Goal: Information Seeking & Learning: Learn about a topic

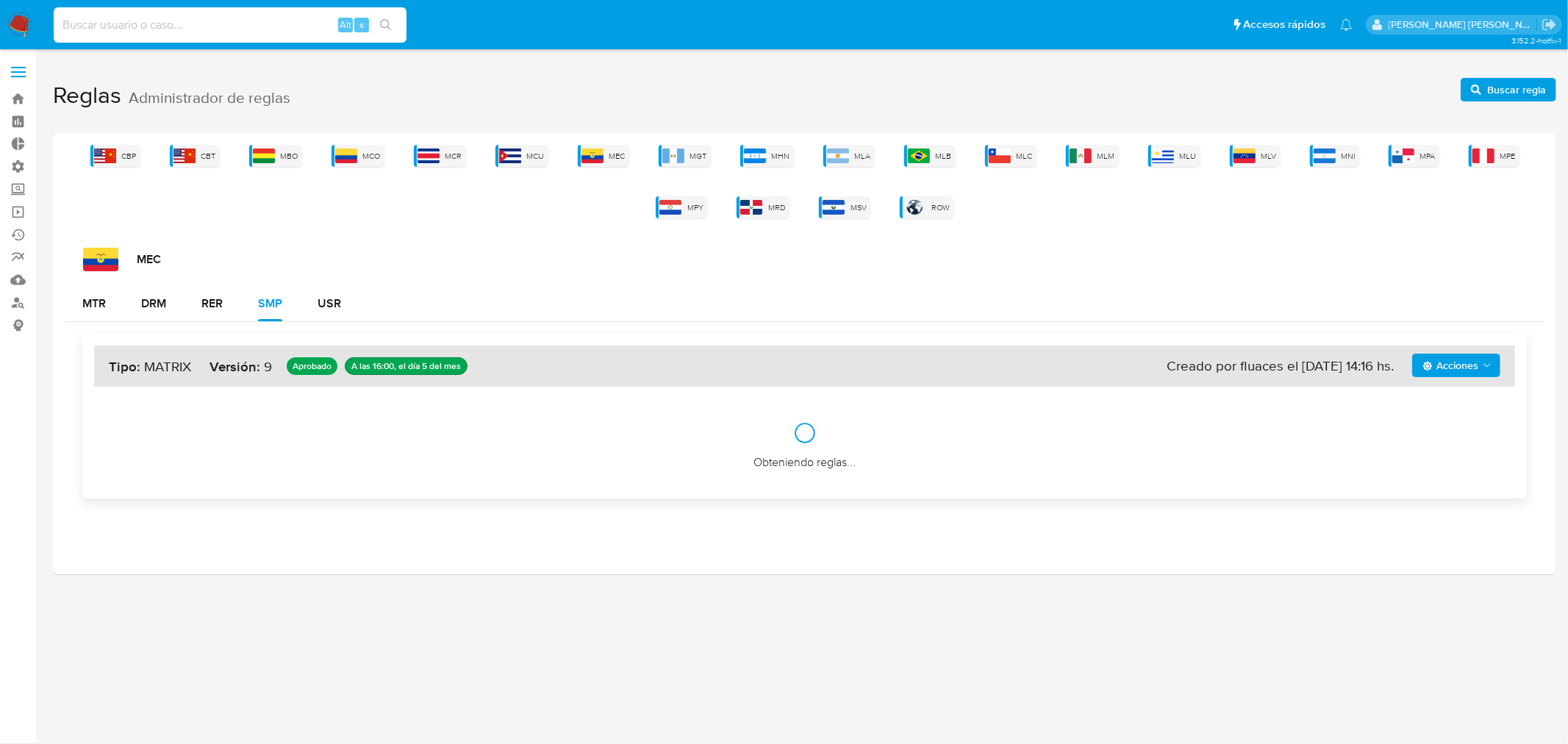
click at [180, 24] on input at bounding box center [231, 25] width 353 height 20
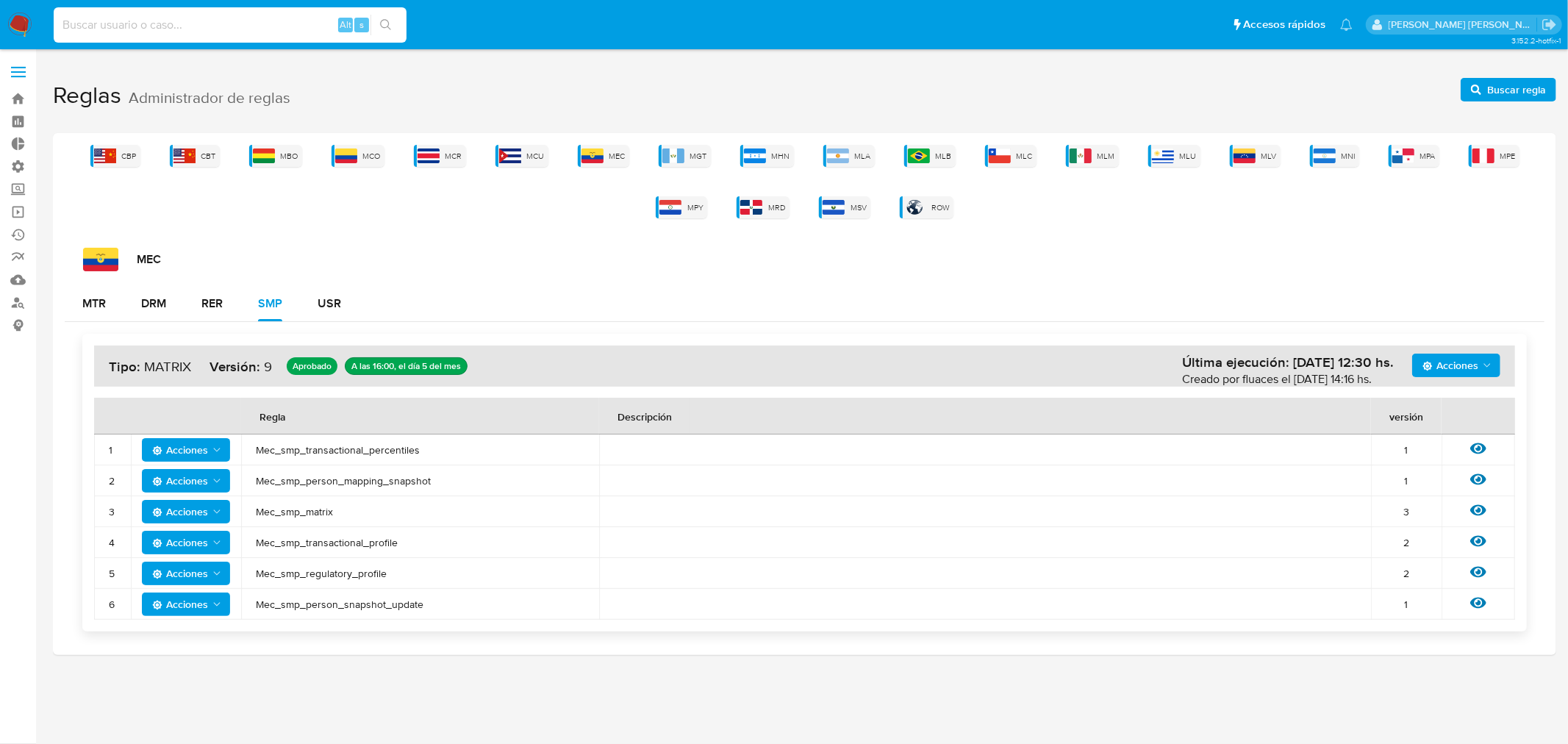
paste input "xvEdjAkN8X2kX0XLz5cugzZW"
type input "xvEdjAkN8X2kX0XLz5cugzZW"
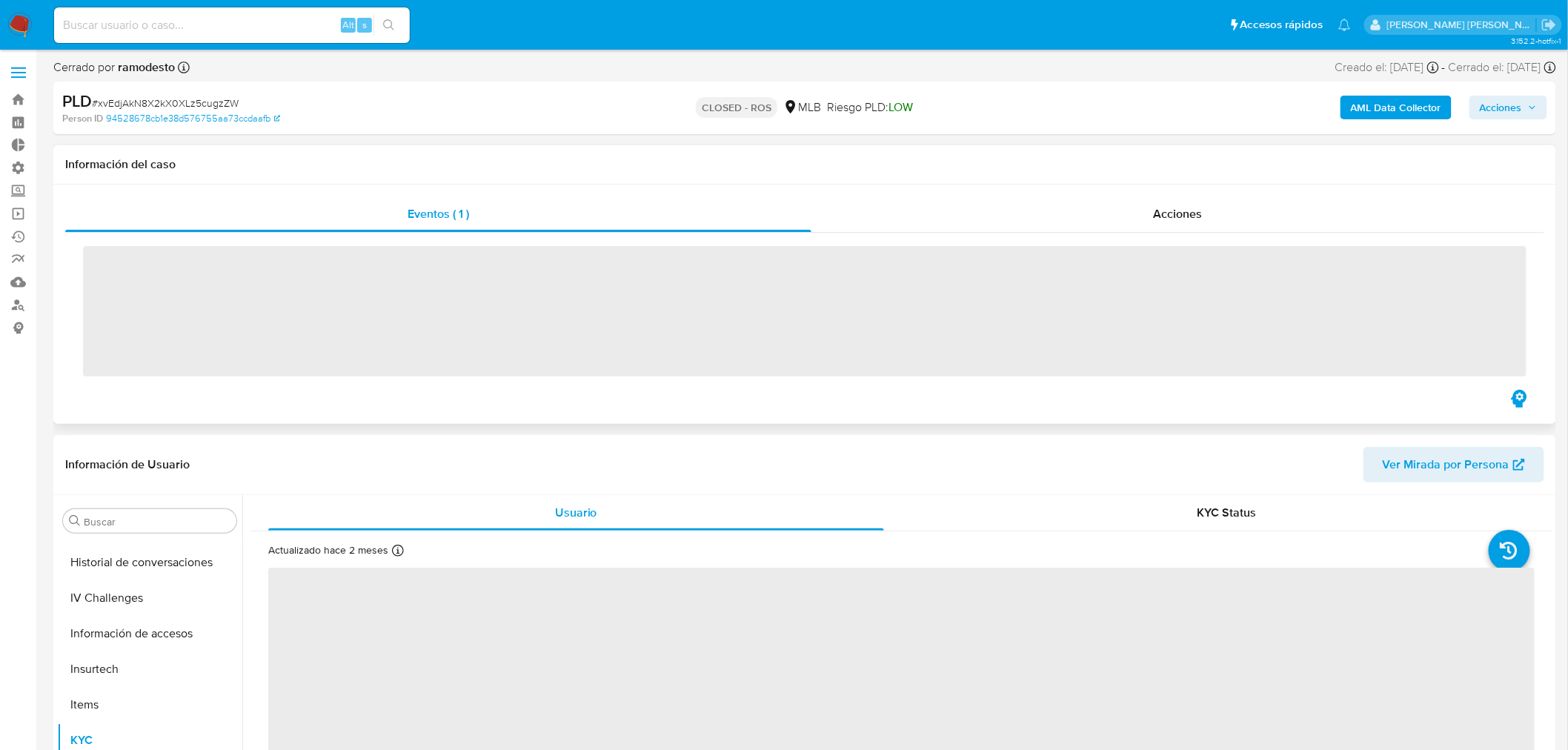
scroll to position [626, 0]
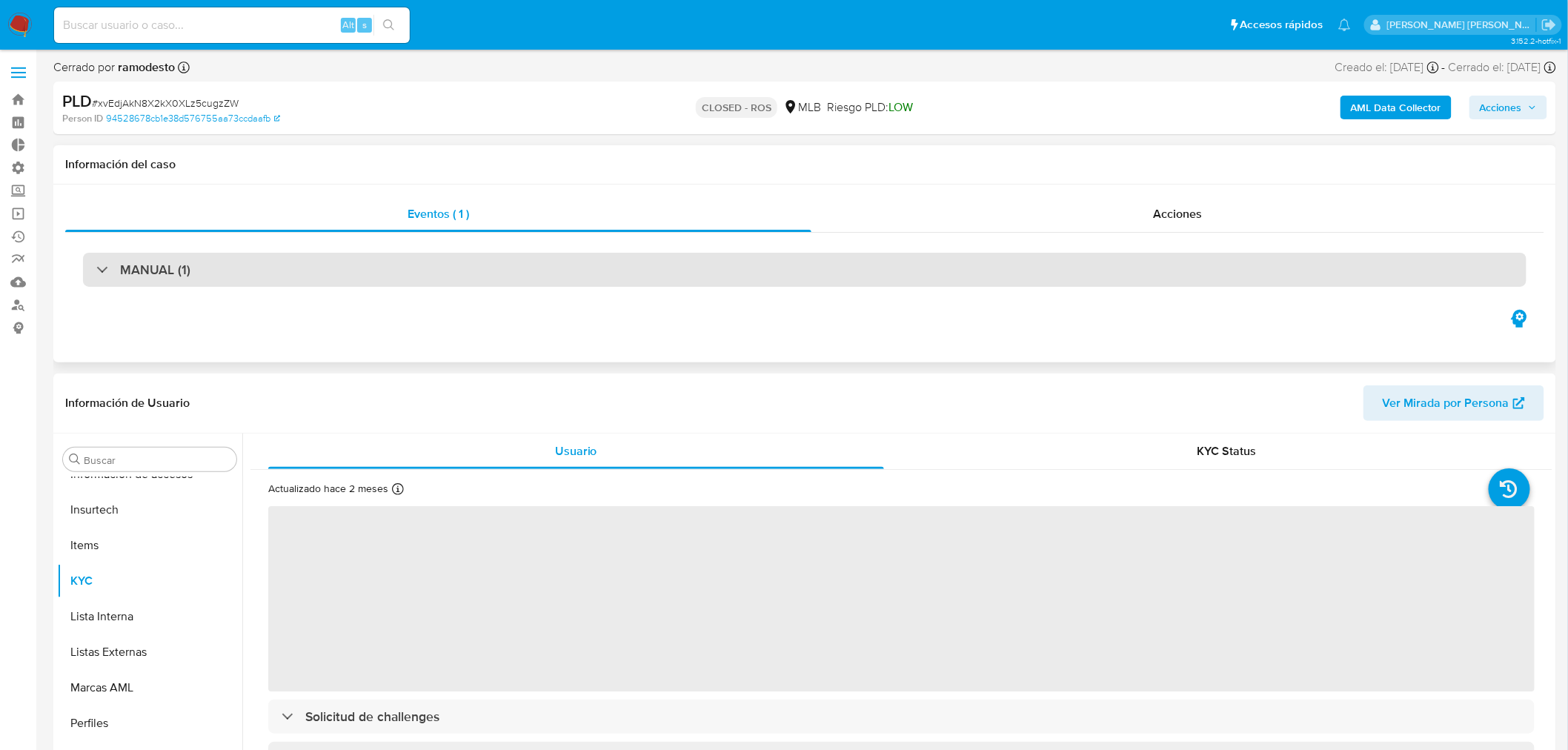
click at [182, 274] on h3 "MANUAL (1)" at bounding box center [155, 270] width 71 height 16
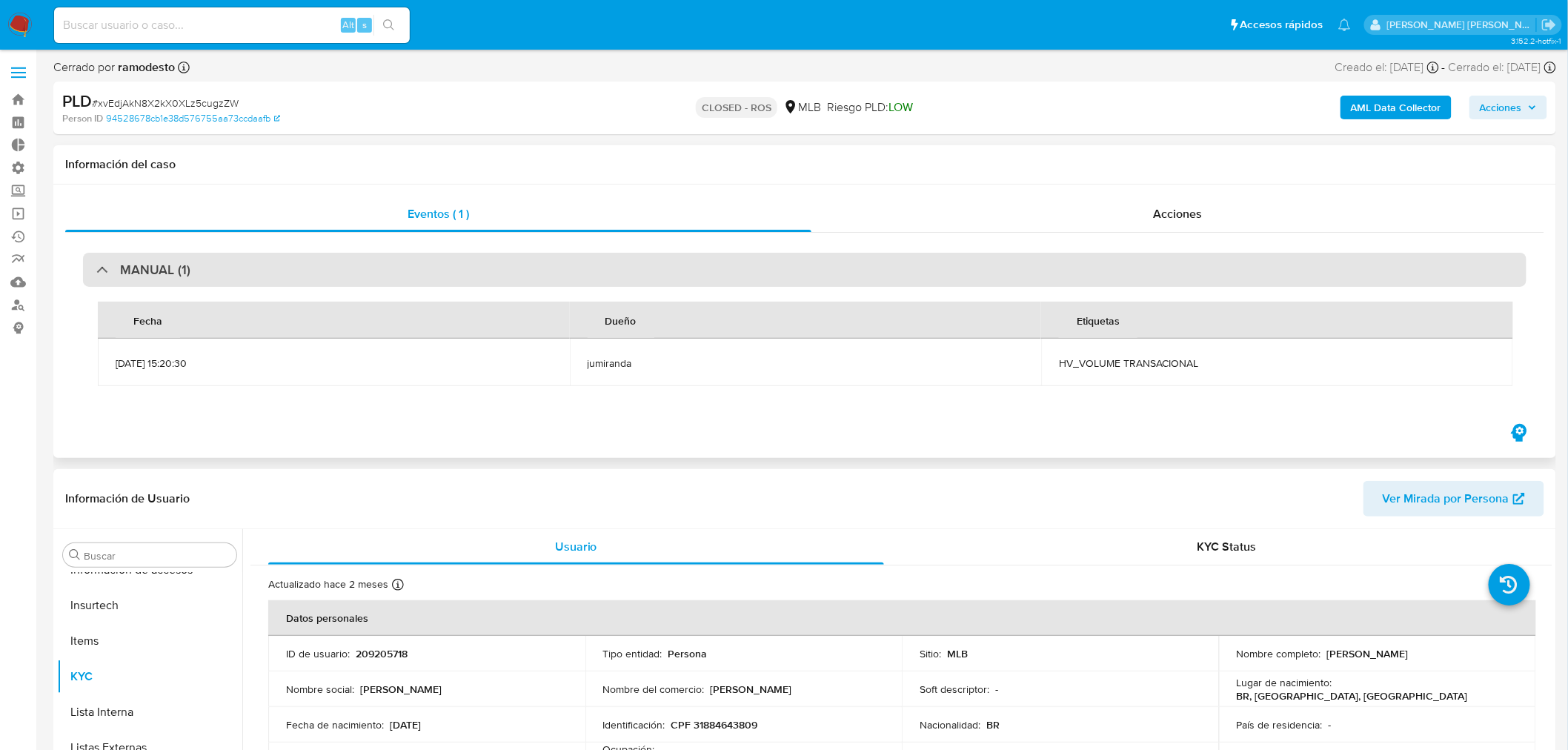
select select "10"
click at [145, 273] on h3 "MANUAL (1)" at bounding box center [155, 270] width 71 height 16
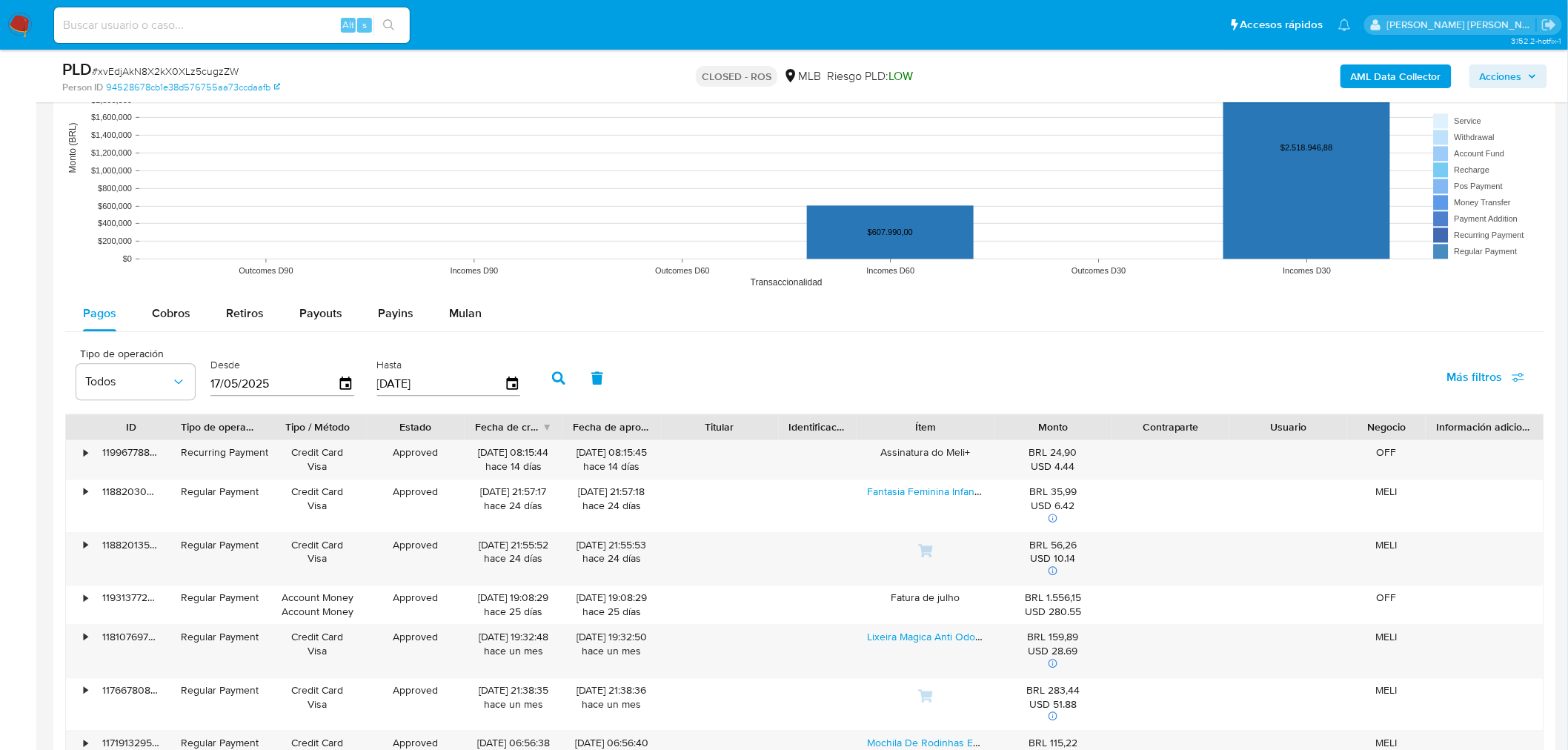
scroll to position [1399, 0]
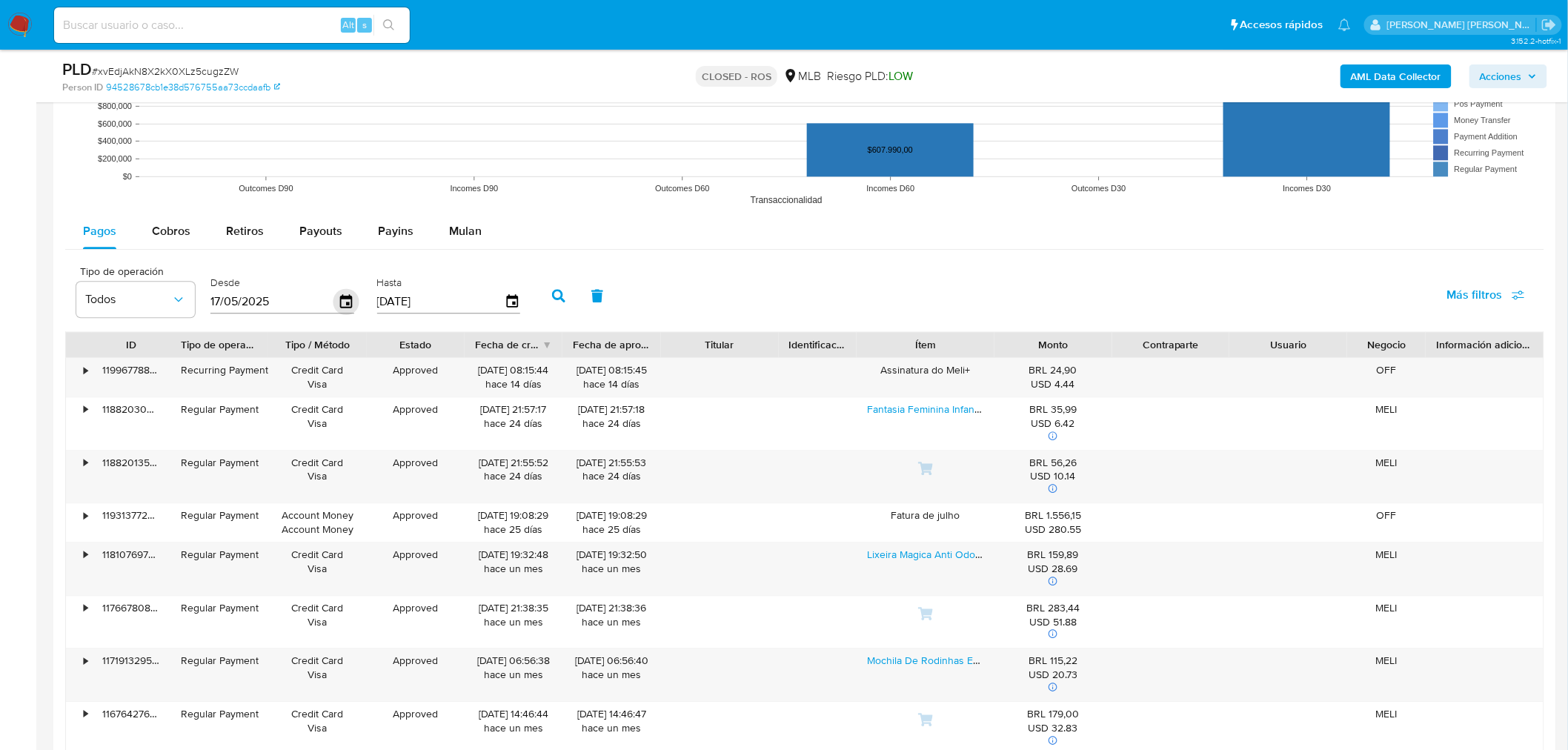
click at [340, 301] on icon "button" at bounding box center [346, 300] width 26 height 26
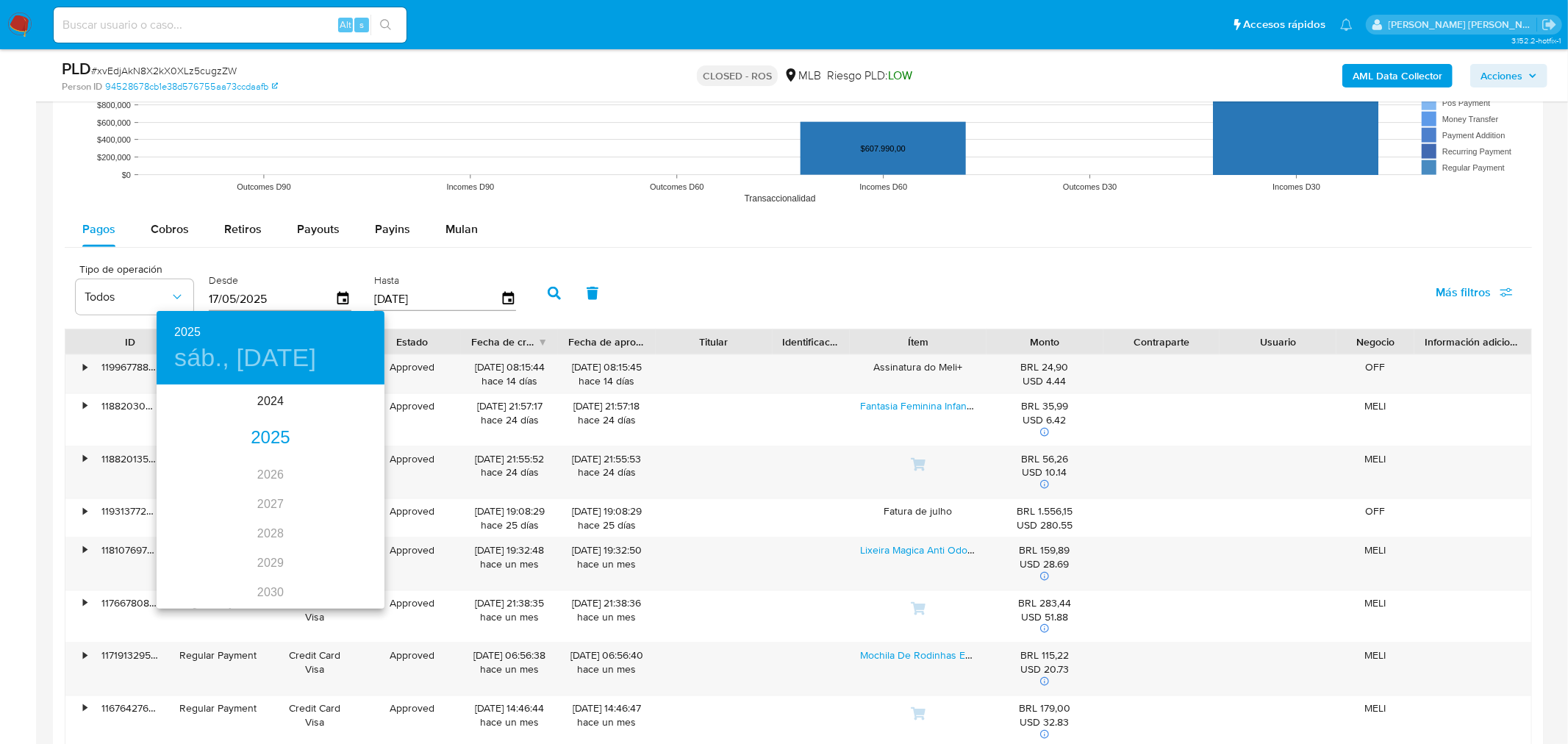
click at [258, 435] on div "2025" at bounding box center [270, 438] width 228 height 29
click at [194, 475] on div "abr." at bounding box center [194, 469] width 75 height 55
click at [213, 459] on p "1" at bounding box center [211, 462] width 6 height 15
type input "01/04/2025"
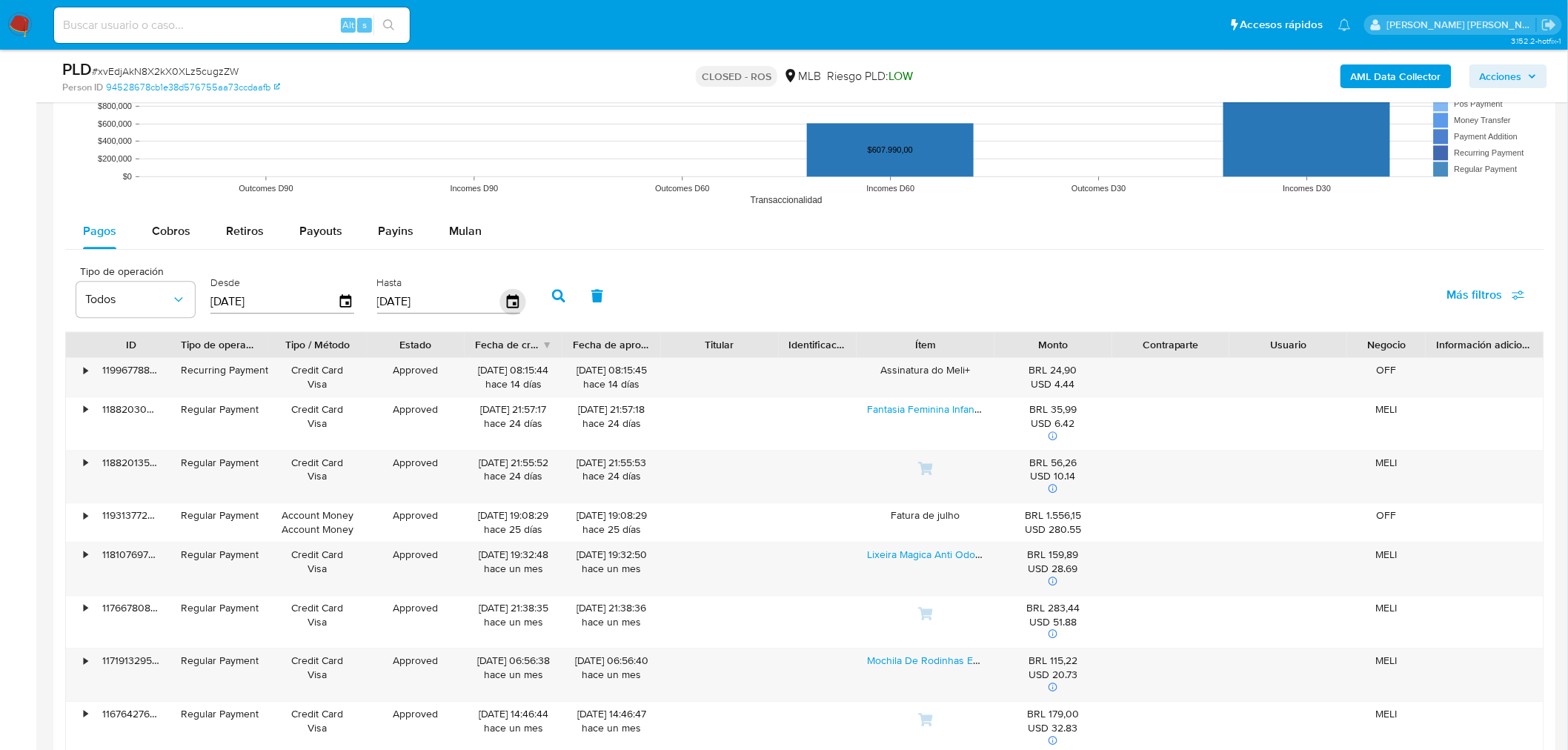
click at [508, 295] on icon "button" at bounding box center [512, 300] width 26 height 26
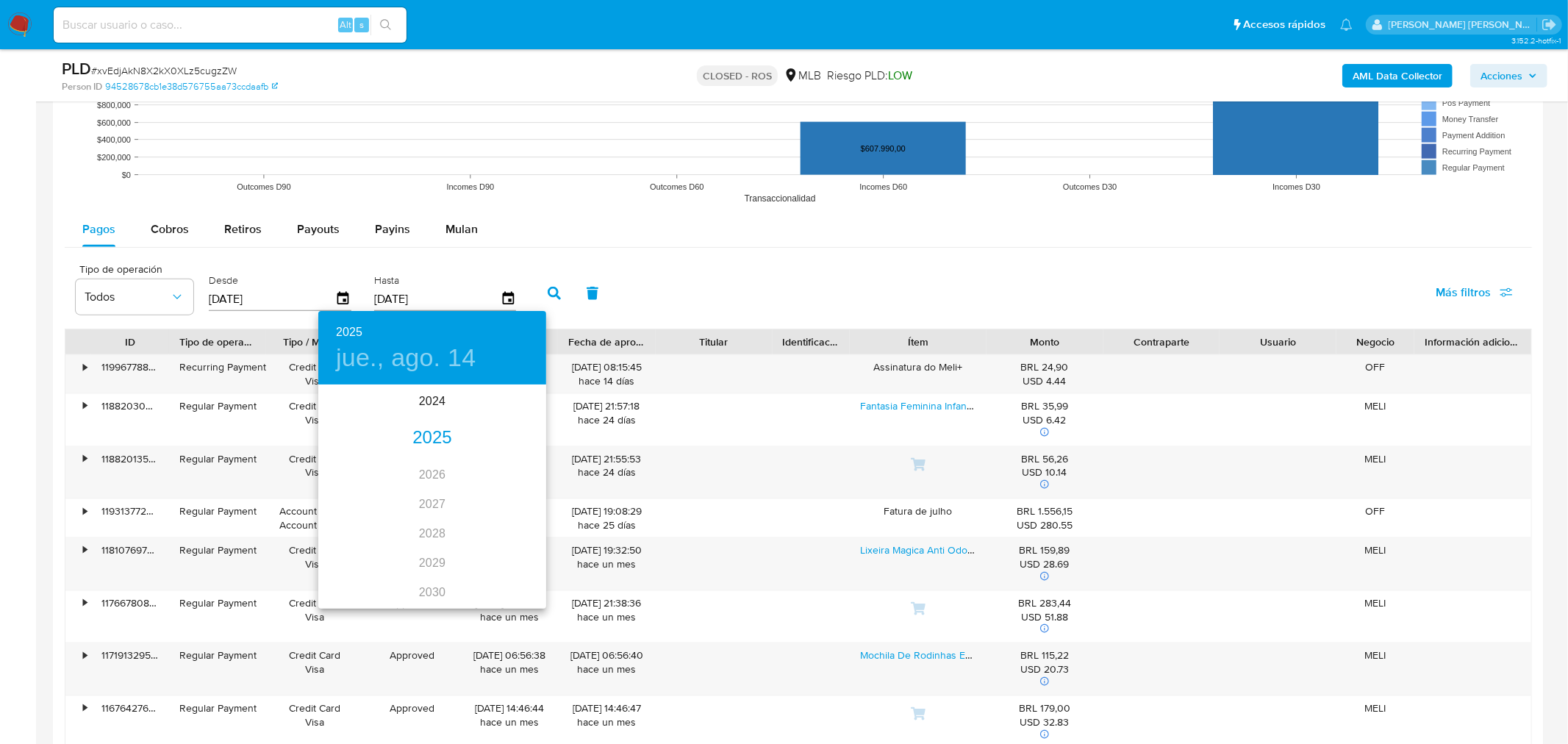
click at [434, 429] on div "2025" at bounding box center [432, 438] width 228 height 29
click at [353, 468] on div "abr." at bounding box center [356, 469] width 75 height 55
type input "14/04/2025"
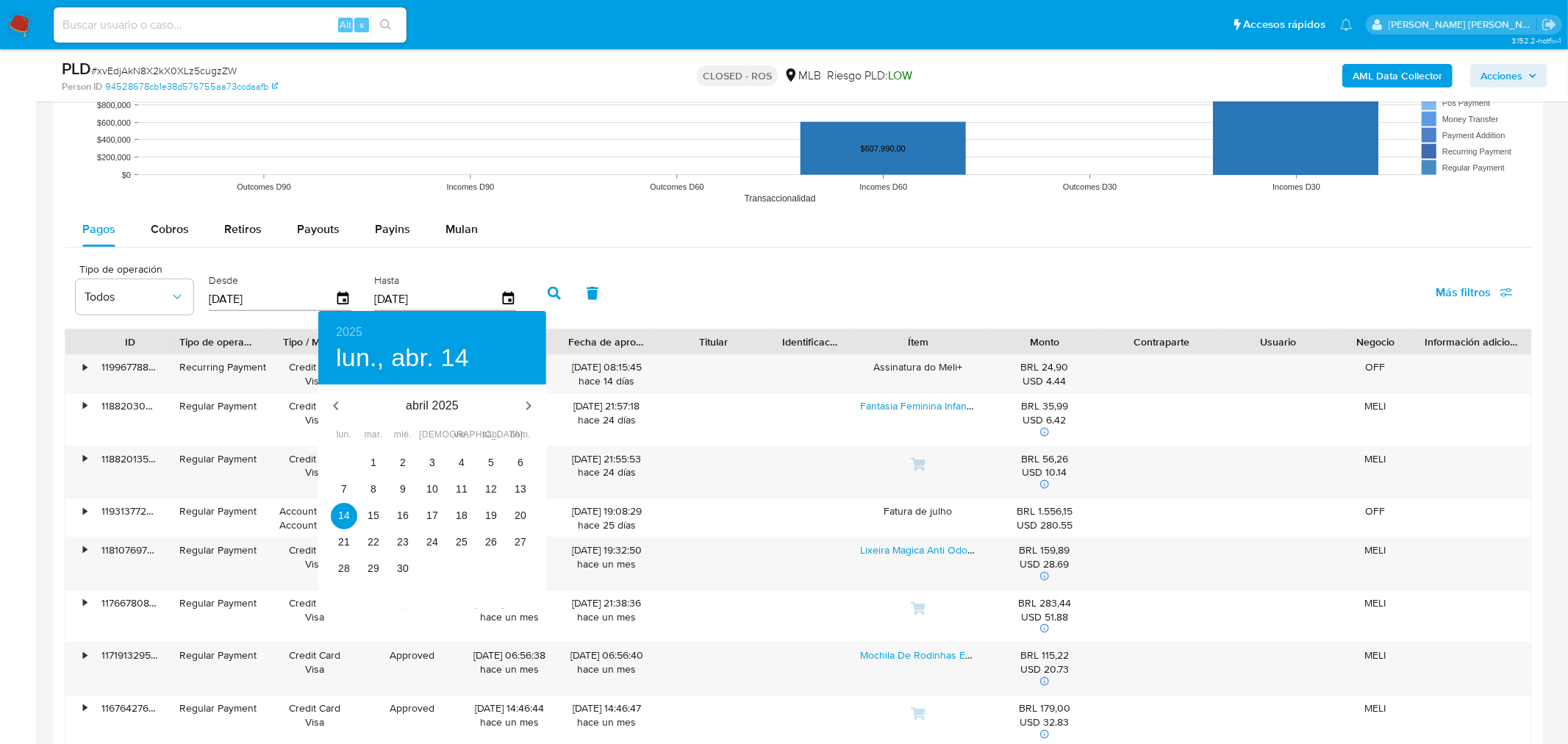
click at [174, 231] on div at bounding box center [784, 372] width 1568 height 744
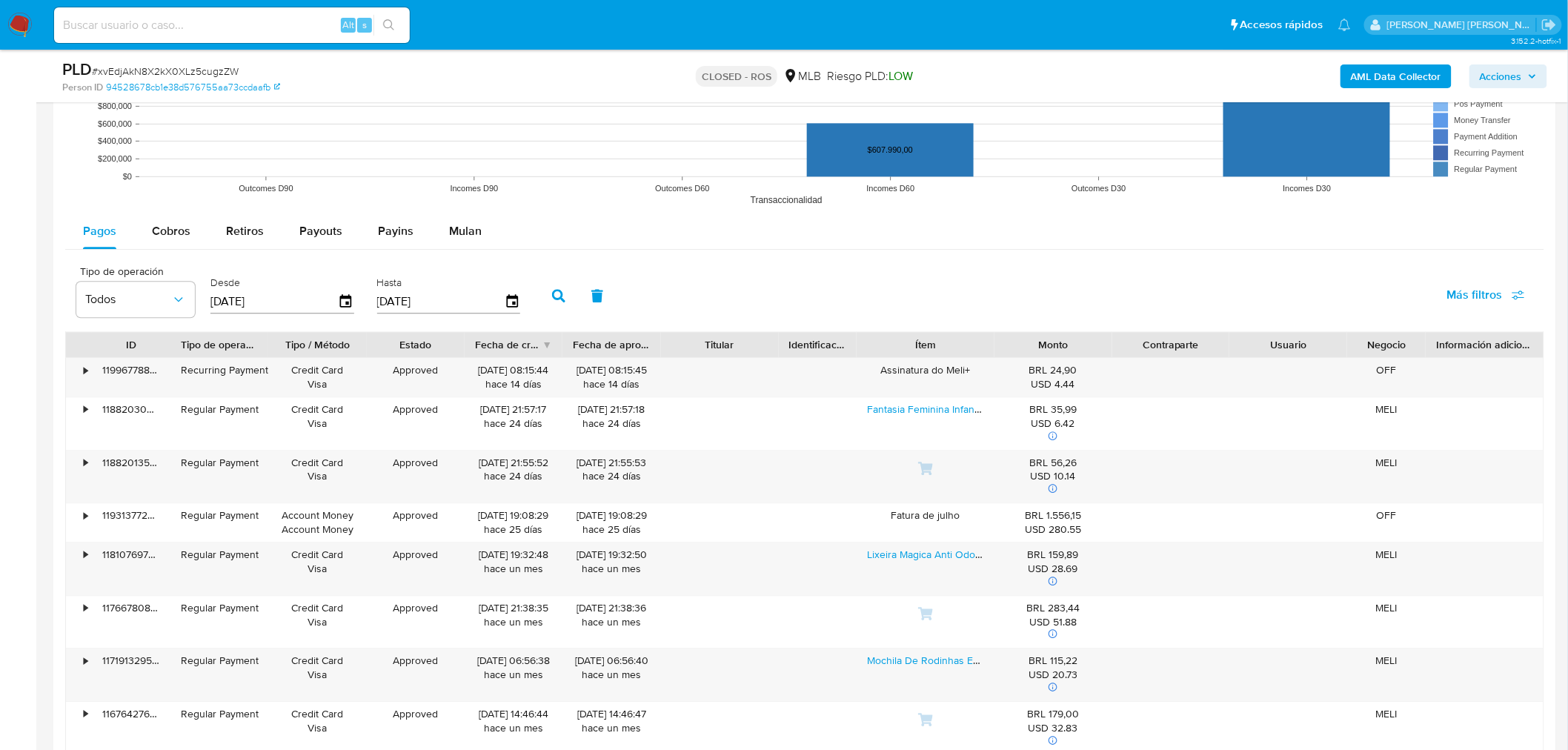
click at [157, 233] on div "2025 lun., abr. 14 abril 2025 lun. mar. mié. jue. vie. sáb. dom. 31 1 2 3 4 5 6…" at bounding box center [784, 375] width 1568 height 750
click at [157, 233] on span "Cobros" at bounding box center [171, 231] width 38 height 17
select select "10"
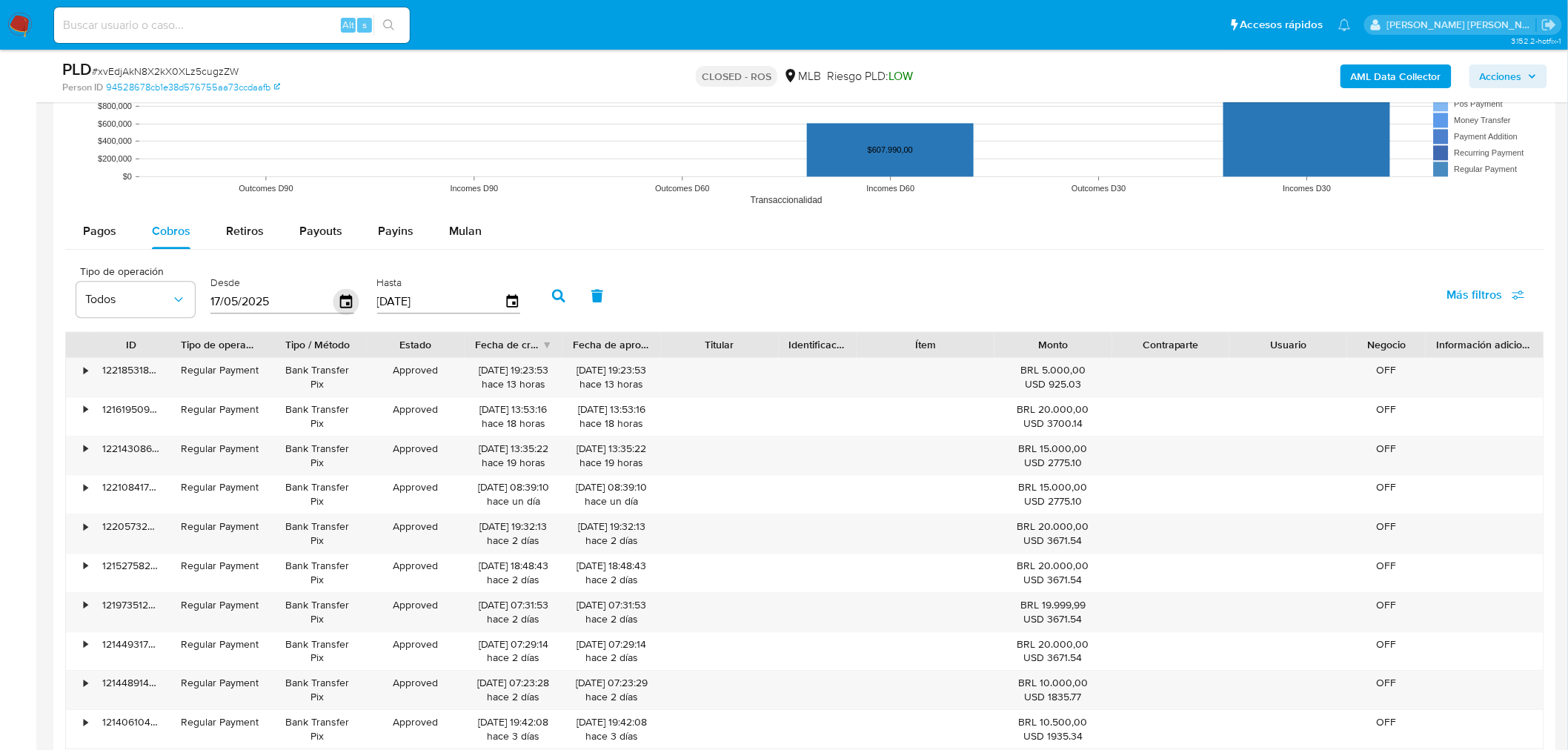
click at [341, 297] on icon "button" at bounding box center [346, 300] width 12 height 13
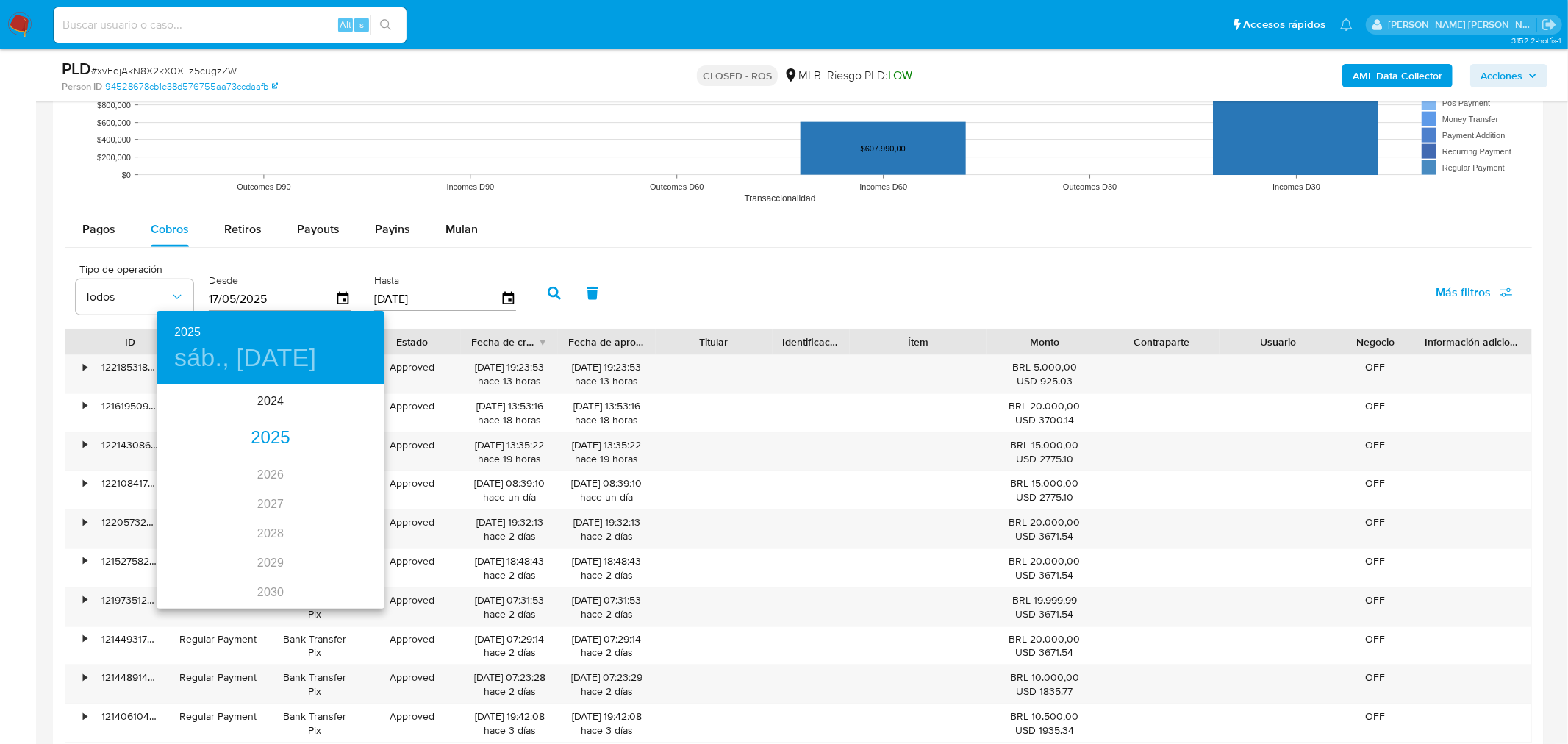
click at [269, 436] on div "2025" at bounding box center [270, 438] width 228 height 29
click at [195, 471] on div "abr." at bounding box center [194, 469] width 75 height 55
click at [208, 458] on p "1" at bounding box center [211, 462] width 6 height 15
type input "01/04/2025"
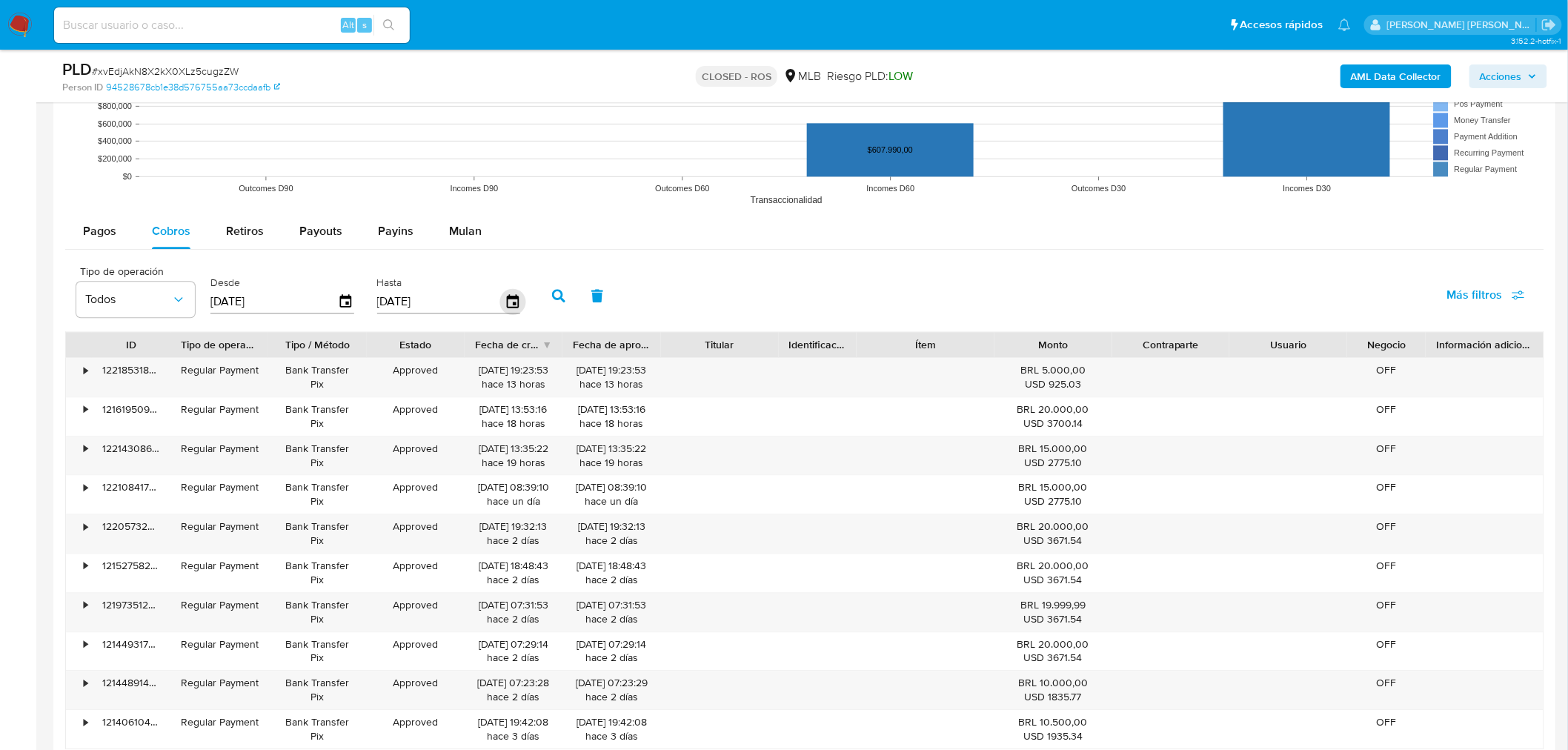
click at [500, 304] on icon "button" at bounding box center [512, 300] width 26 height 26
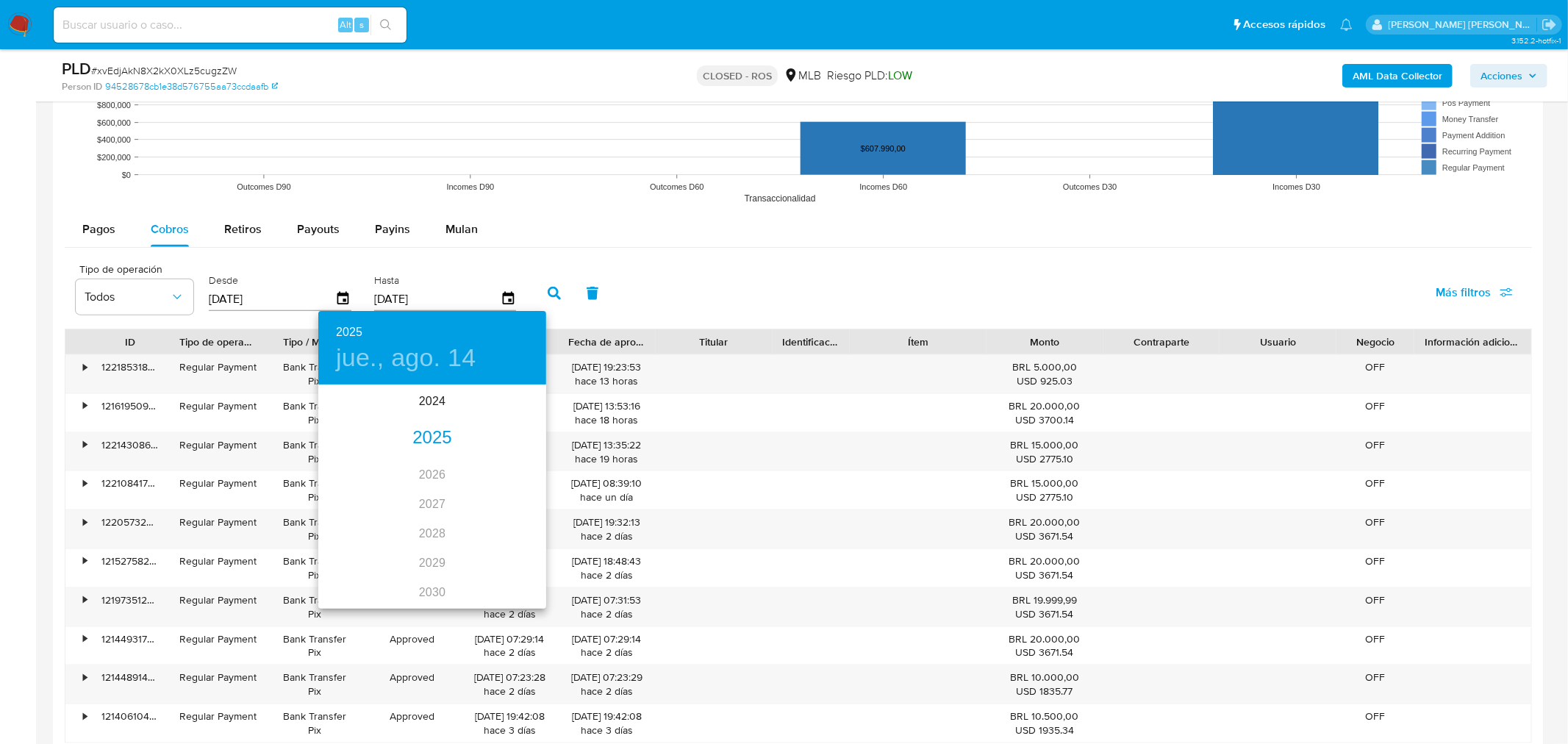
click at [419, 437] on div "2025" at bounding box center [432, 438] width 228 height 29
click at [344, 466] on div "abr." at bounding box center [356, 469] width 75 height 55
click at [395, 568] on span "30" at bounding box center [403, 568] width 27 height 15
type input "30/04/2025"
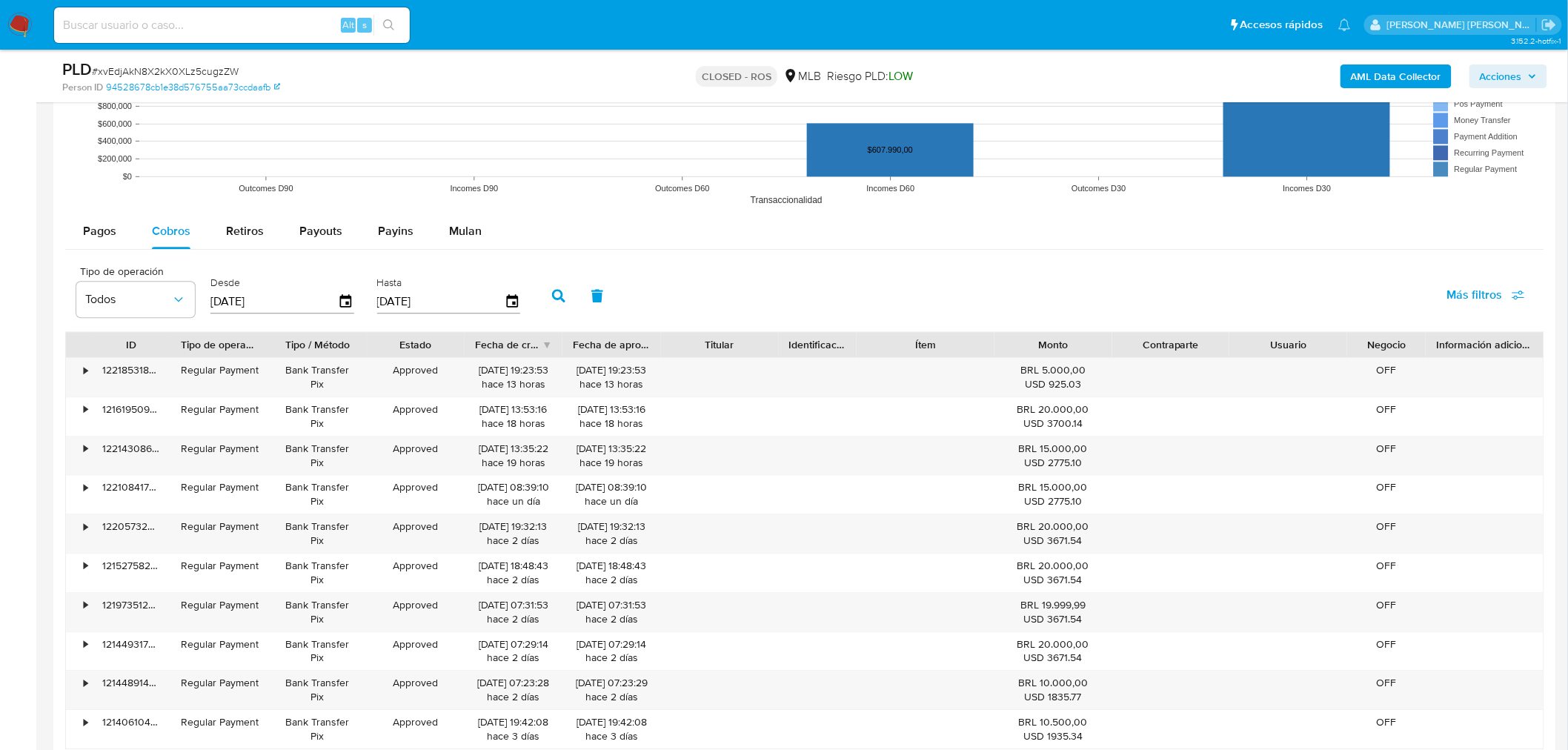
click at [552, 302] on button "button" at bounding box center [559, 296] width 38 height 36
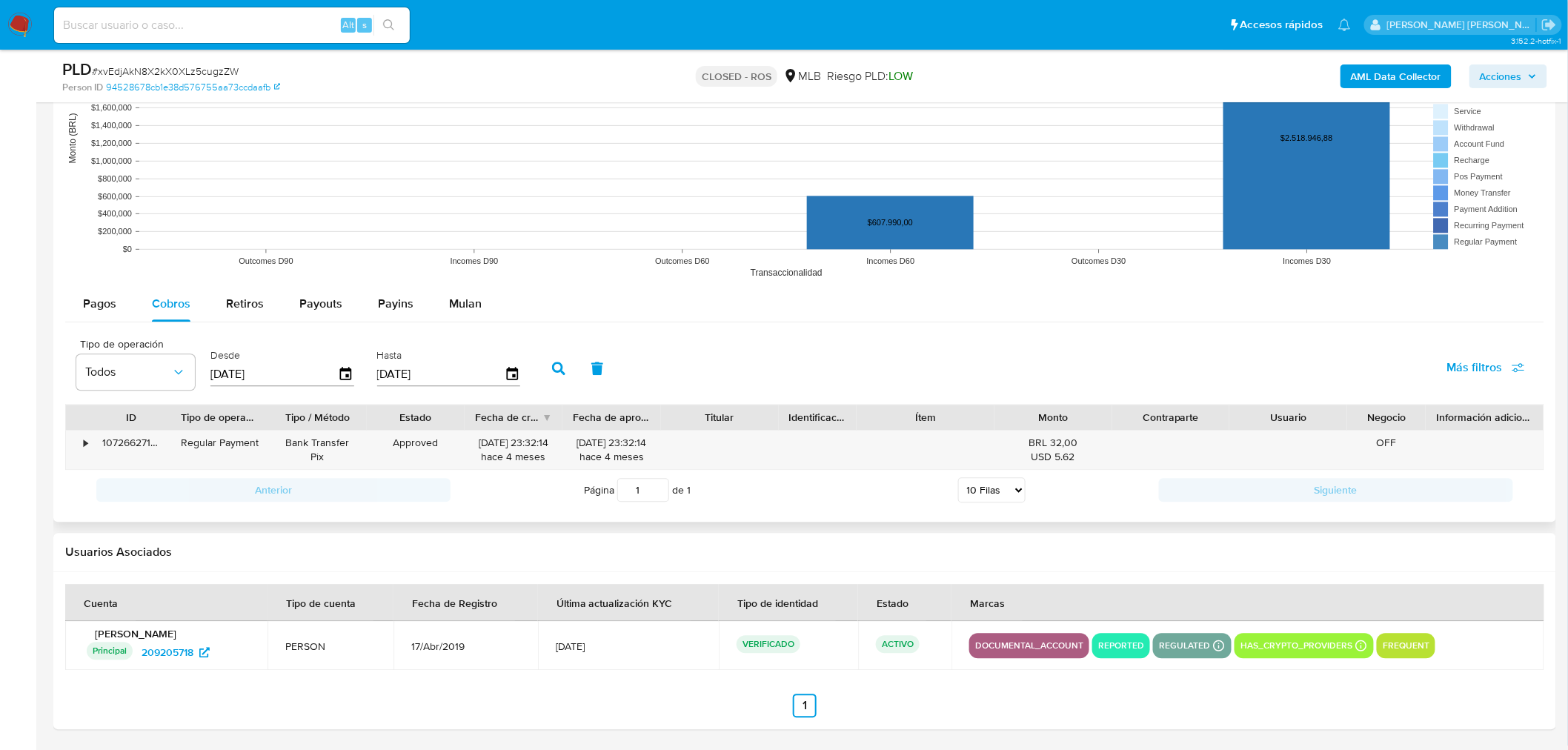
scroll to position [1327, 0]
click at [347, 376] on icon "button" at bounding box center [346, 374] width 26 height 26
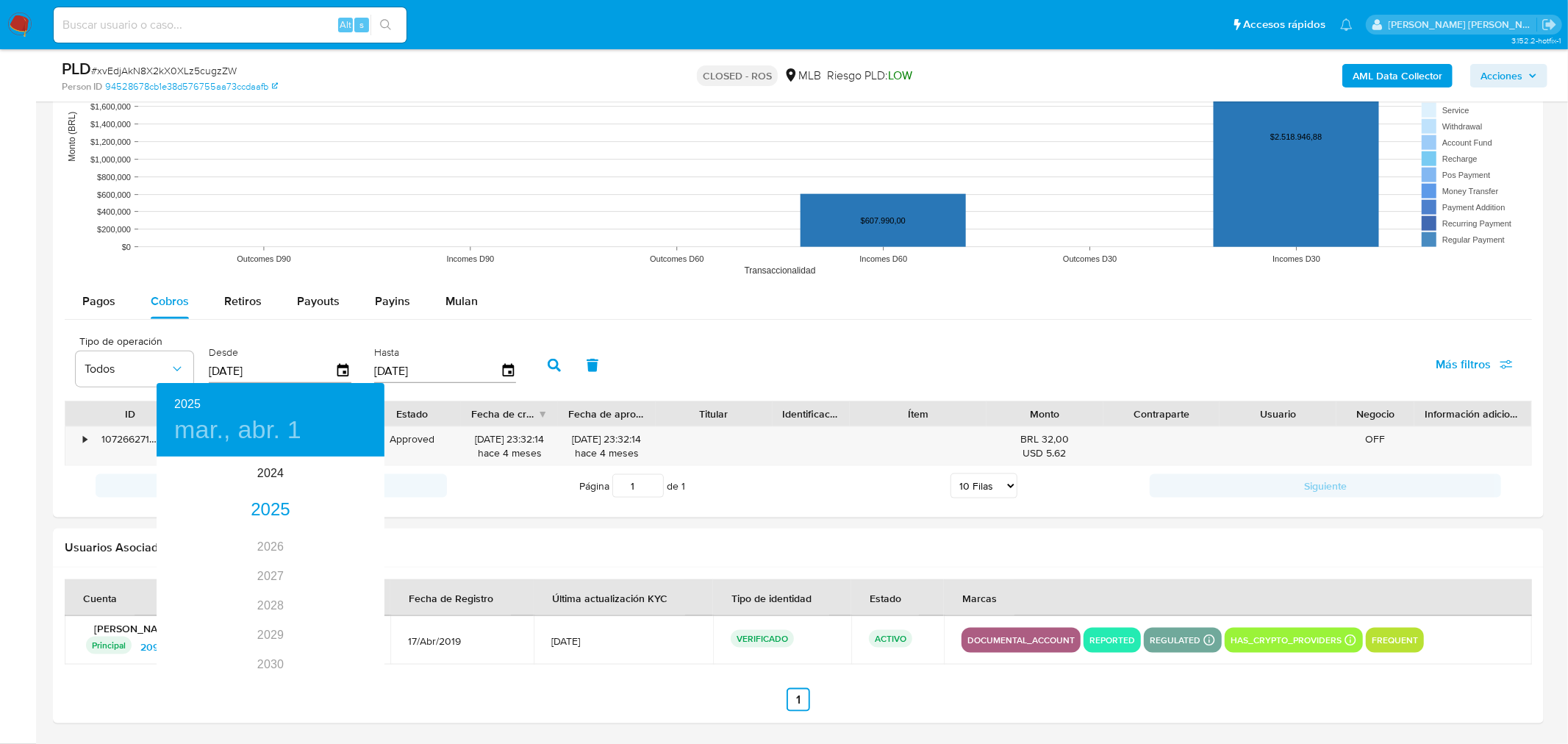
click at [608, 532] on div at bounding box center [784, 372] width 1568 height 744
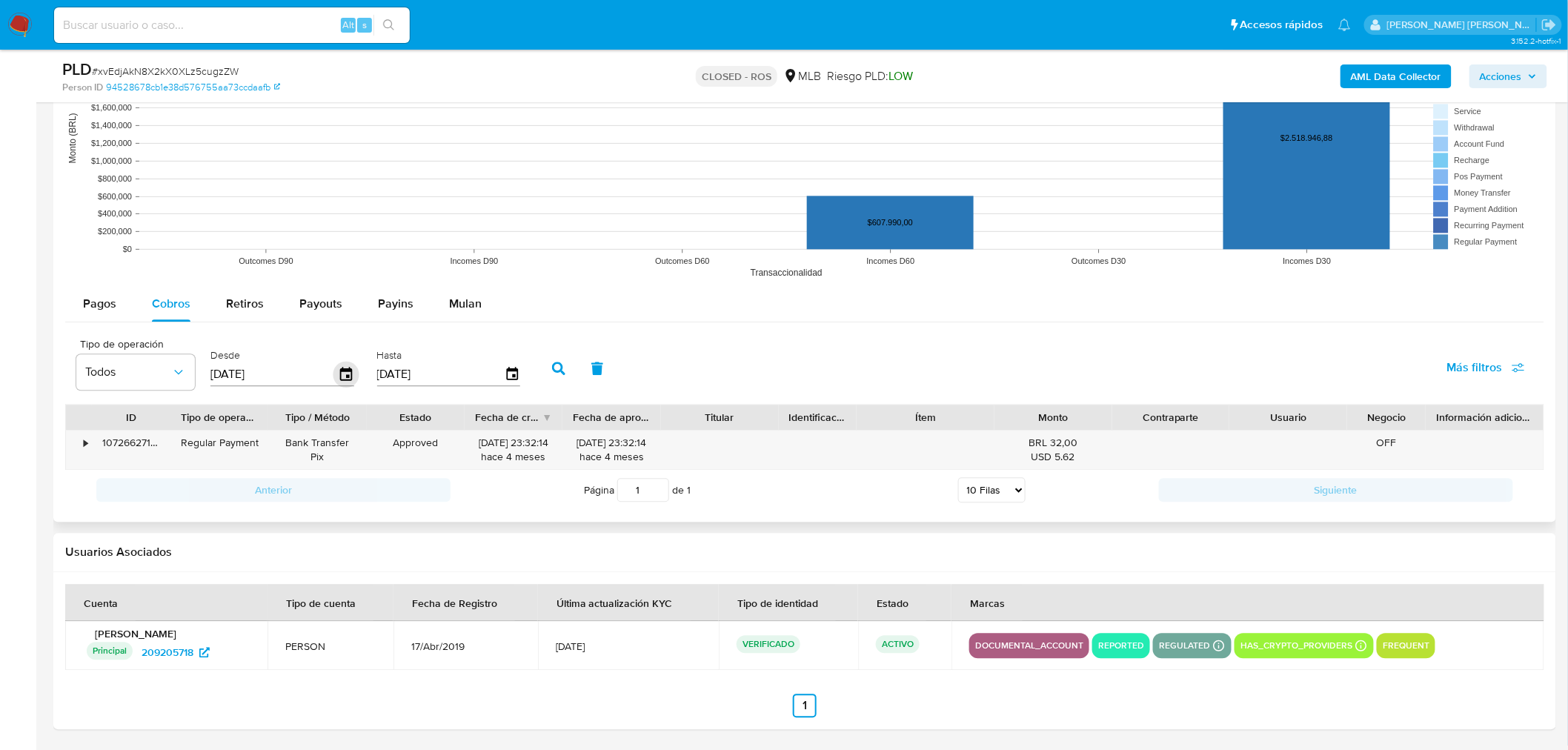
click at [344, 373] on icon "button" at bounding box center [346, 374] width 26 height 26
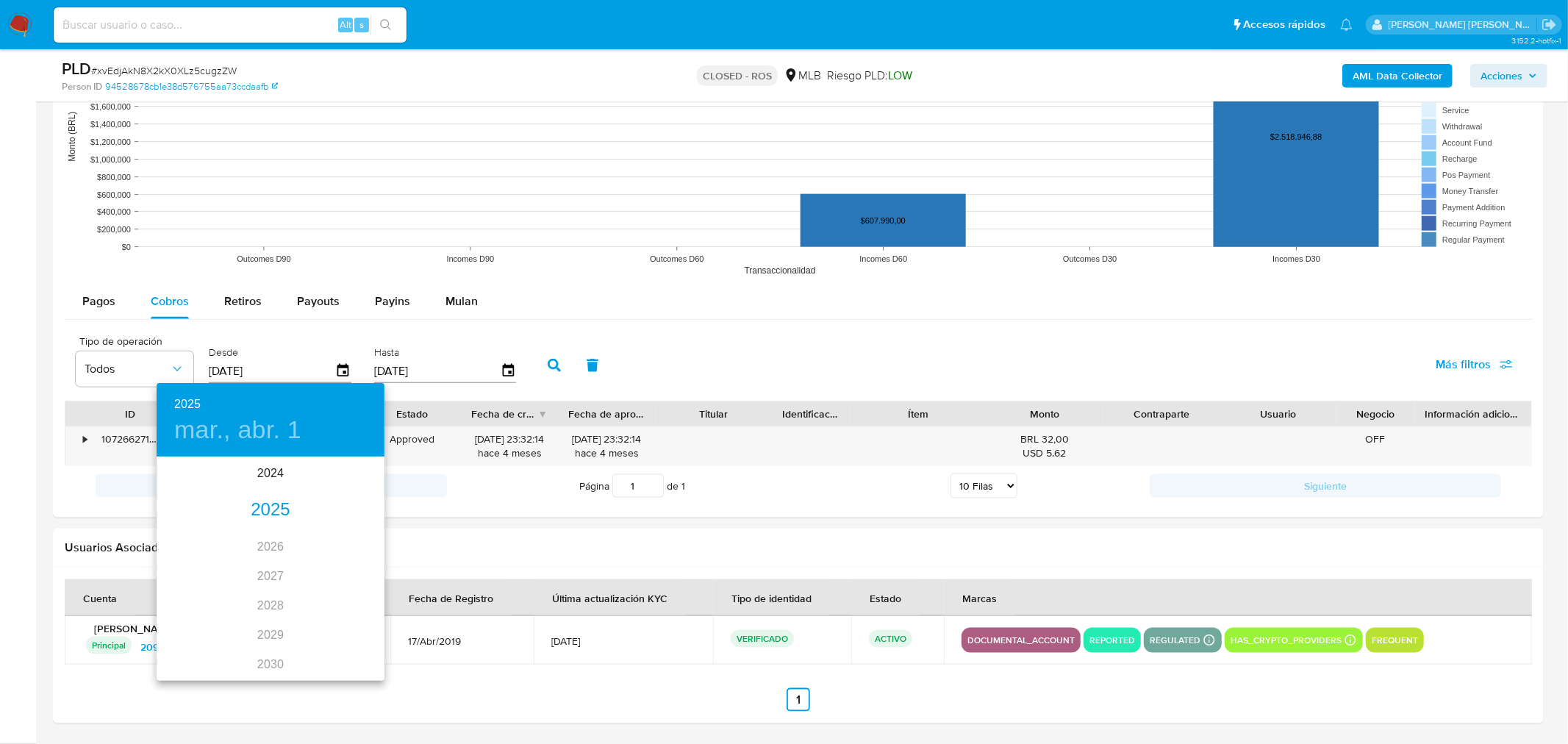
click at [273, 505] on div "2025" at bounding box center [270, 510] width 228 height 29
click at [268, 547] on div "may." at bounding box center [270, 541] width 75 height 55
type input "01/05/2025"
click at [268, 536] on p "1" at bounding box center [270, 534] width 6 height 15
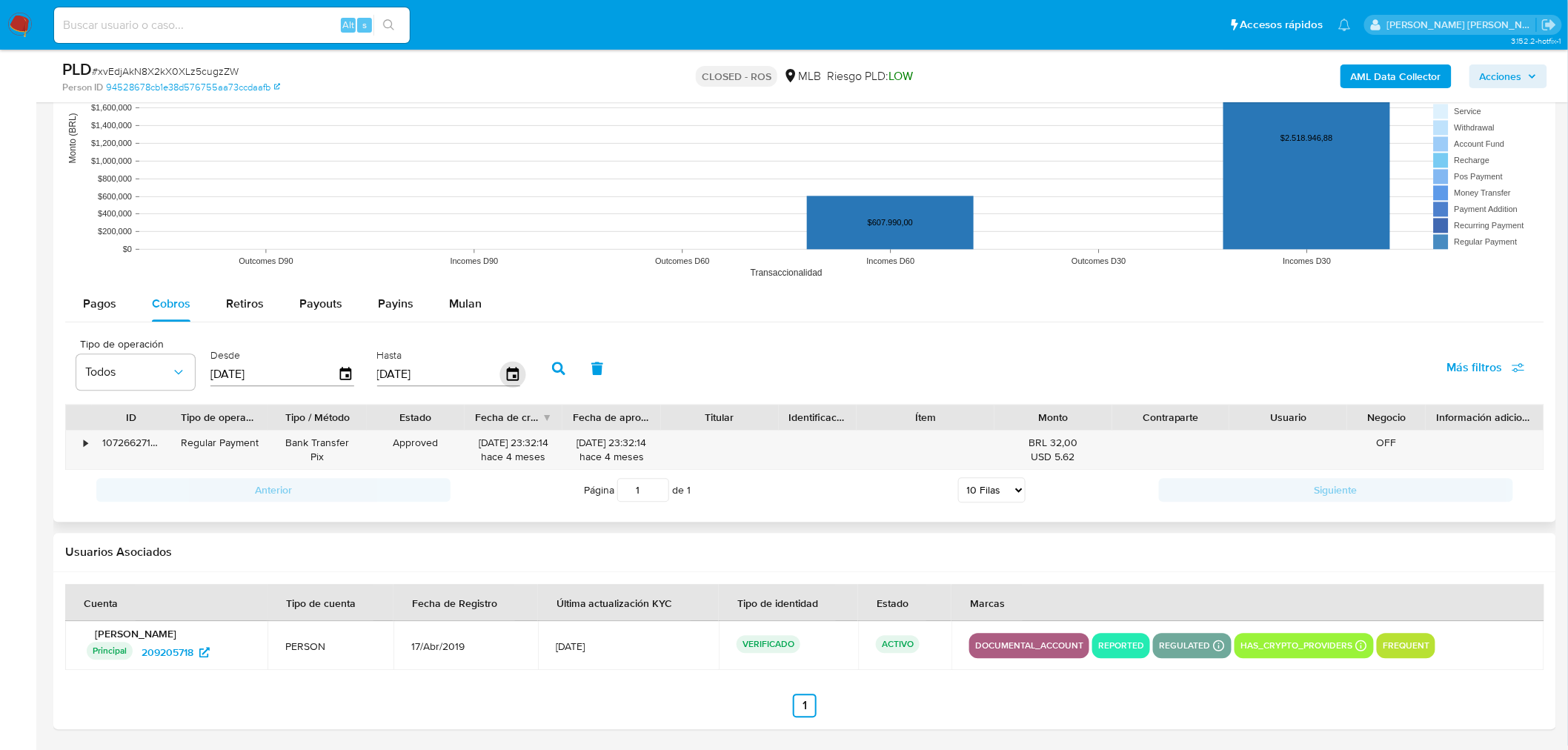
click at [510, 379] on icon "button" at bounding box center [511, 373] width 12 height 13
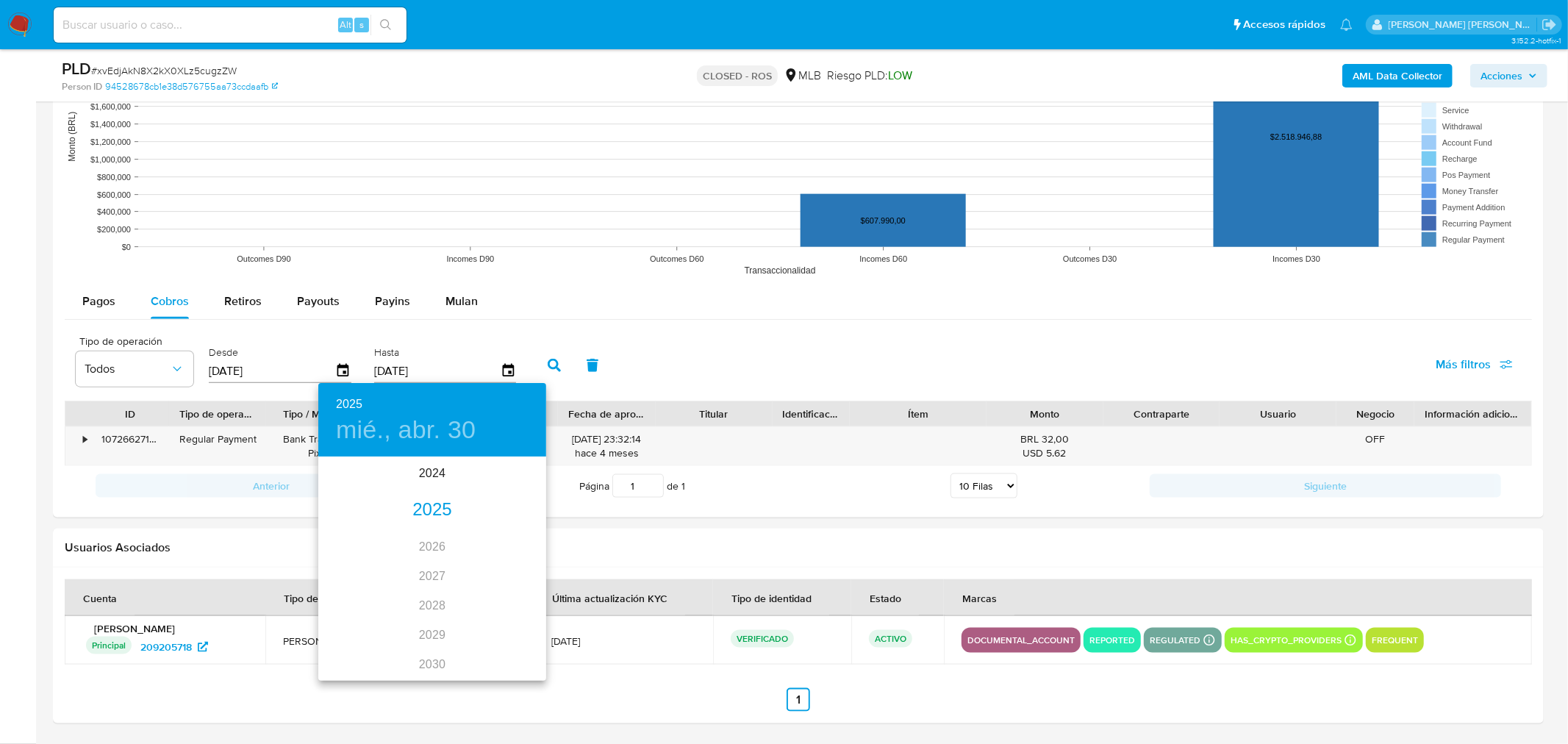
click at [415, 517] on div "2025" at bounding box center [432, 510] width 228 height 29
click at [434, 535] on div "may." at bounding box center [431, 541] width 75 height 55
click at [495, 637] on p "31" at bounding box center [490, 640] width 12 height 15
type input "31/05/2025"
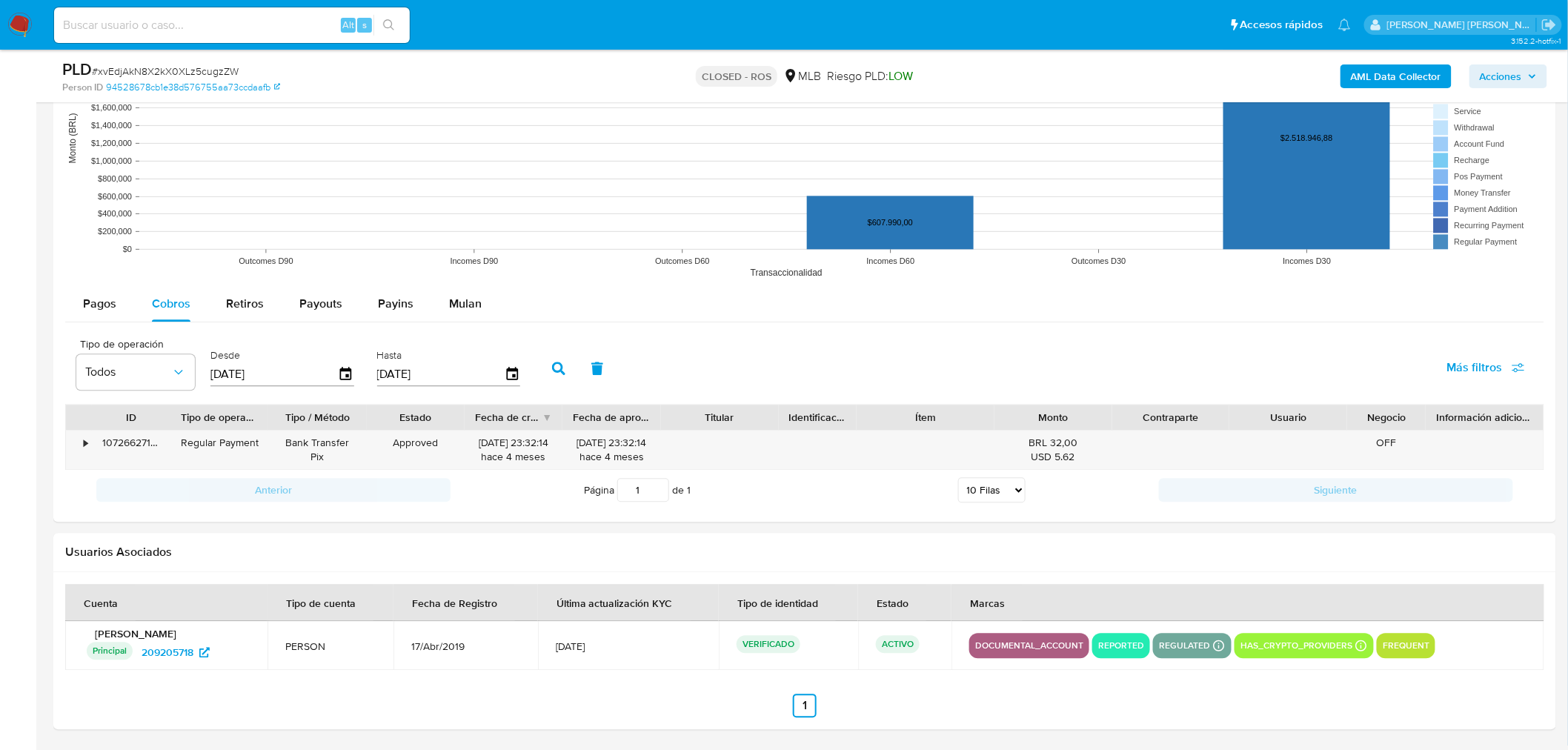
click at [556, 367] on icon "button" at bounding box center [559, 368] width 13 height 13
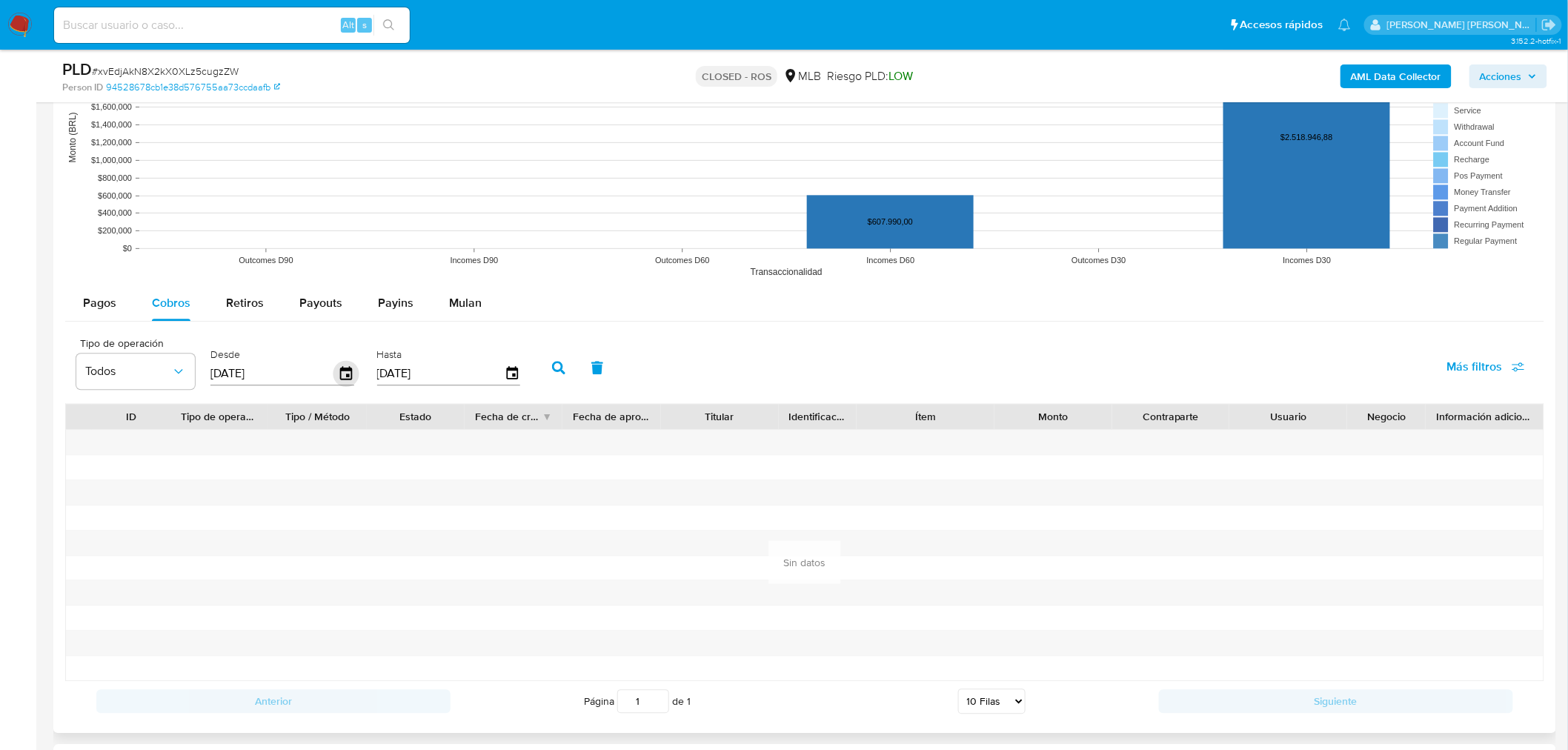
click at [349, 372] on icon "button" at bounding box center [346, 373] width 12 height 13
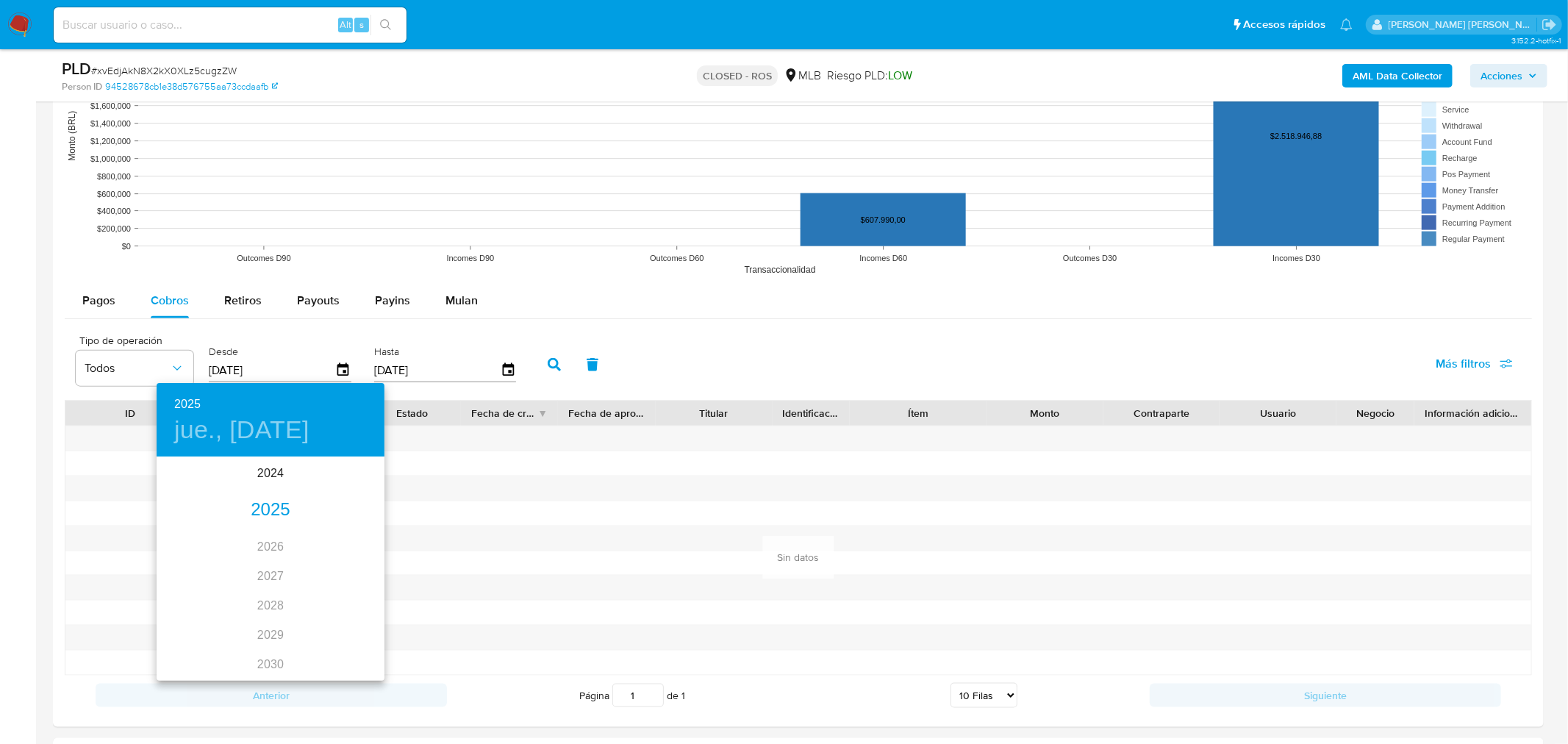
click at [270, 503] on div "2025" at bounding box center [270, 510] width 228 height 29
click at [350, 486] on div "mar." at bounding box center [346, 486] width 75 height 55
type input "01/03/2025"
click at [328, 532] on p "1" at bounding box center [329, 534] width 6 height 15
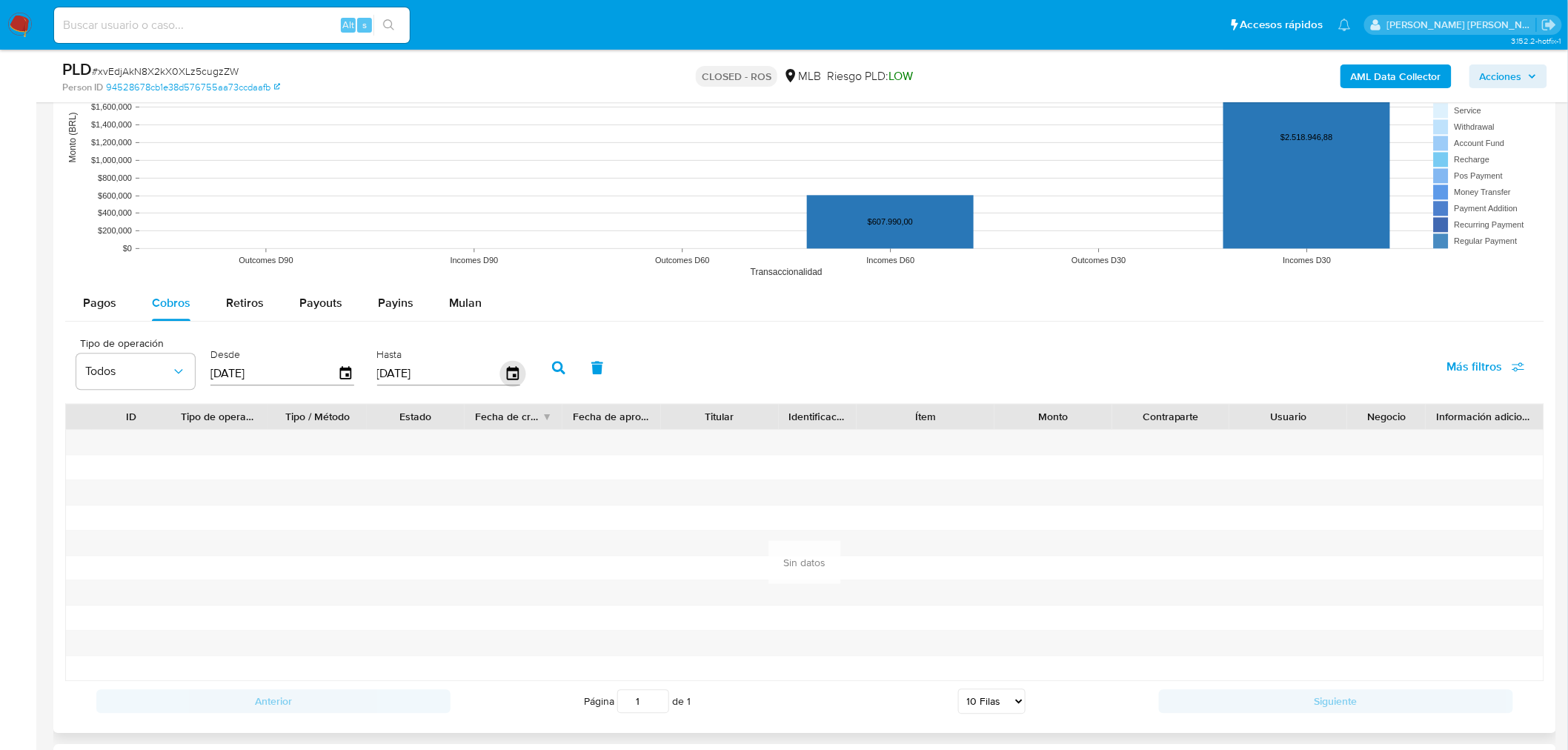
click at [512, 374] on icon "button" at bounding box center [511, 373] width 12 height 13
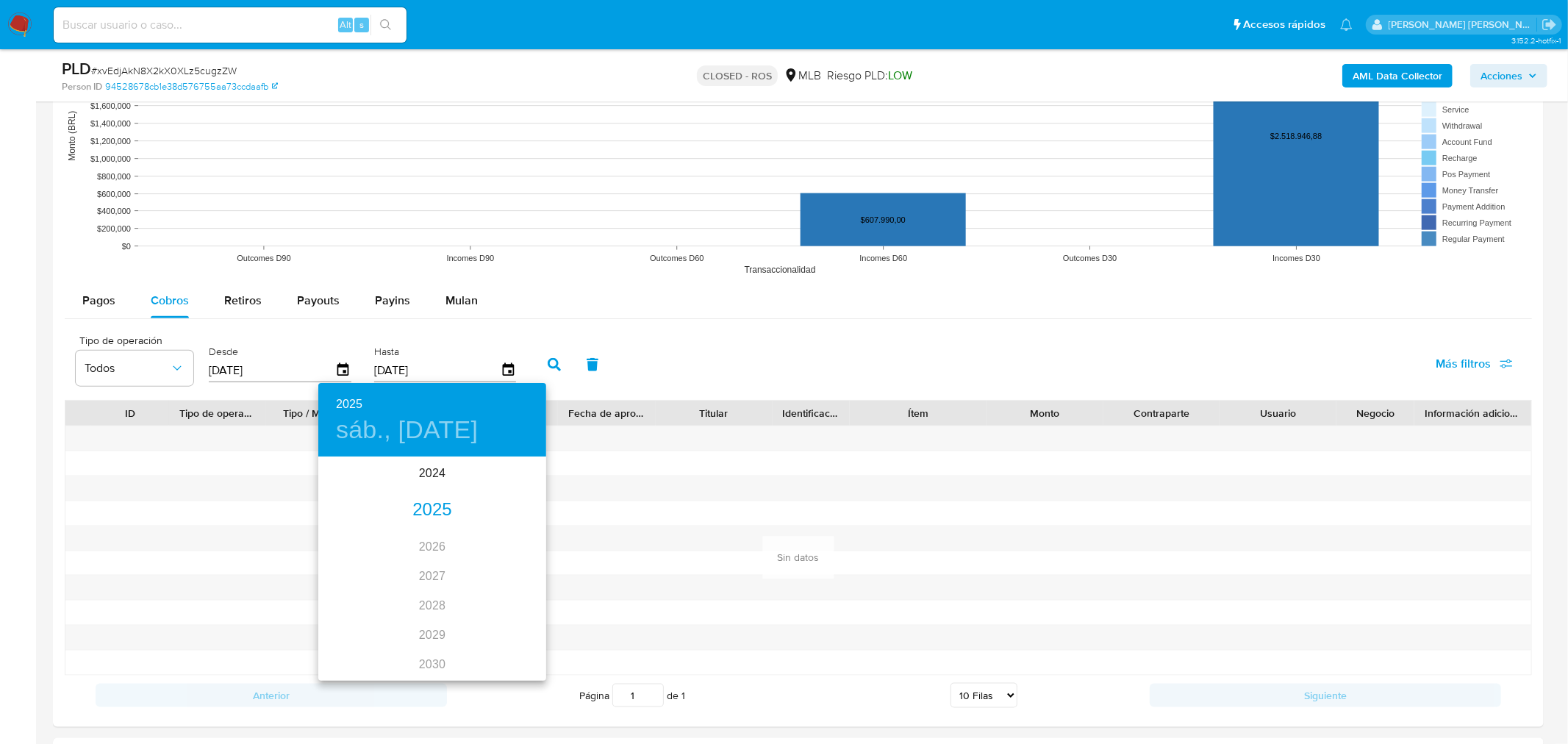
click at [406, 503] on div "2025" at bounding box center [432, 510] width 228 height 29
click at [501, 483] on div "mar." at bounding box center [508, 486] width 75 height 55
type input "31/03/2025"
click at [337, 664] on span "31" at bounding box center [344, 667] width 27 height 15
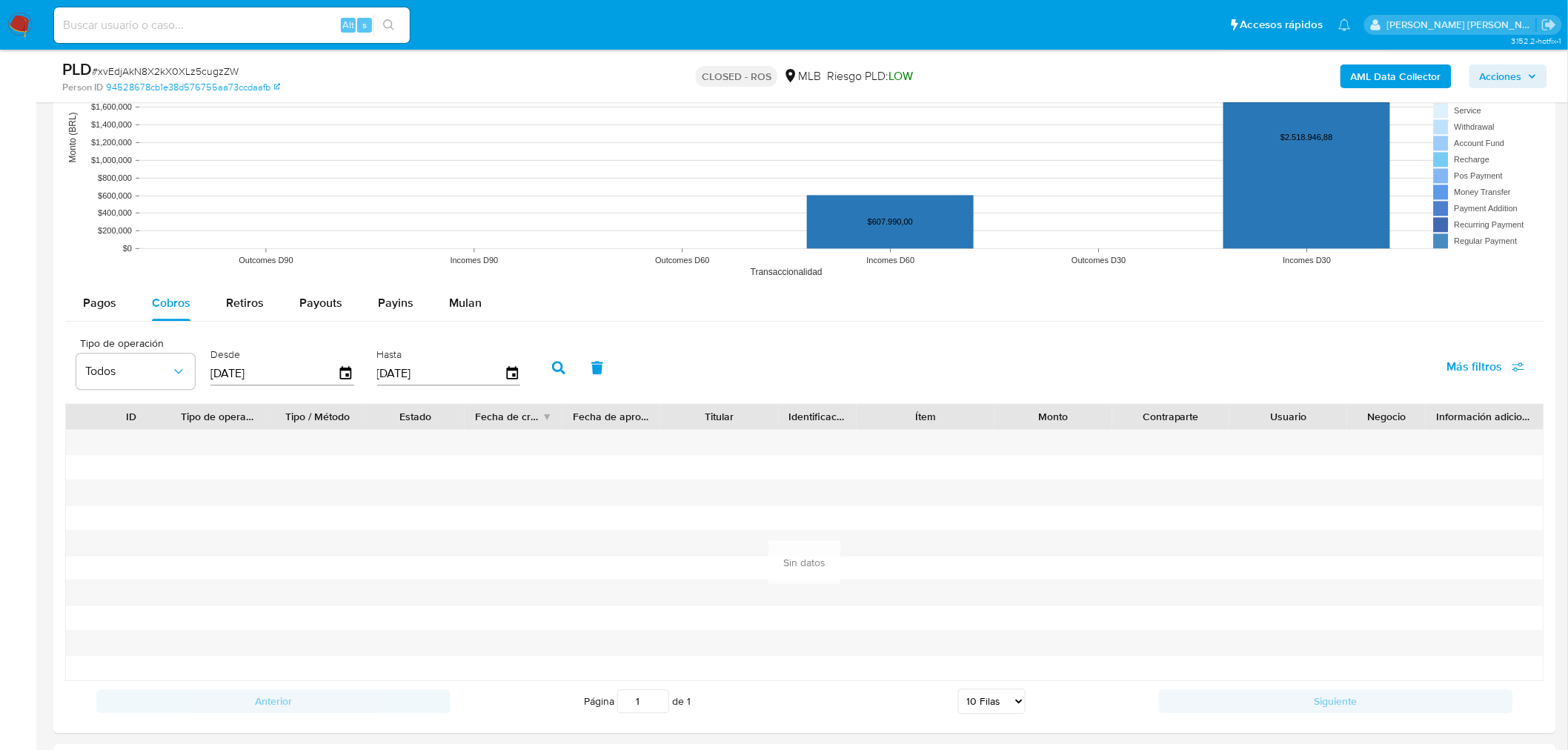
click at [552, 375] on button "button" at bounding box center [559, 367] width 38 height 36
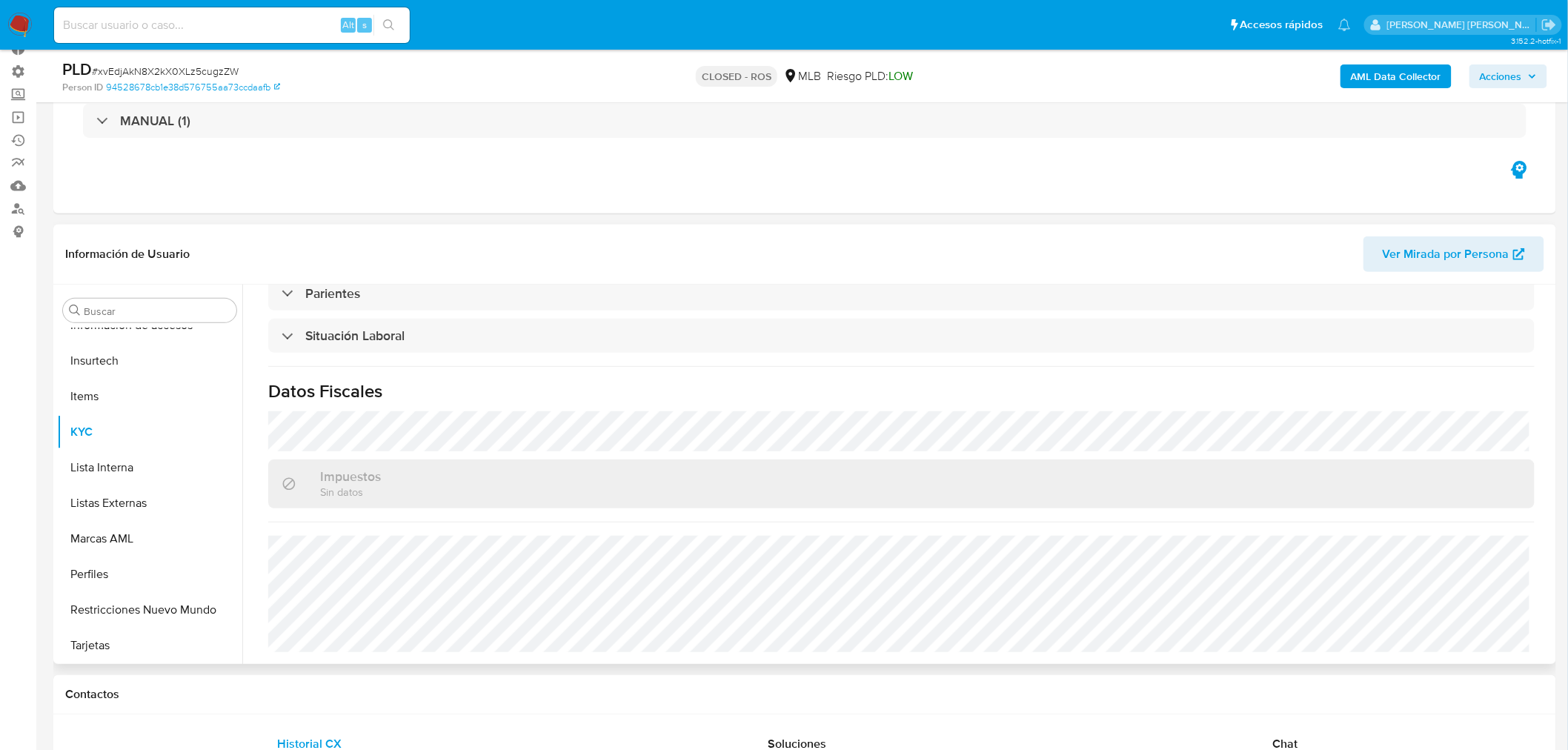
scroll to position [0, 0]
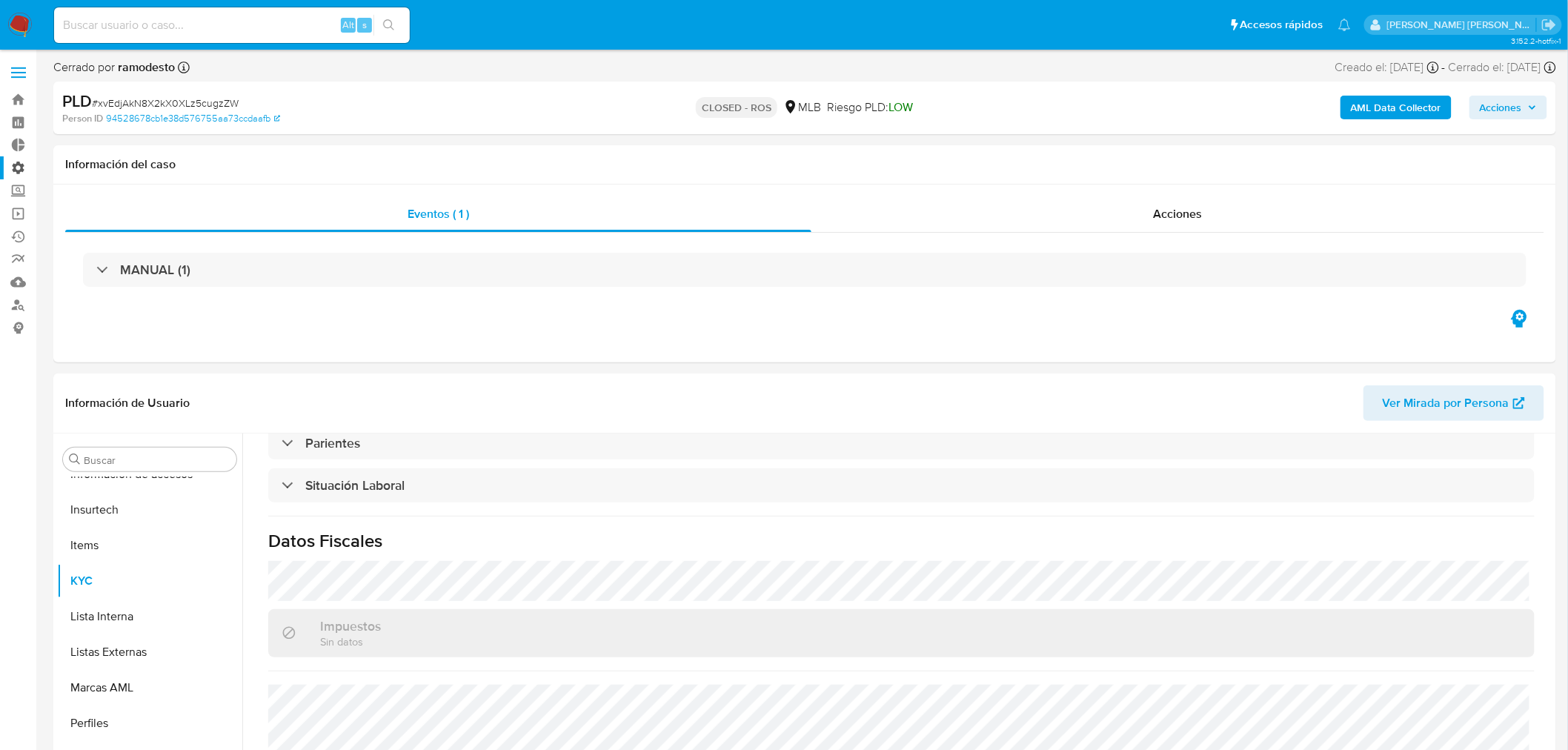
click at [23, 166] on label "Administración" at bounding box center [88, 168] width 176 height 23
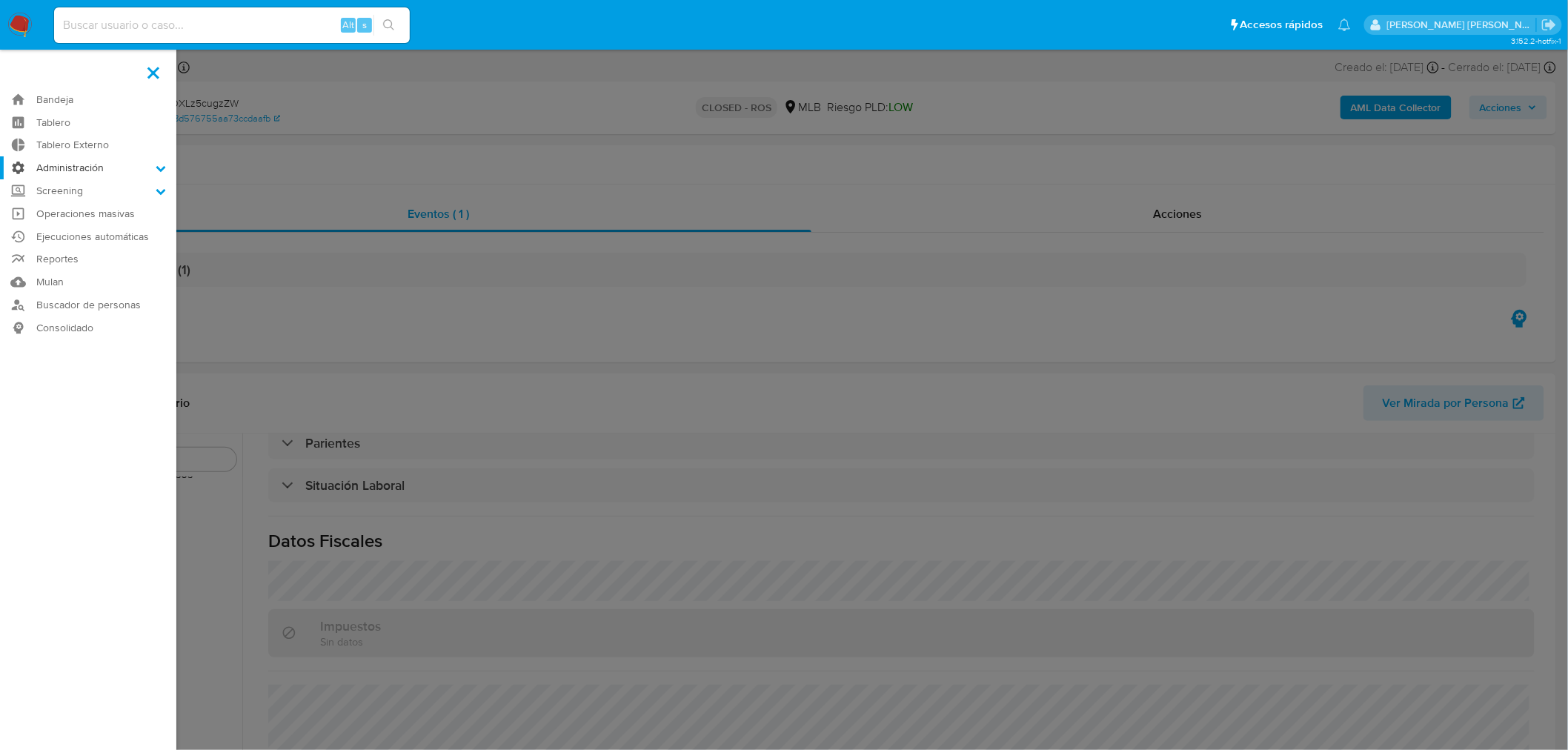
click at [0, 0] on input "Administración" at bounding box center [0, 0] width 0 height 0
click at [67, 193] on link "Reglas" at bounding box center [88, 189] width 176 height 19
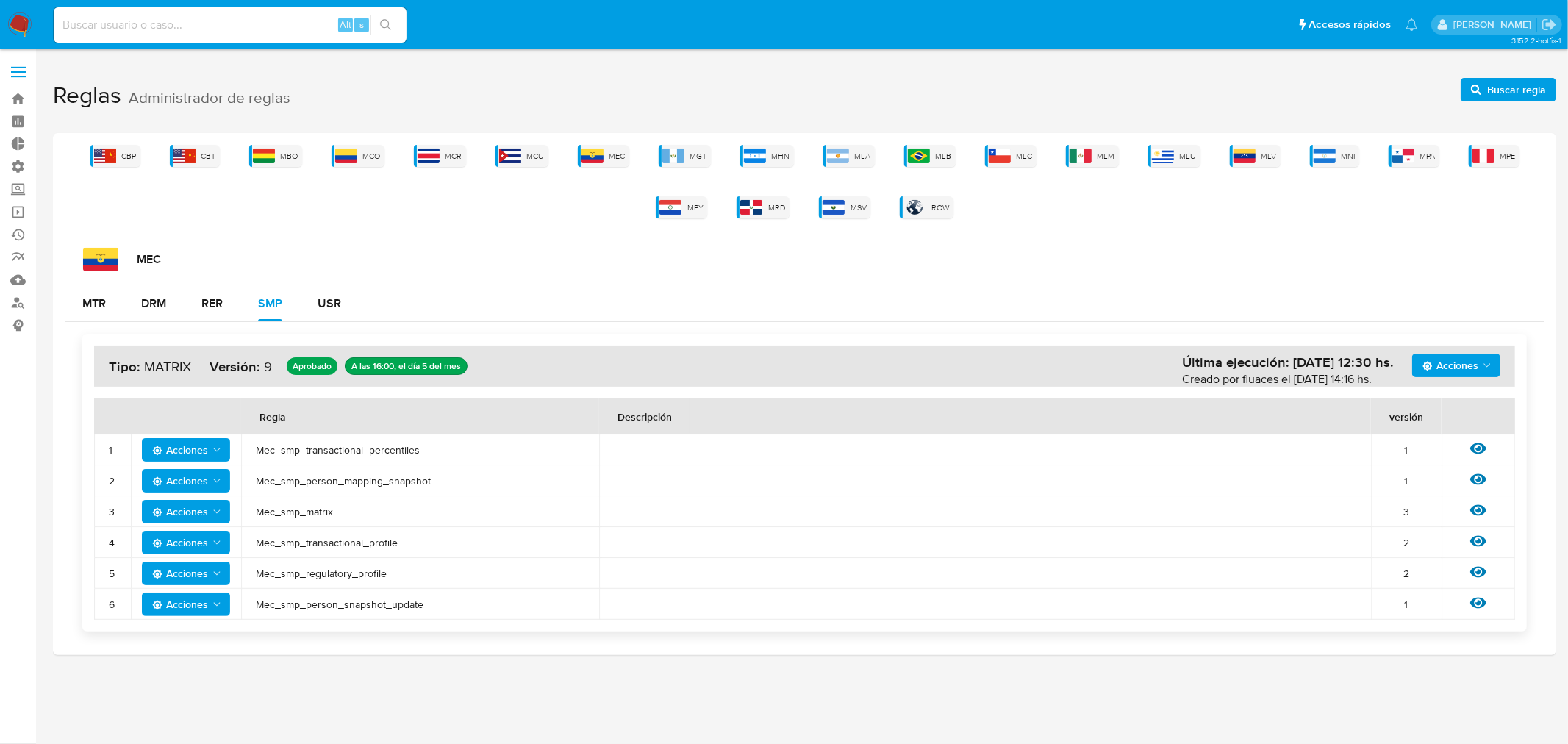
click at [167, 26] on input at bounding box center [231, 25] width 353 height 20
paste input "u3XswY7rIY2i24pqUsWviDMy"
type input "u3XswY7rIY2i24pqUsWviDMy"
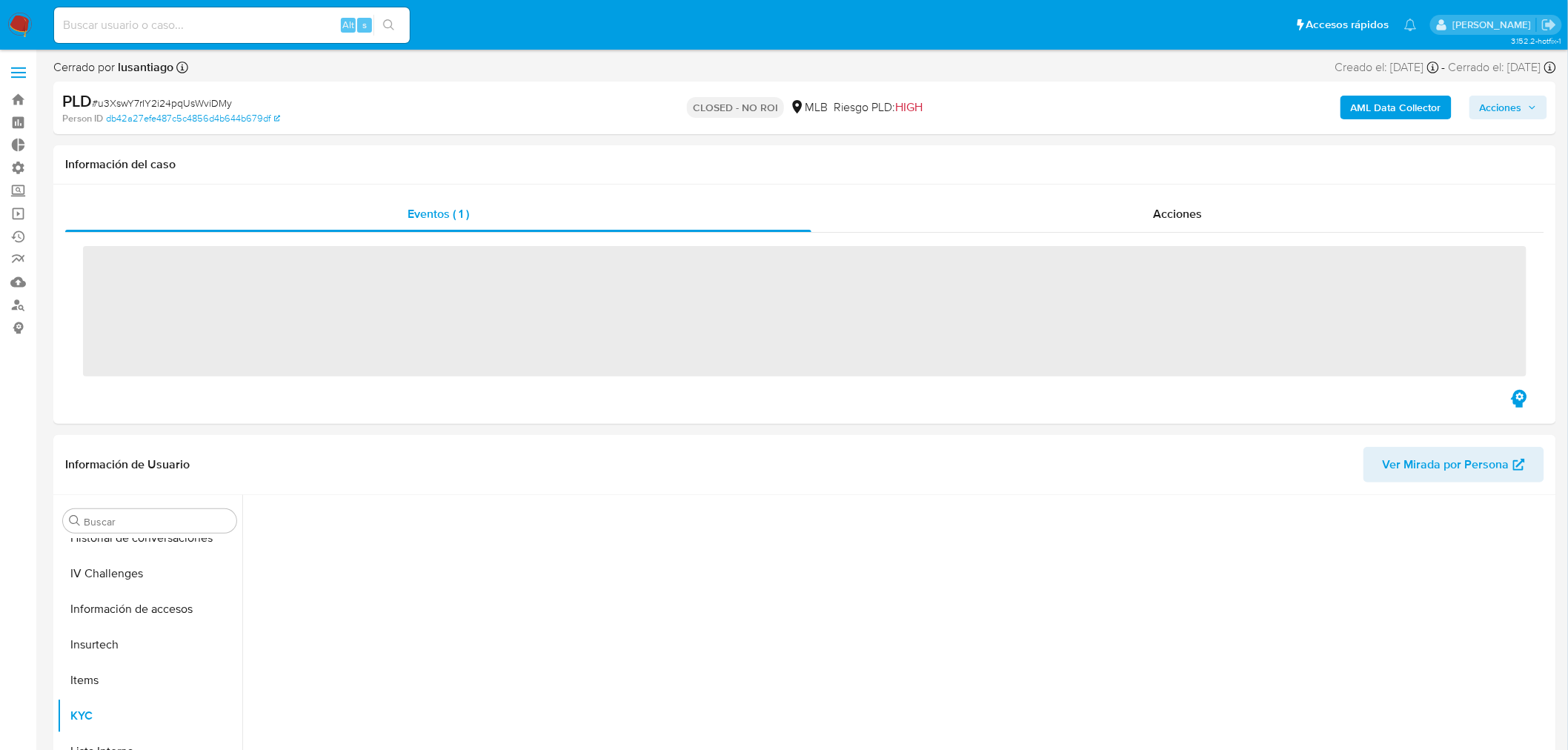
scroll to position [626, 0]
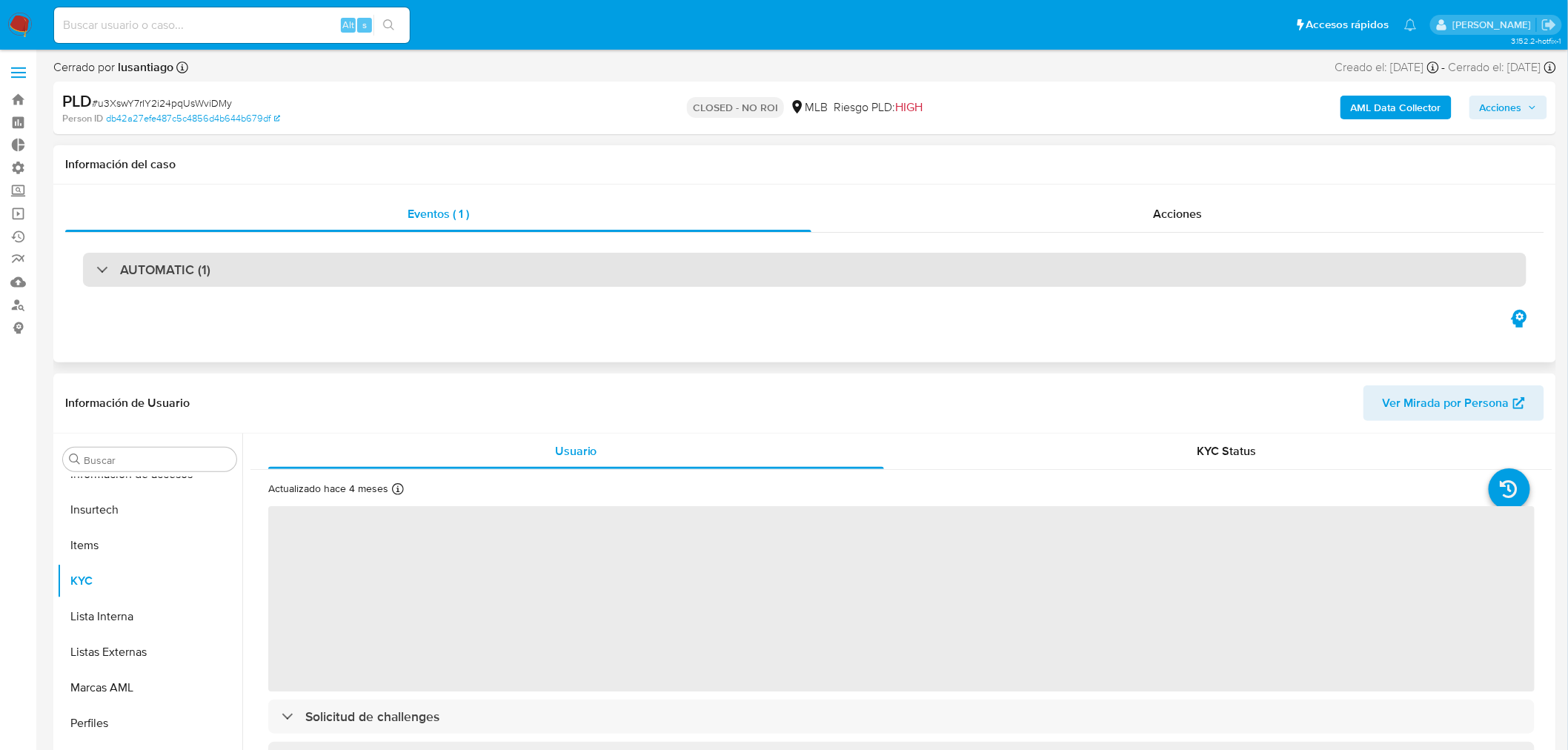
click at [196, 264] on h3 "AUTOMATIC (1)" at bounding box center [164, 270] width 90 height 16
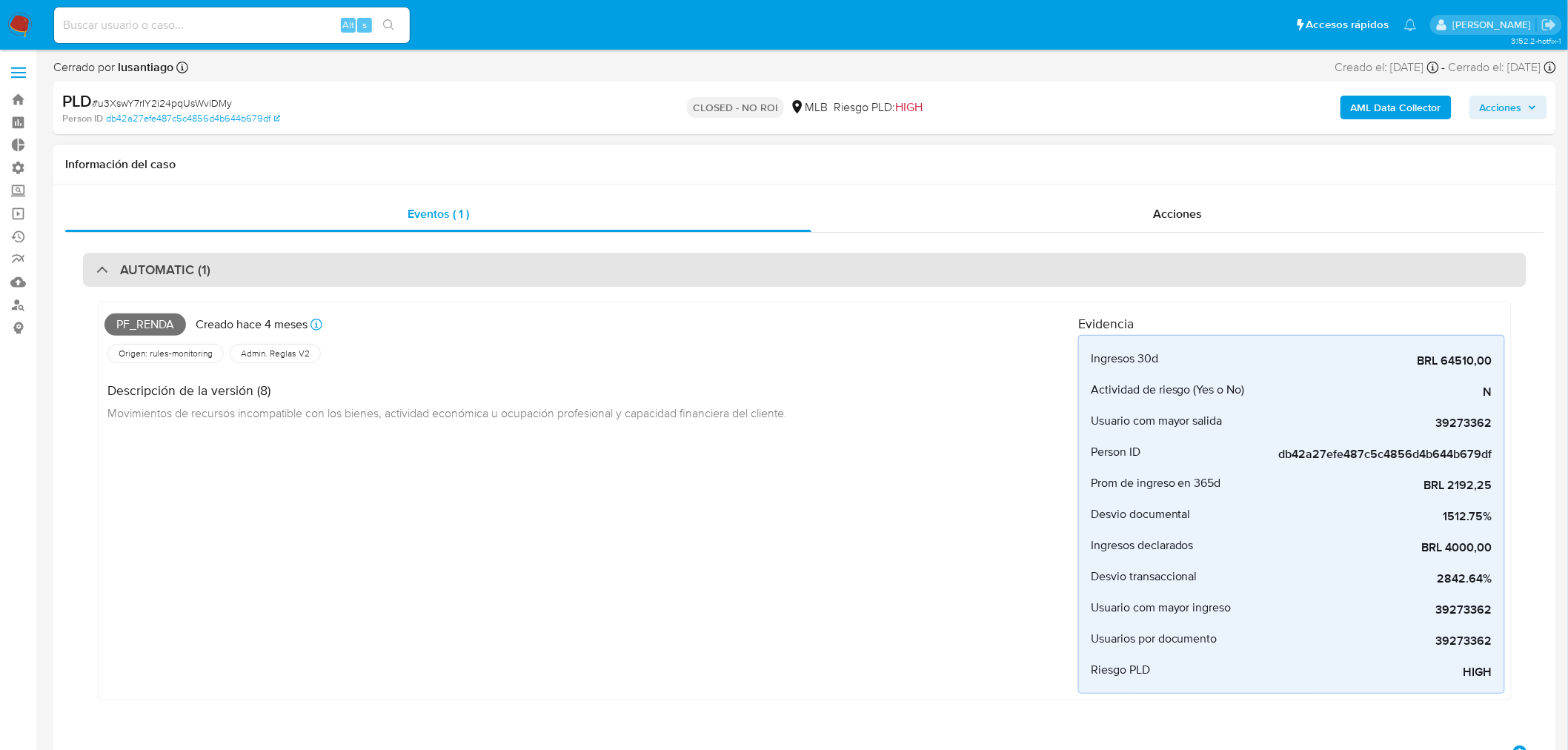
select select "10"
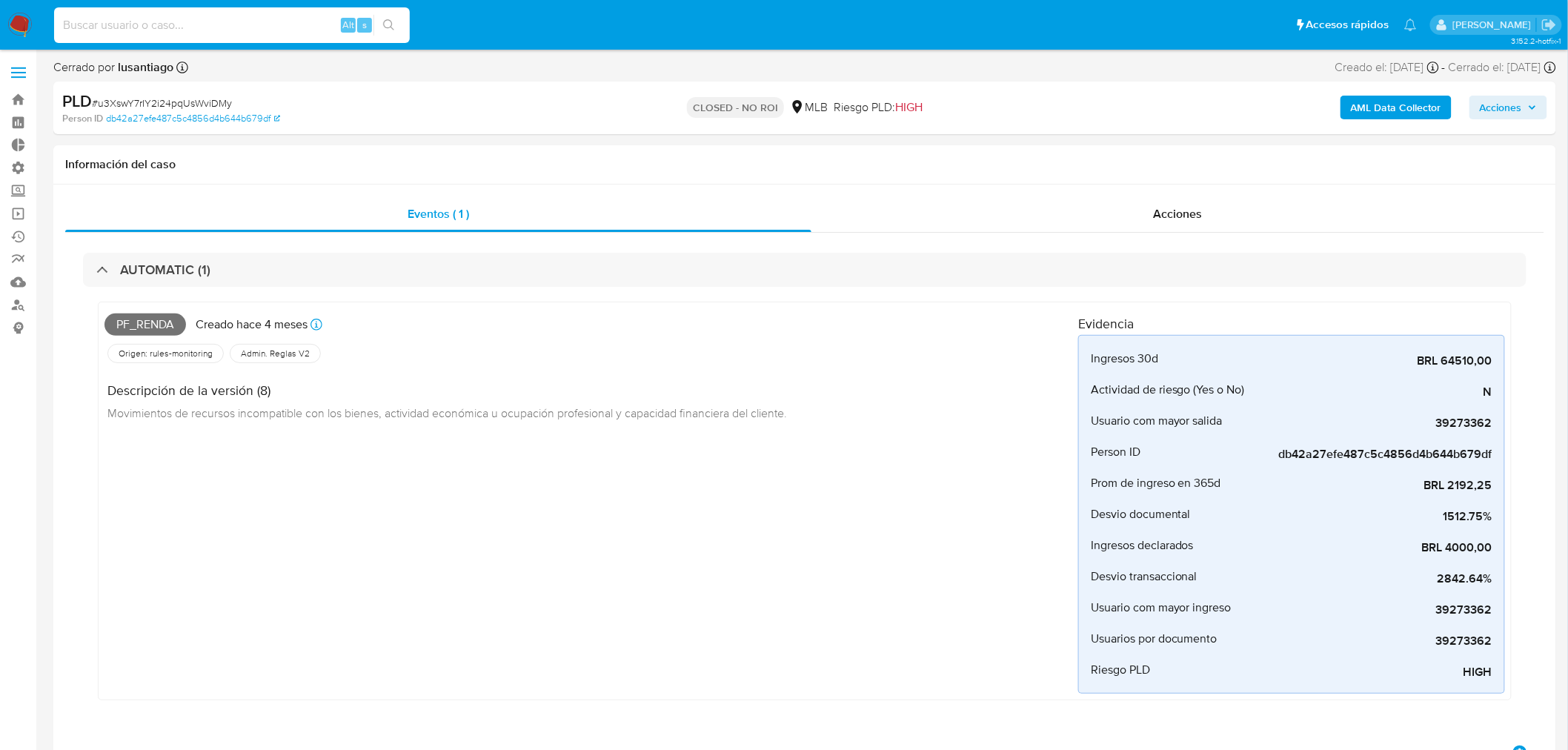
click at [198, 15] on input at bounding box center [232, 25] width 356 height 20
paste input "qn02z0p4jy6dVDRwmfGgG5gg"
type input "qn02z0p4jy6dVDRwmfGgG5gg"
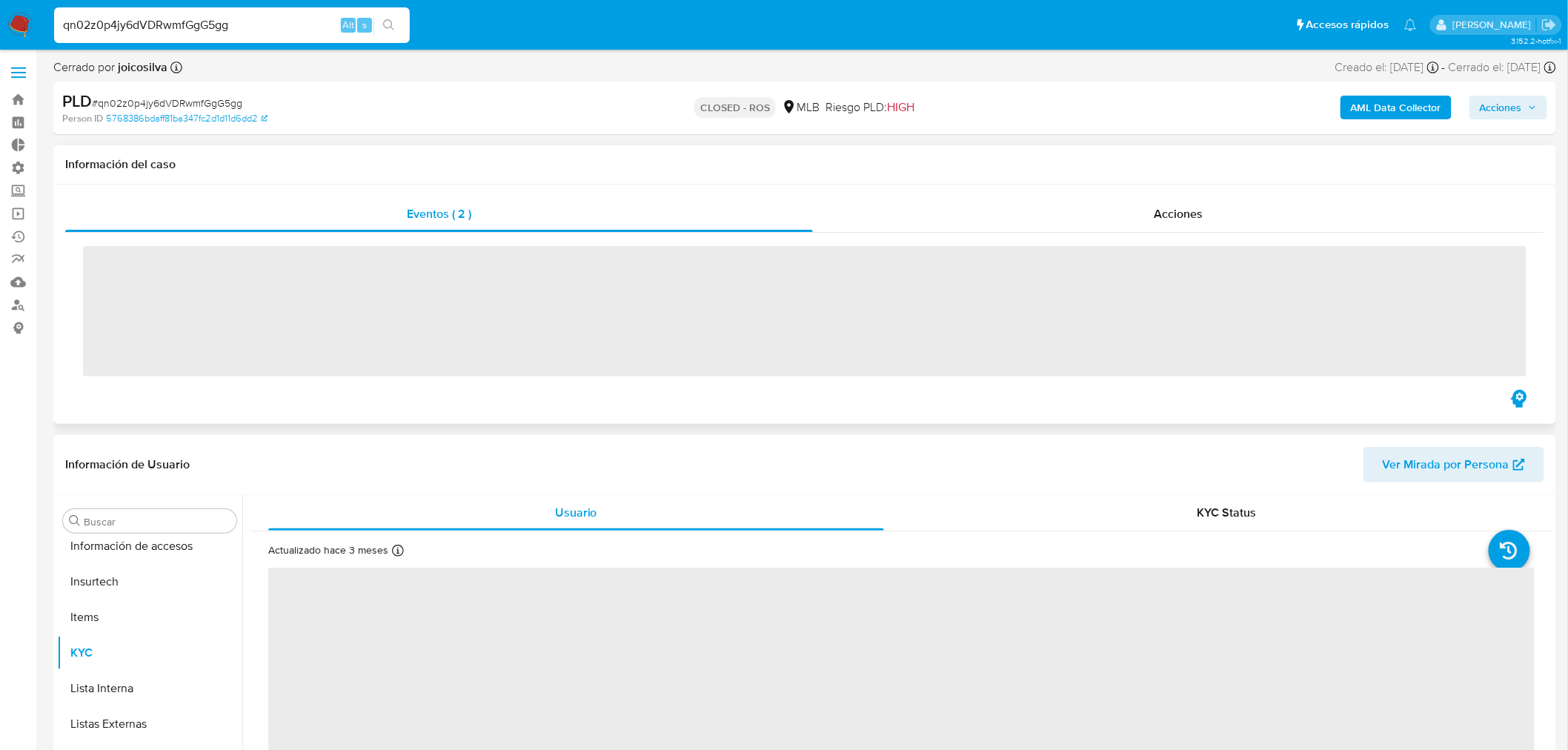
scroll to position [626, 0]
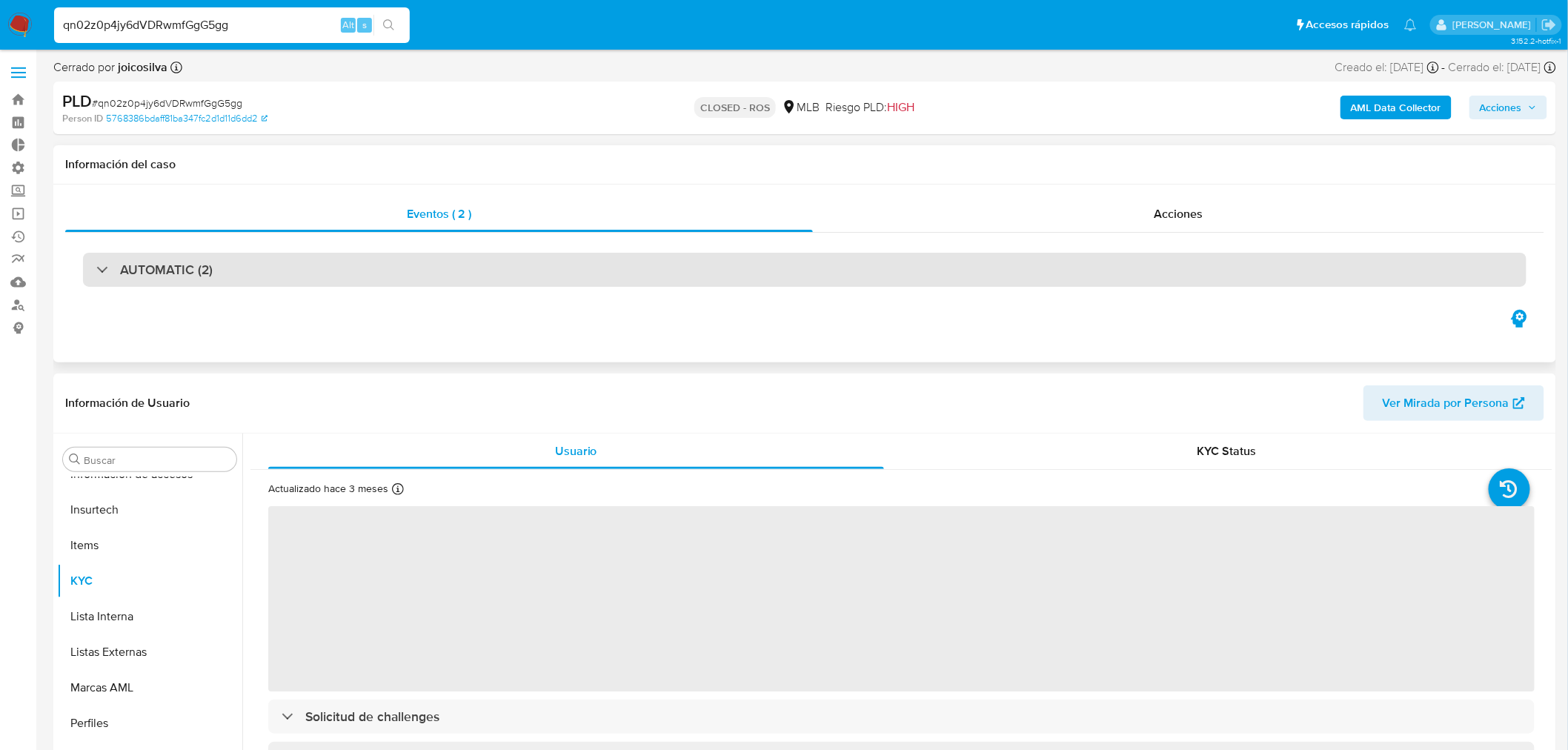
click at [169, 284] on div "AUTOMATIC (2)" at bounding box center [805, 270] width 1444 height 34
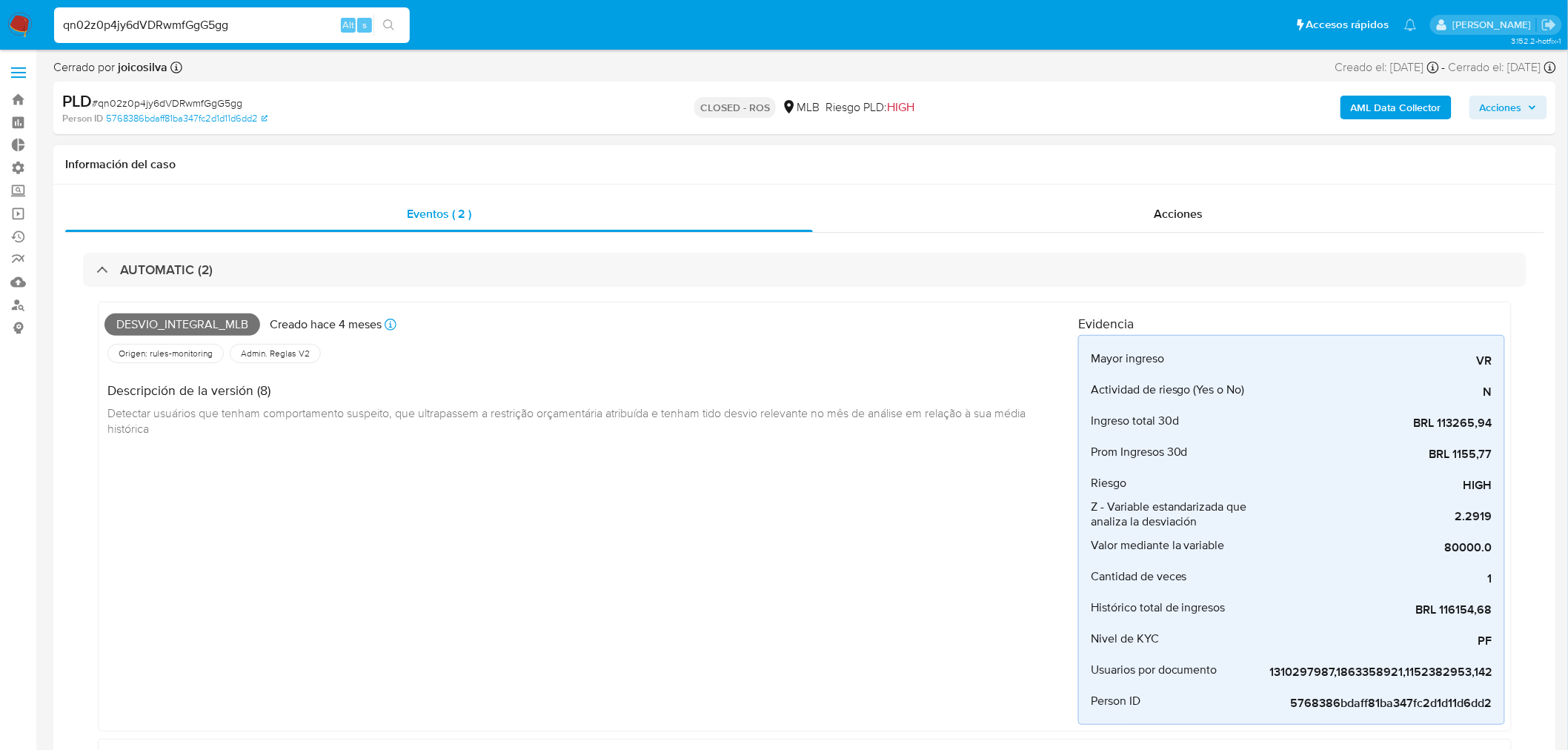
select select "10"
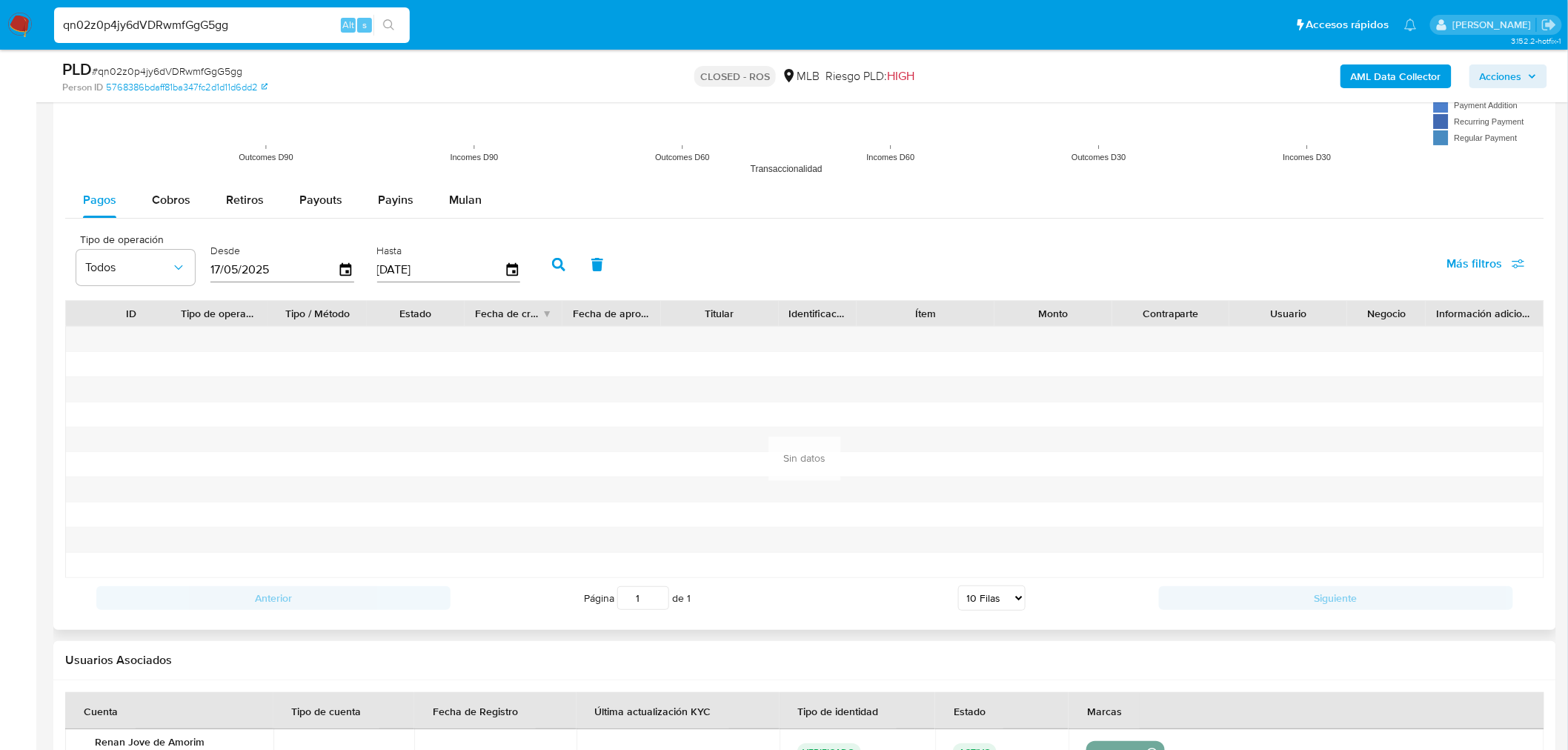
scroll to position [2388, 0]
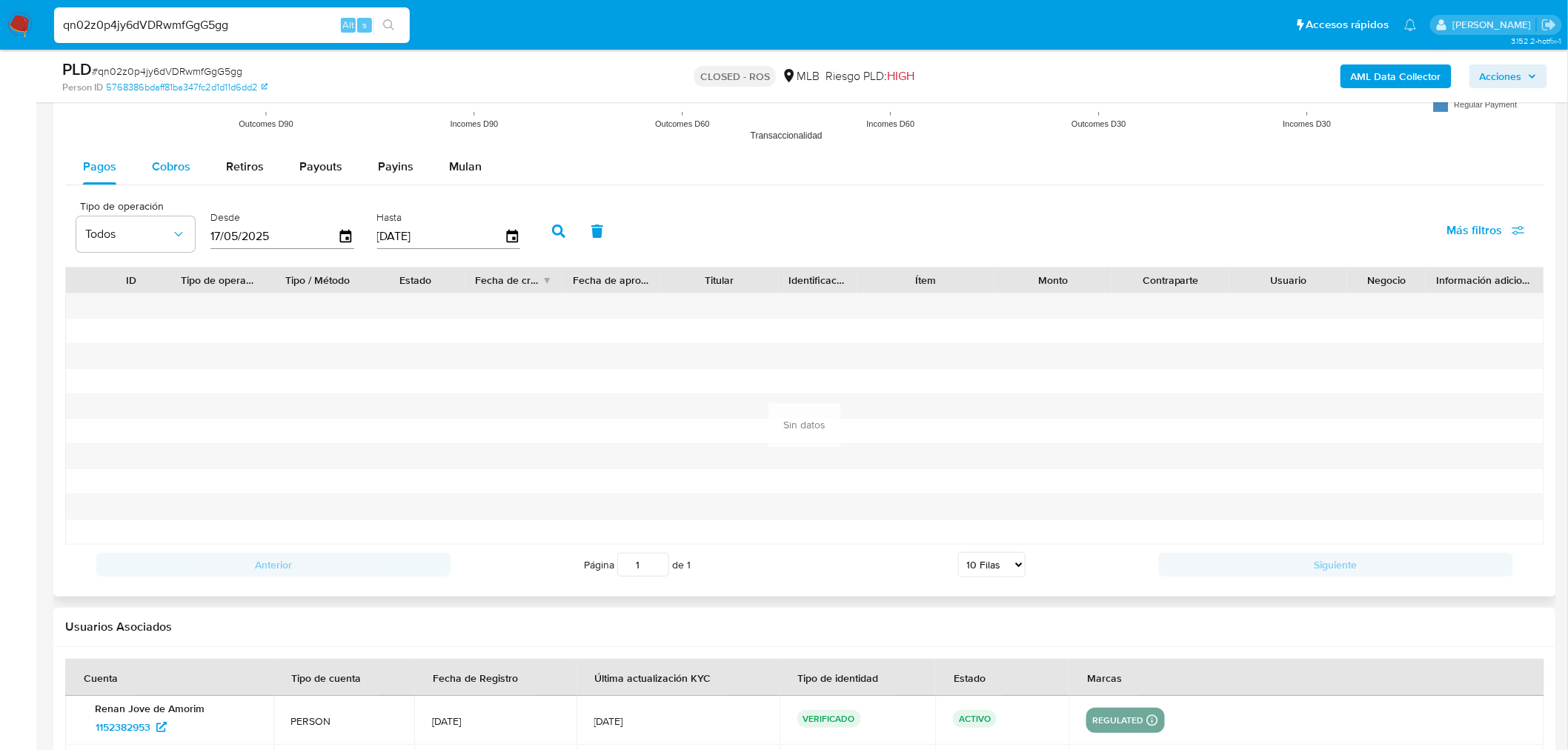
click at [164, 172] on span "Cobros" at bounding box center [171, 166] width 38 height 17
select select "10"
click at [105, 162] on span "Pagos" at bounding box center [99, 166] width 33 height 17
click at [164, 173] on span "Cobros" at bounding box center [171, 166] width 38 height 17
click at [344, 240] on icon "button" at bounding box center [346, 236] width 12 height 13
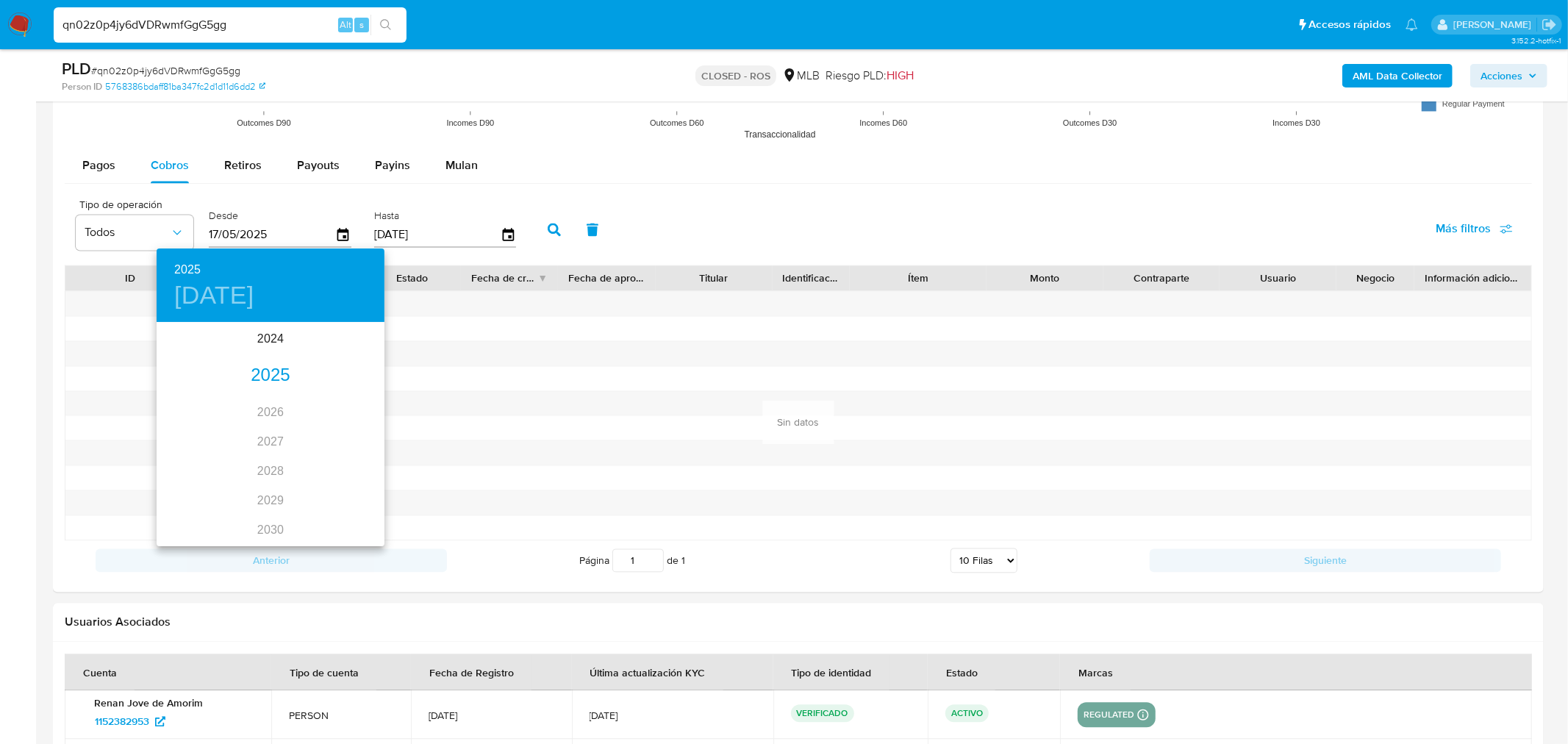
click at [264, 378] on div "2025" at bounding box center [270, 375] width 228 height 29
click at [339, 342] on div "mar." at bounding box center [346, 352] width 75 height 55
click at [326, 394] on p "1" at bounding box center [329, 400] width 6 height 15
type input "01/03/2025"
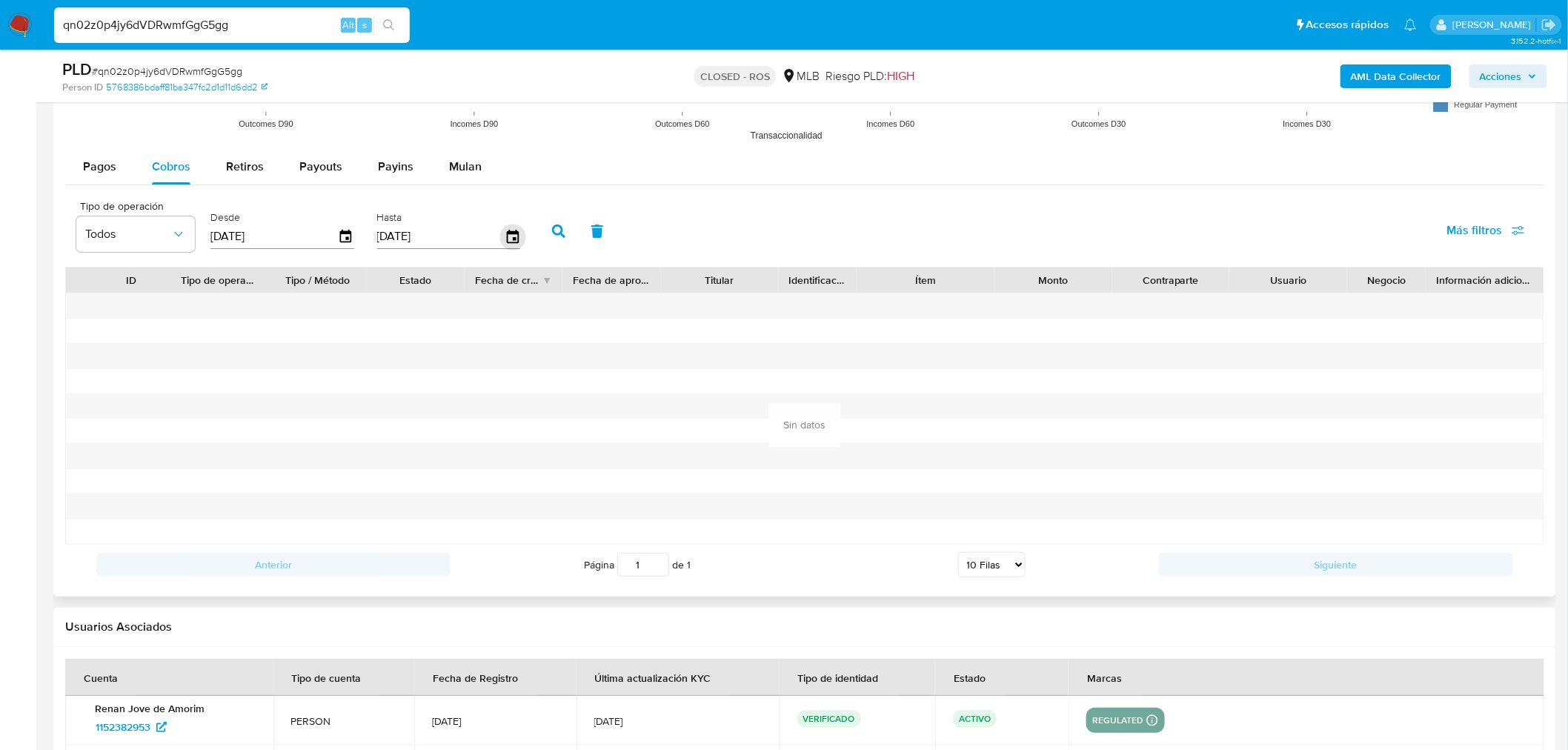
click at [505, 240] on icon "button" at bounding box center [512, 236] width 26 height 26
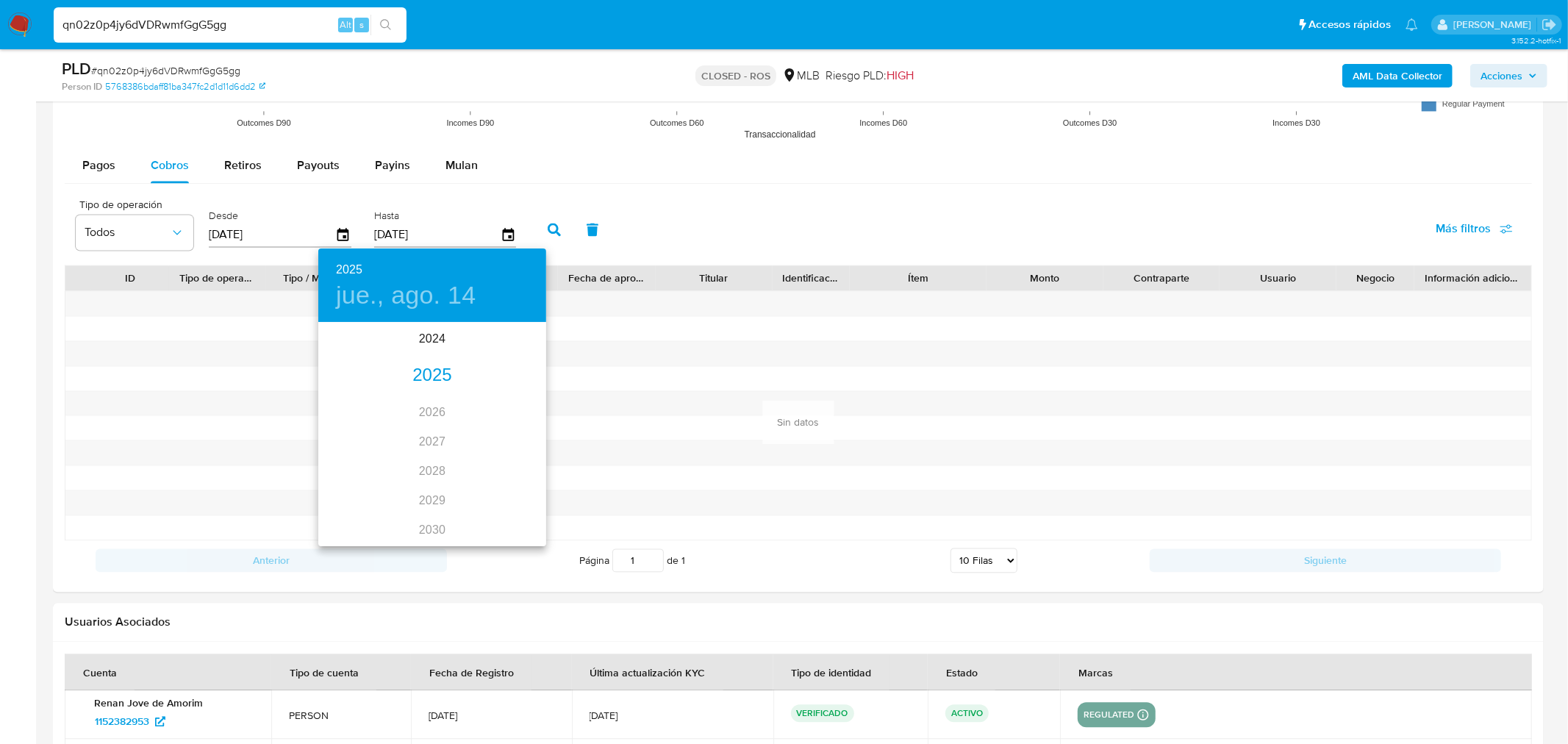
click at [419, 378] on div "2025" at bounding box center [432, 375] width 228 height 29
click at [507, 349] on div "mar." at bounding box center [508, 352] width 75 height 55
click at [349, 527] on p "31" at bounding box center [343, 532] width 12 height 15
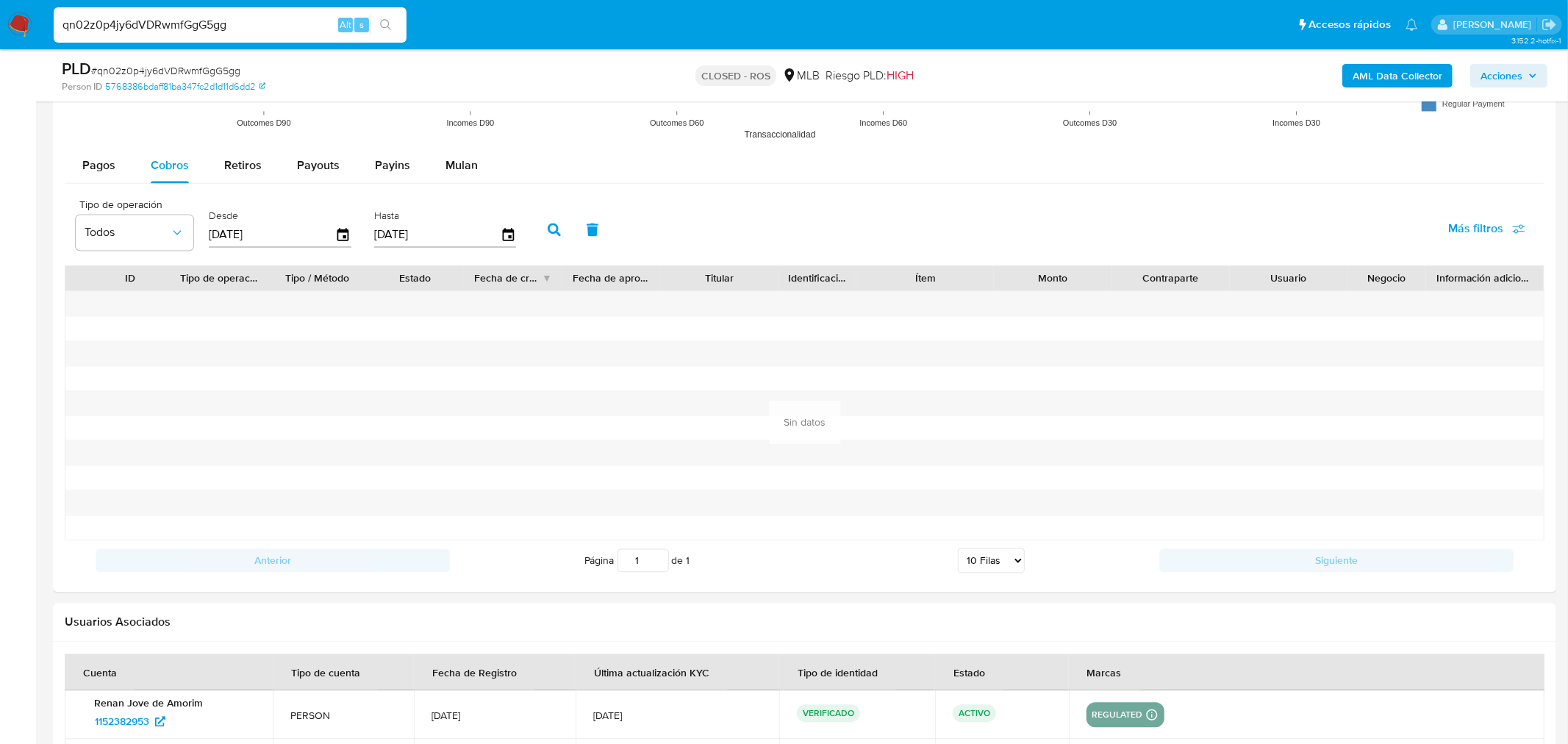
type input "31/03/2025"
click at [548, 231] on icon "button" at bounding box center [554, 229] width 13 height 13
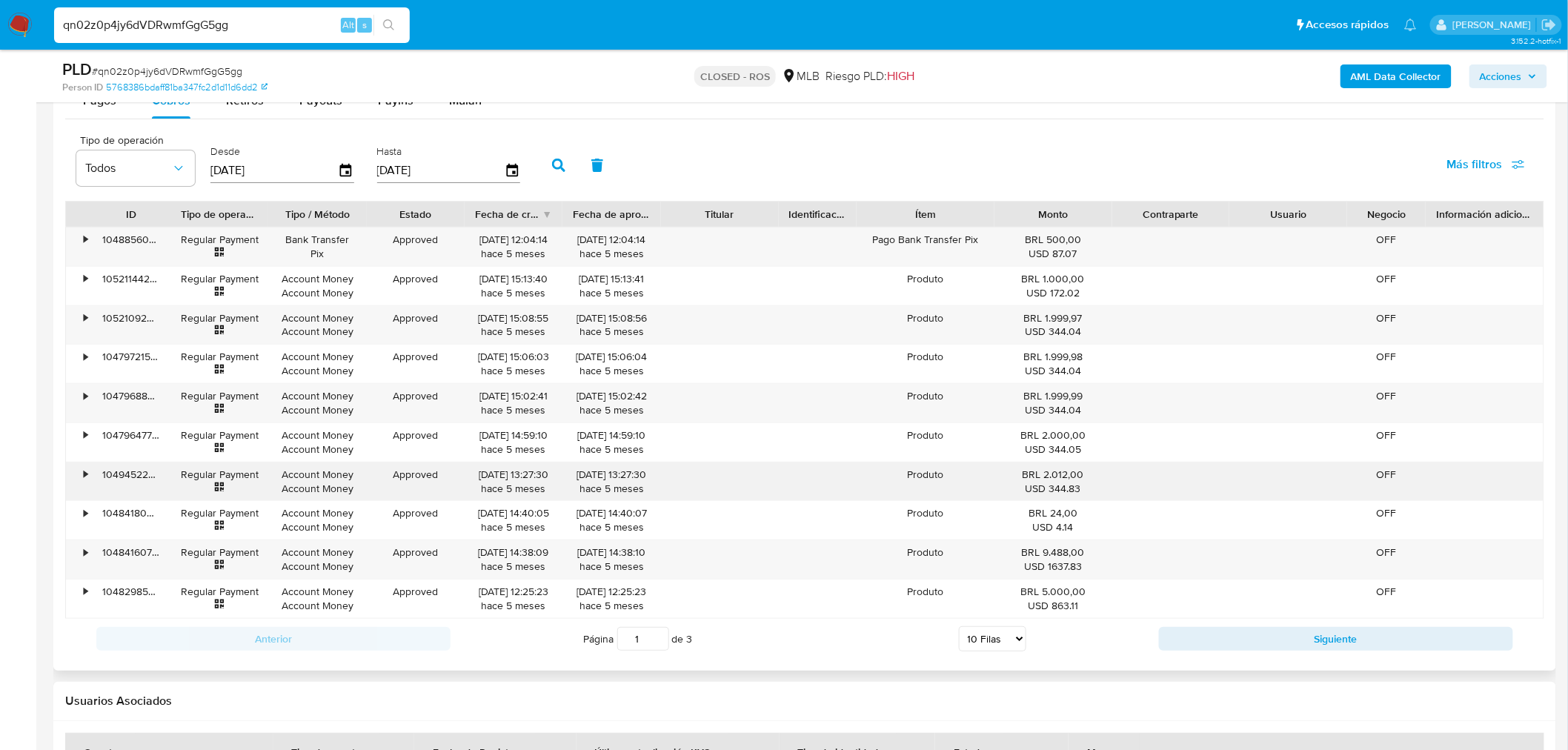
scroll to position [2552, 0]
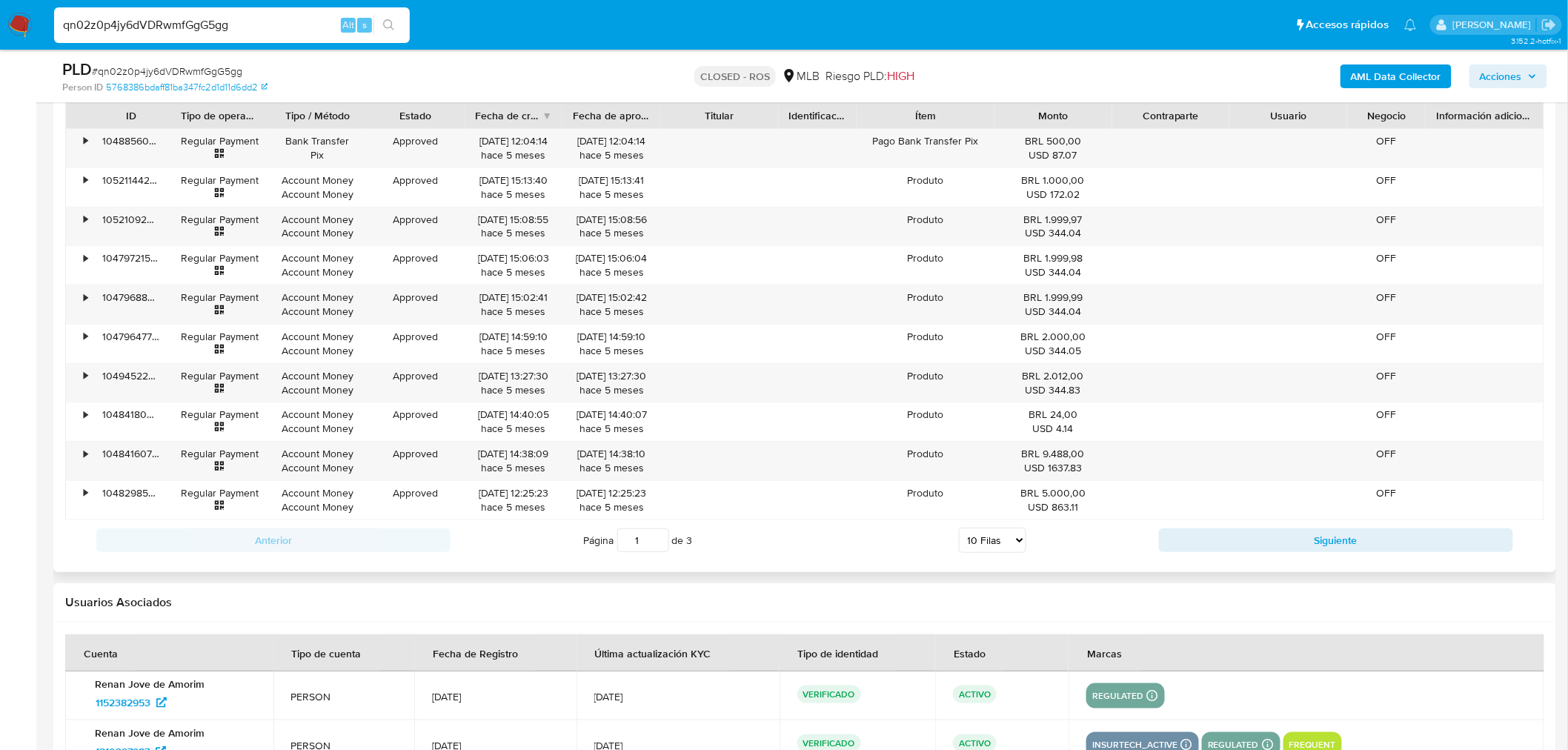
click at [982, 545] on select "5 Filas 10 Filas 20 Filas 25 Filas 50 Filas 100 Filas" at bounding box center [992, 540] width 67 height 25
select select "100"
click at [959, 531] on select "5 Filas 10 Filas 20 Filas 25 Filas 50 Filas 100 Filas" at bounding box center [992, 540] width 67 height 25
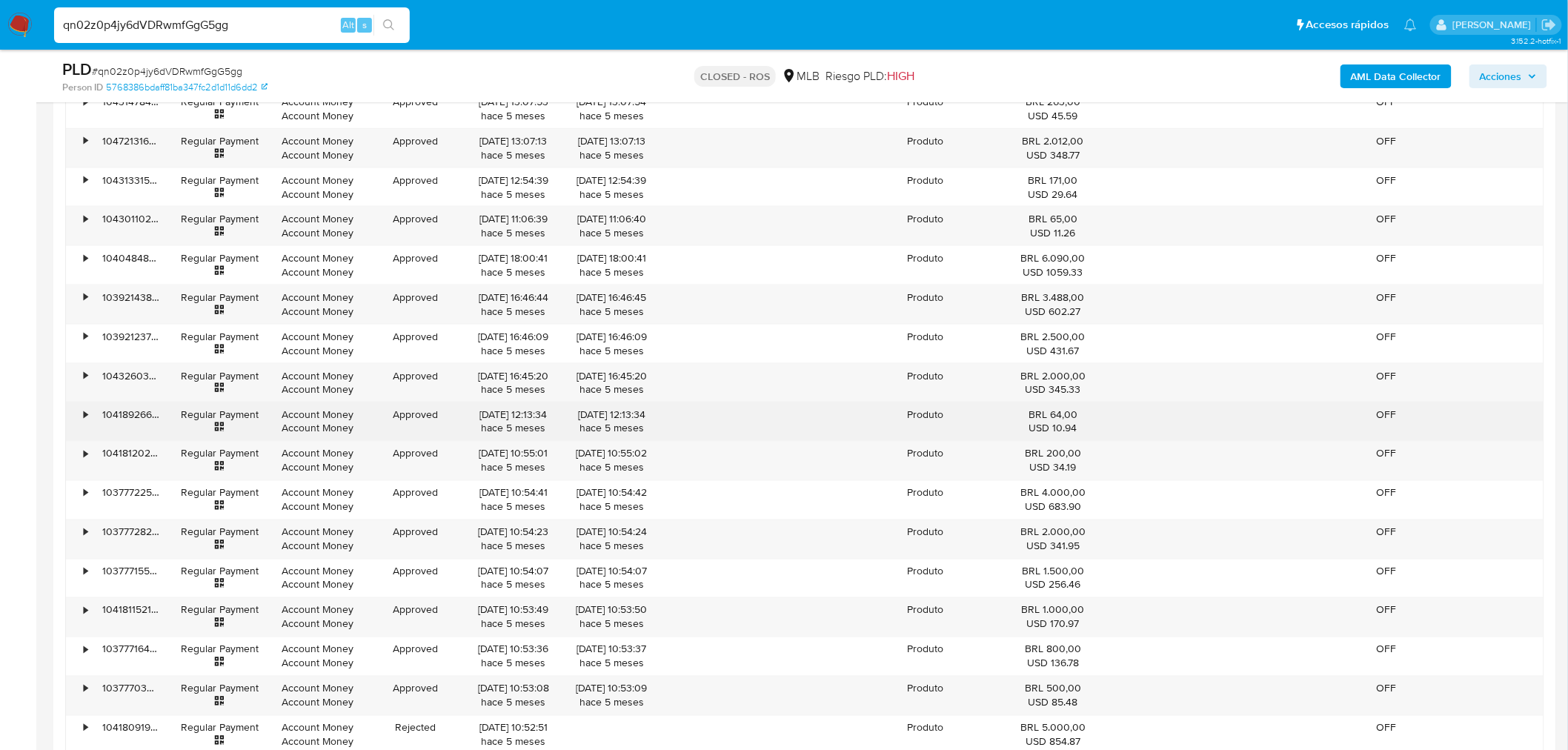
scroll to position [3129, 0]
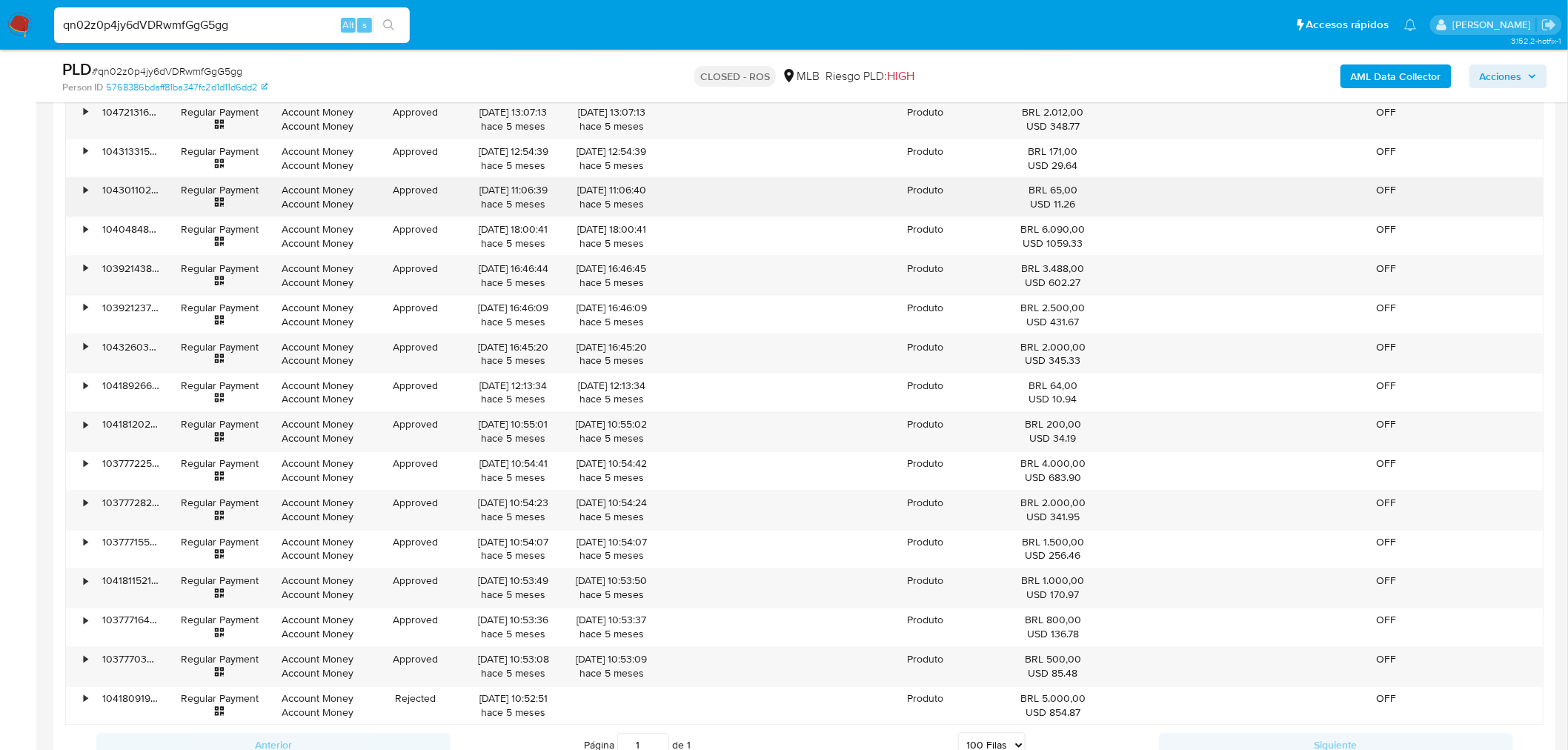
click at [1067, 201] on div "USD 11.26" at bounding box center [1053, 205] width 97 height 14
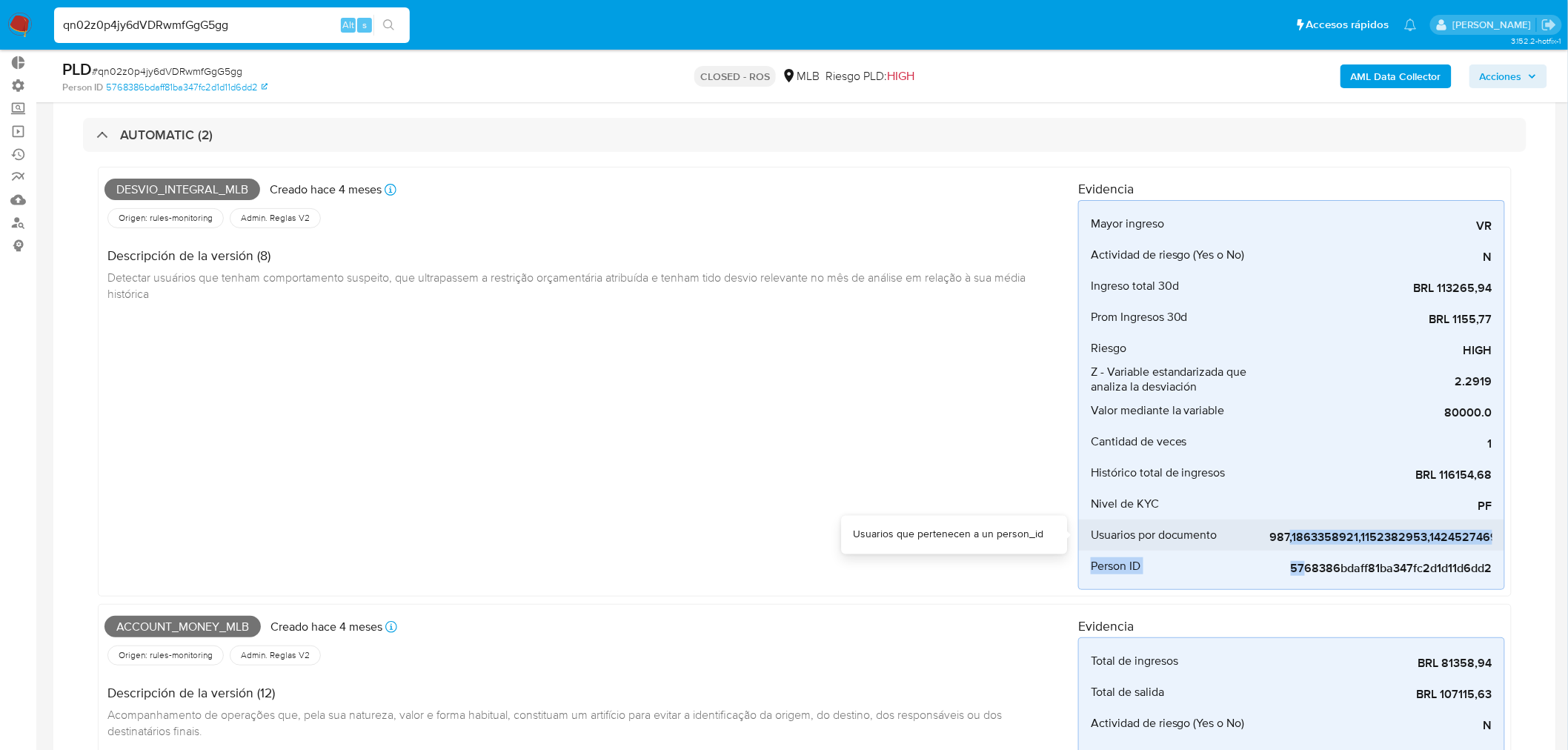
scroll to position [0, 0]
drag, startPoint x: 1305, startPoint y: 550, endPoint x: 1266, endPoint y: 537, distance: 41.1
click at [1250, 538] on div "Mayor ingreso VR Referencia de la restricción presupuestaria Actividad de riesg…" at bounding box center [1292, 395] width 427 height 390
click at [1290, 514] on div "PF" at bounding box center [1381, 503] width 223 height 31
click at [1293, 536] on span "1310297987,1863358921,1152382953,1424527469,2129687638" at bounding box center [1381, 537] width 223 height 15
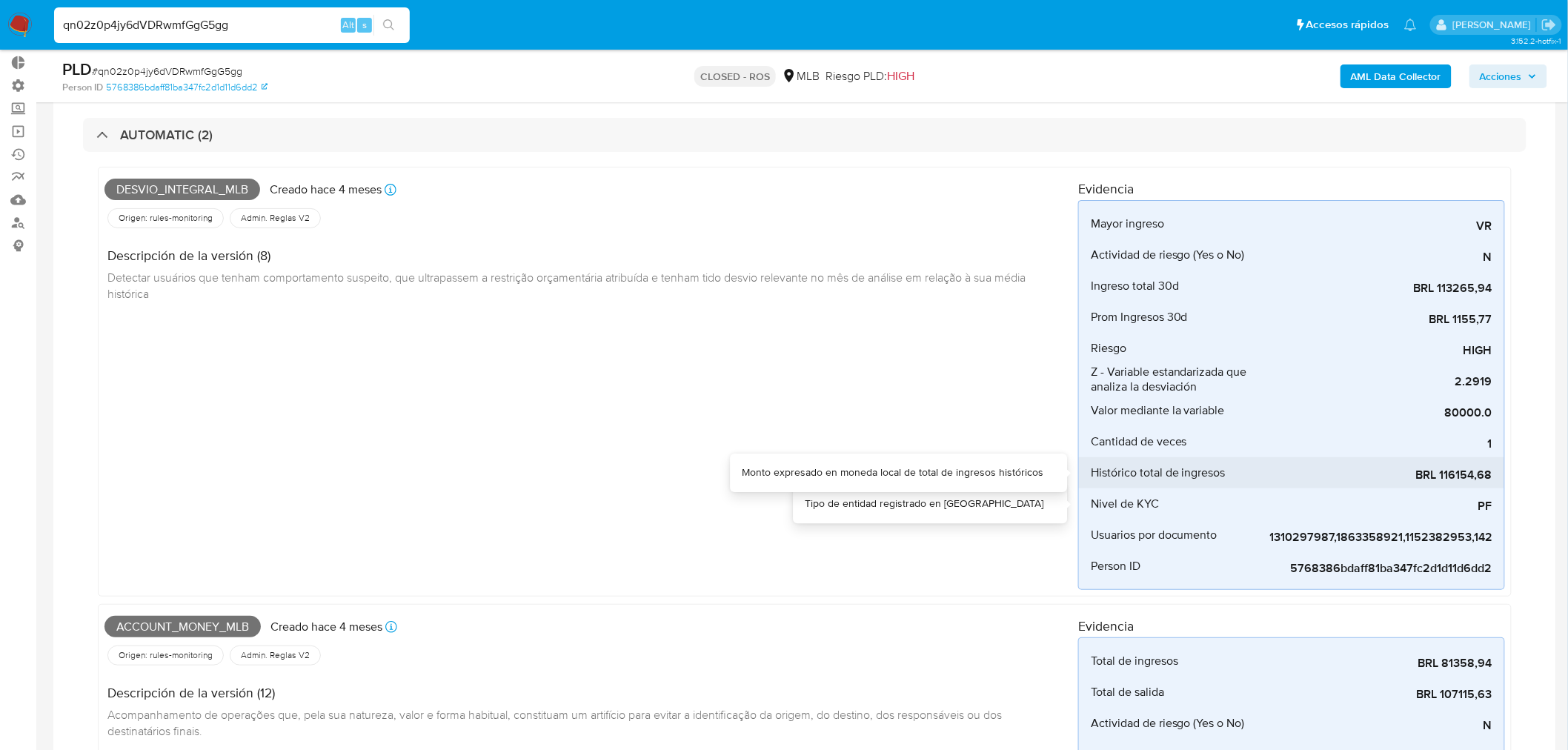
click at [1301, 468] on span "BRL 116154,68" at bounding box center [1381, 475] width 223 height 15
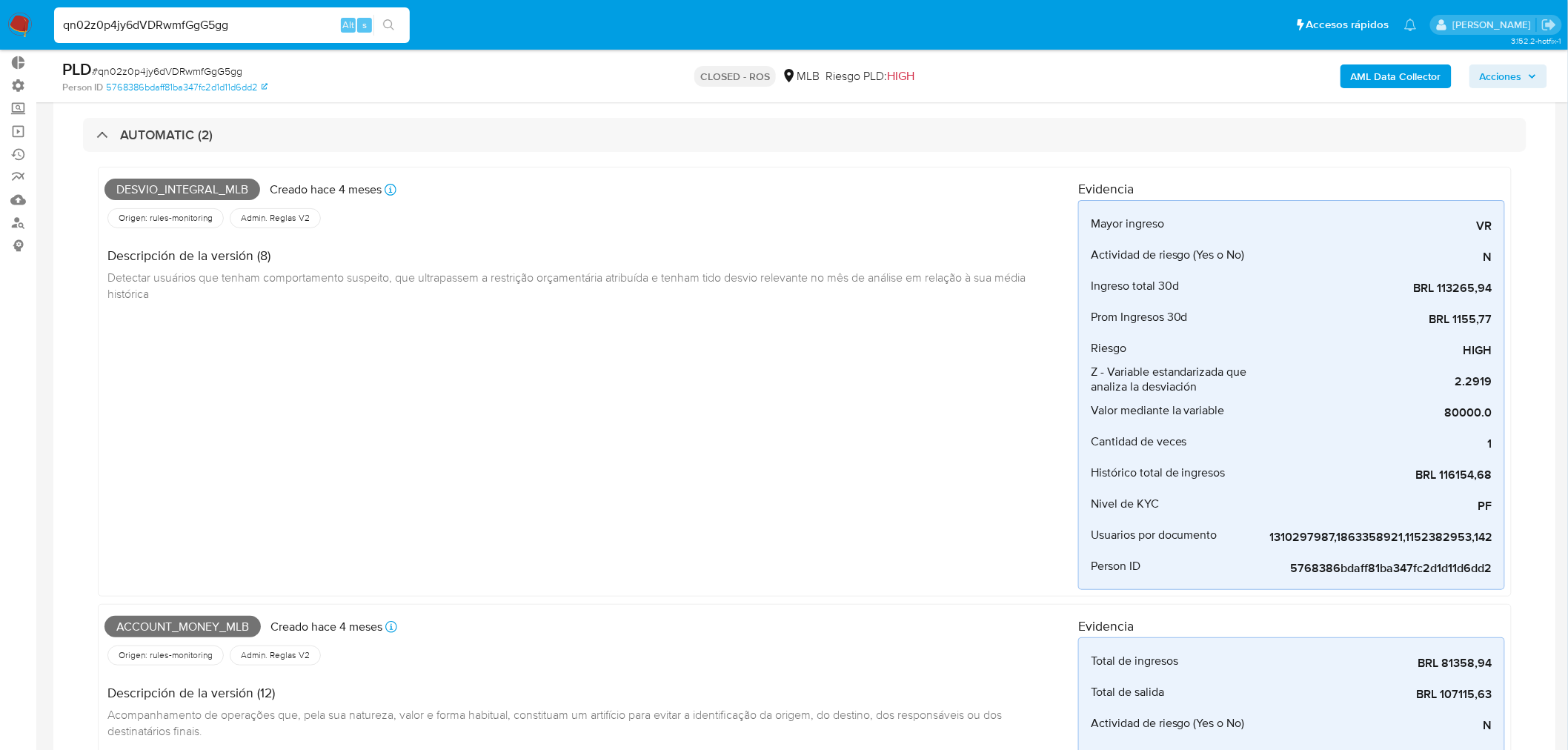
click at [1522, 460] on div "Desvio_integral_mlb Creado hace 4 meses Creado: 12/04/2025 00:15:41 Origen: rul…" at bounding box center [805, 573] width 1444 height 842
drag, startPoint x: 261, startPoint y: 24, endPoint x: 0, endPoint y: -21, distance: 264.9
paste input "IyMckC9nw7cXHn6M3oqzvEwf"
type input "IyMckC9nw7cXHn6M3oqzvEwf"
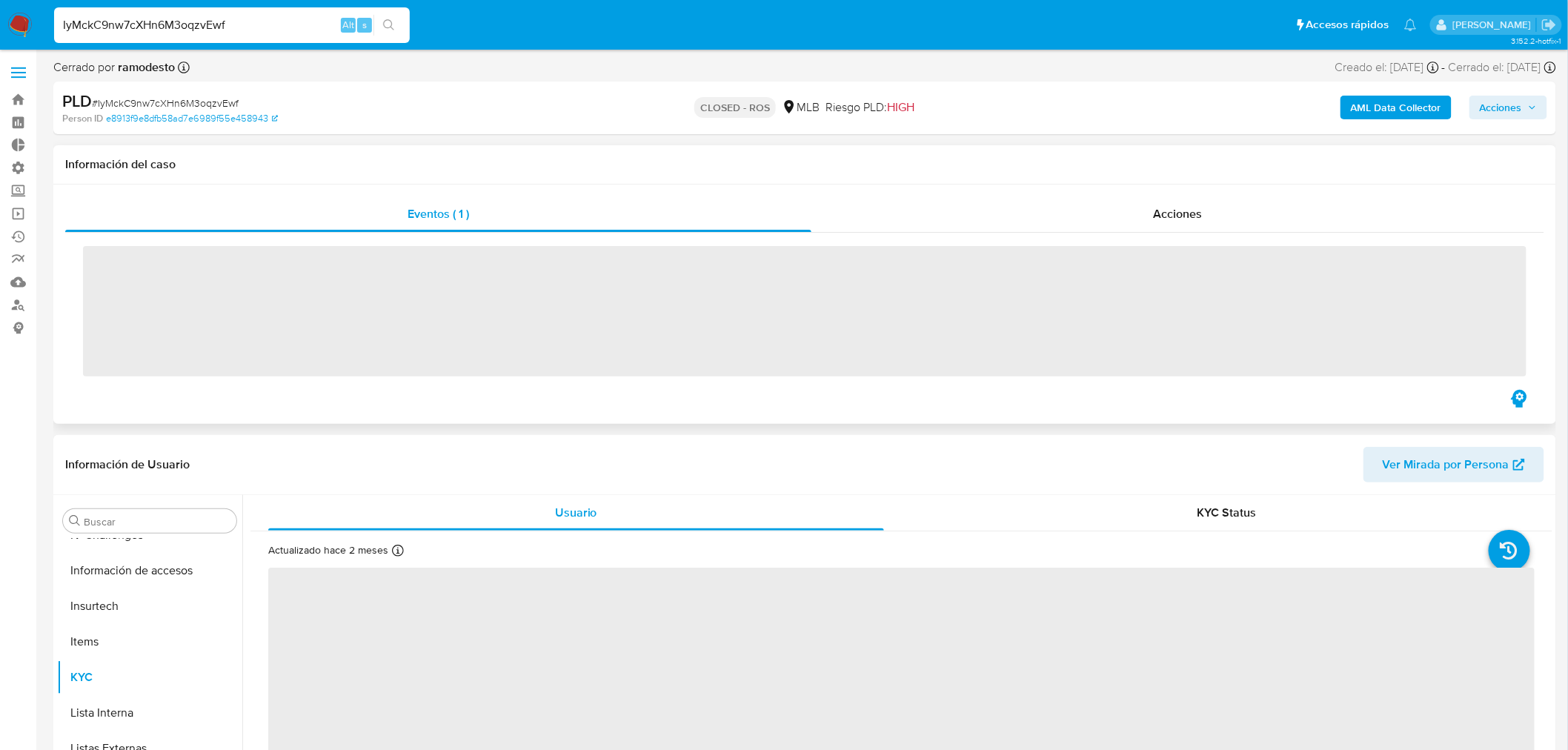
scroll to position [626, 0]
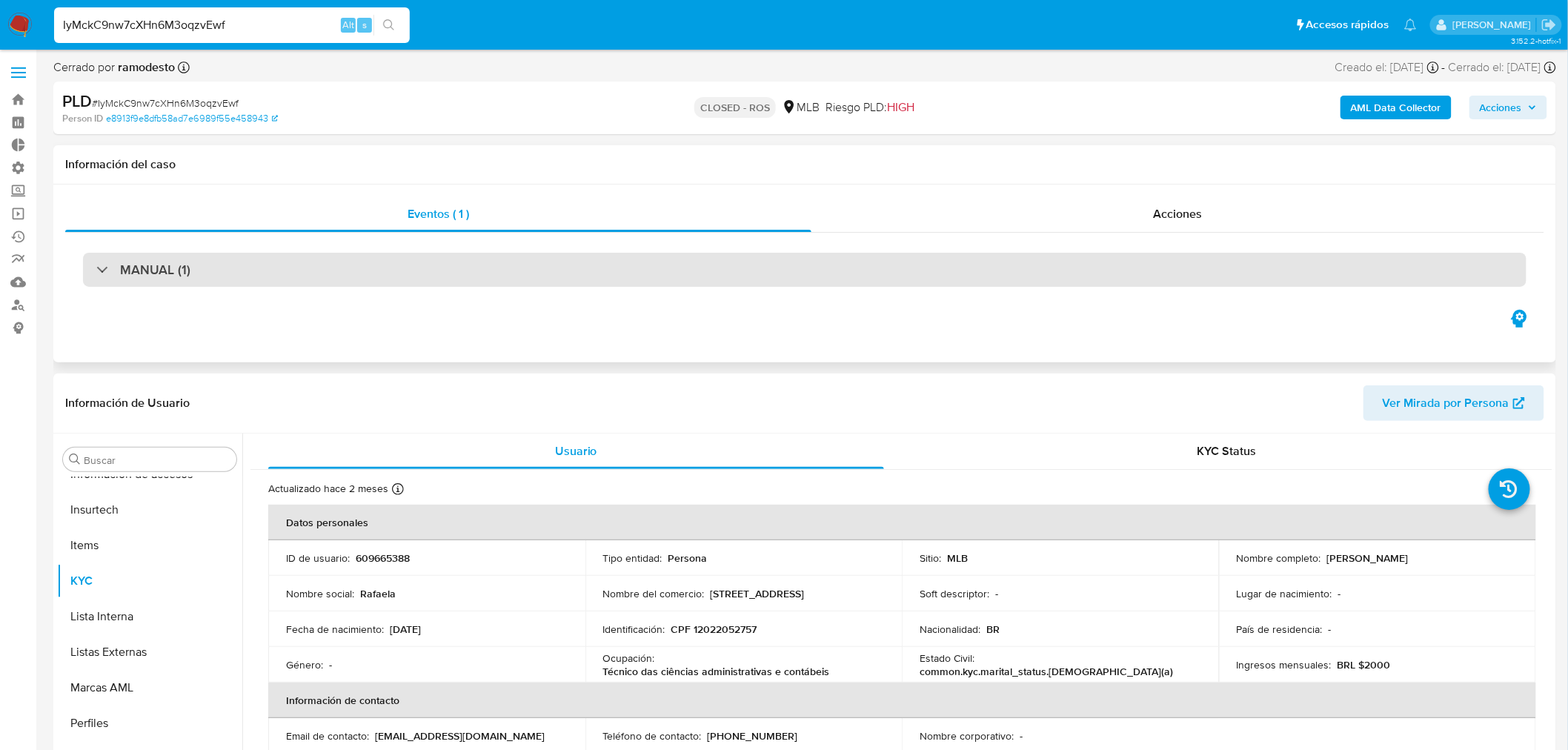
click at [198, 269] on div "MANUAL (1)" at bounding box center [805, 270] width 1444 height 34
select select "10"
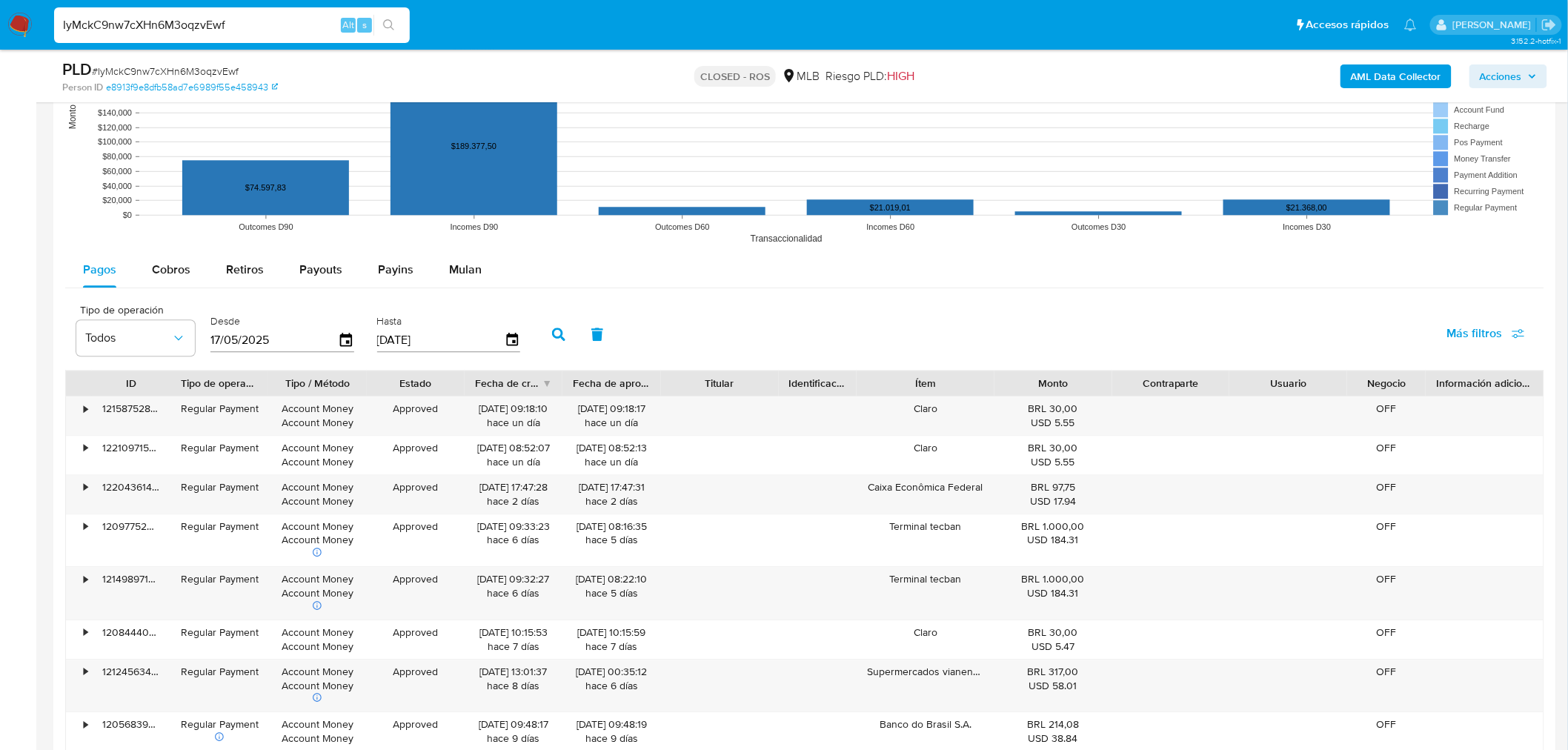
scroll to position [1482, 0]
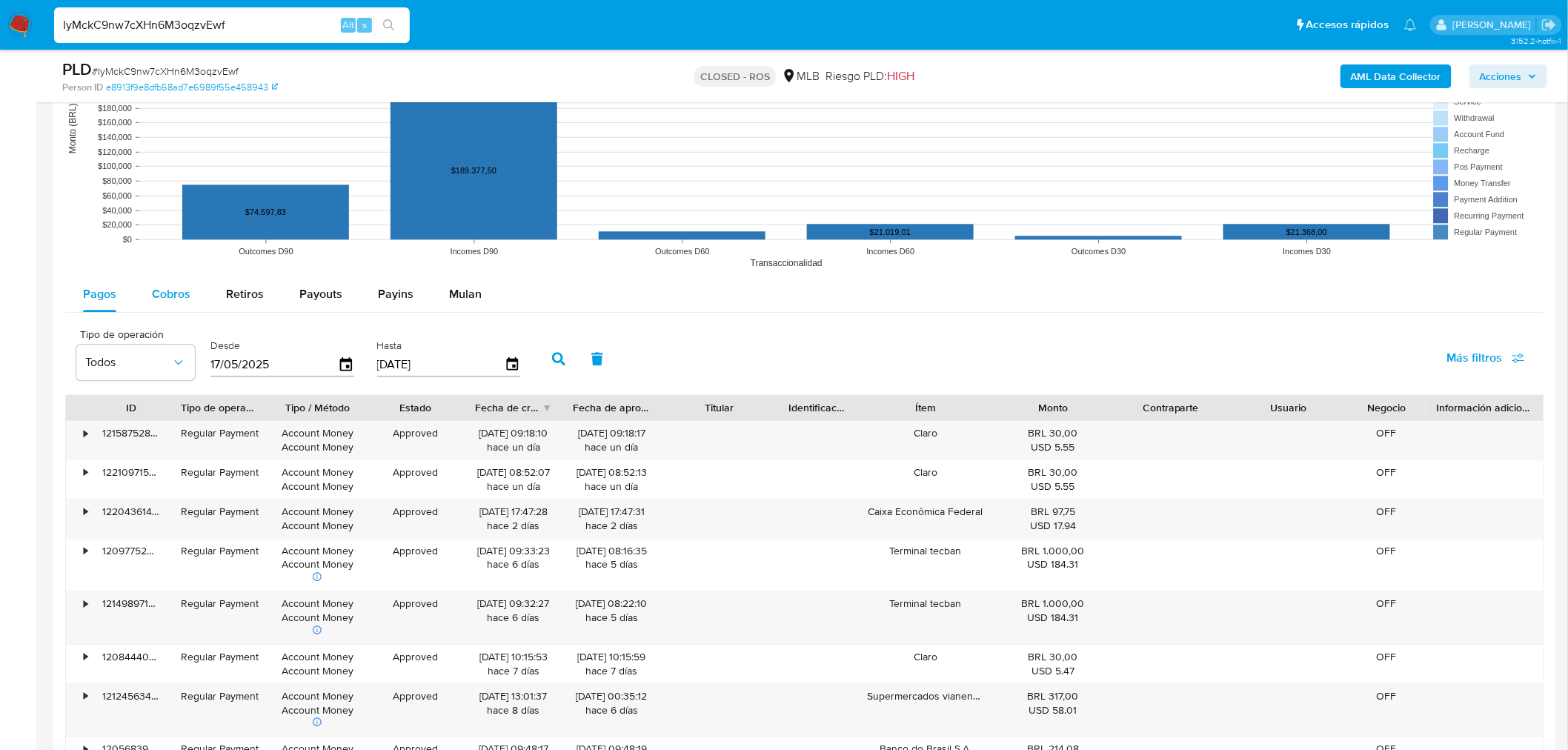
click at [157, 300] on span "Cobros" at bounding box center [171, 293] width 38 height 17
select select "10"
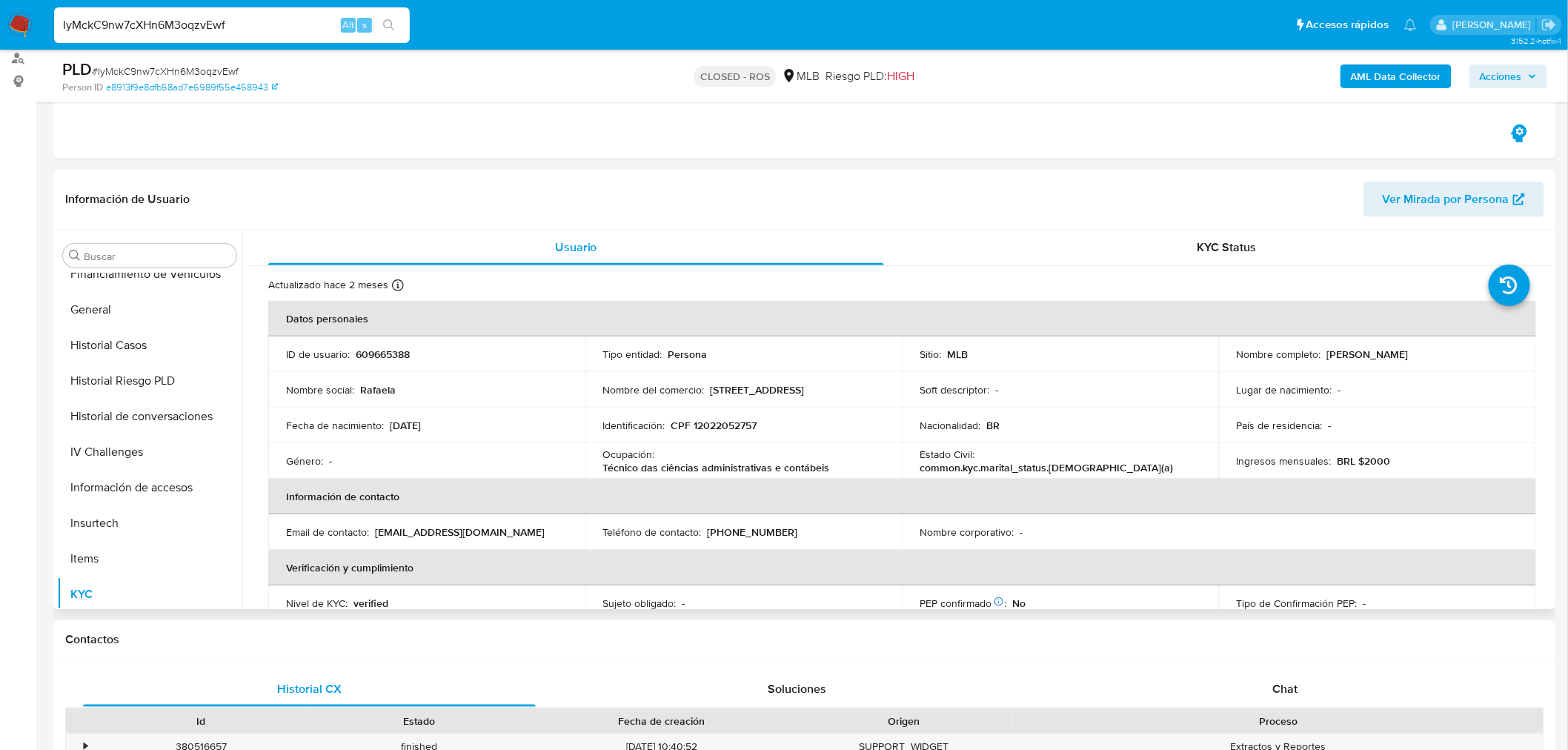
scroll to position [379, 0]
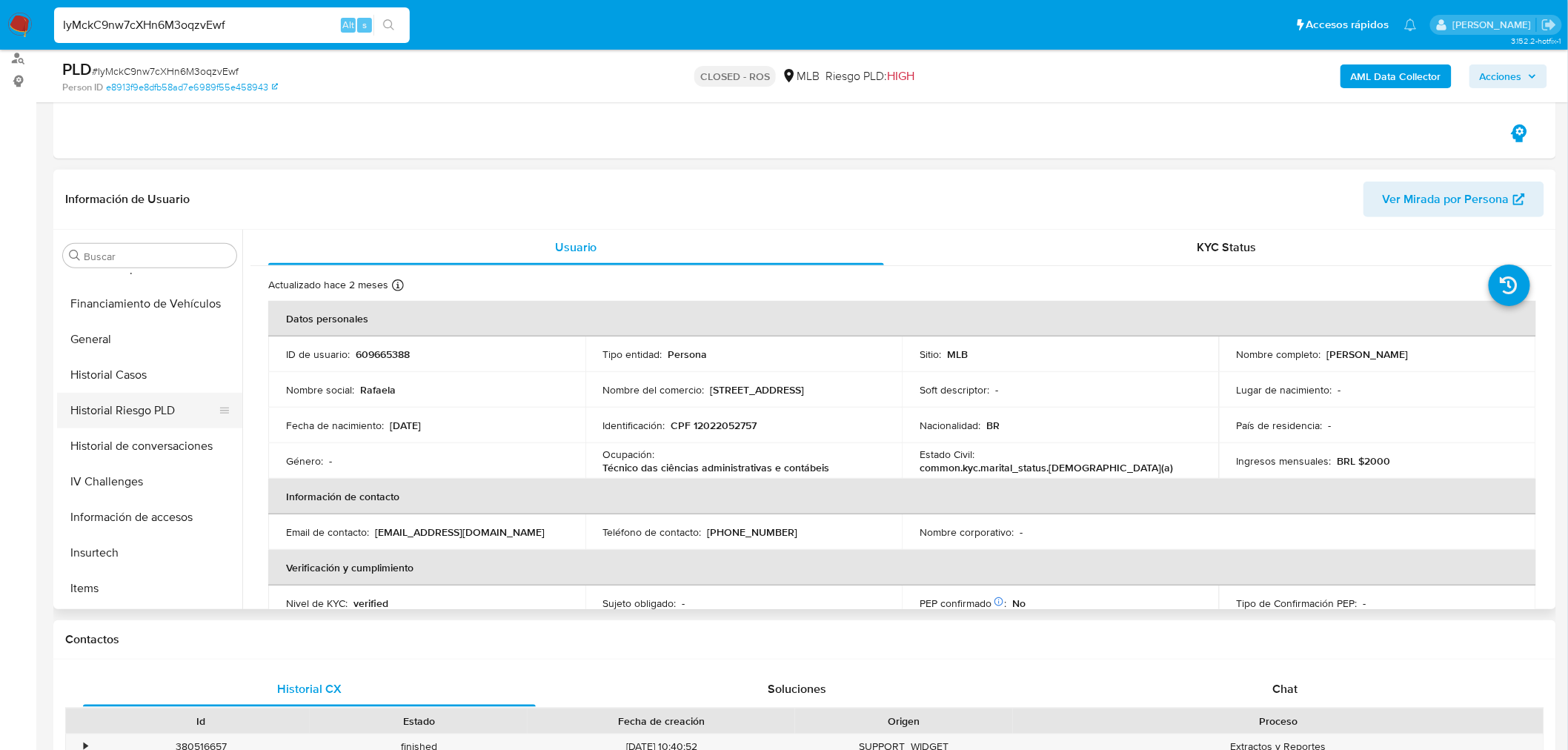
click at [131, 415] on button "Historial Riesgo PLD" at bounding box center [144, 410] width 173 height 36
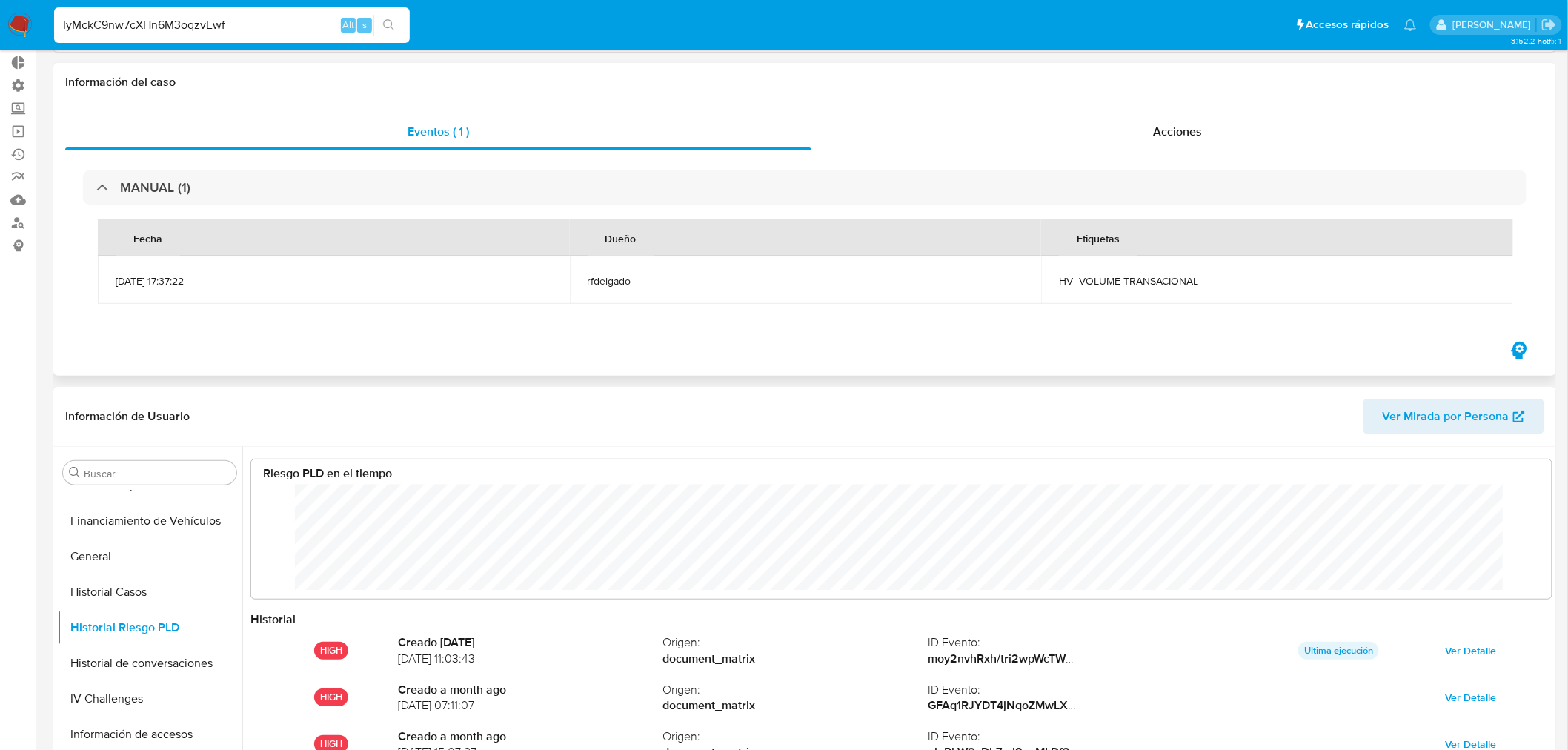
scroll to position [0, 0]
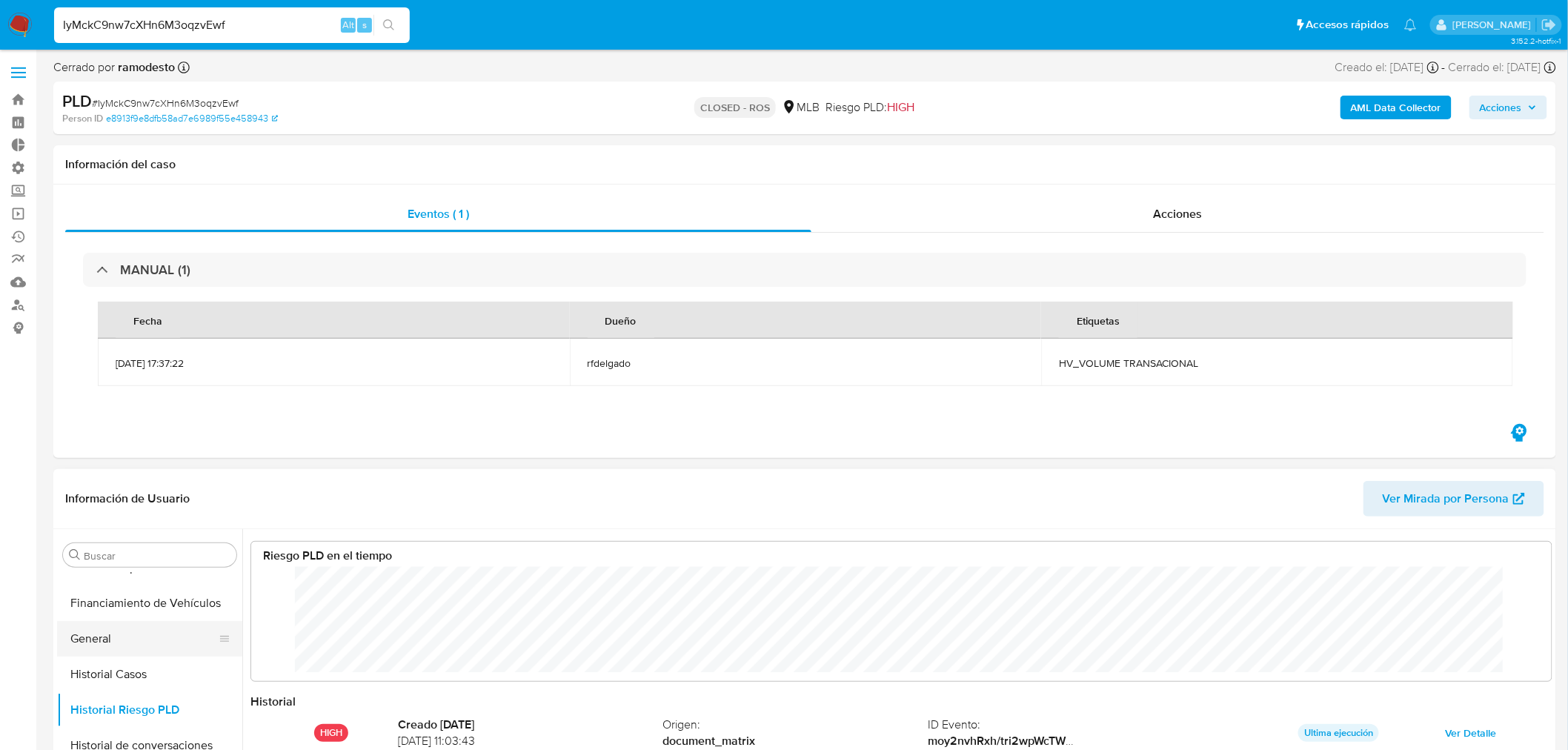
click at [102, 630] on button "General" at bounding box center [144, 639] width 173 height 36
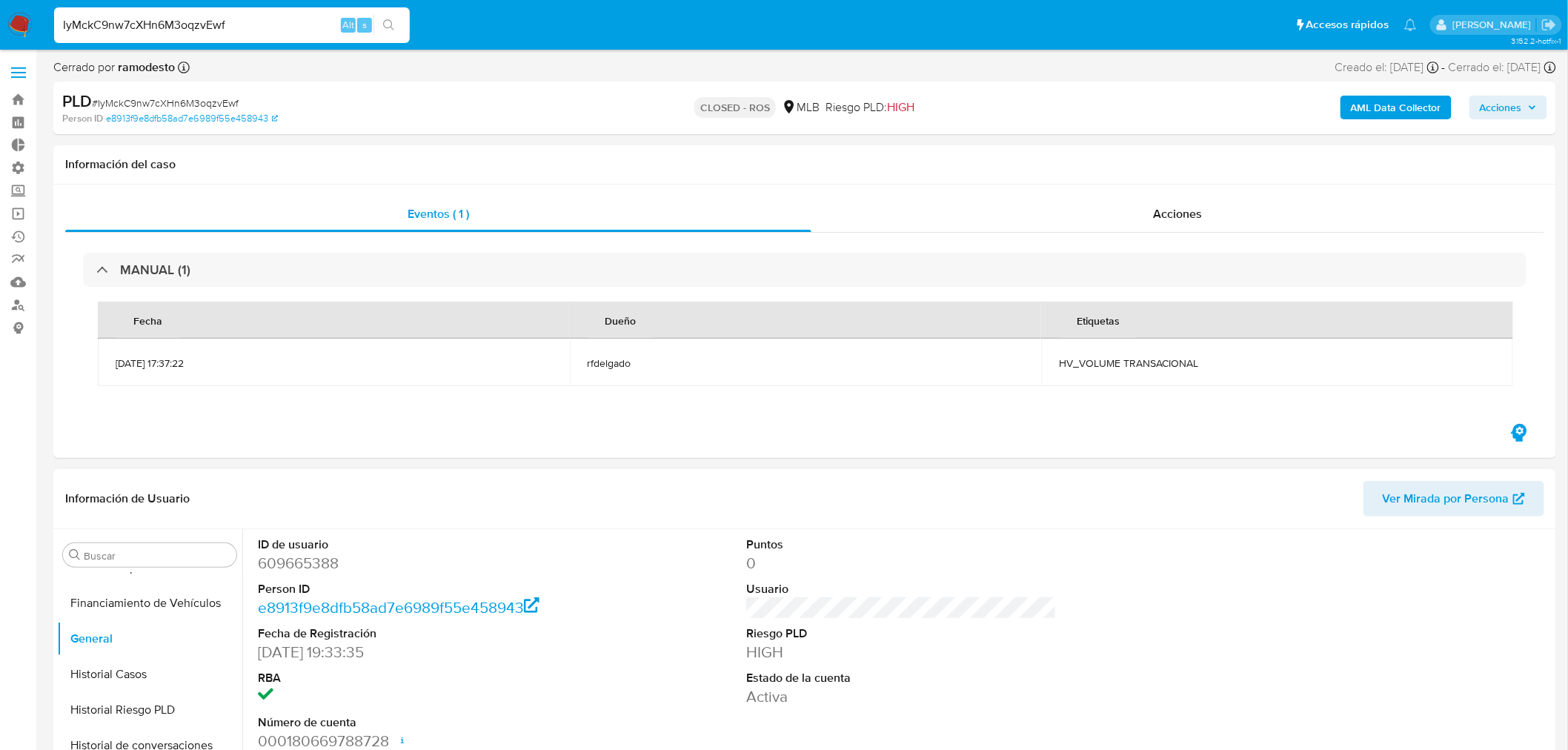
click at [308, 566] on dd "609665388" at bounding box center [413, 562] width 310 height 21
copy dd "609665388"
click at [5, 279] on link "Mulan" at bounding box center [88, 282] width 176 height 23
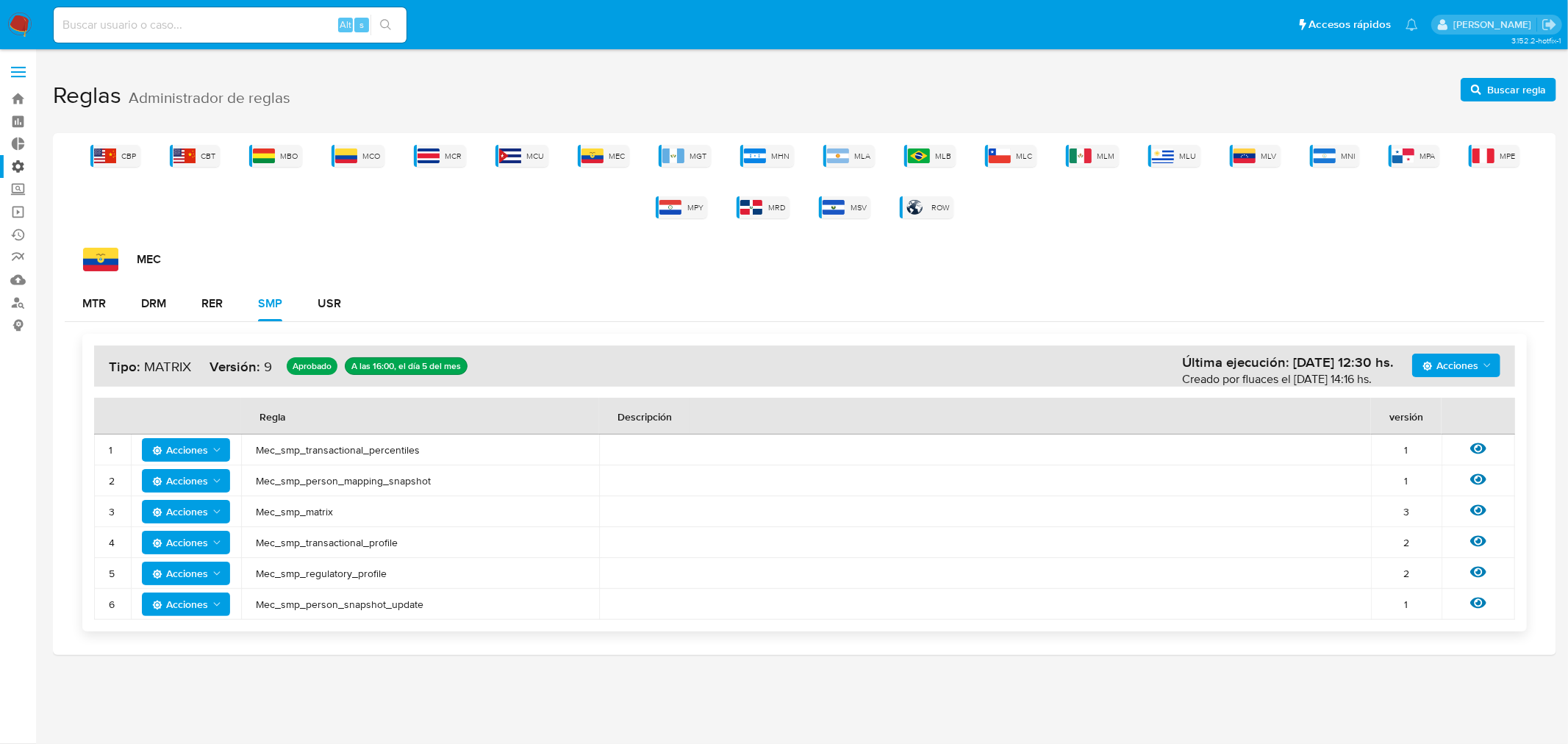
click at [20, 163] on label "Administración" at bounding box center [87, 167] width 175 height 23
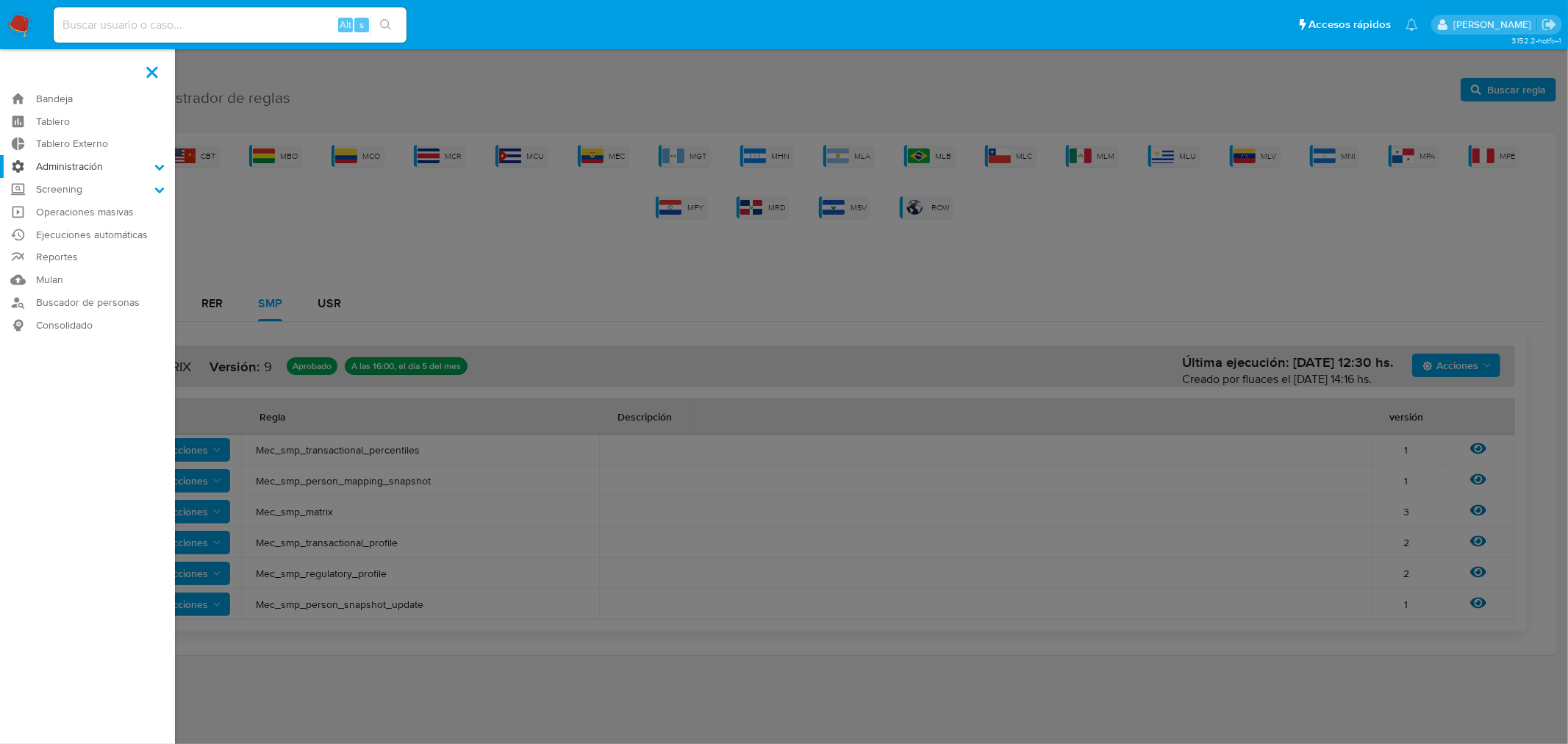
click at [0, 0] on input "Administración" at bounding box center [0, 0] width 0 height 0
click at [70, 185] on link "Reglas" at bounding box center [87, 187] width 175 height 19
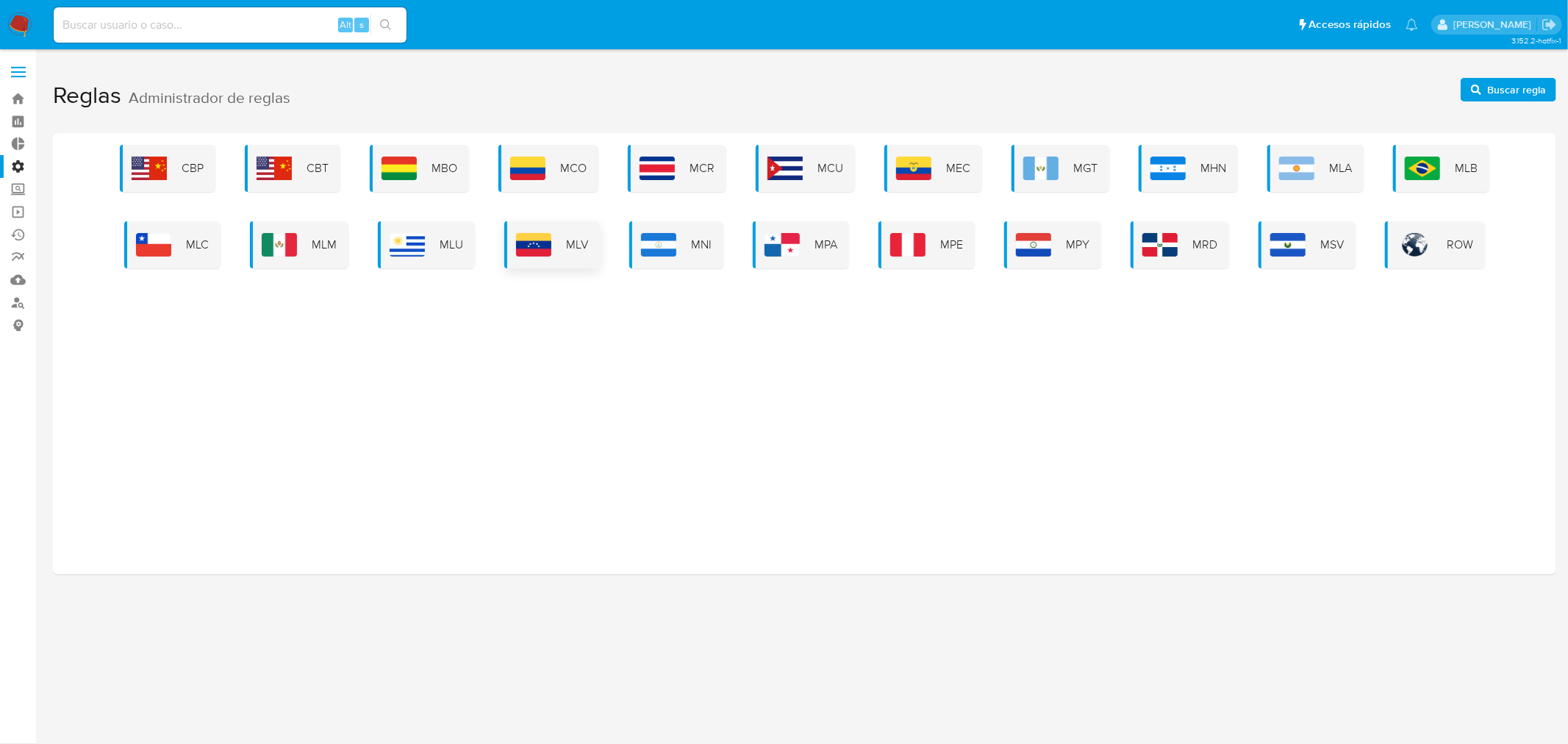
click at [1447, 166] on div "MLB" at bounding box center [1441, 168] width 97 height 47
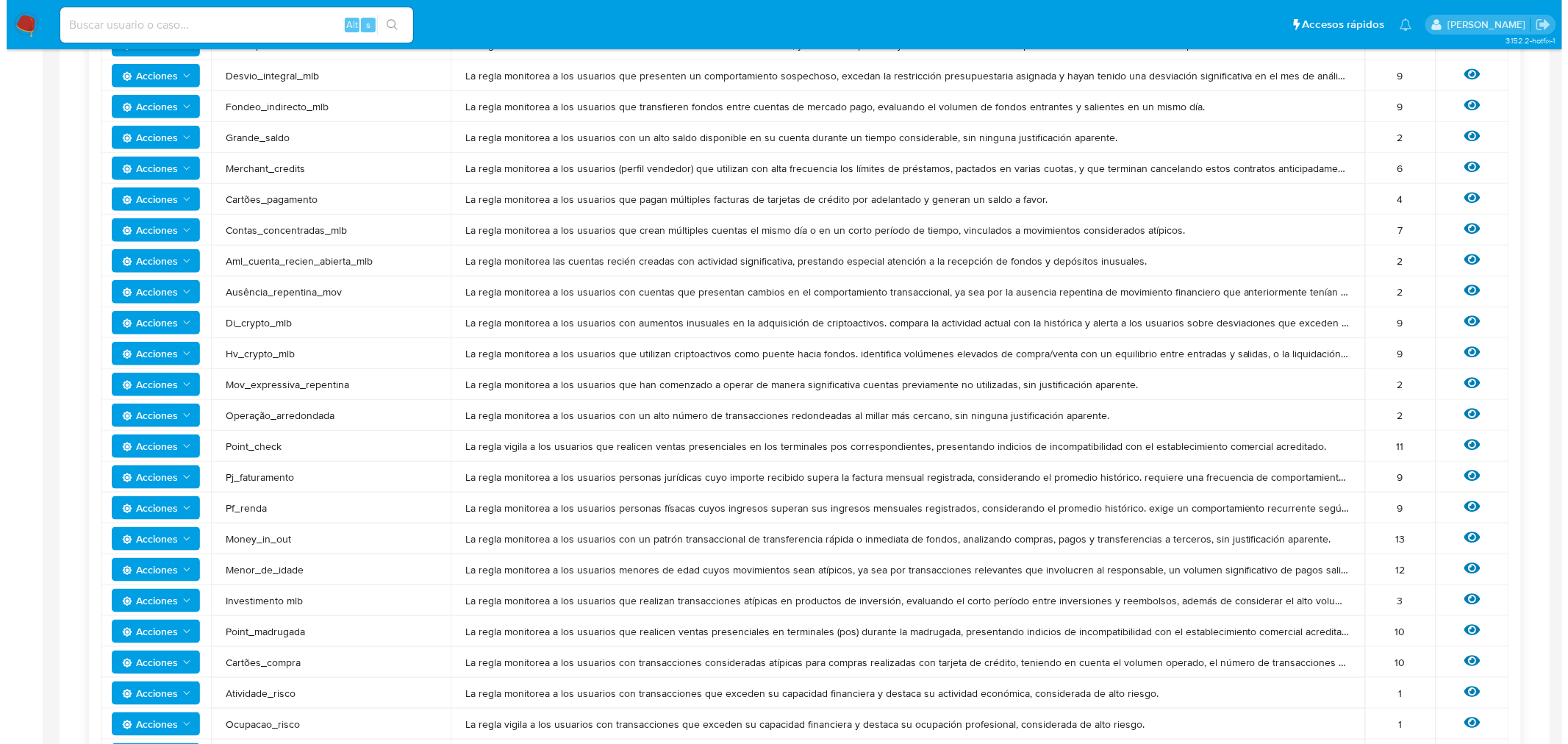
scroll to position [408, 0]
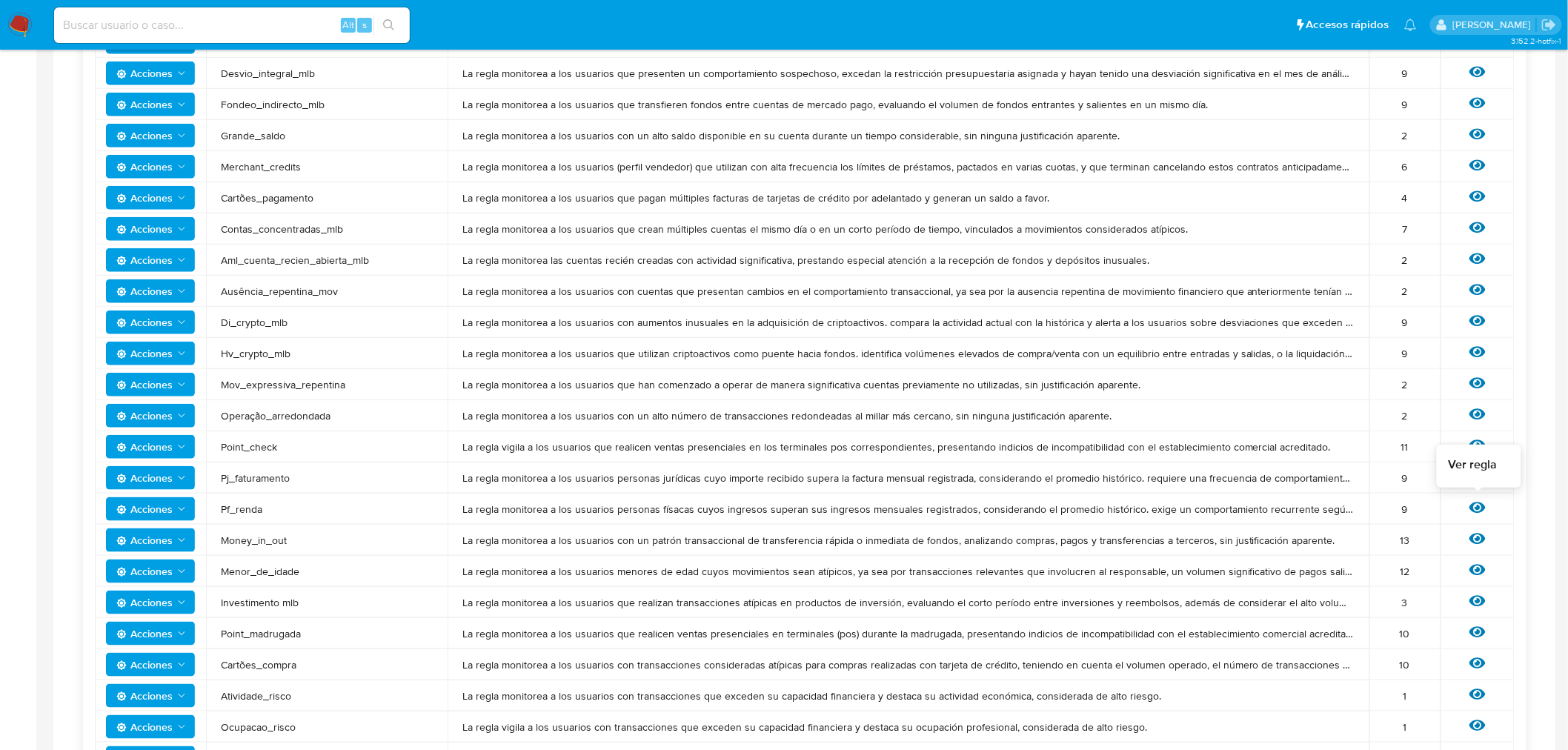
click at [1476, 505] on icon at bounding box center [1478, 508] width 16 height 16
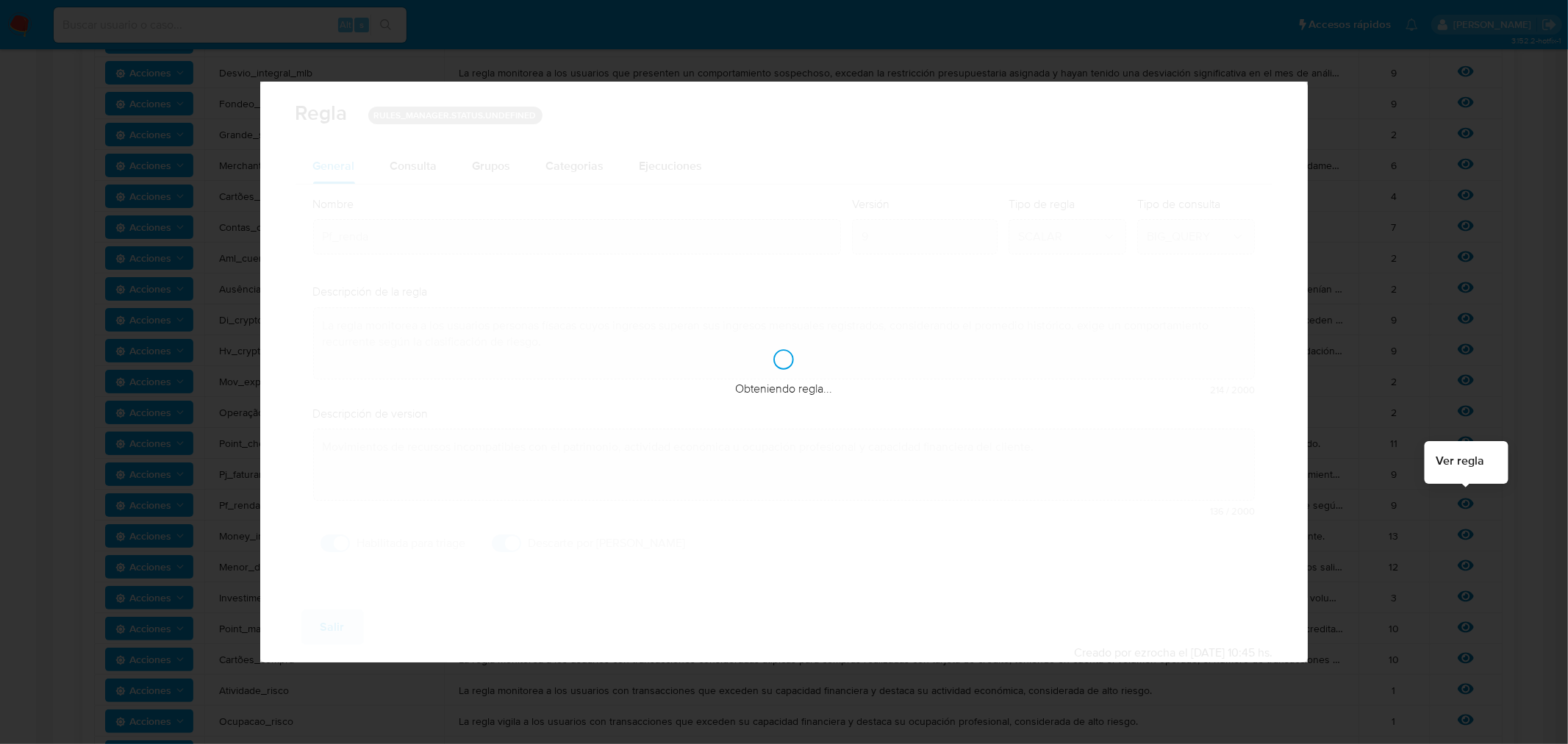
checkbox input "true"
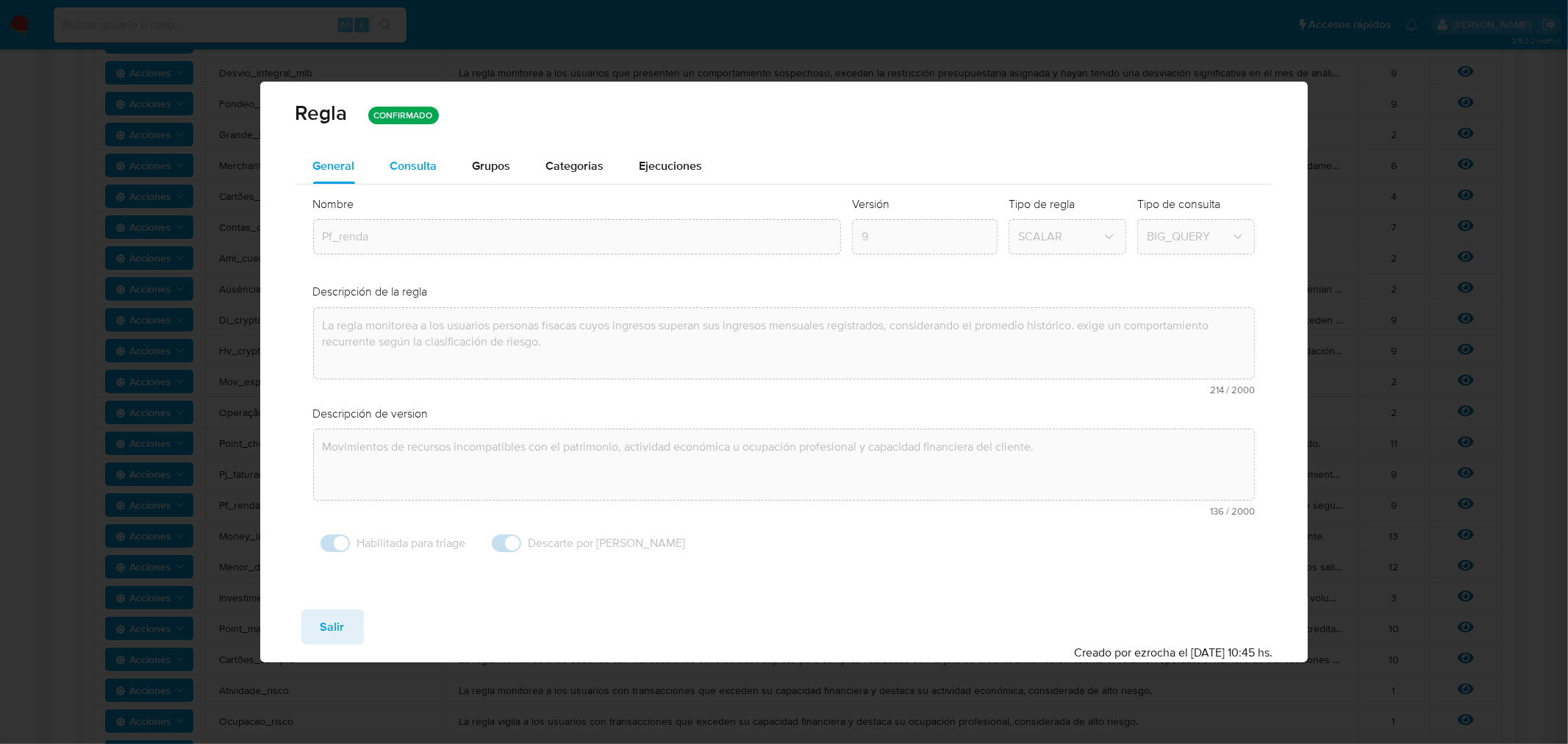
click at [414, 163] on span "Consulta" at bounding box center [413, 165] width 47 height 17
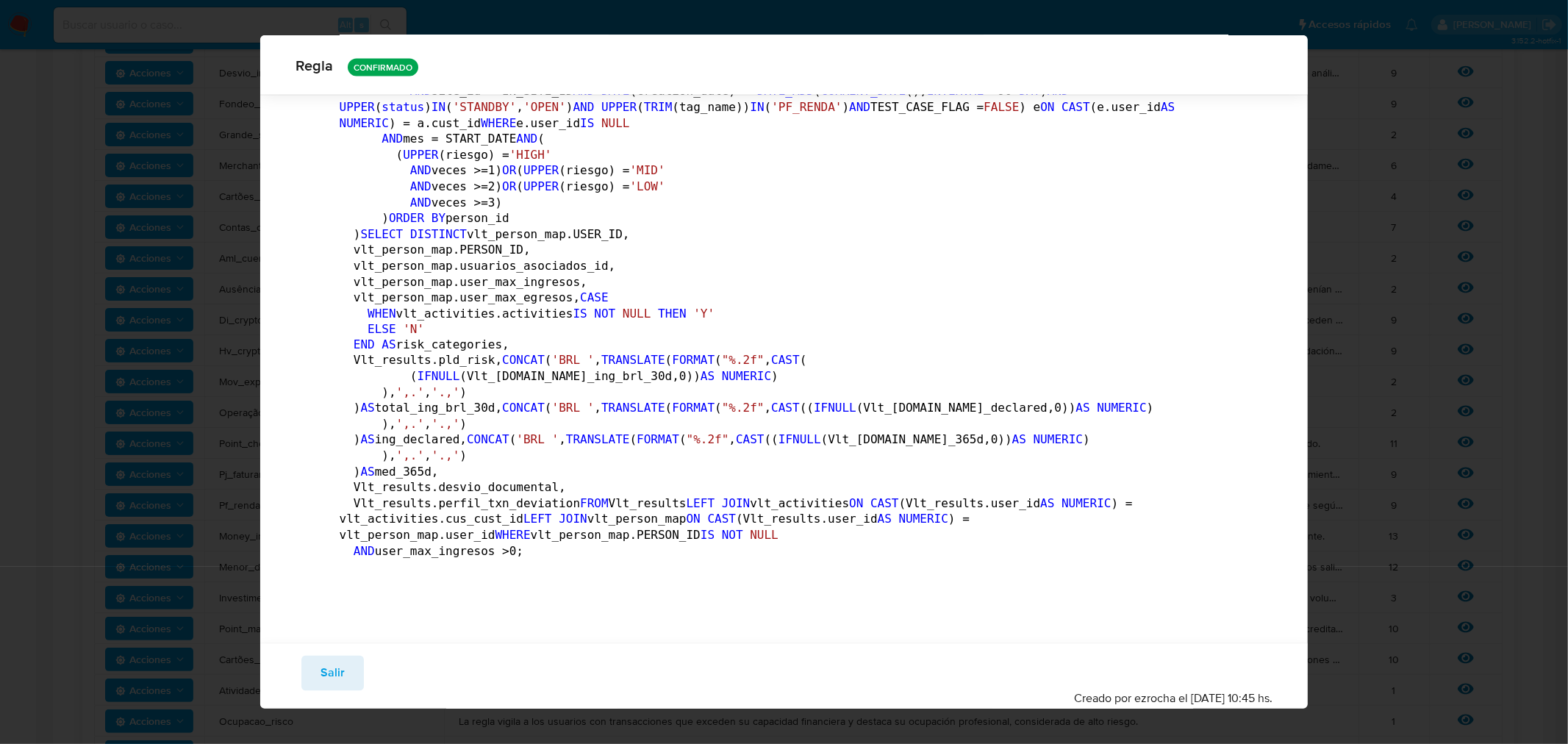
scroll to position [4649, 0]
click at [335, 688] on span "Salir" at bounding box center [332, 673] width 24 height 32
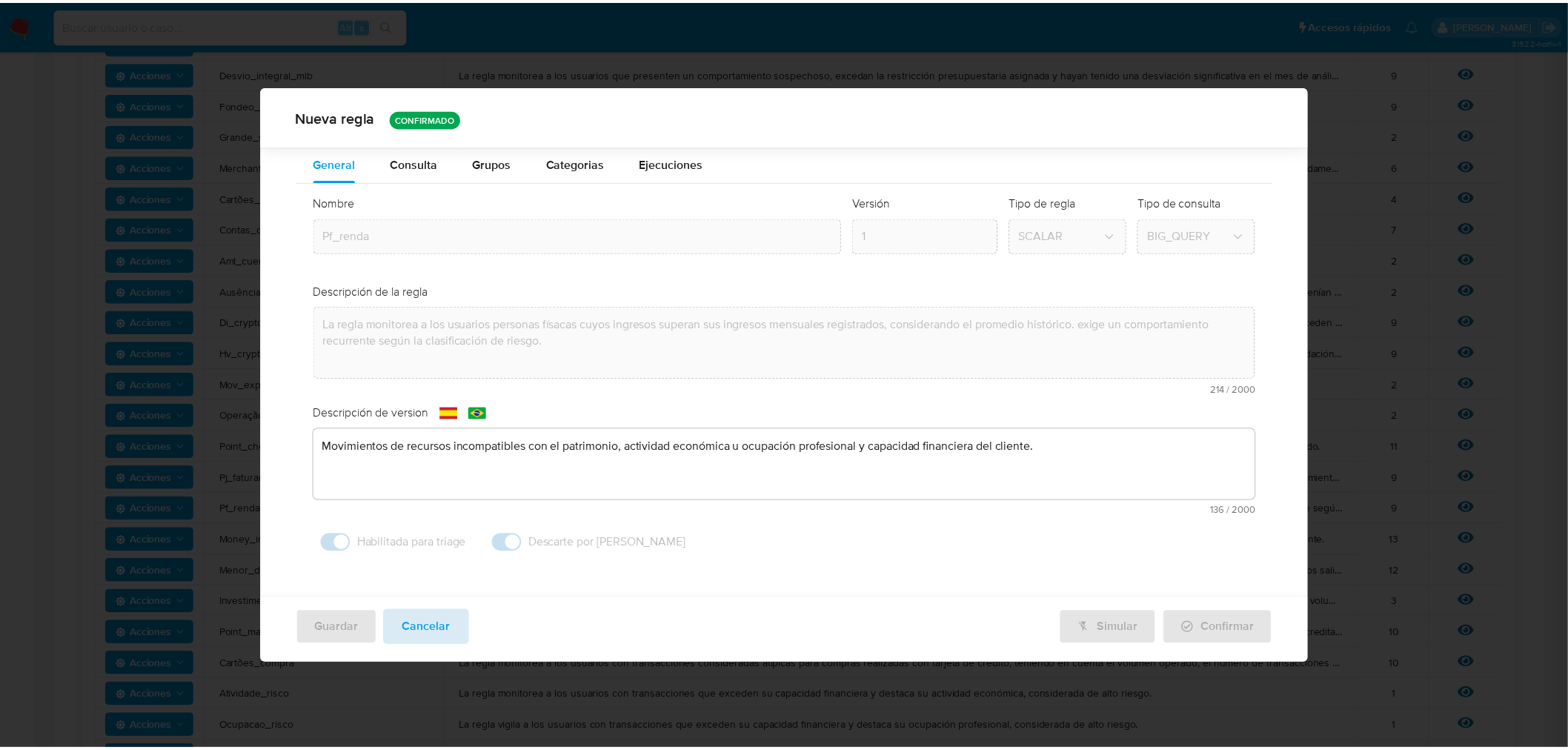
scroll to position [0, 0]
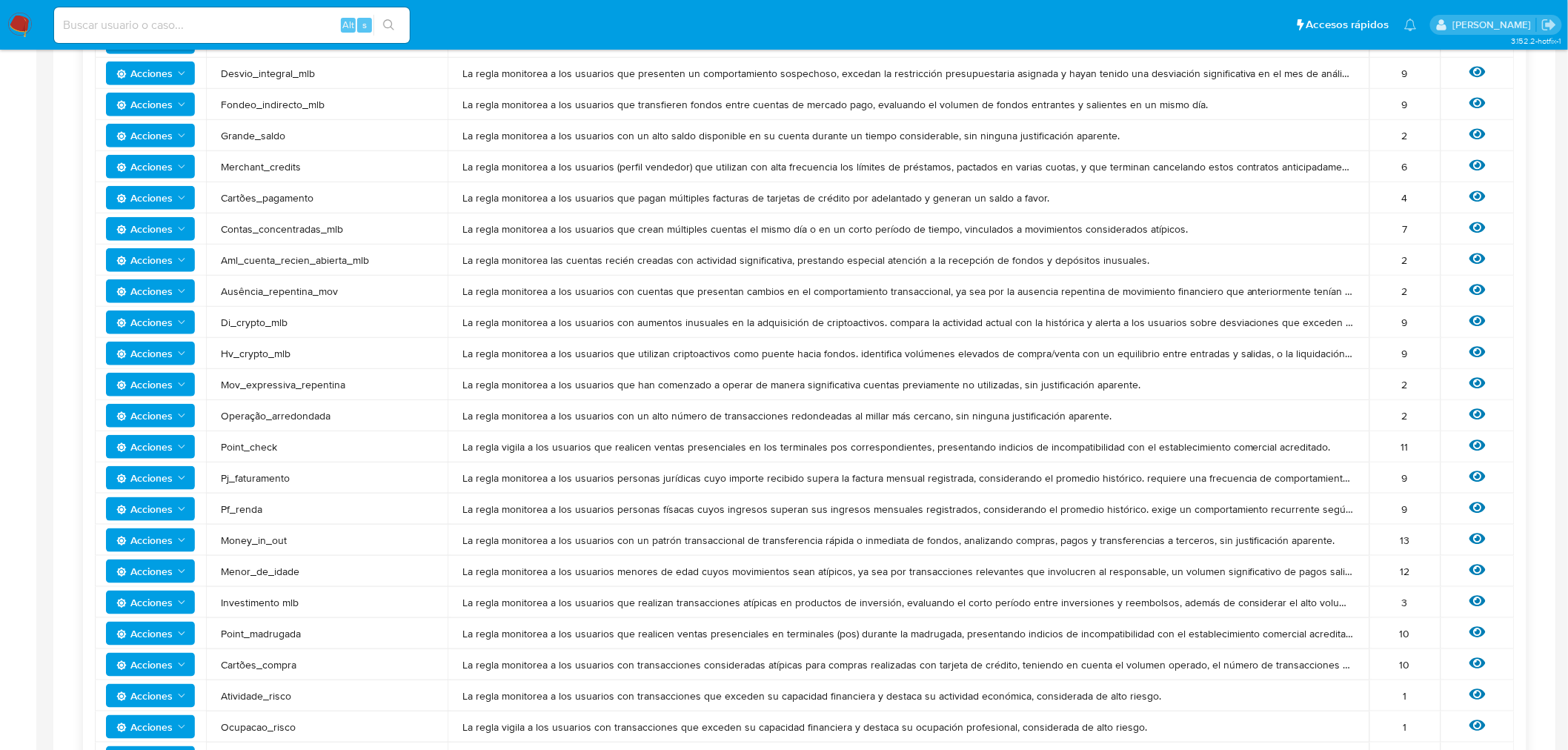
click at [284, 24] on input at bounding box center [232, 25] width 356 height 20
paste input "Krkzx5ga3Njx3A3t8rwaDXdK"
type input "Krkzx5ga3Njx3A3t8rwaDXdK"
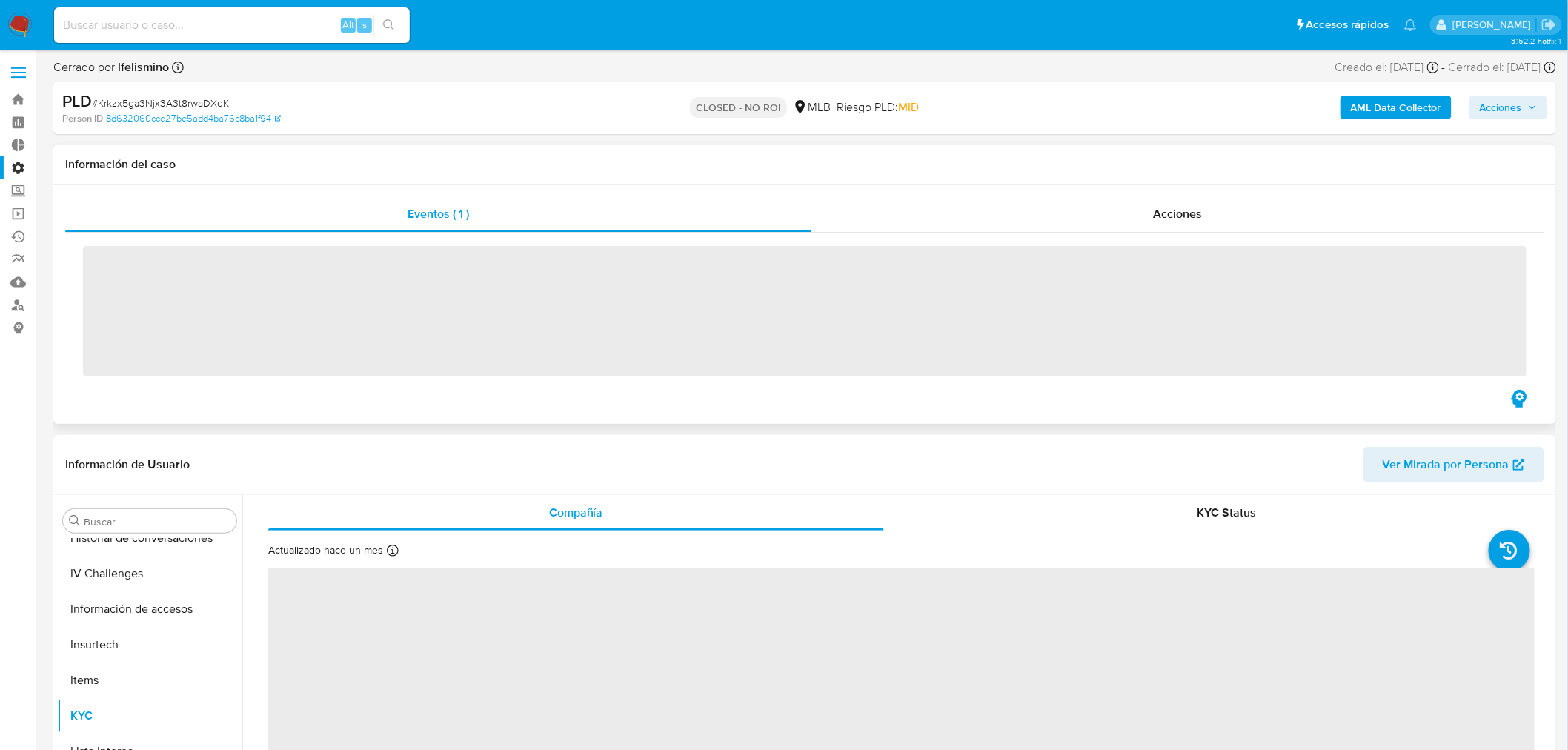
scroll to position [626, 0]
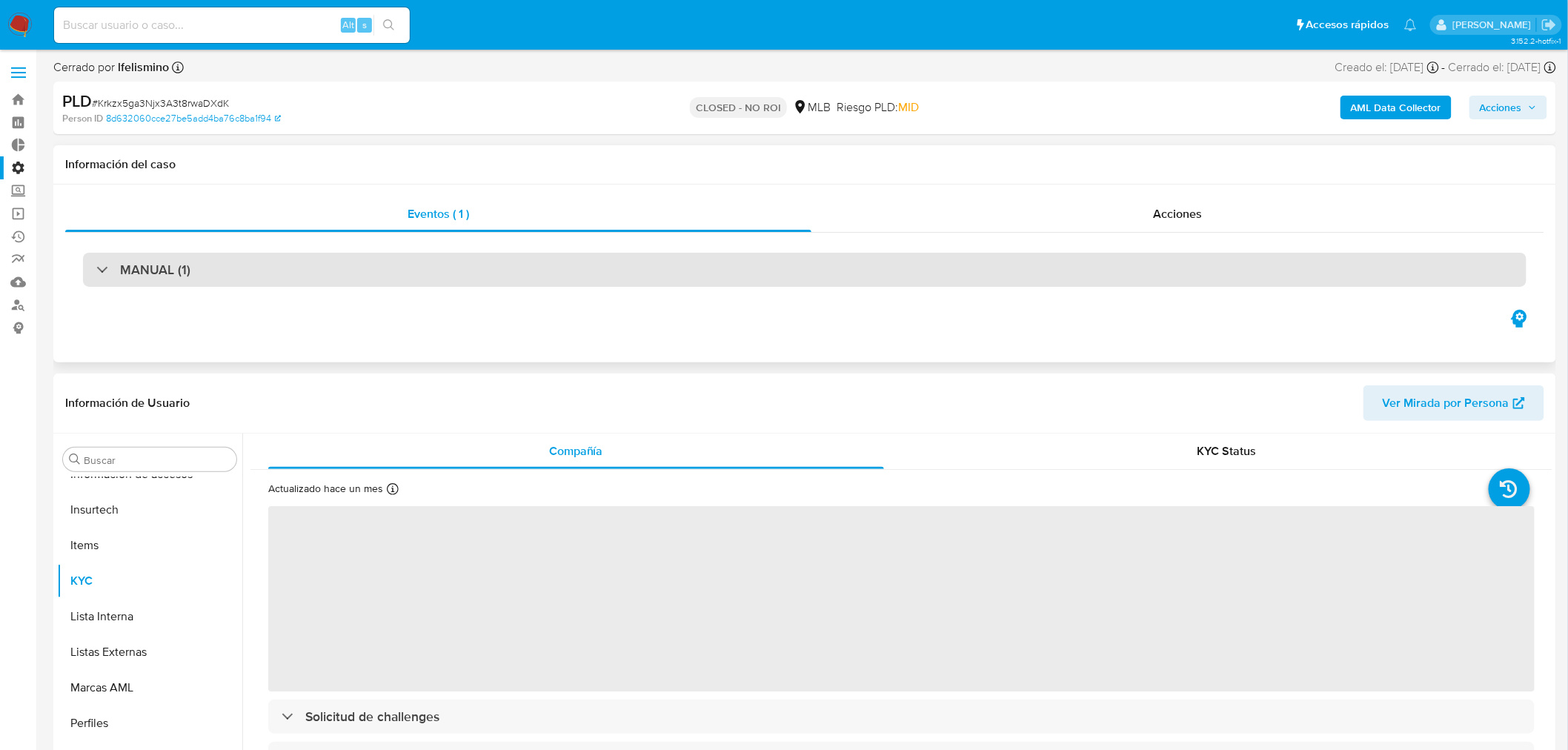
click at [149, 269] on h3 "MANUAL (1)" at bounding box center [155, 270] width 71 height 16
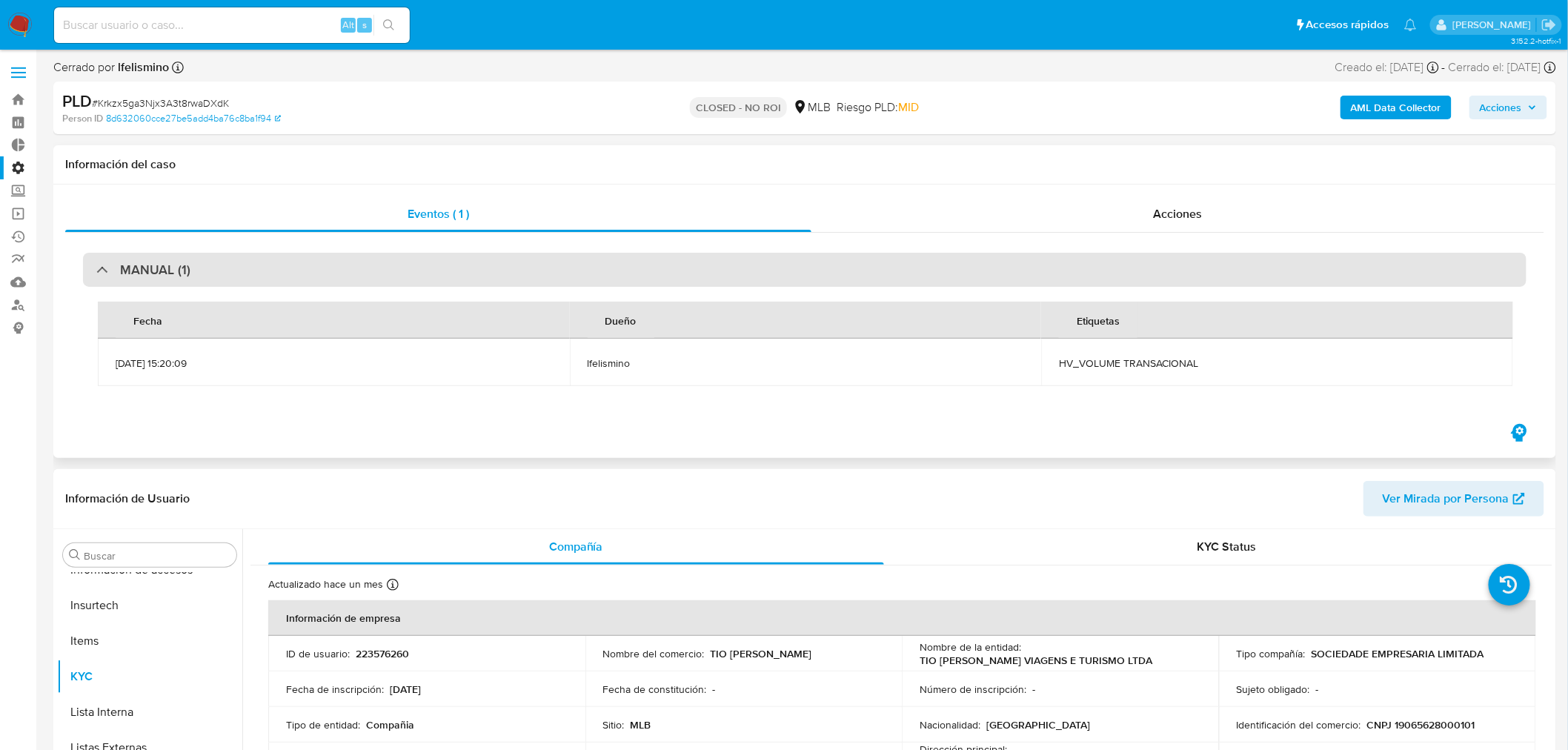
select select "10"
click at [159, 272] on h3 "MANUAL (1)" at bounding box center [155, 270] width 71 height 16
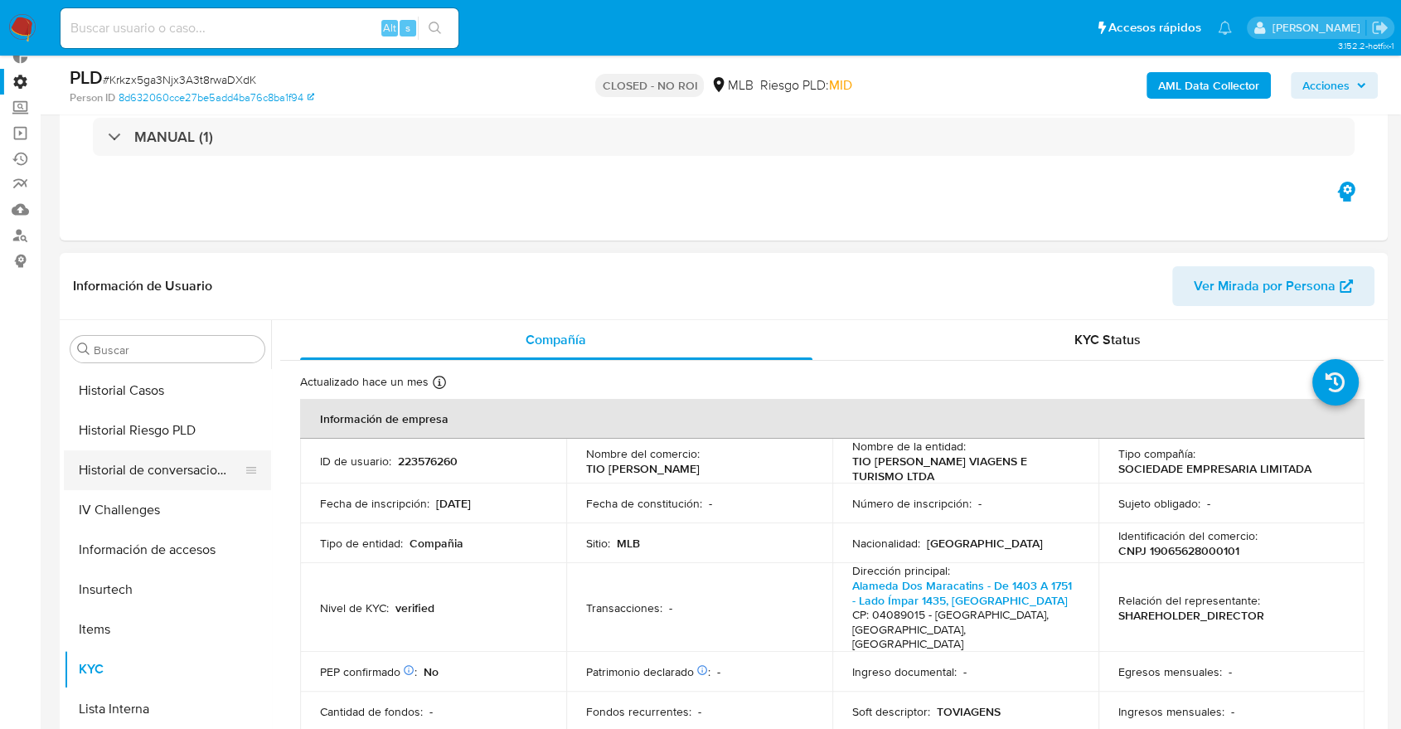
scroll to position [332, 0]
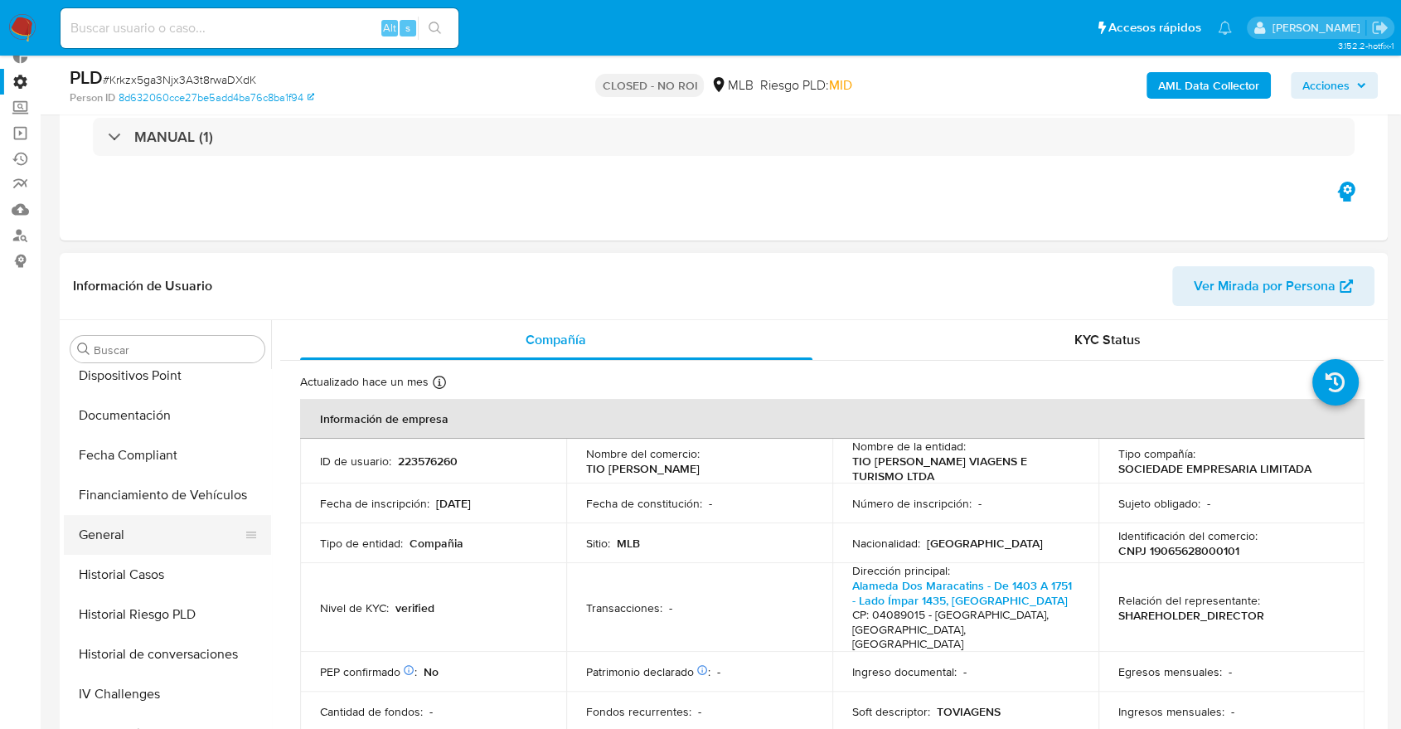
click at [113, 525] on button "General" at bounding box center [161, 535] width 194 height 40
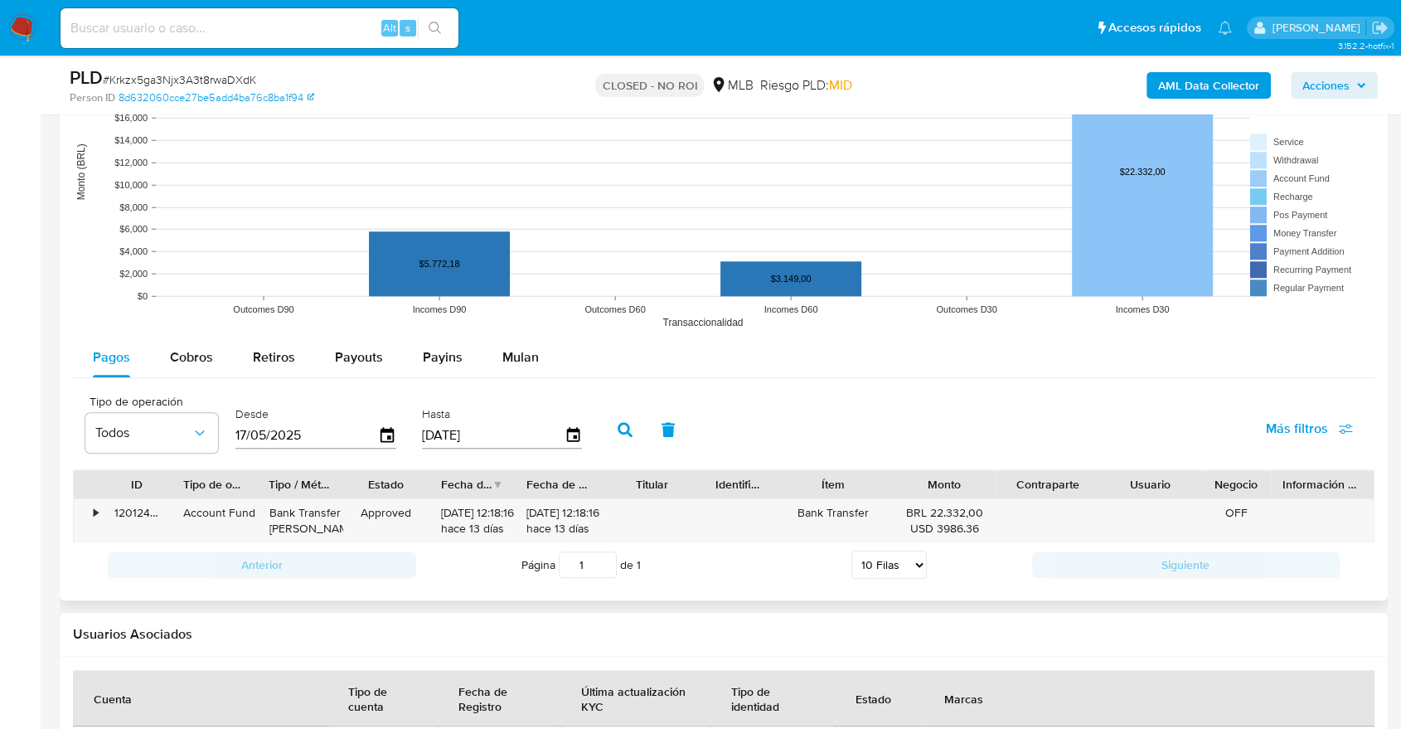
scroll to position [1580, 0]
click at [187, 364] on div "Cobros" at bounding box center [191, 357] width 43 height 40
select select "10"
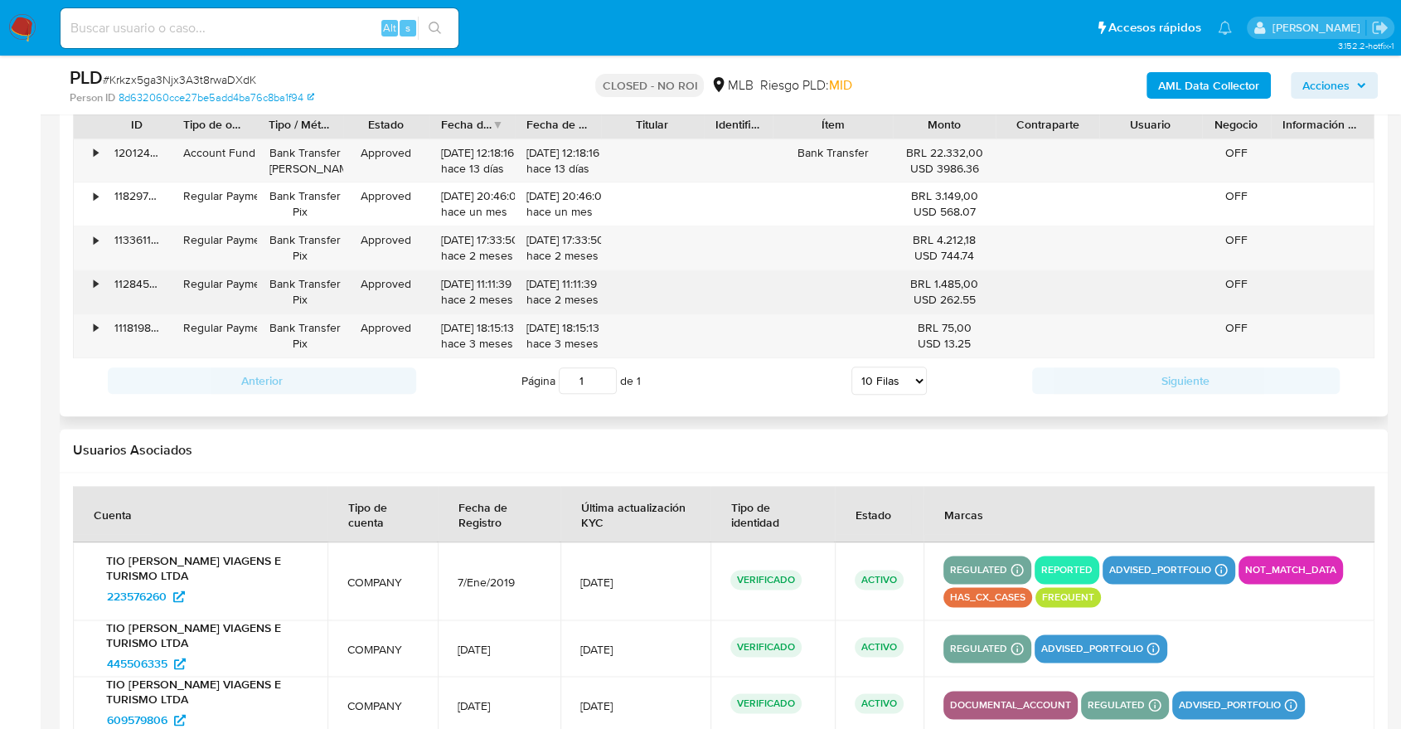
scroll to position [2031, 0]
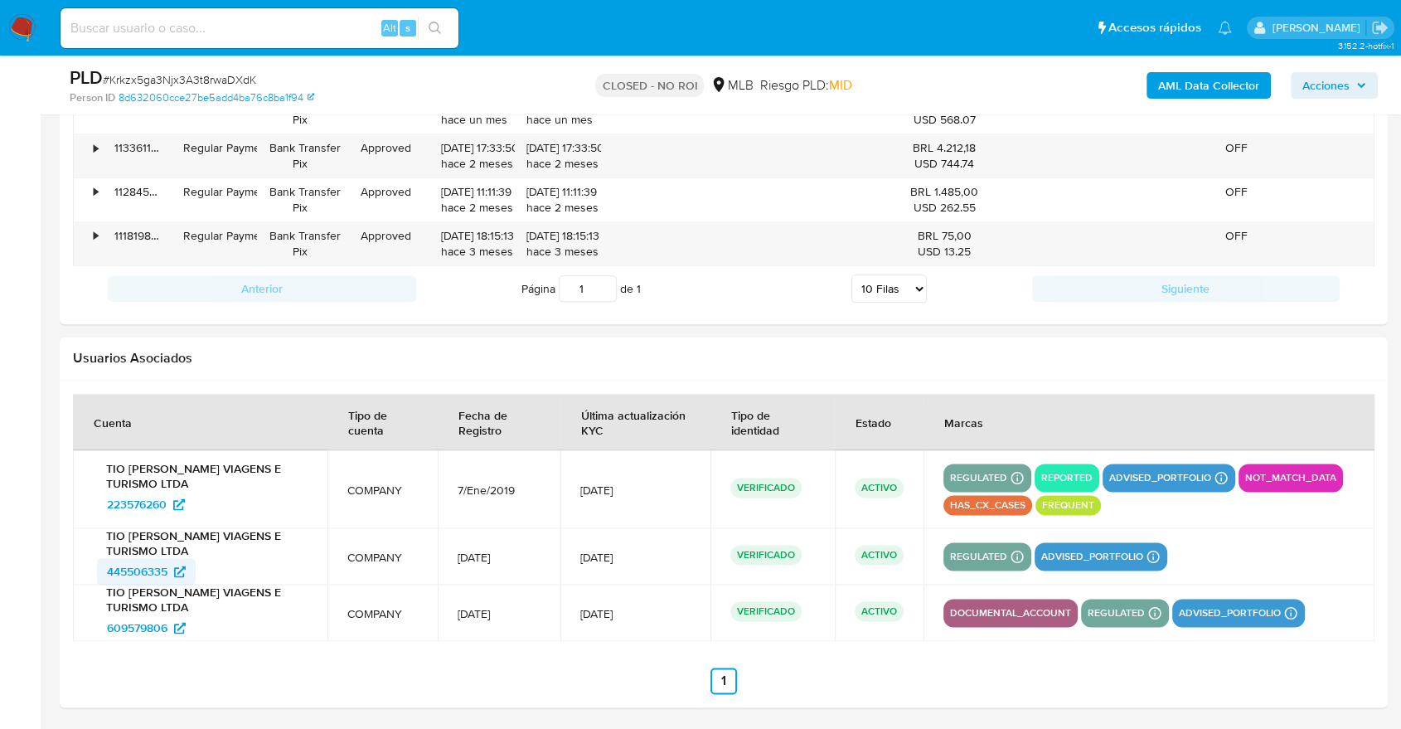
click at [176, 576] on span "445506335" at bounding box center [146, 571] width 79 height 27
click at [153, 622] on span "609579806" at bounding box center [137, 627] width 61 height 27
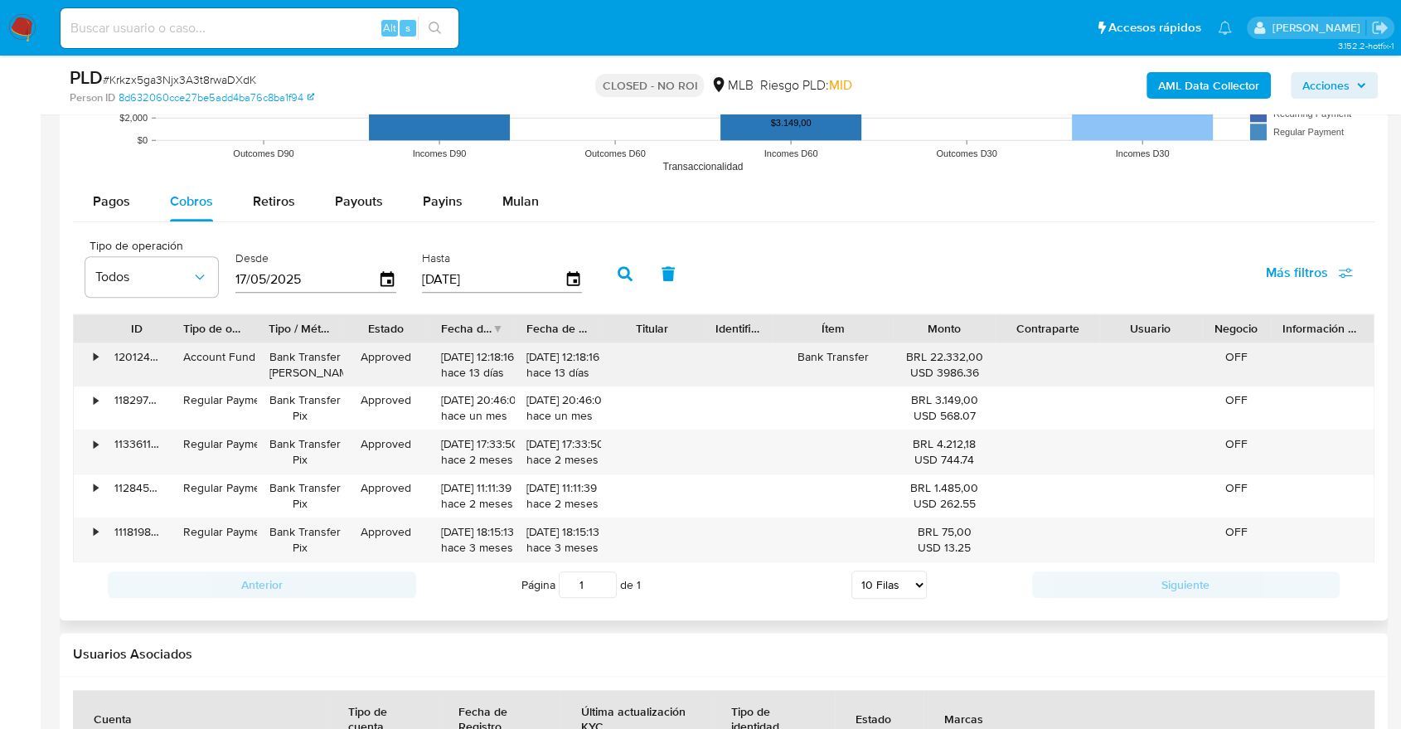
scroll to position [1755, 0]
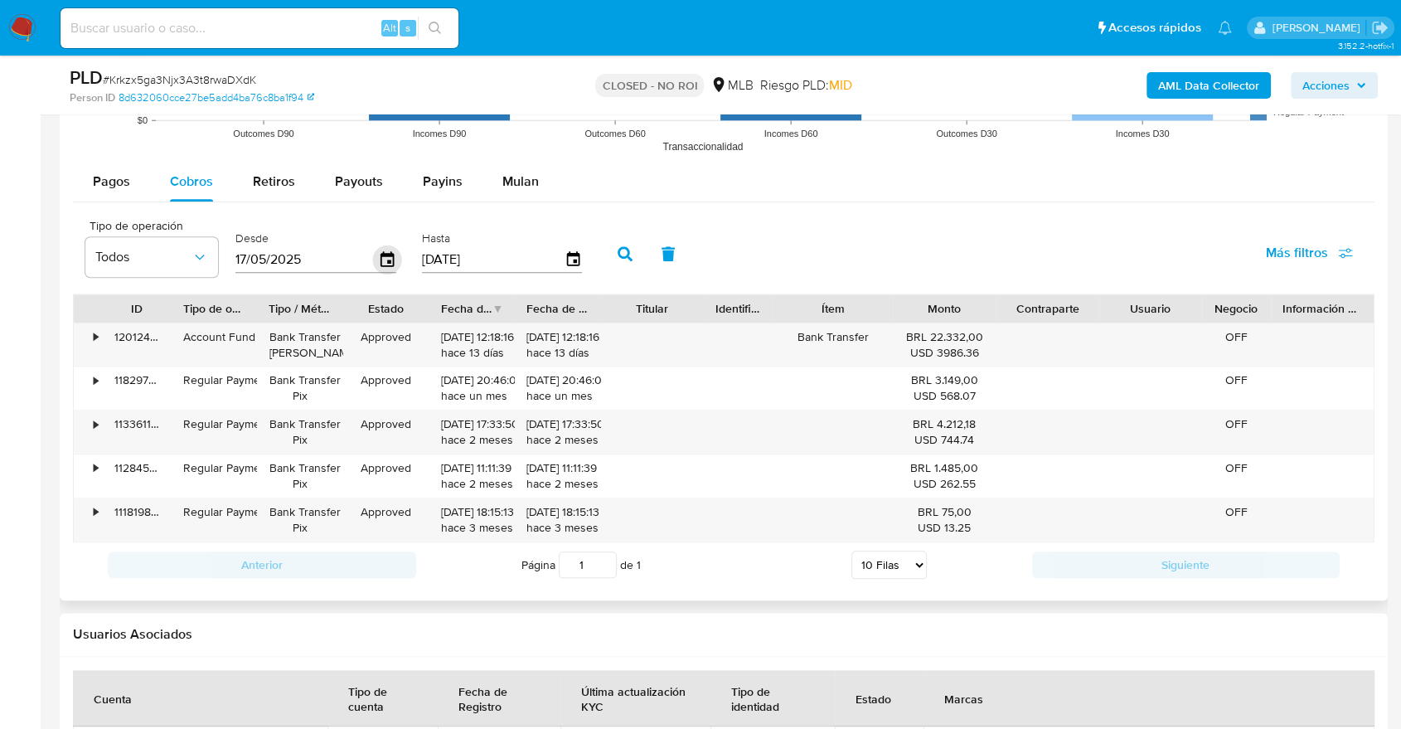
click at [388, 262] on icon "button" at bounding box center [387, 258] width 13 height 15
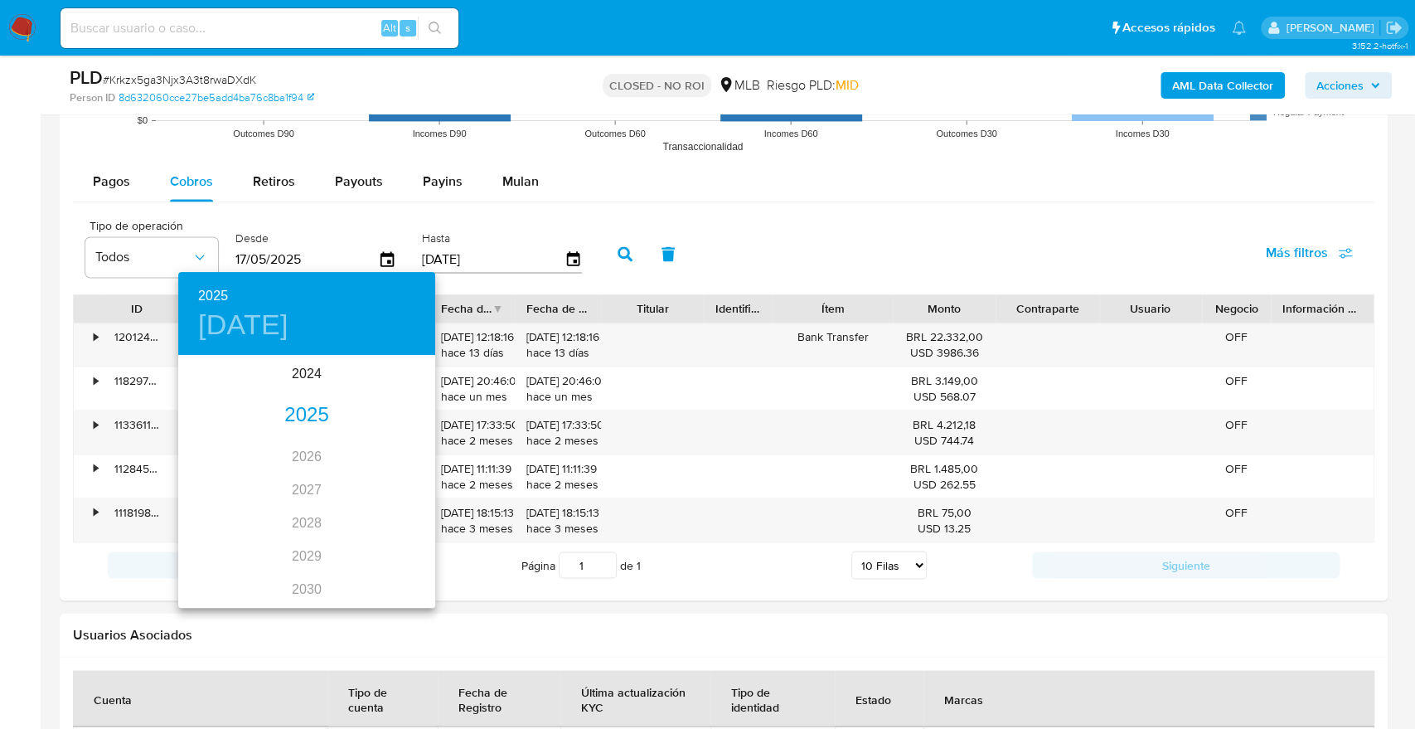
click at [312, 414] on div "2025" at bounding box center [306, 415] width 257 height 33
click at [214, 444] on div "abr." at bounding box center [220, 450] width 85 height 62
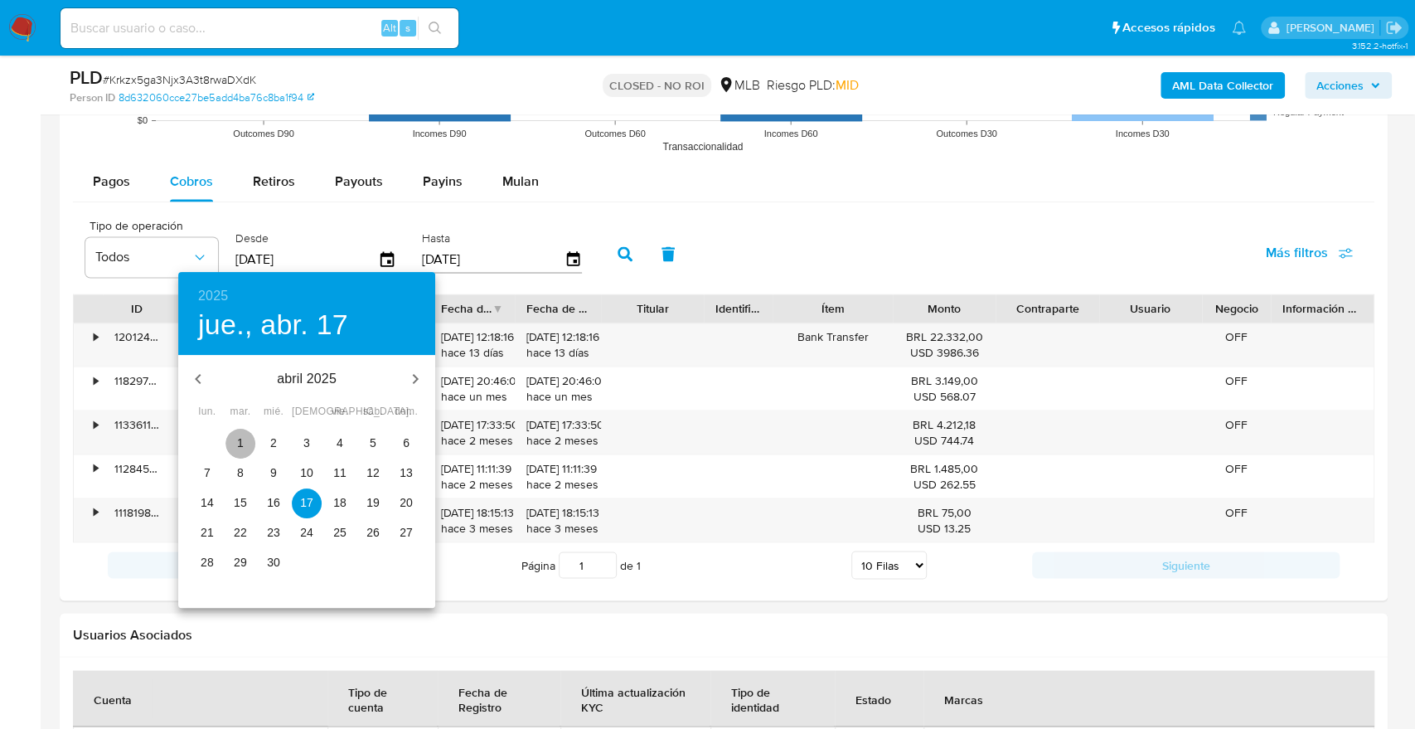
click at [246, 439] on span "1" at bounding box center [240, 442] width 30 height 17
type input "01/04/2025"
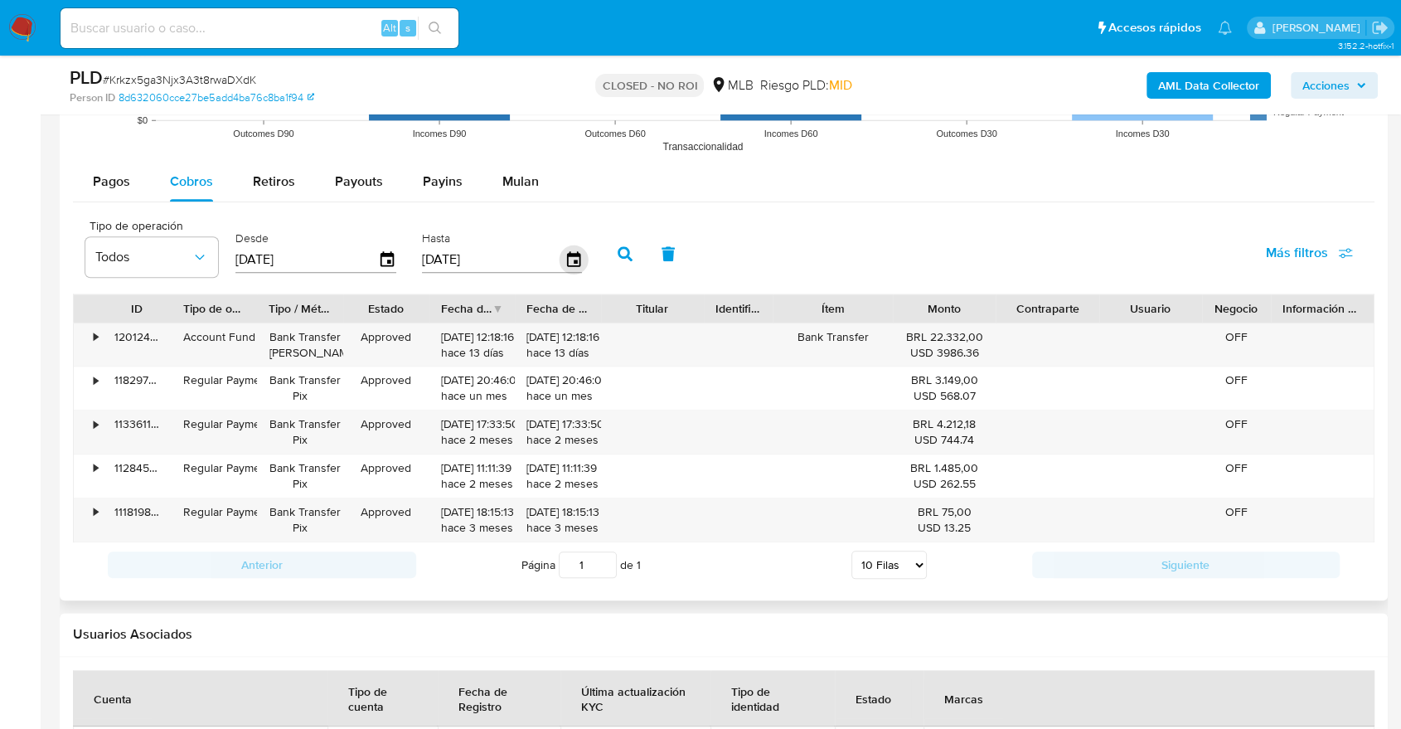
click at [563, 261] on icon "button" at bounding box center [573, 259] width 29 height 29
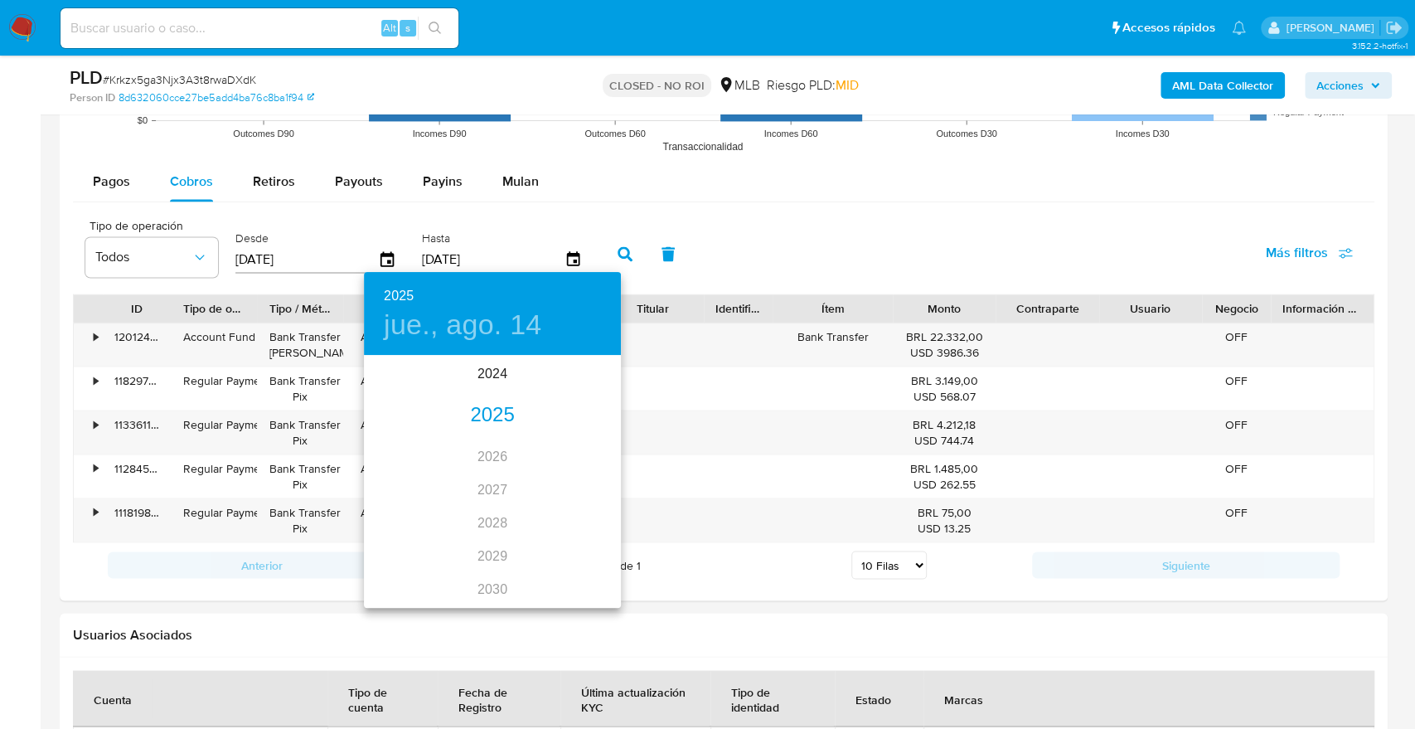
click at [505, 409] on div "2025" at bounding box center [492, 415] width 257 height 33
click at [401, 453] on div "abr." at bounding box center [406, 450] width 85 height 62
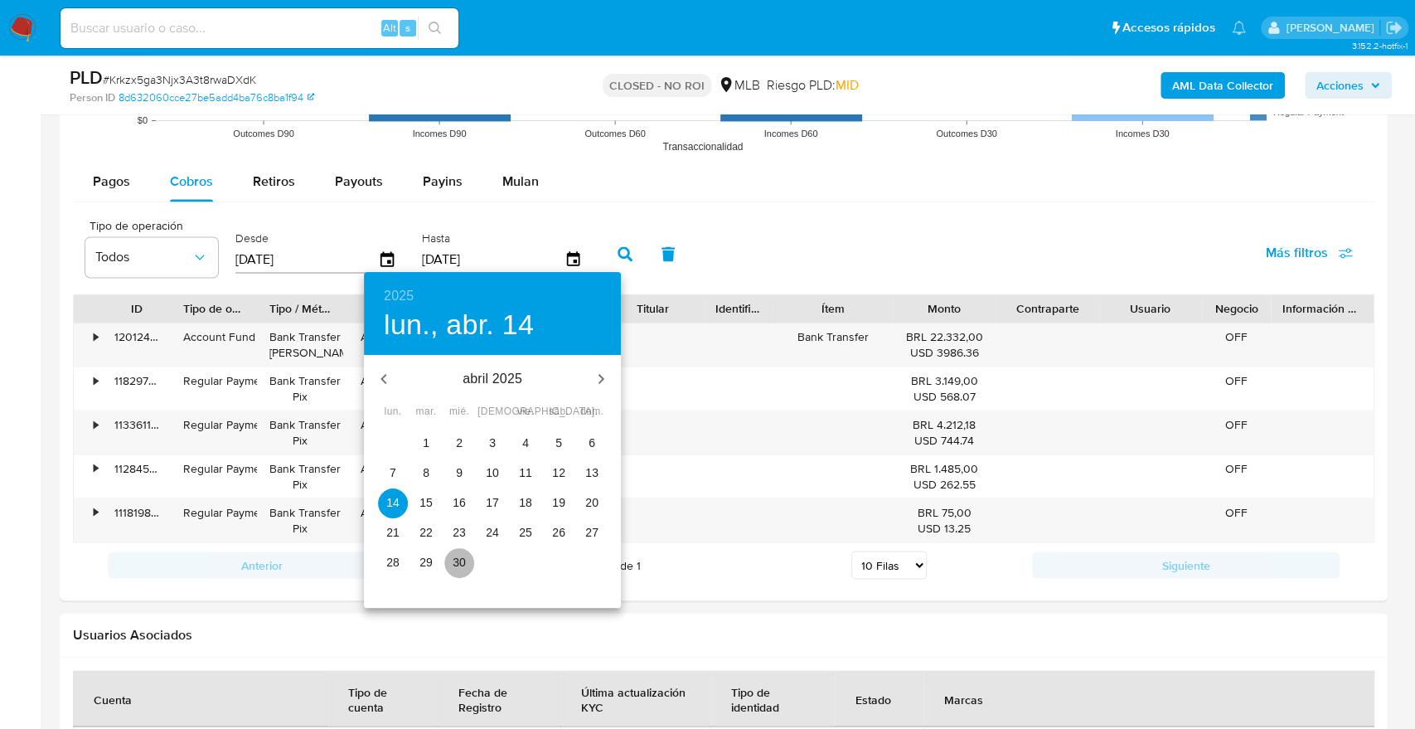
click at [458, 555] on p "30" at bounding box center [459, 562] width 13 height 17
type input "30/04/2025"
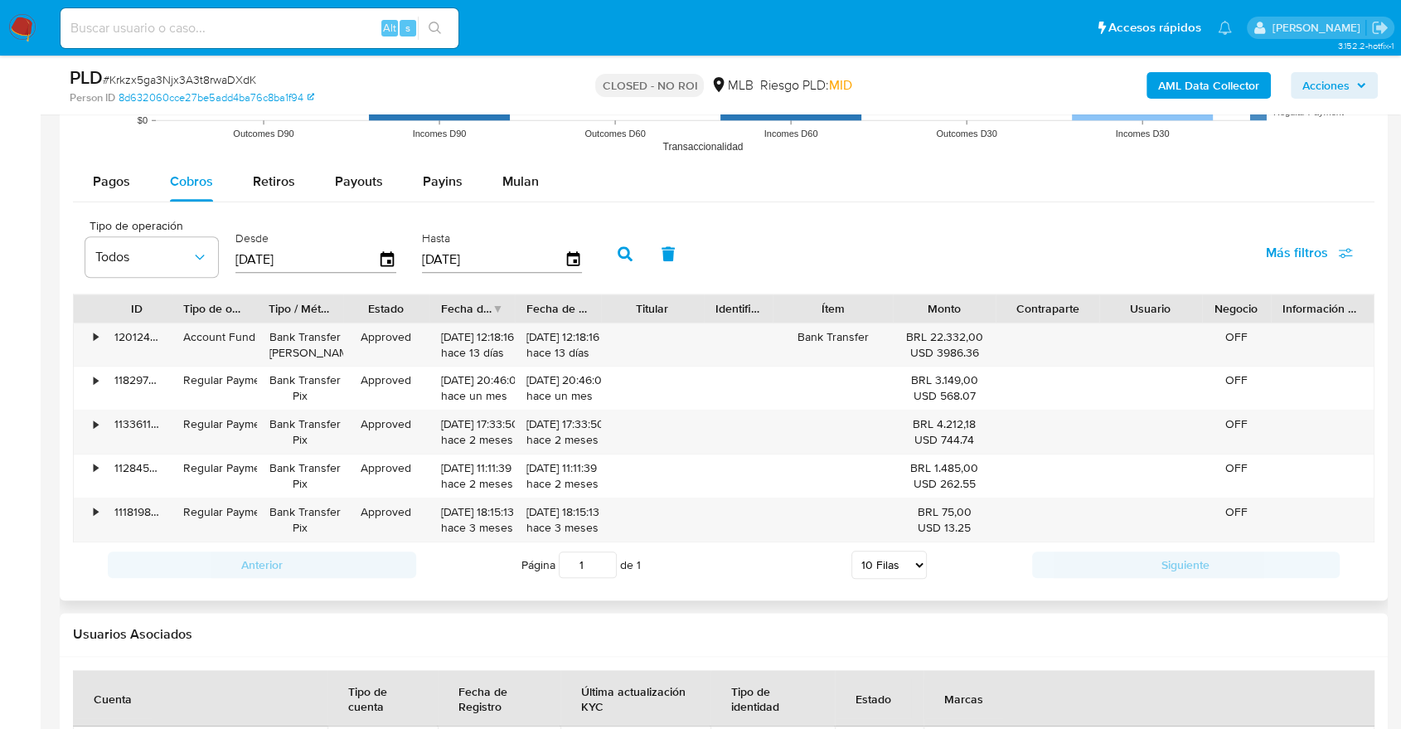
click at [612, 257] on button "button" at bounding box center [625, 254] width 43 height 40
click at [389, 259] on icon "button" at bounding box center [387, 259] width 29 height 29
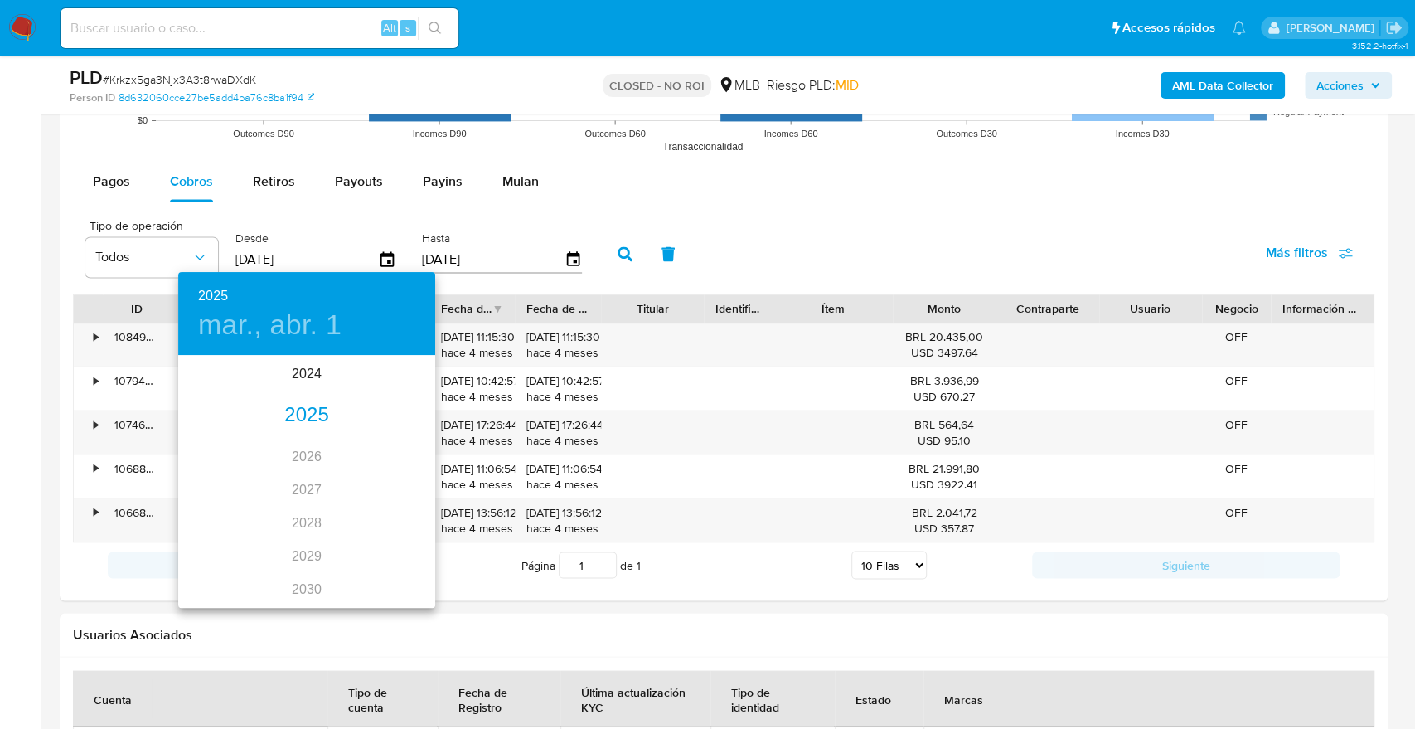
click at [313, 416] on div "2025" at bounding box center [306, 415] width 257 height 33
click at [389, 393] on div "mar." at bounding box center [392, 388] width 85 height 62
type input "01/03/2025"
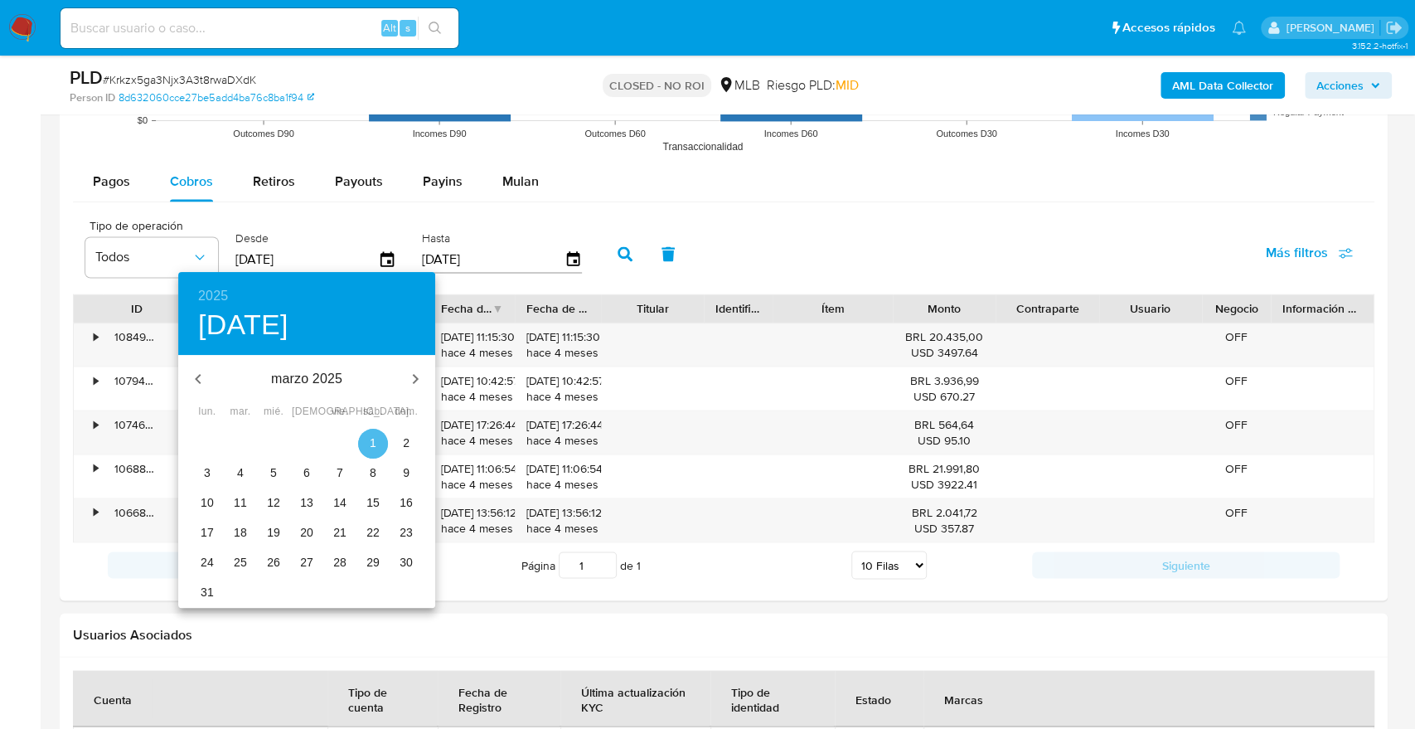
click at [370, 433] on button "1" at bounding box center [373, 444] width 30 height 30
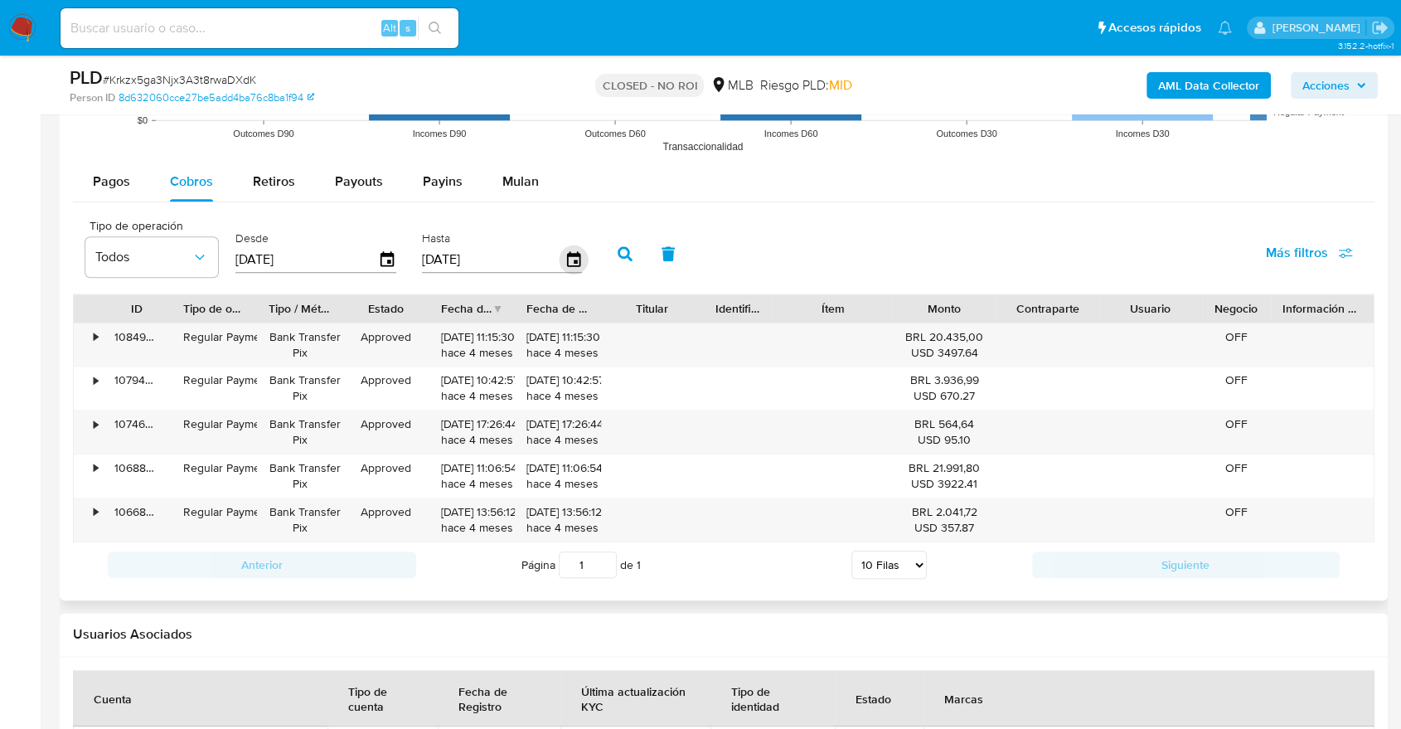
click at [585, 259] on icon "button" at bounding box center [573, 259] width 29 height 29
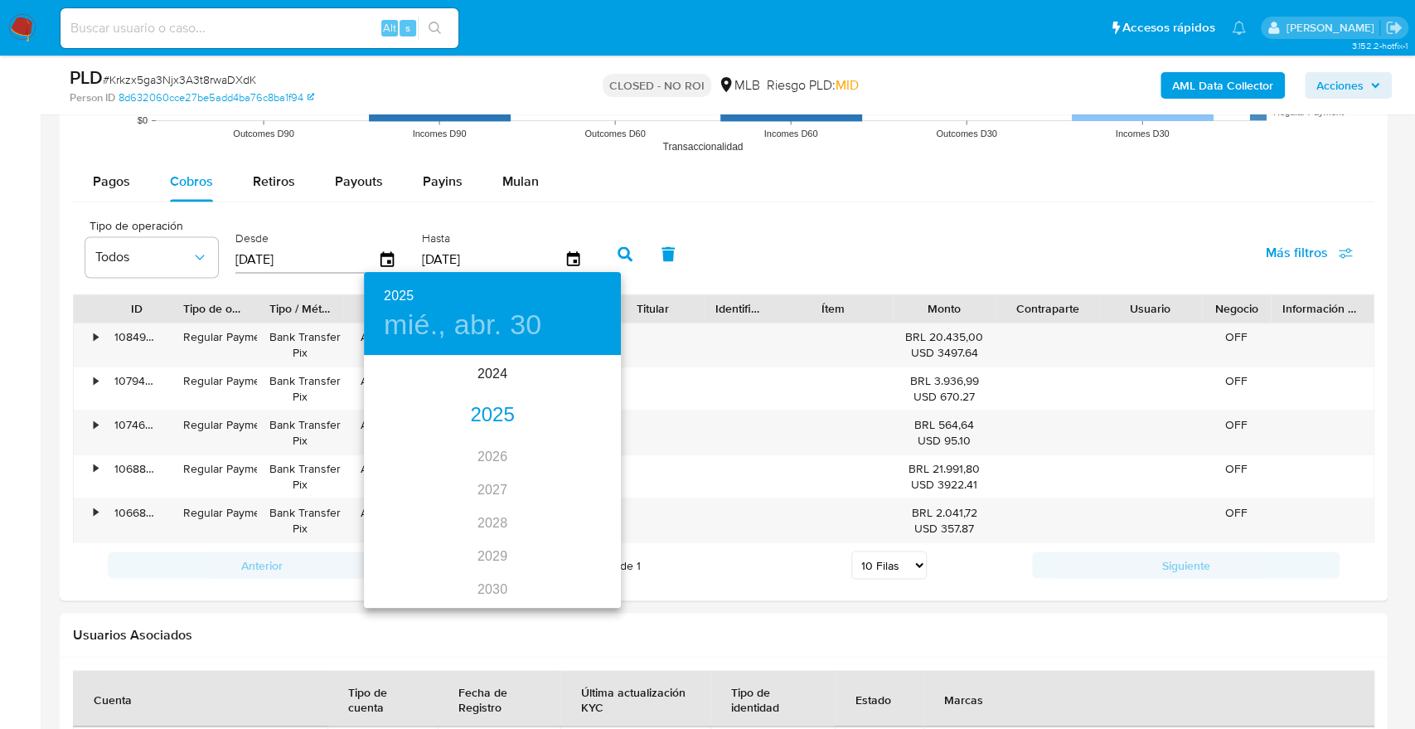
click at [491, 413] on div "2025" at bounding box center [492, 415] width 257 height 33
click at [582, 385] on div "mar." at bounding box center [578, 388] width 85 height 62
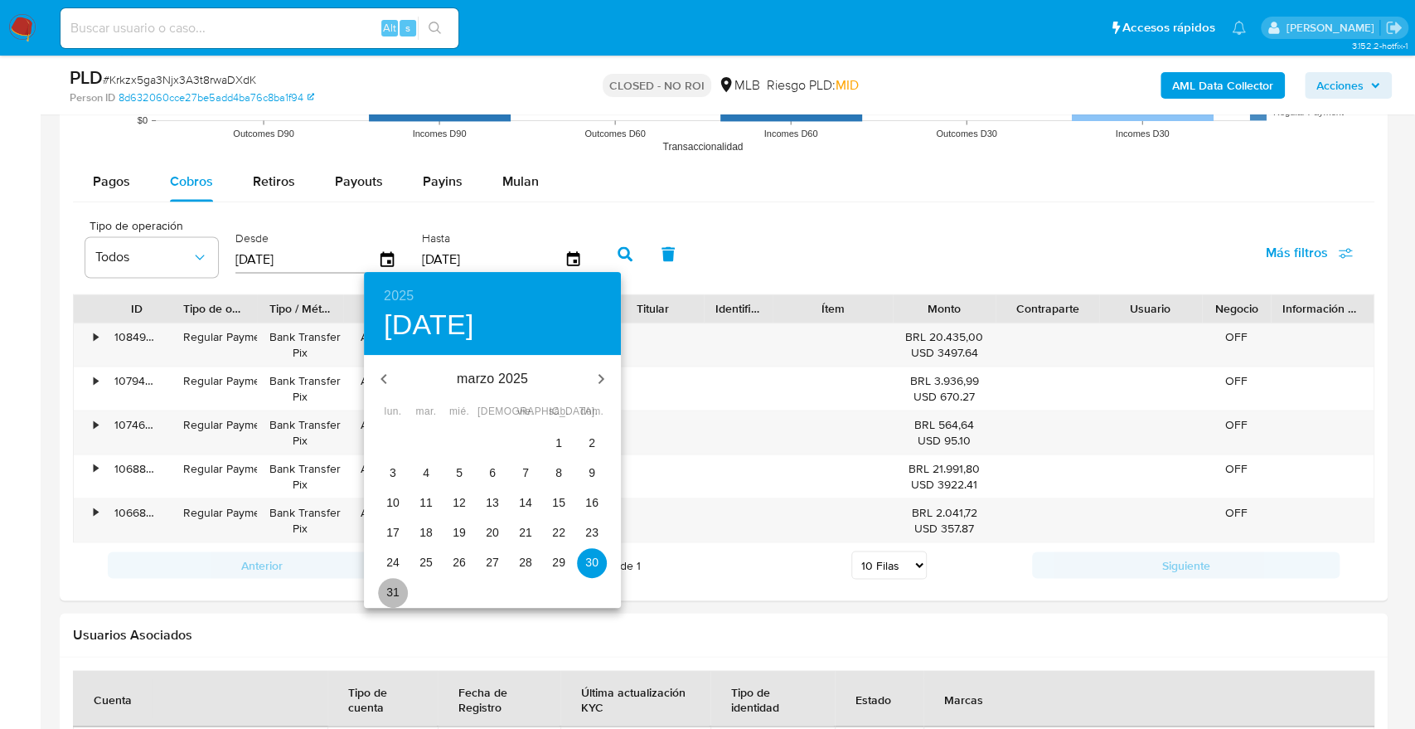
click at [391, 594] on p "31" at bounding box center [392, 592] width 13 height 17
type input "31/03/2025"
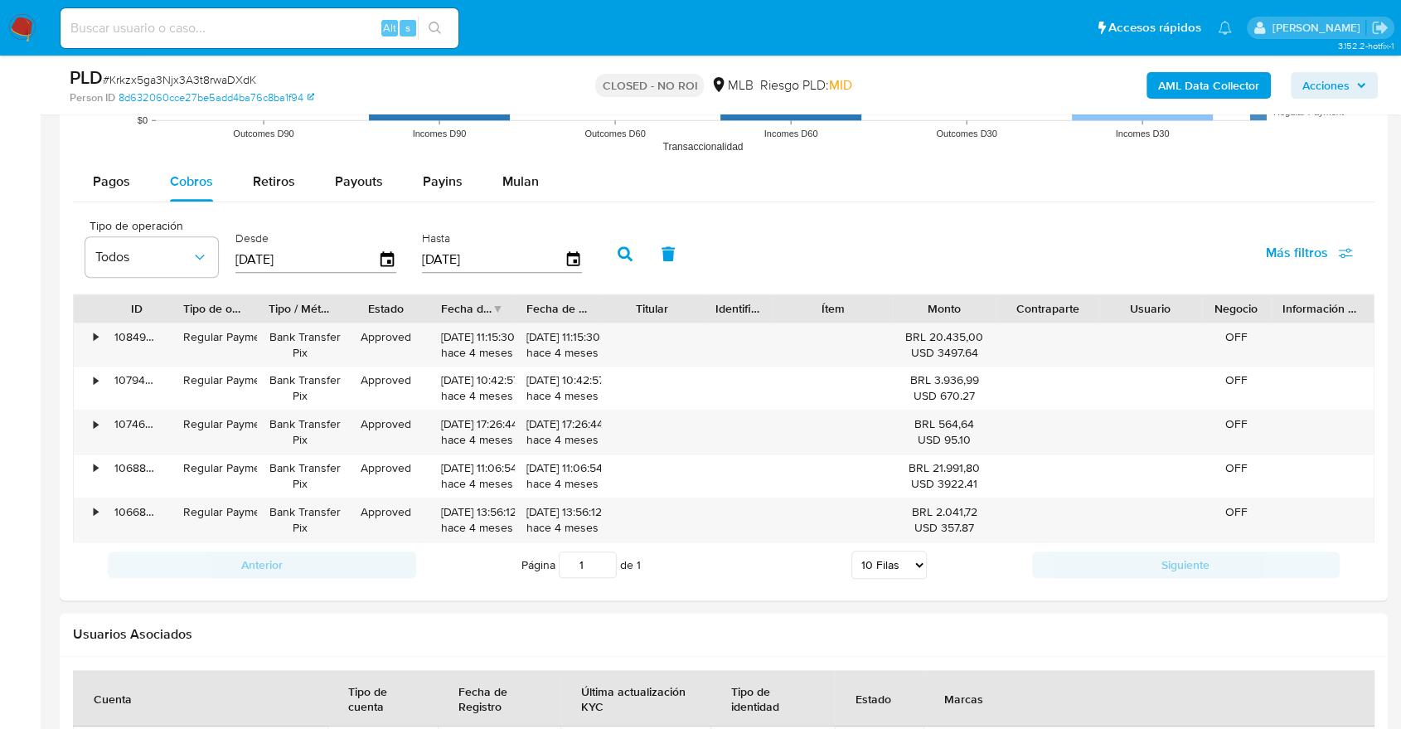
click at [623, 264] on button "button" at bounding box center [625, 254] width 43 height 40
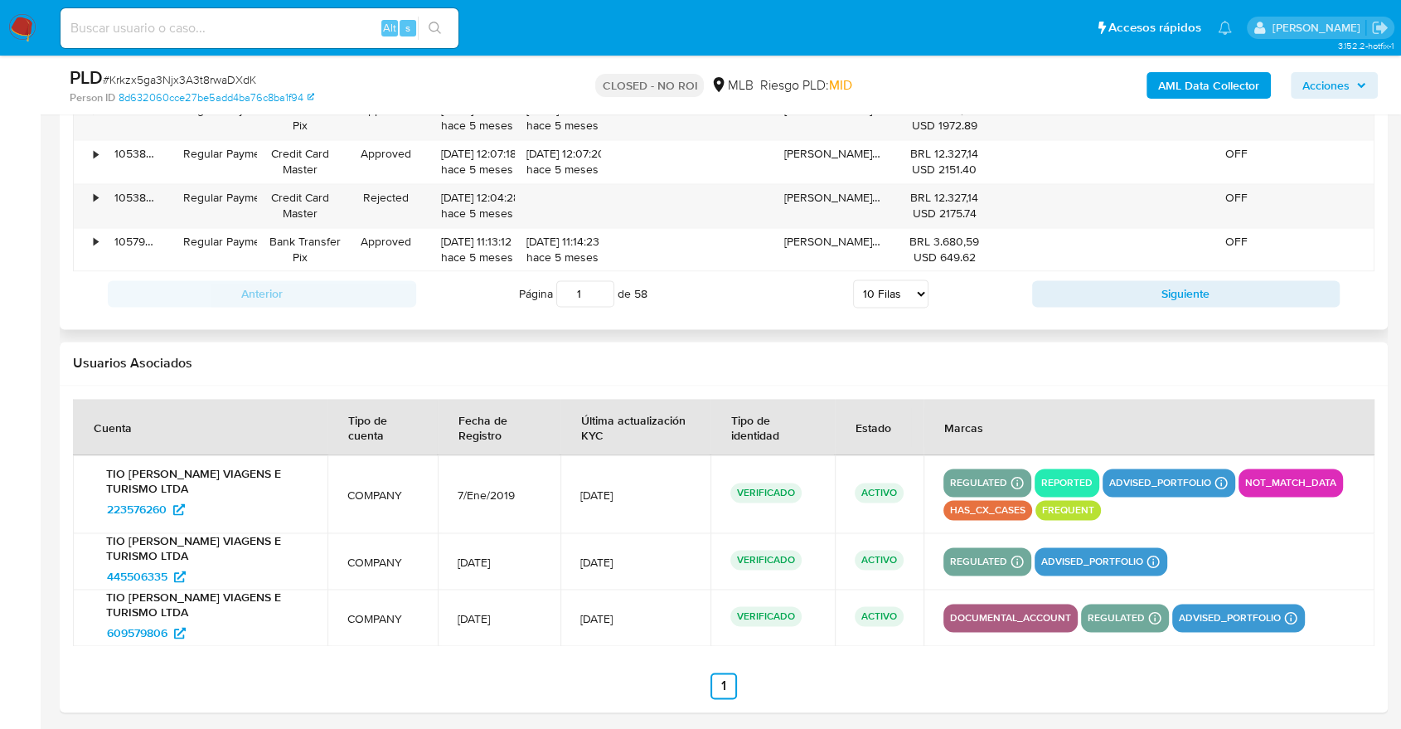
scroll to position [2249, 0]
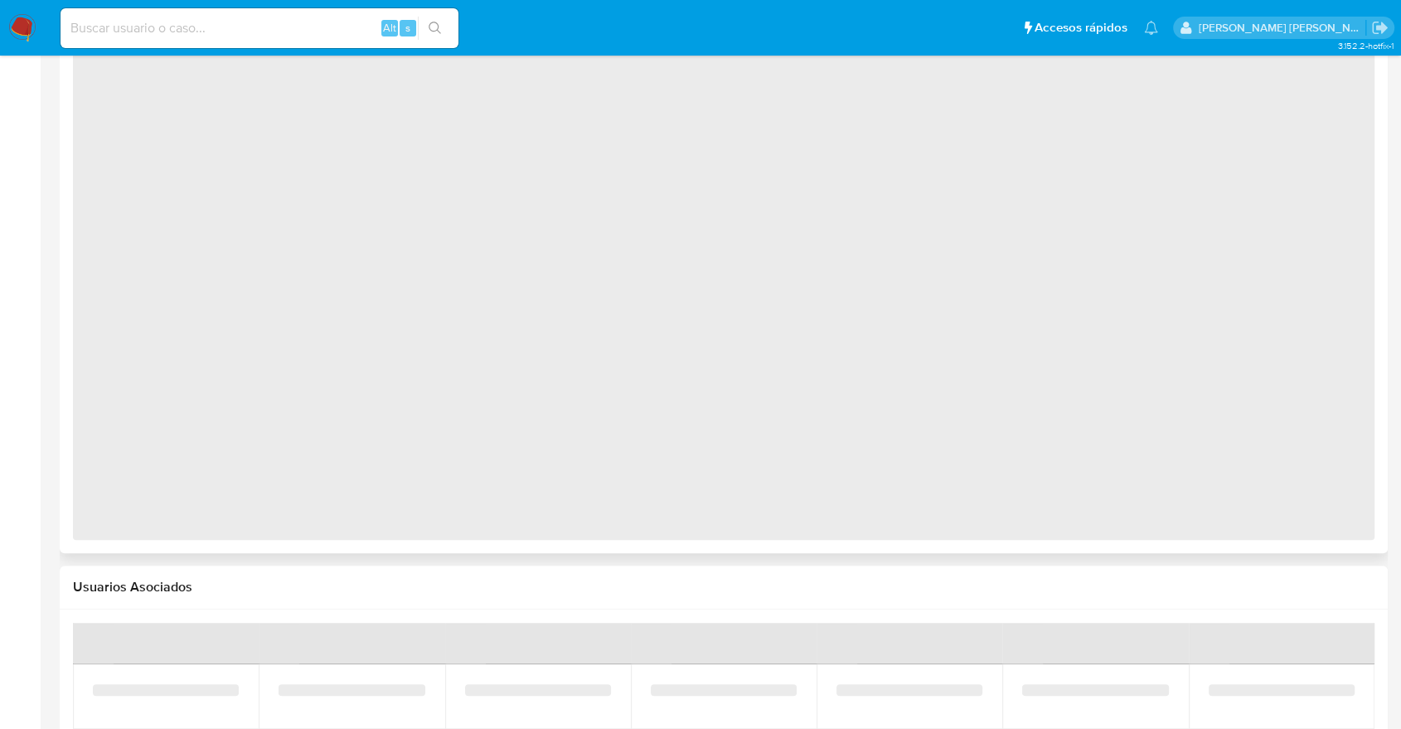
scroll to position [995, 0]
select select "10"
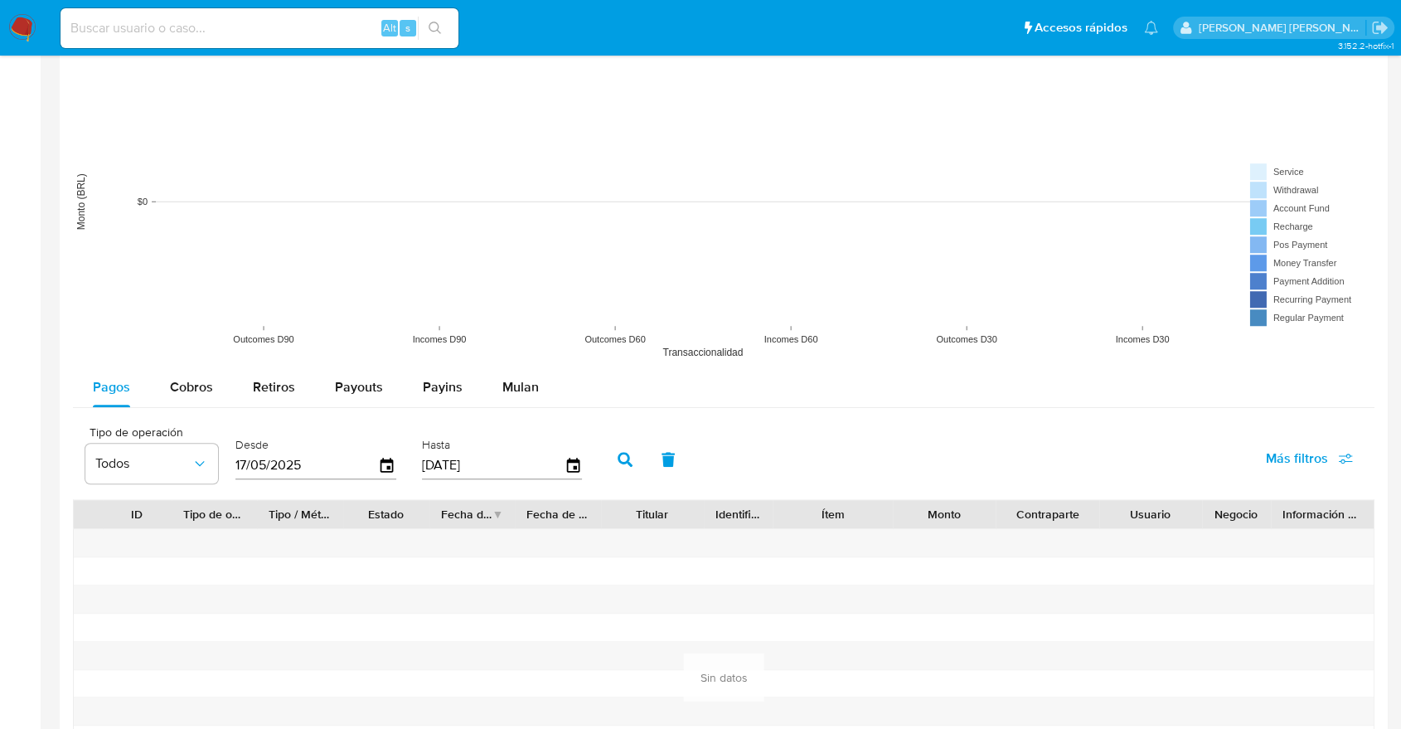
scroll to position [1289, 0]
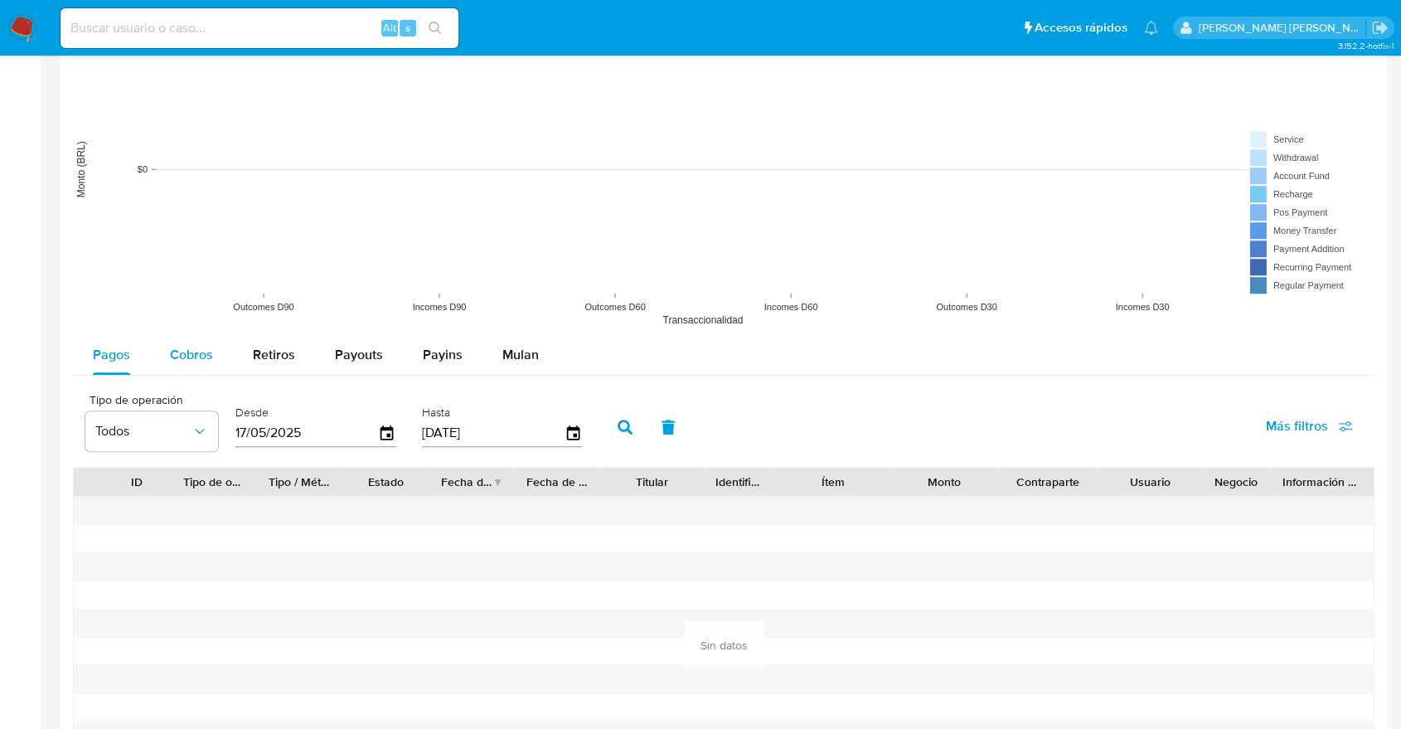
click at [167, 367] on button "Cobros" at bounding box center [191, 355] width 83 height 40
select select "10"
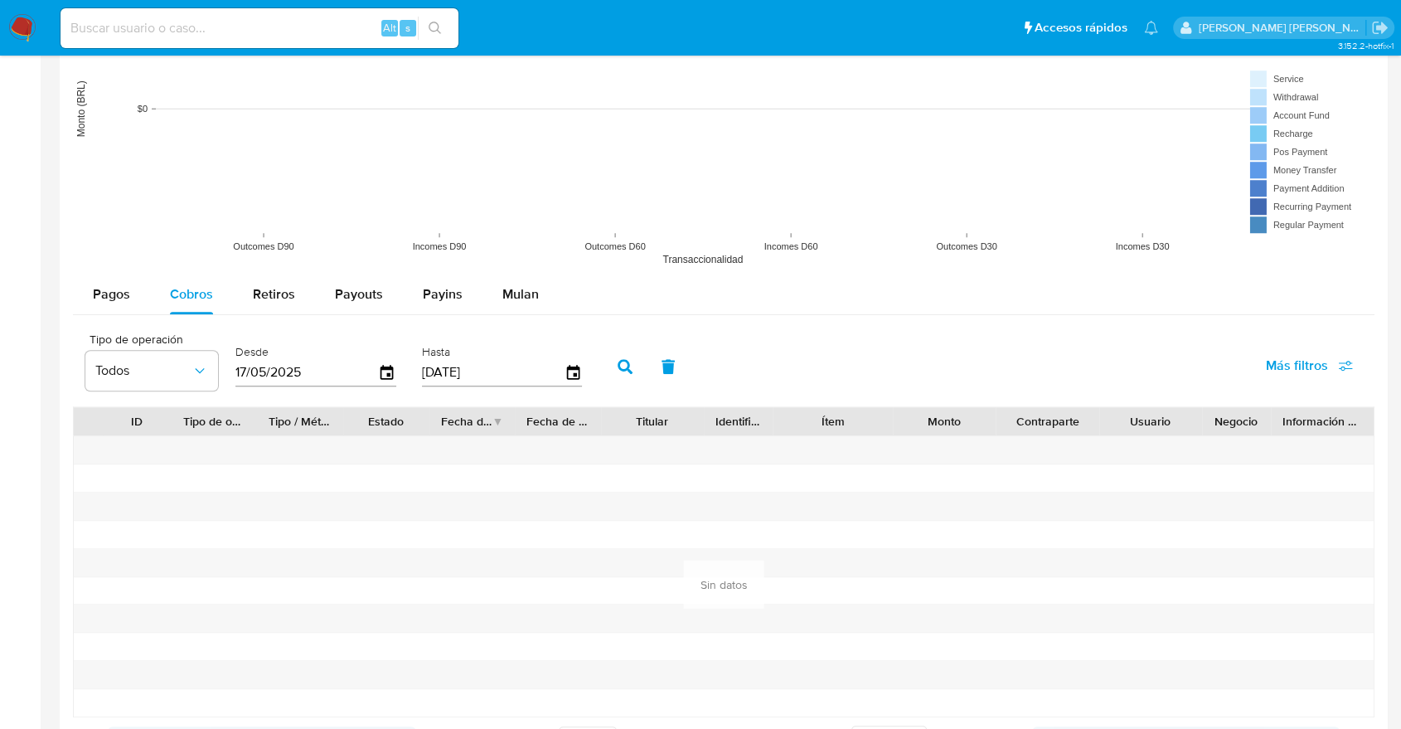
scroll to position [1381, 0]
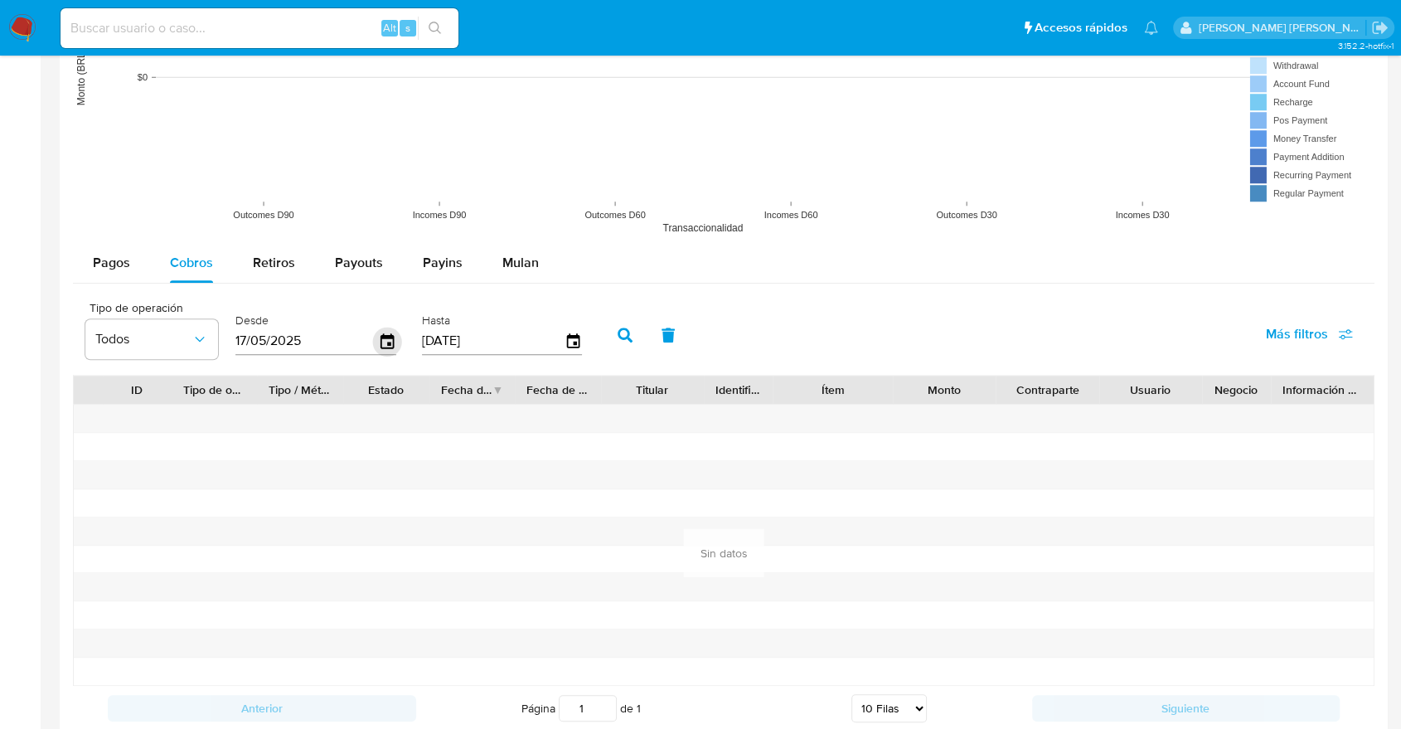
click at [392, 345] on icon "button" at bounding box center [387, 340] width 13 height 15
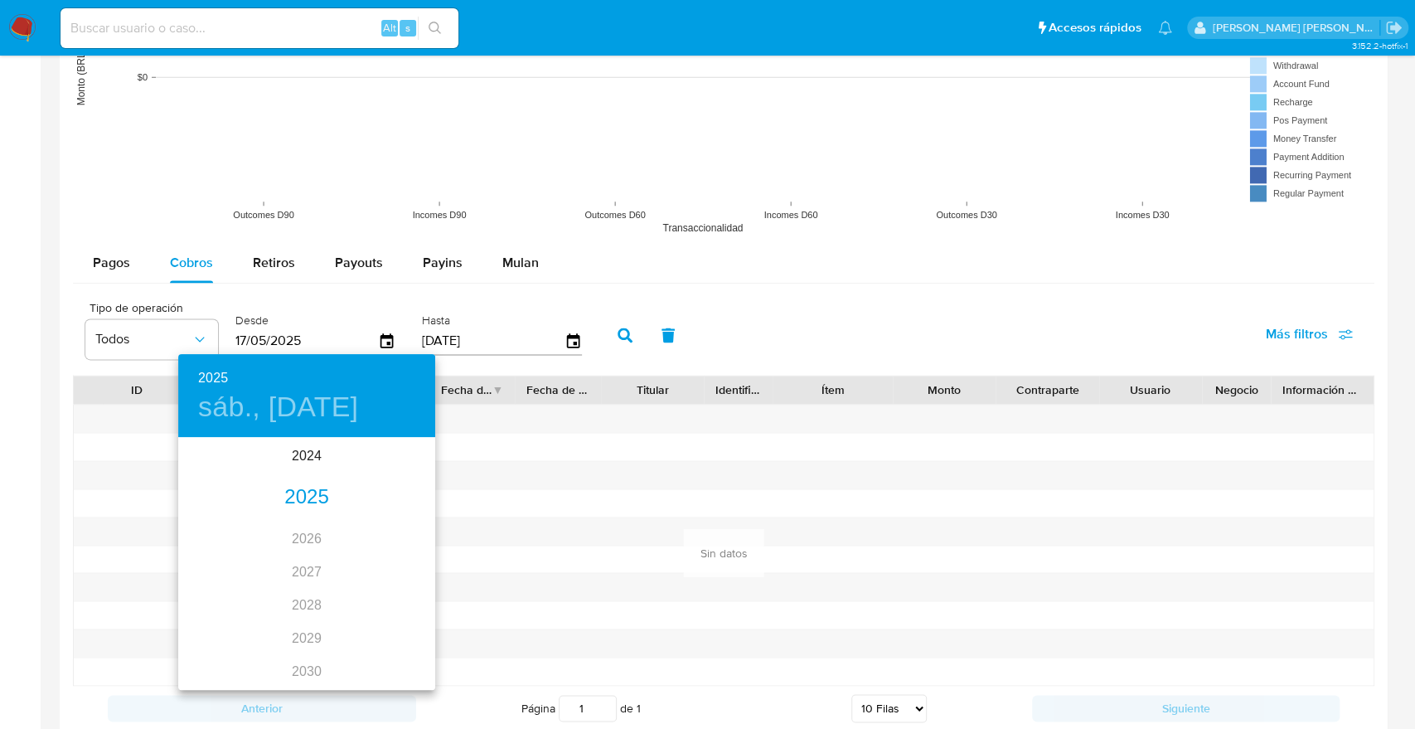
click at [302, 502] on div "2025" at bounding box center [306, 497] width 257 height 33
click at [232, 528] on div "abr." at bounding box center [220, 533] width 85 height 62
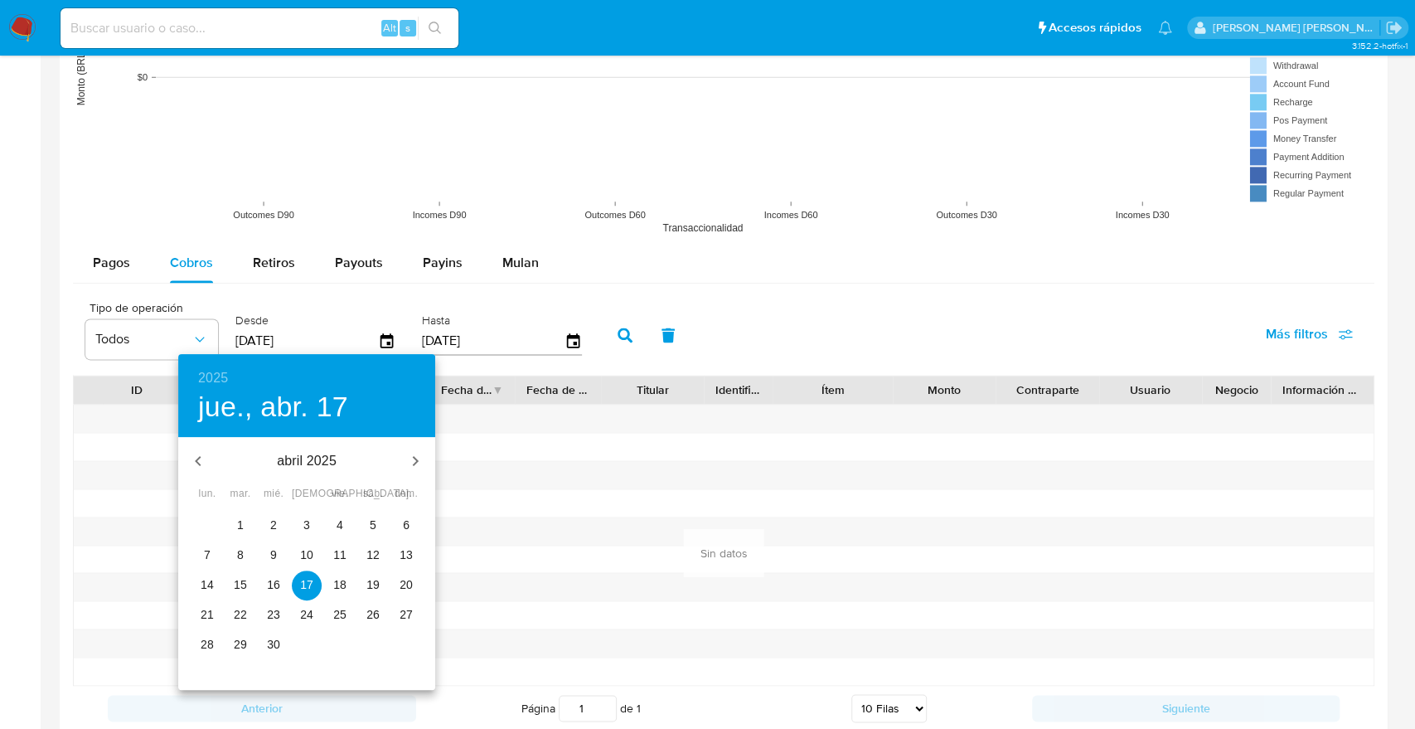
click at [240, 522] on p "1" at bounding box center [240, 524] width 7 height 17
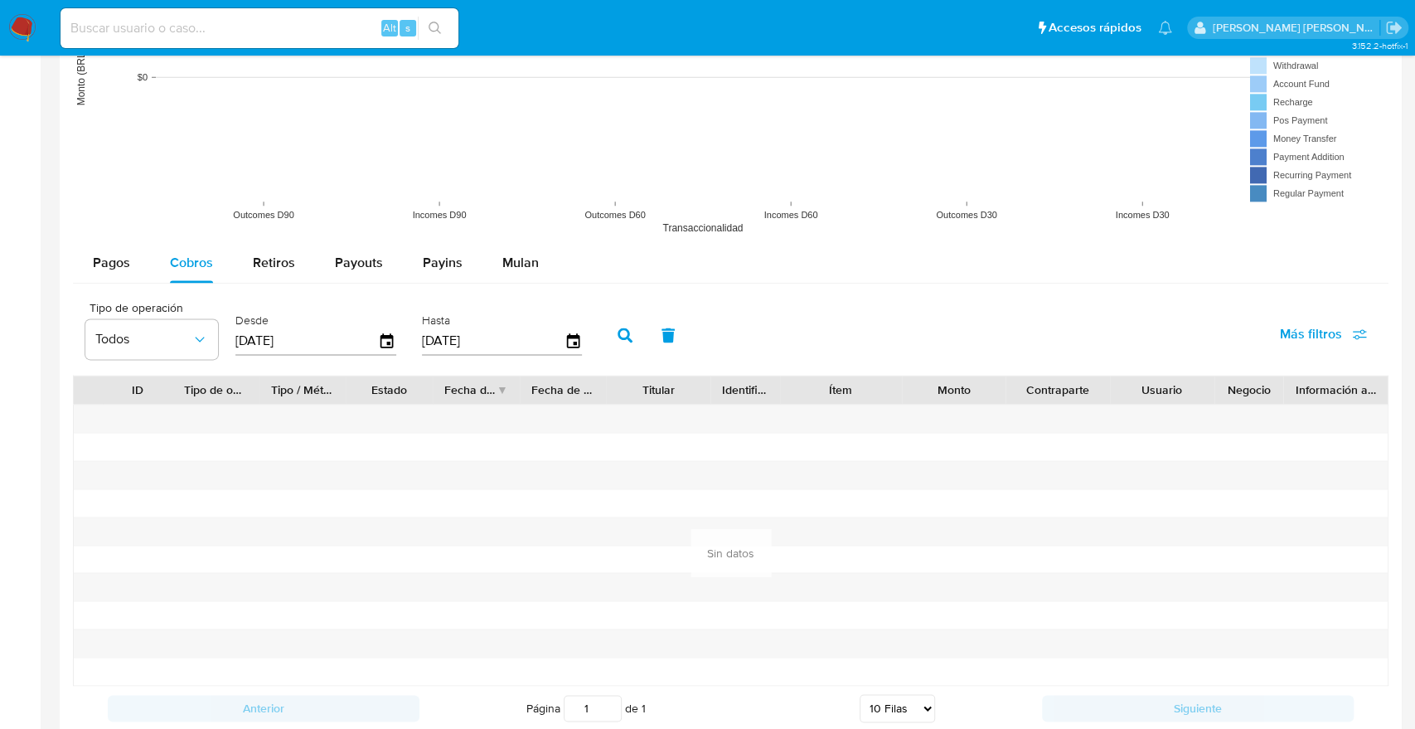
type input "01/04/2025"
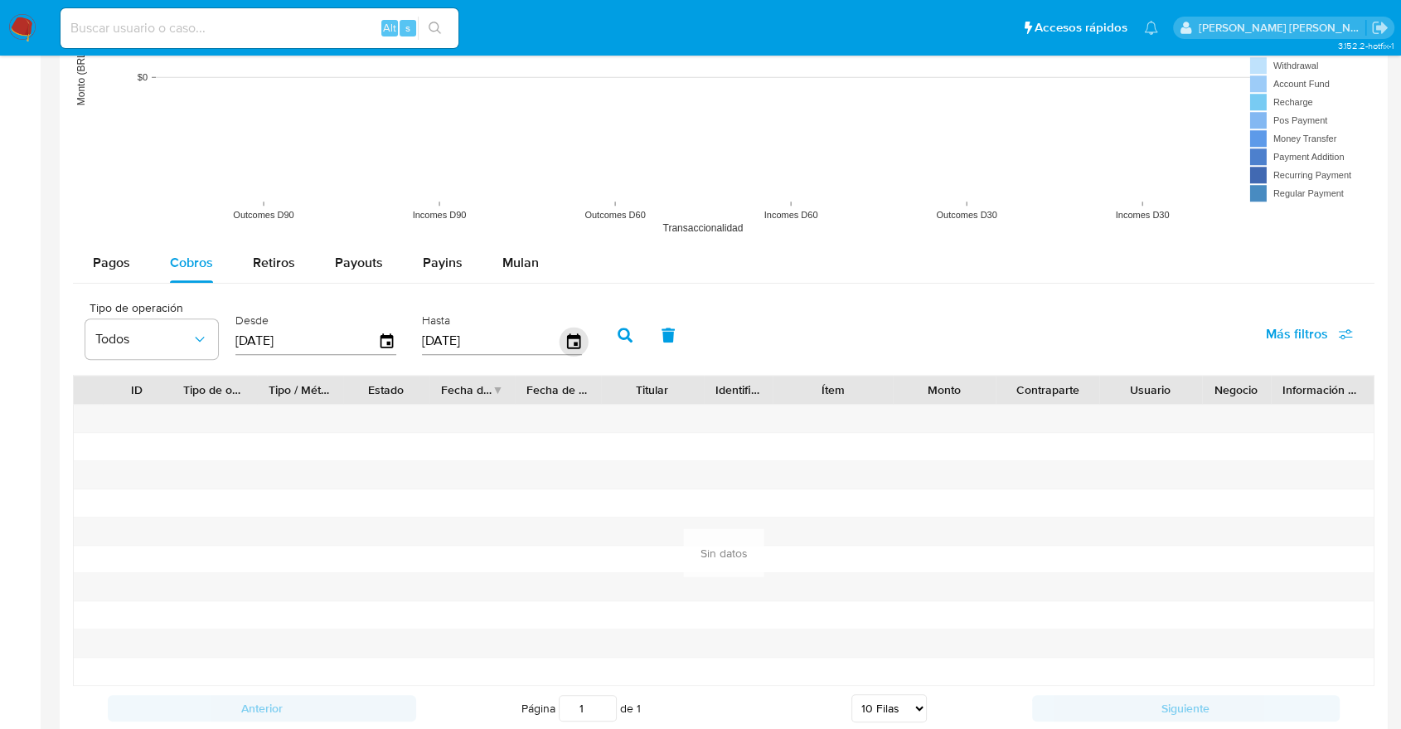
click at [577, 342] on icon "button" at bounding box center [573, 341] width 29 height 29
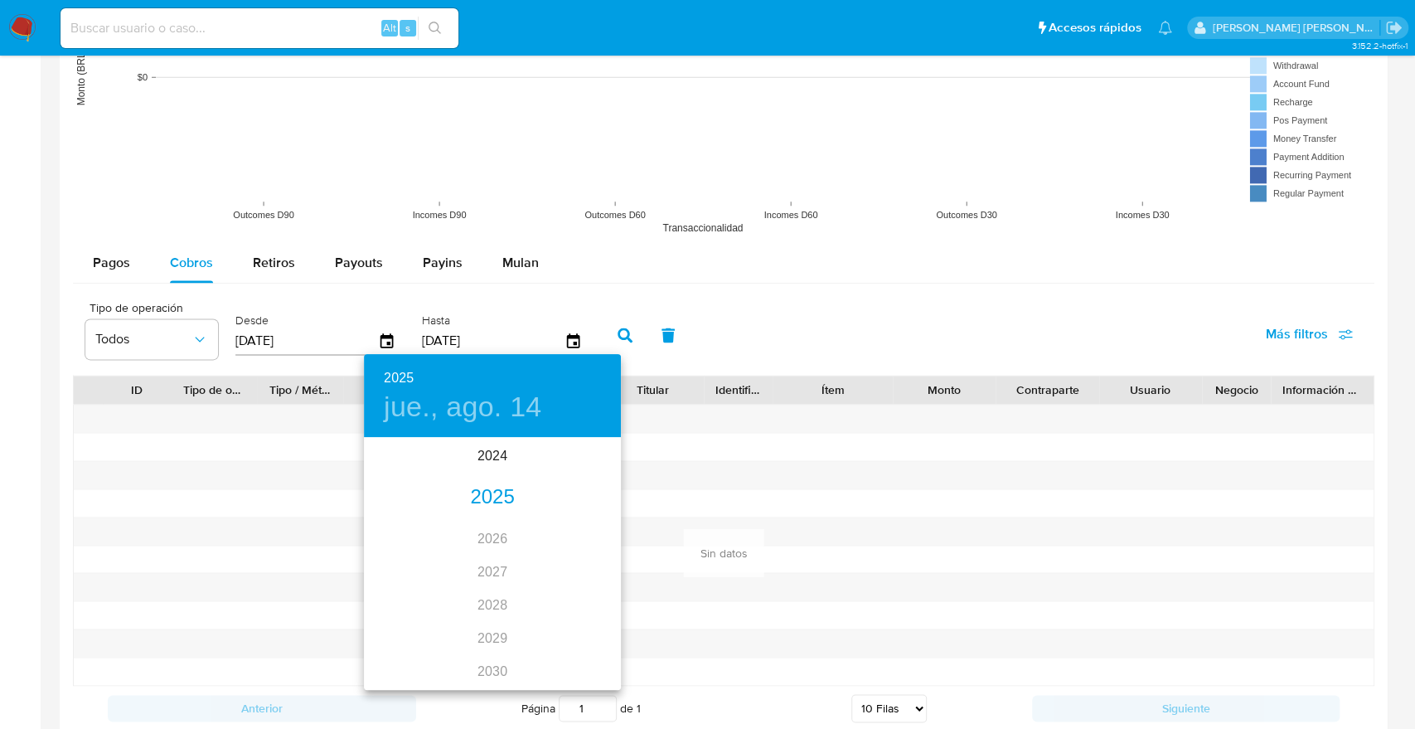
click at [482, 499] on div "2025" at bounding box center [492, 497] width 257 height 33
click at [410, 525] on div "abr." at bounding box center [406, 533] width 85 height 62
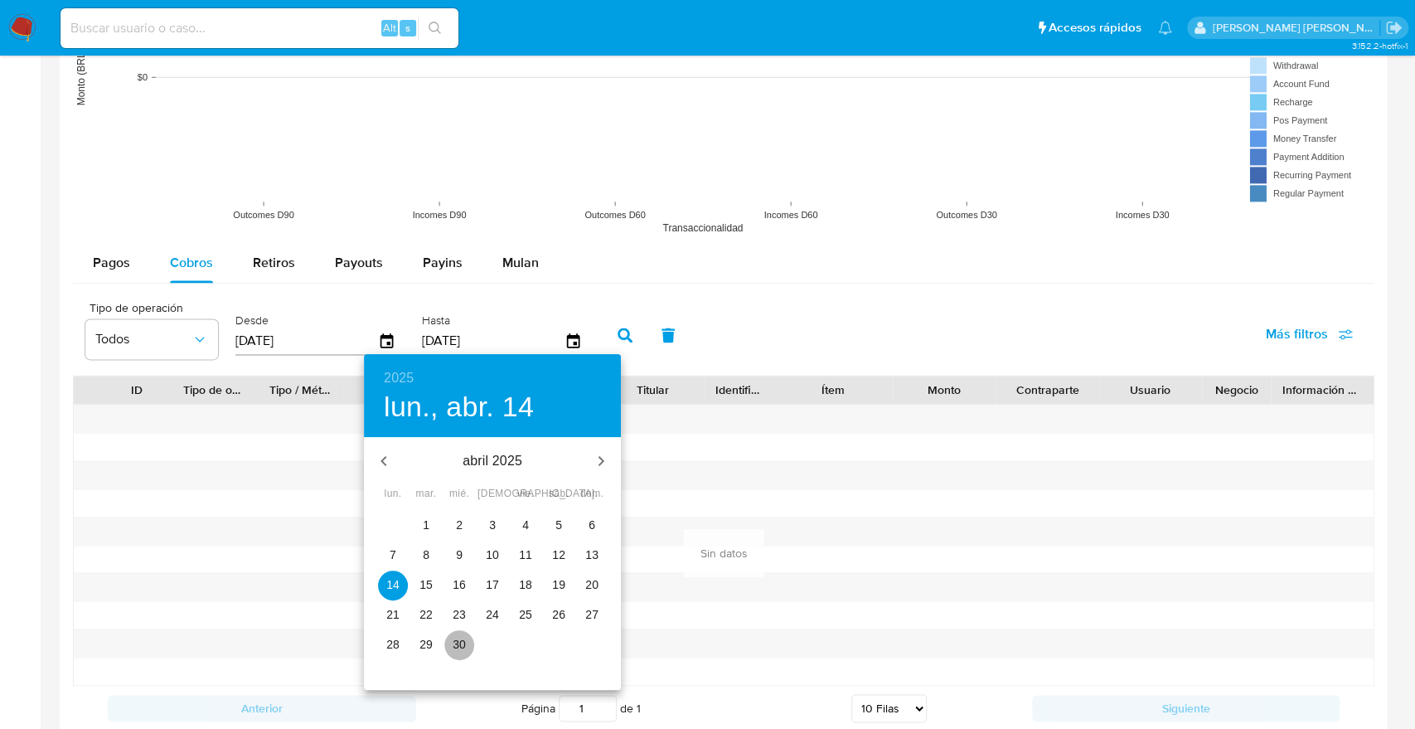
click at [461, 631] on button "30" at bounding box center [459, 645] width 30 height 30
type input "30/04/2025"
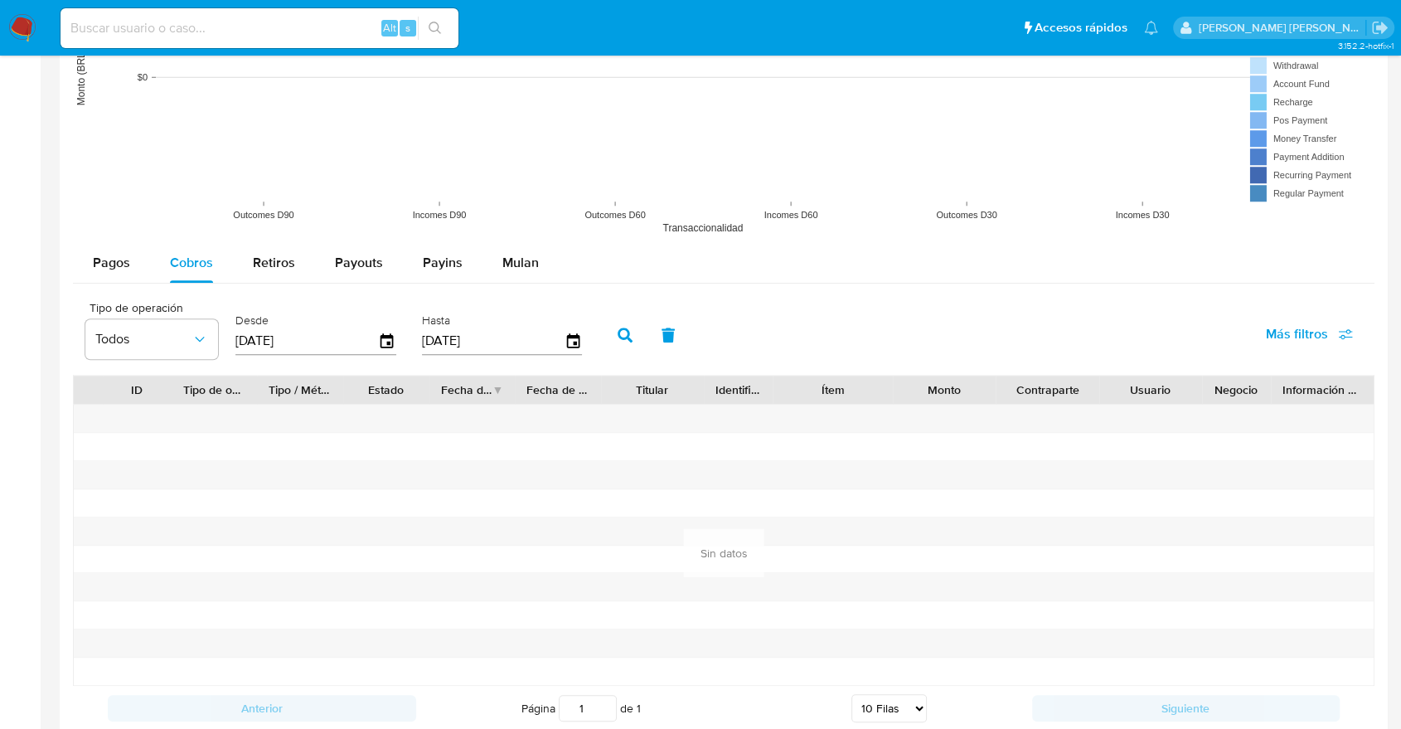
click at [630, 339] on icon "button" at bounding box center [625, 334] width 15 height 15
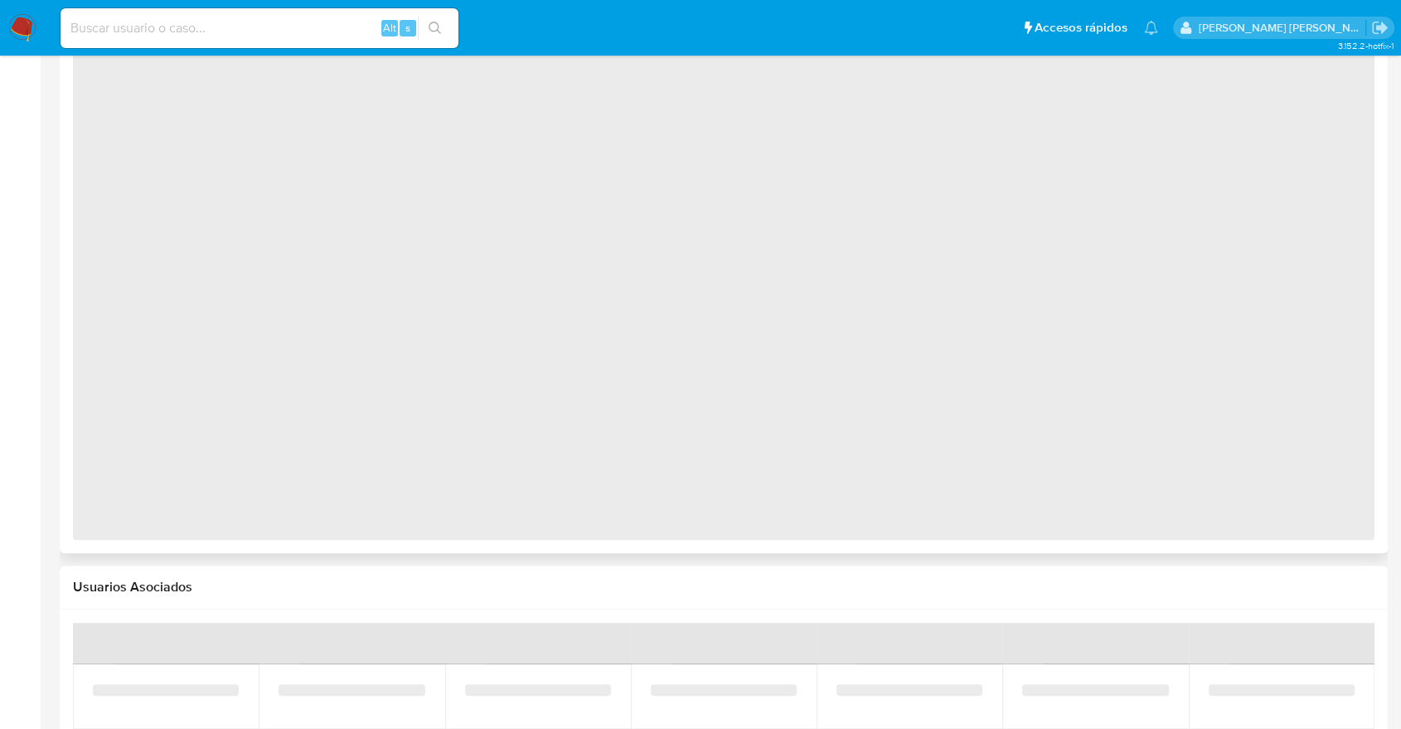
scroll to position [987, 0]
select select "10"
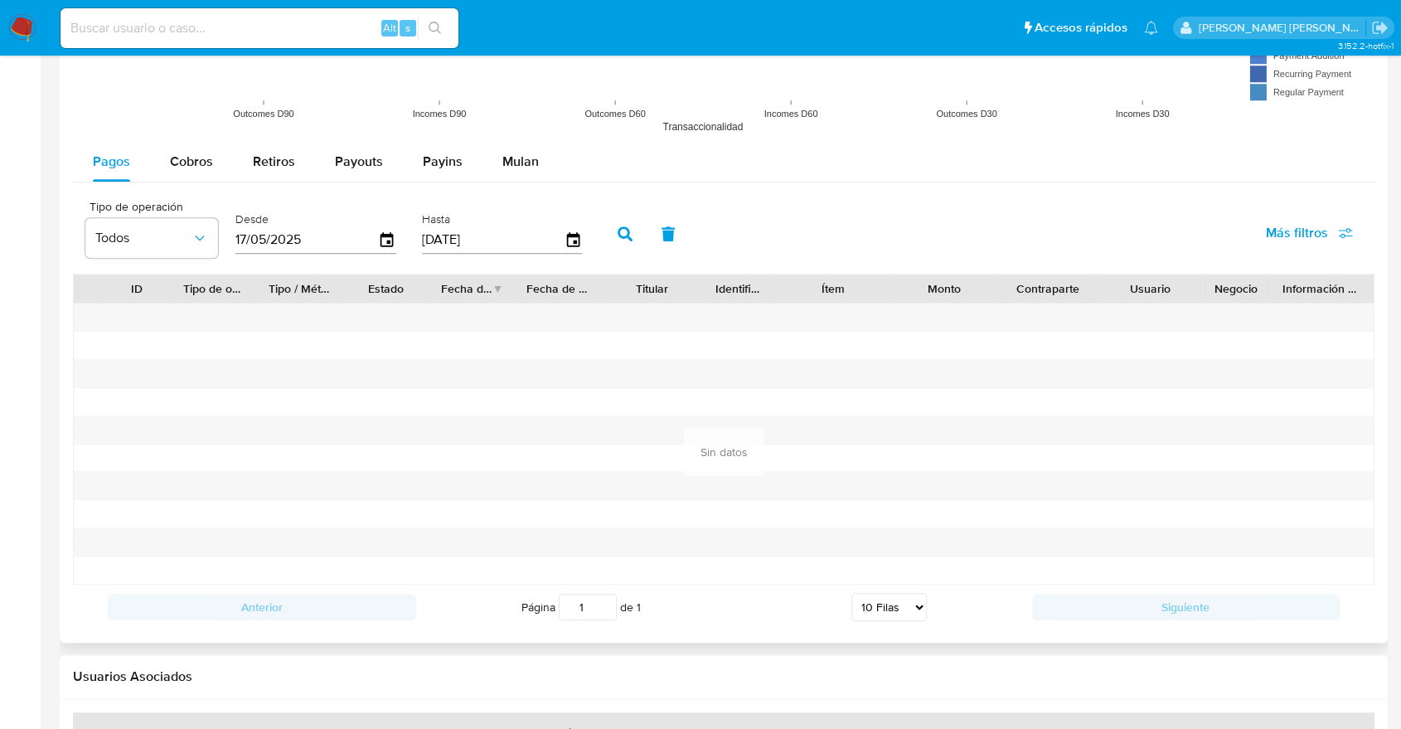
scroll to position [1473, 0]
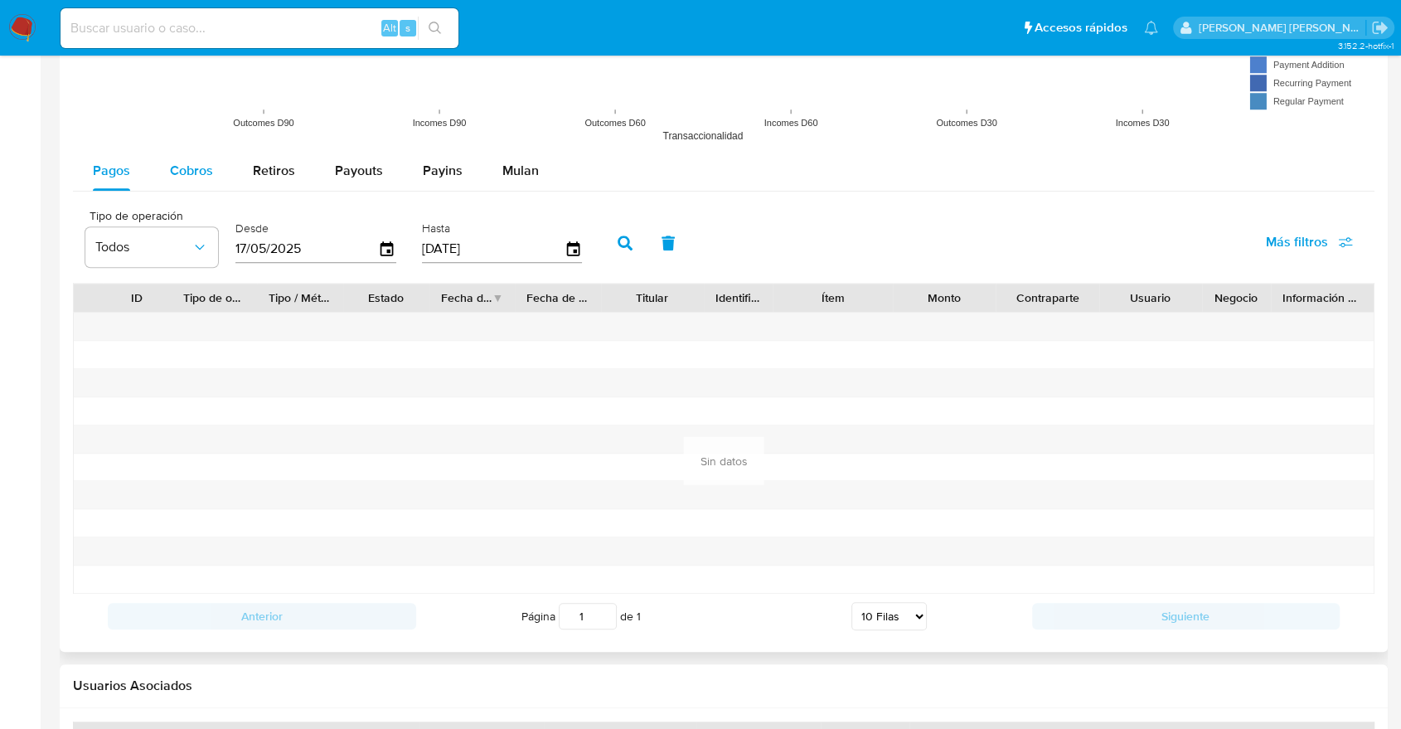
click at [185, 169] on span "Cobros" at bounding box center [191, 170] width 43 height 19
select select "10"
click at [385, 254] on icon "button" at bounding box center [387, 248] width 13 height 15
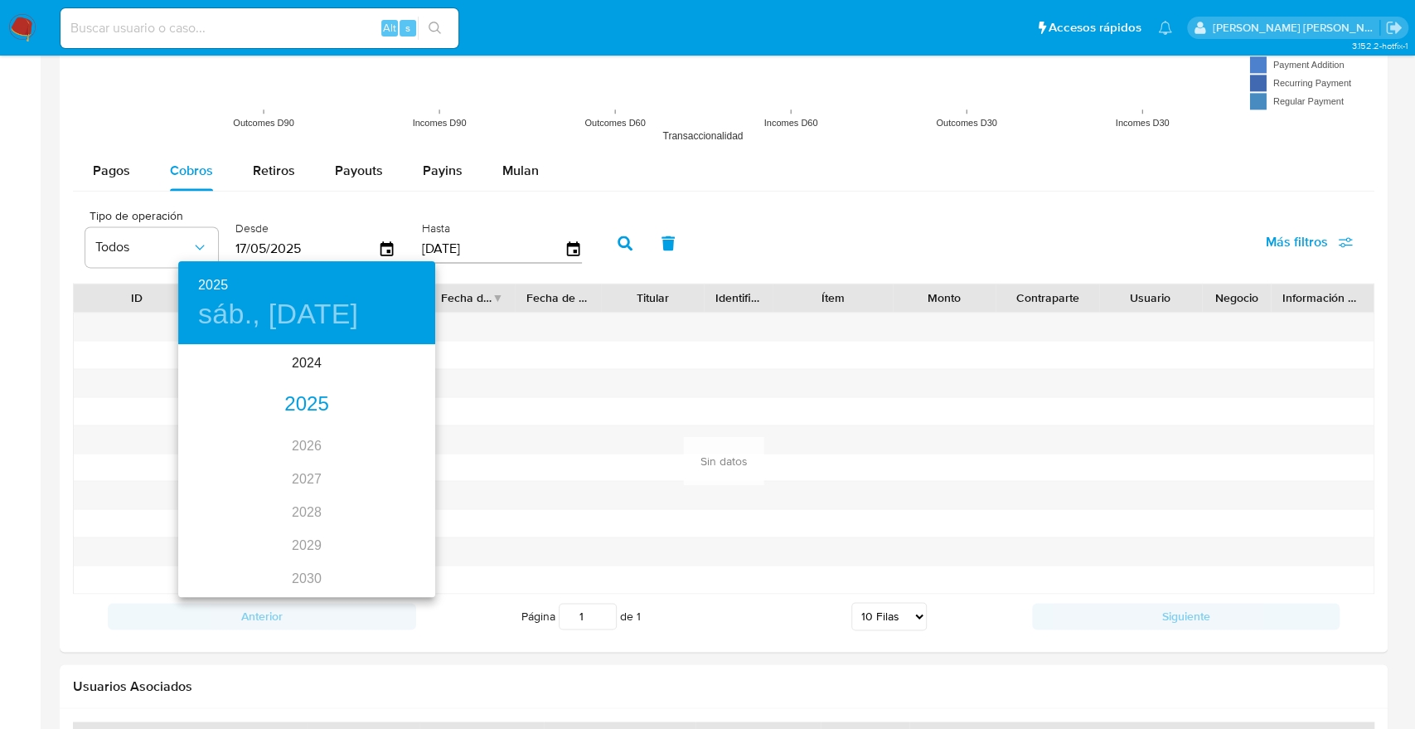
click at [287, 404] on div "2025" at bounding box center [306, 404] width 257 height 33
click at [230, 430] on div "abr." at bounding box center [220, 440] width 85 height 62
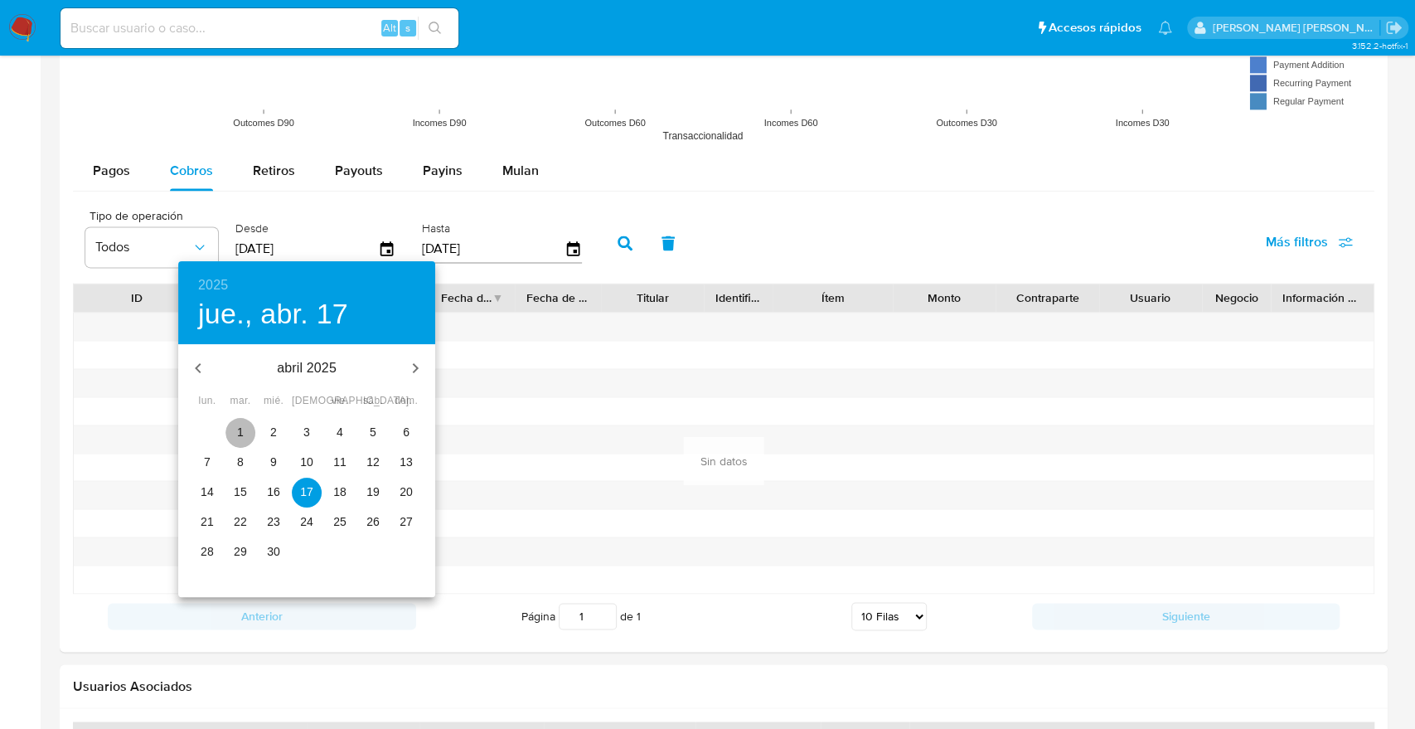
click at [242, 429] on p "1" at bounding box center [240, 432] width 7 height 17
type input "01/04/2025"
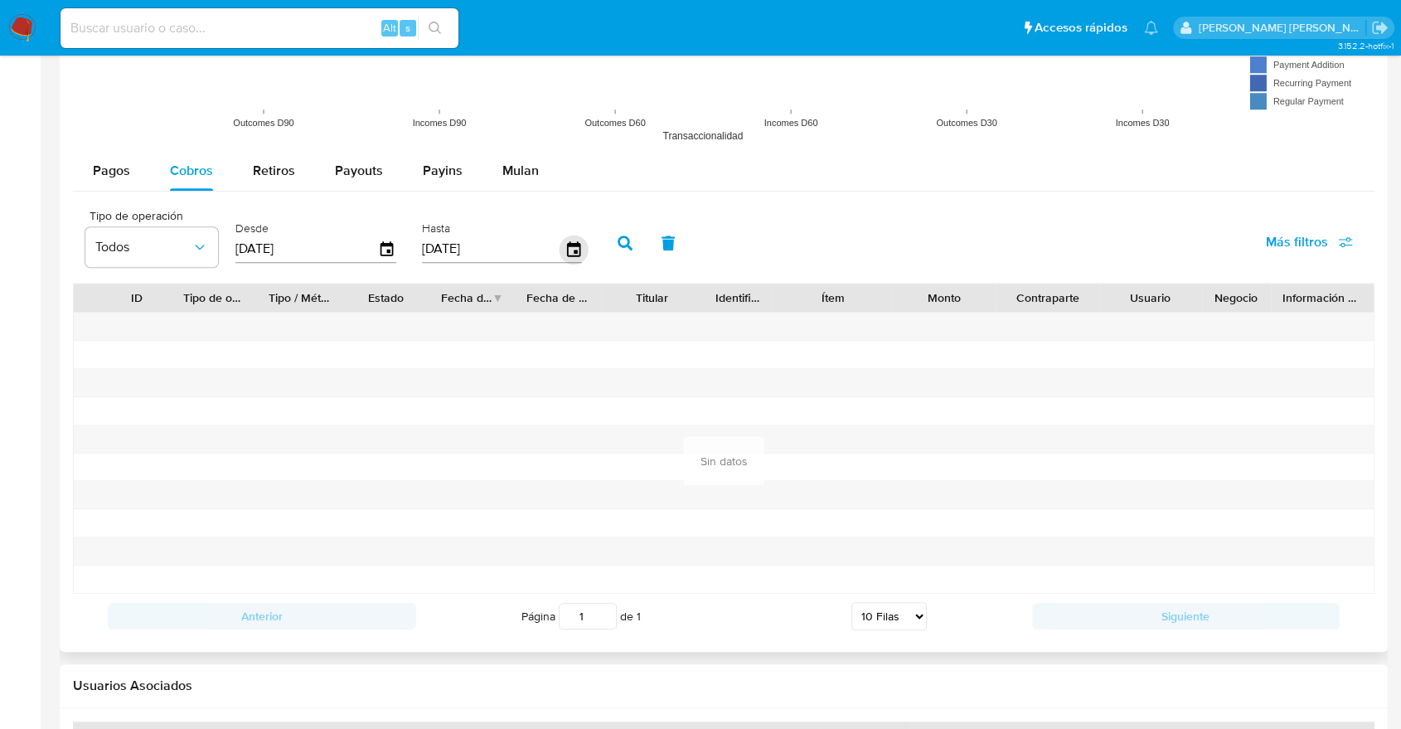
click at [570, 255] on icon "button" at bounding box center [573, 249] width 29 height 29
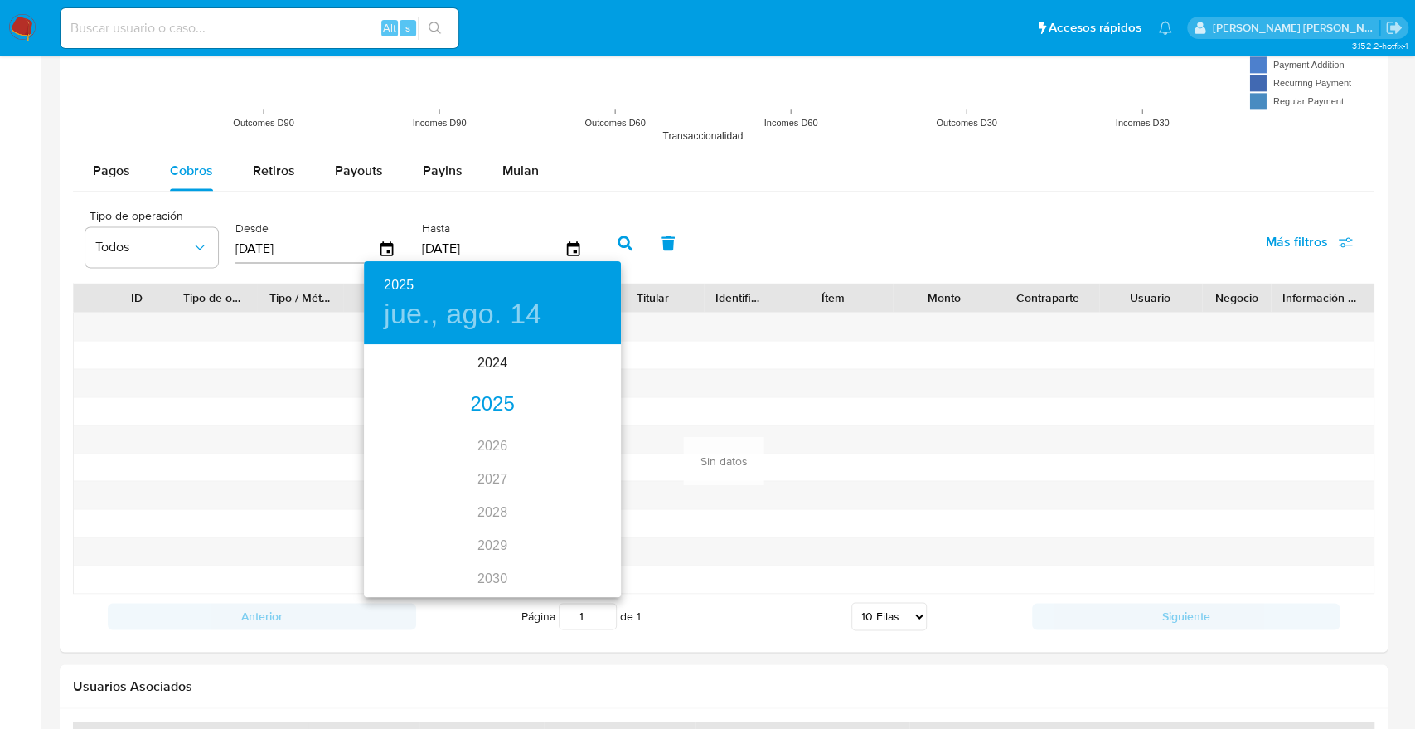
click at [496, 403] on div "2025" at bounding box center [492, 404] width 257 height 33
click at [405, 441] on div "abr." at bounding box center [406, 440] width 85 height 62
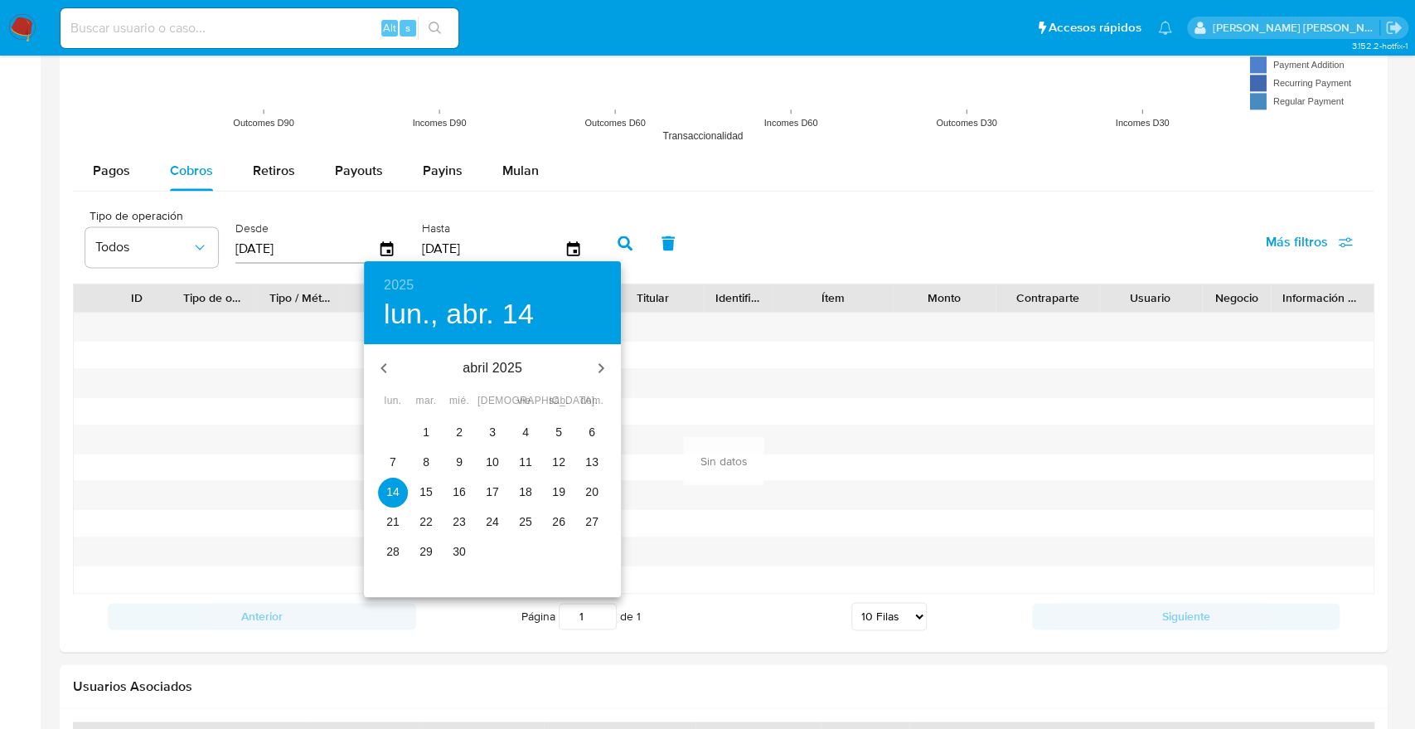
click at [459, 554] on p "30" at bounding box center [459, 551] width 13 height 17
type input "30/04/2025"
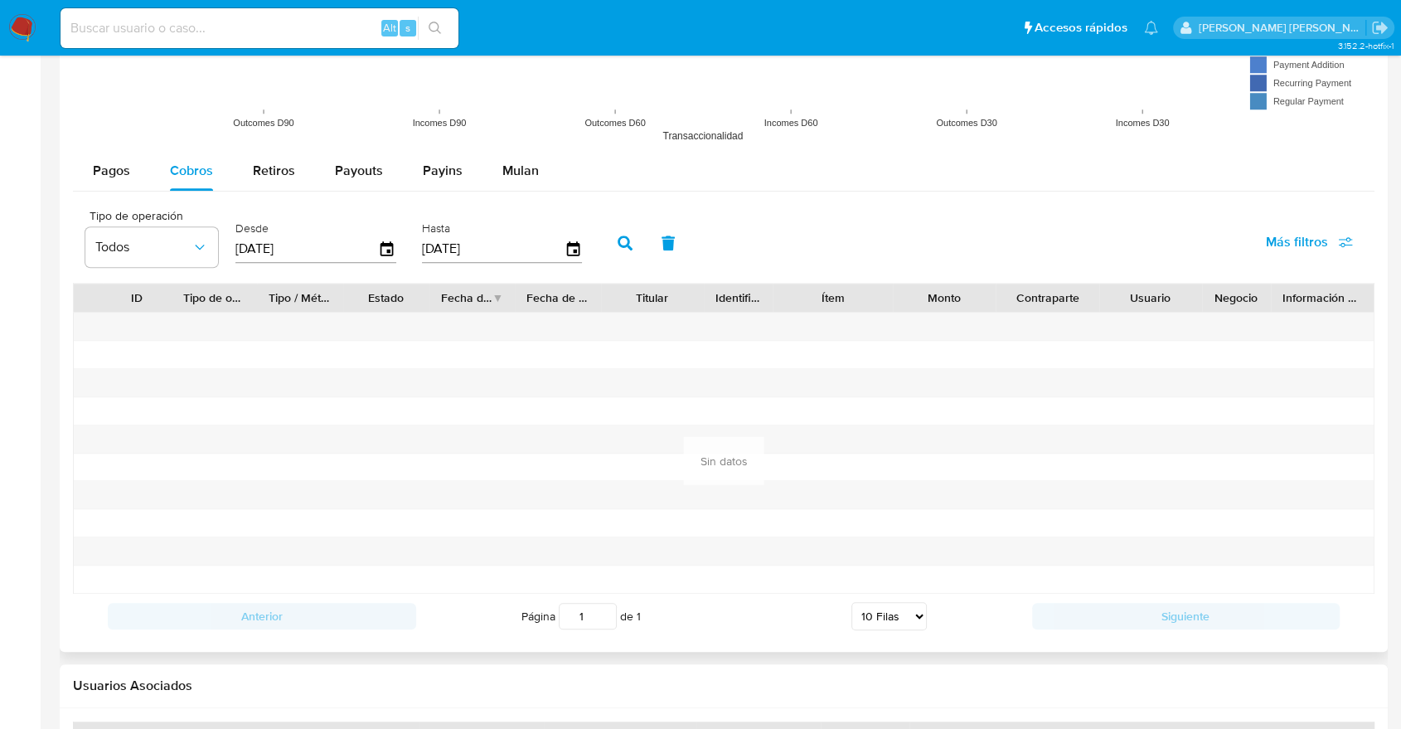
click at [613, 235] on button "button" at bounding box center [625, 243] width 43 height 40
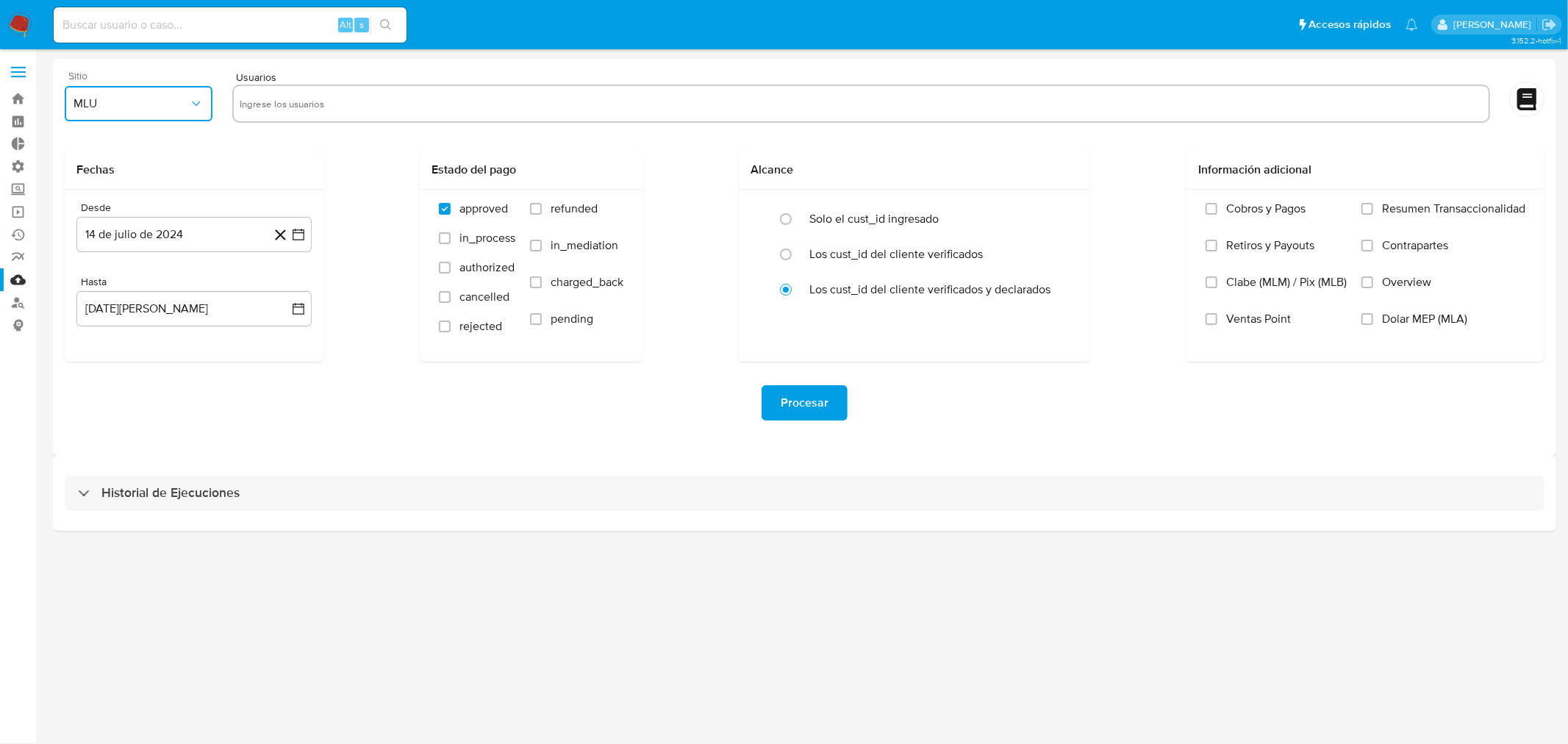
click at [175, 110] on span "MLU" at bounding box center [131, 104] width 115 height 15
click at [98, 188] on div "MLB" at bounding box center [135, 179] width 122 height 35
click at [379, 96] on input "text" at bounding box center [861, 104] width 1243 height 24
type input "609665388"
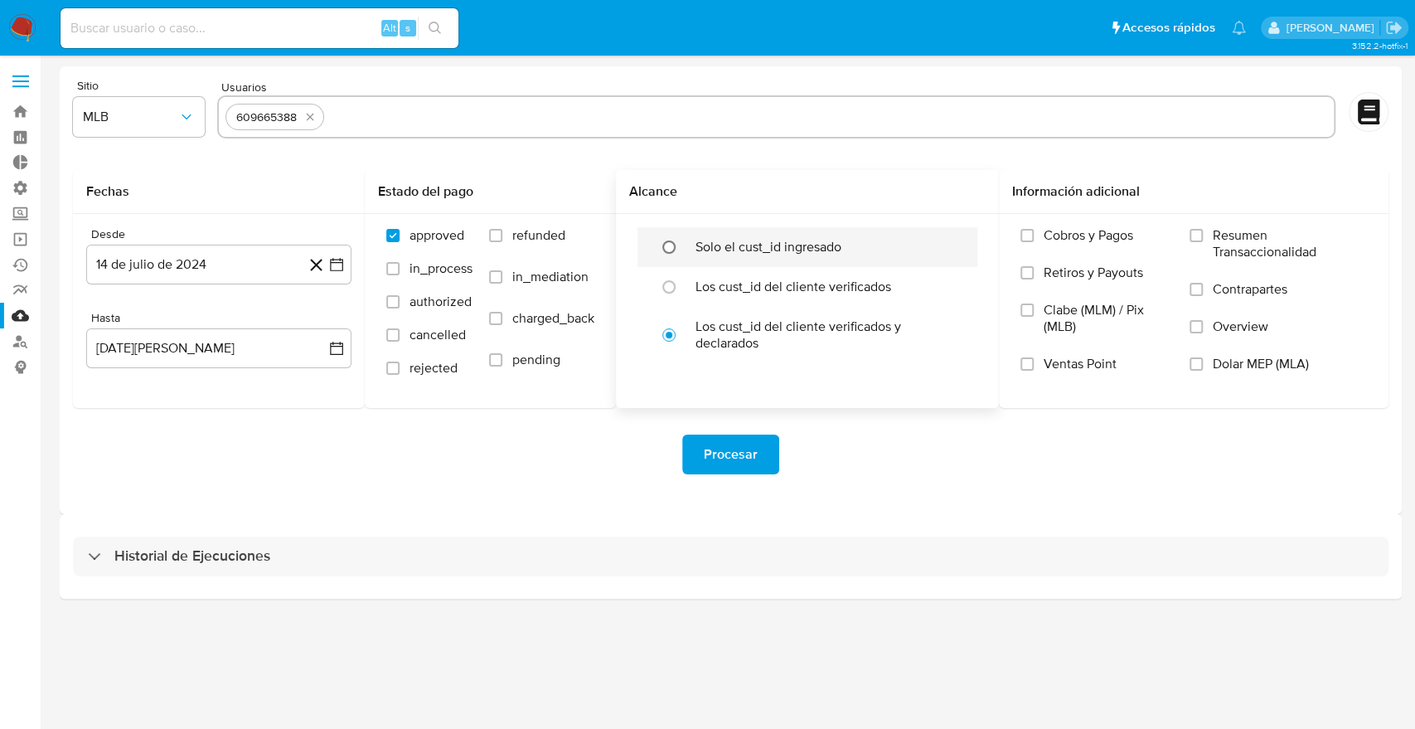
click at [676, 242] on input "radio" at bounding box center [669, 247] width 27 height 27
radio input "true"
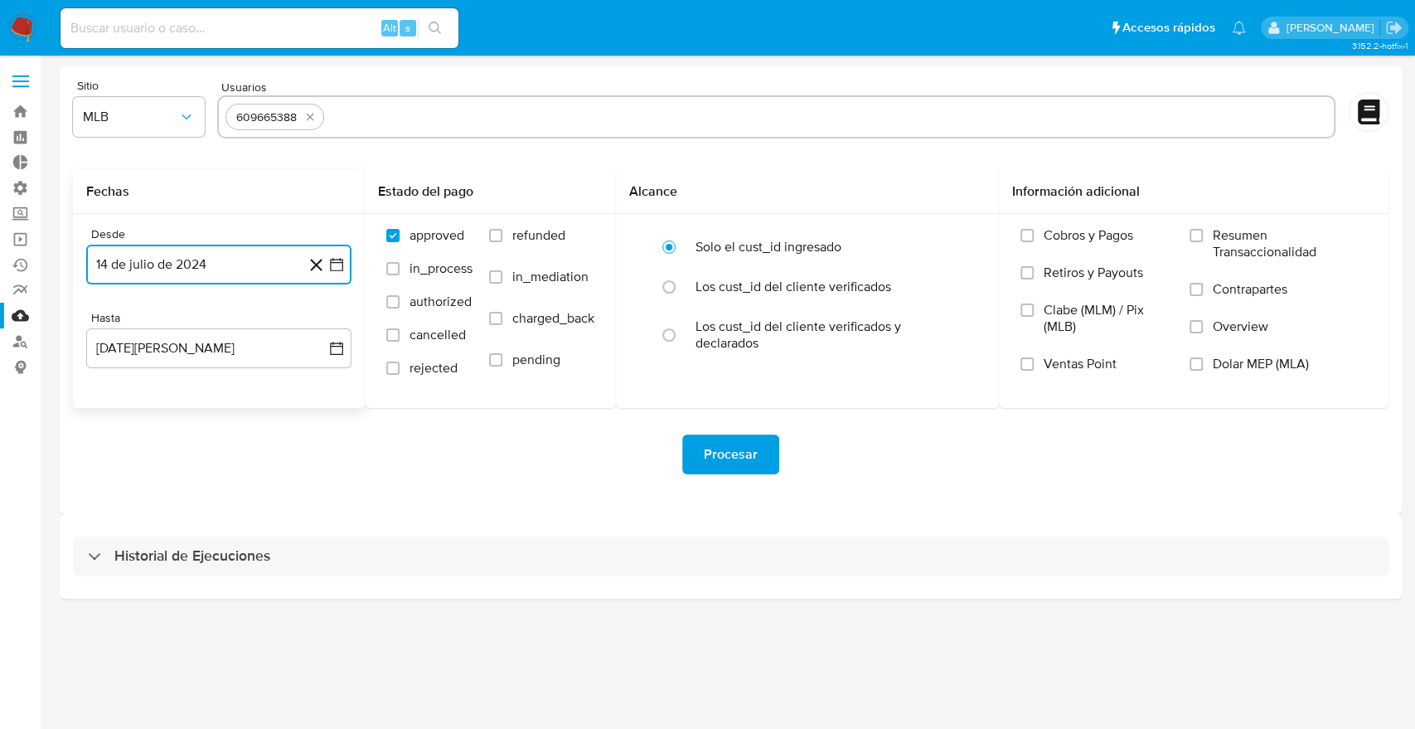
click at [337, 257] on icon "button" at bounding box center [336, 264] width 17 height 17
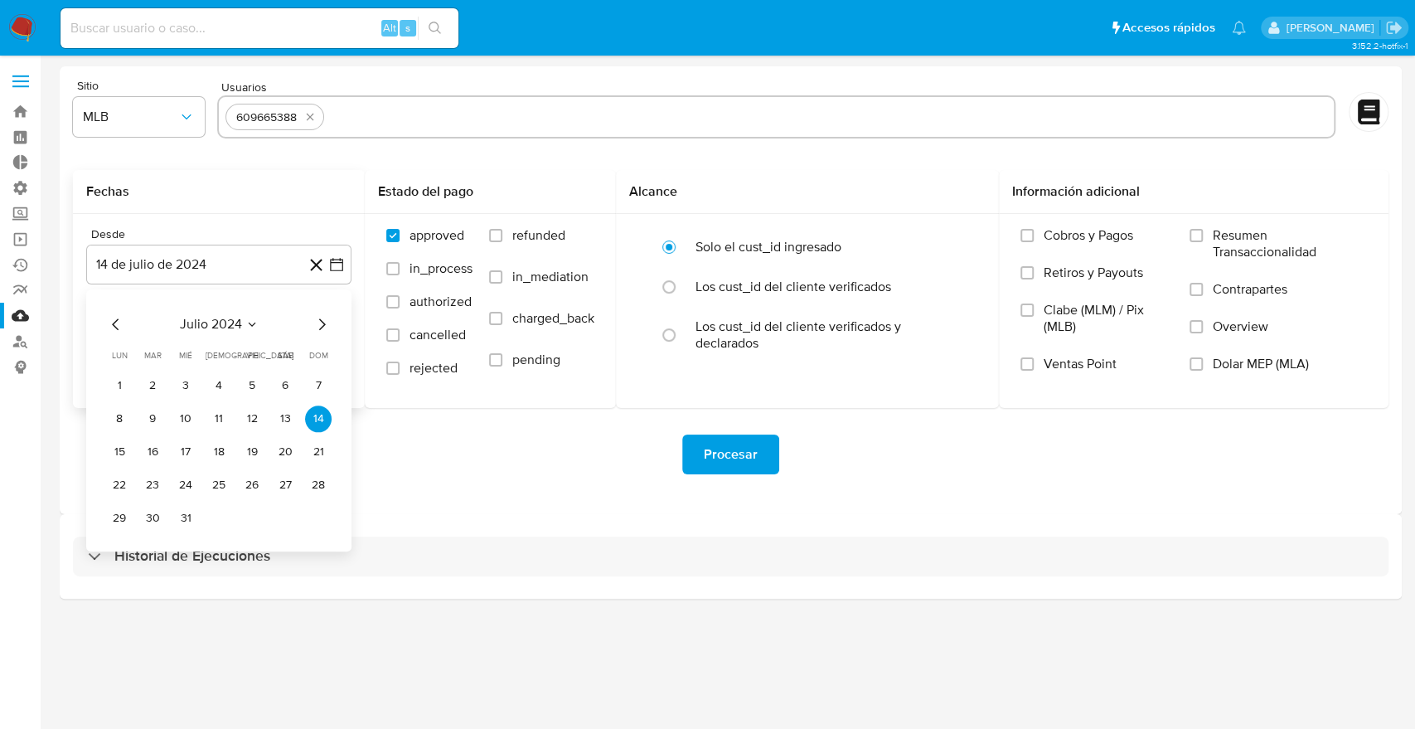
click at [318, 327] on icon "Mes siguiente" at bounding box center [322, 324] width 20 height 20
click at [318, 326] on icon "Mes siguiente" at bounding box center [322, 324] width 20 height 20
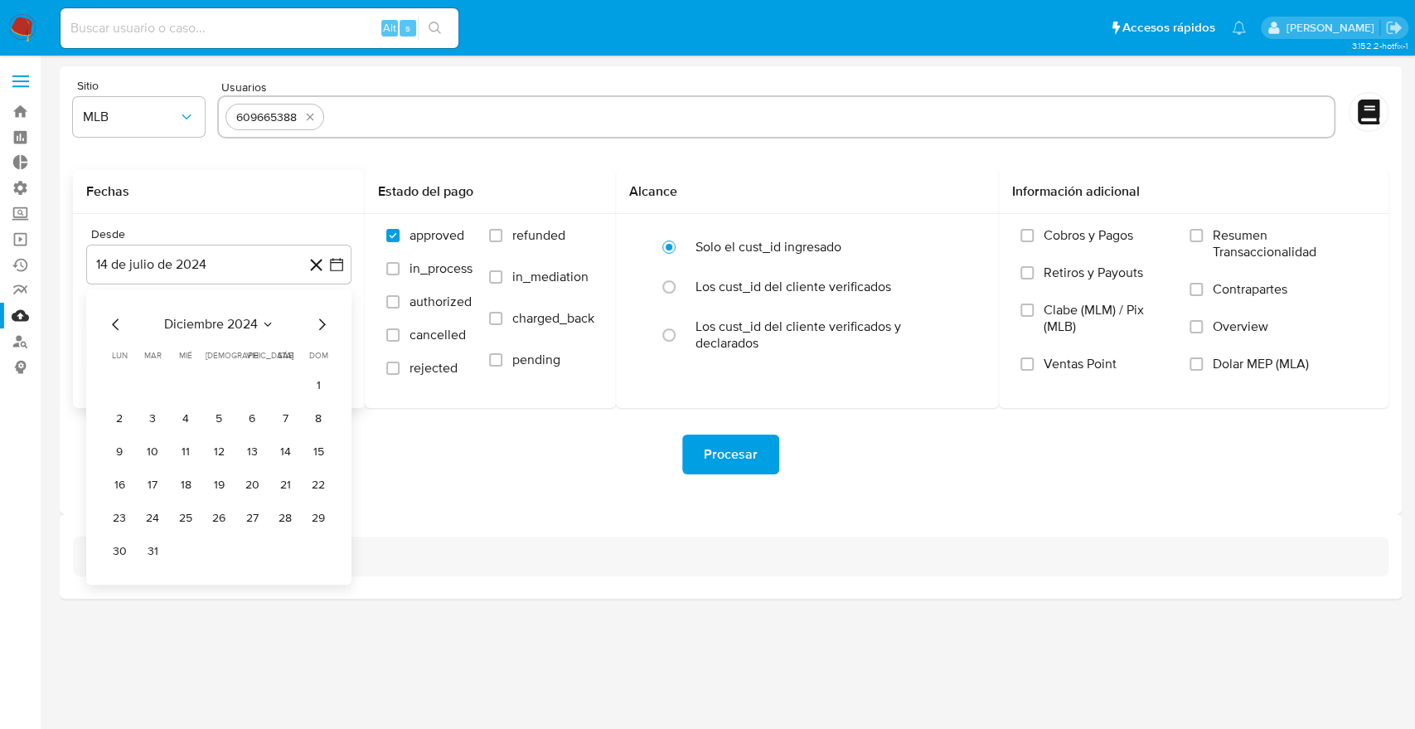
click at [318, 326] on icon "Mes siguiente" at bounding box center [322, 324] width 20 height 20
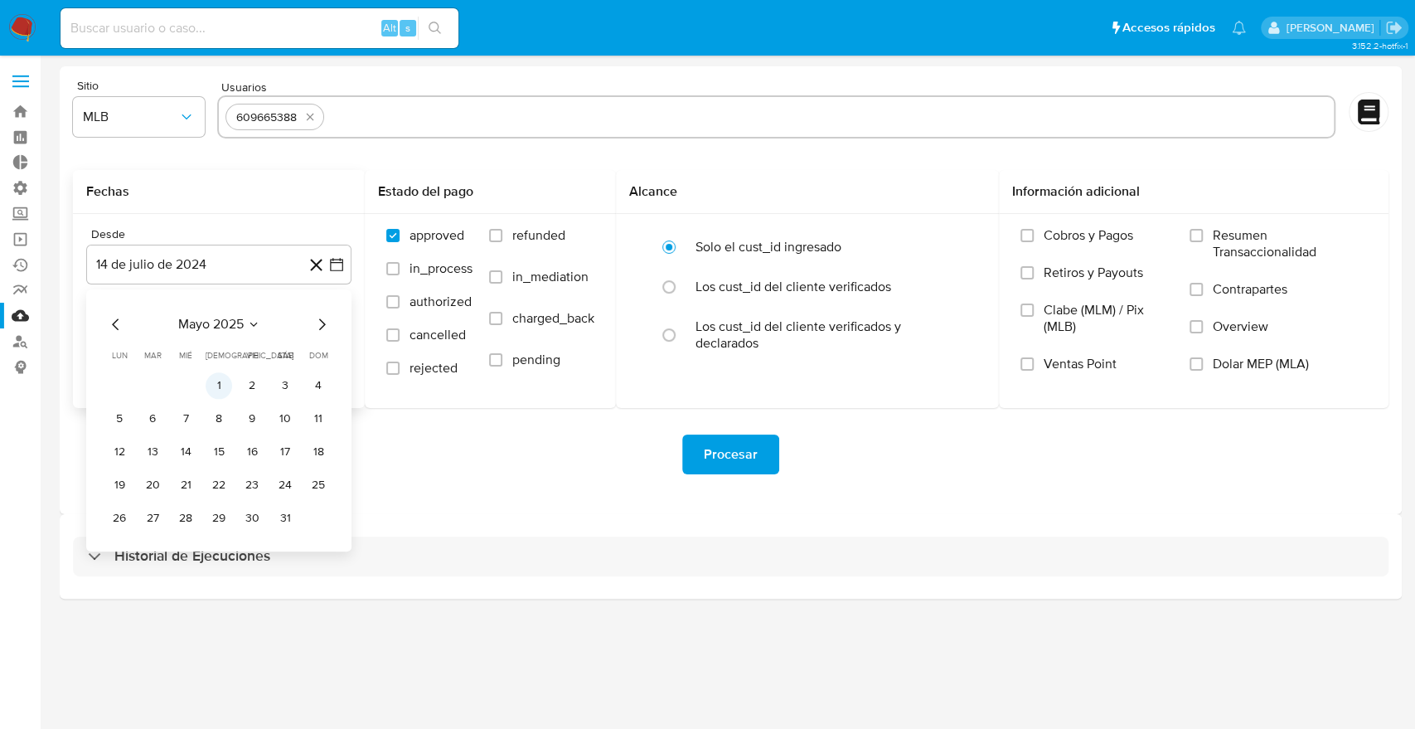
click at [221, 382] on button "1" at bounding box center [219, 385] width 27 height 27
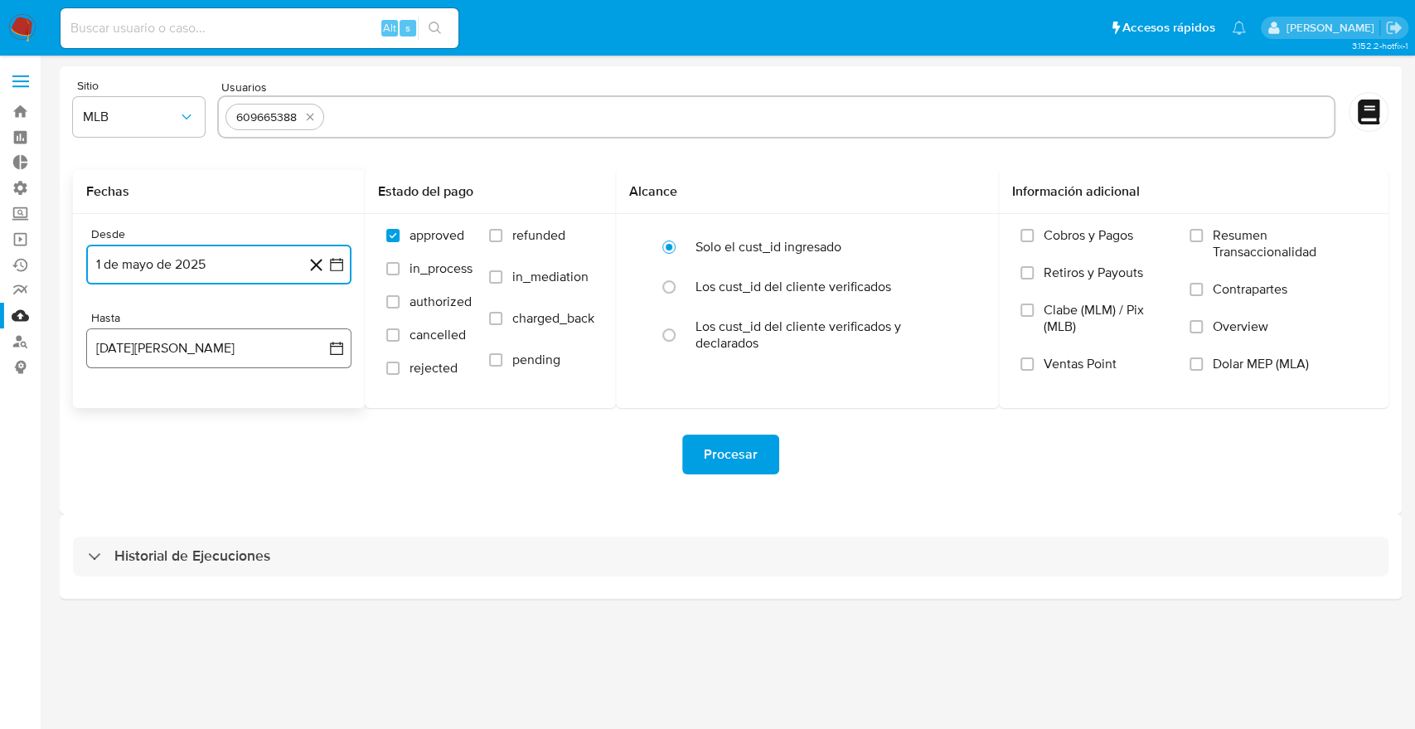
click at [347, 352] on button "[DATE][PERSON_NAME]" at bounding box center [218, 348] width 265 height 40
click at [117, 408] on icon "Mes anterior" at bounding box center [116, 408] width 20 height 20
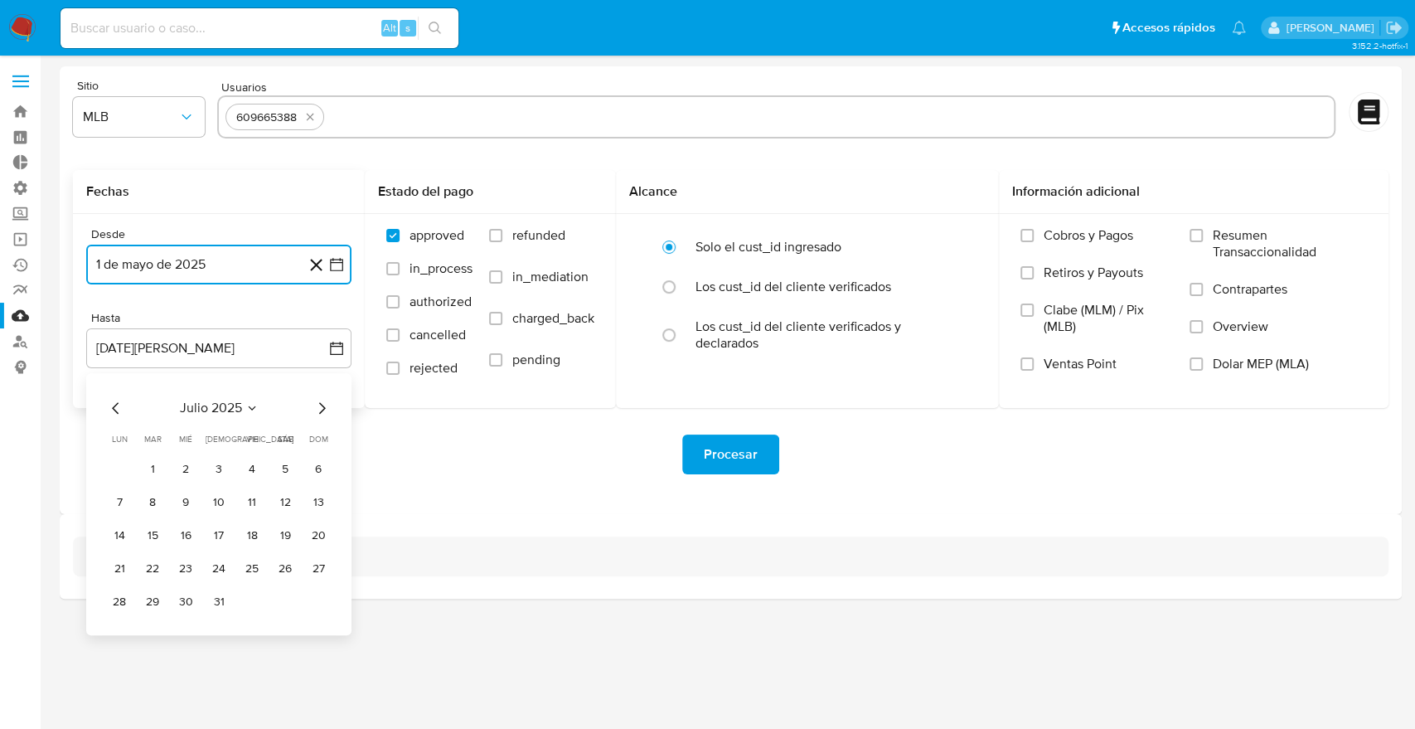
click at [117, 408] on icon "Mes anterior" at bounding box center [116, 408] width 20 height 20
click at [292, 599] on button "31" at bounding box center [285, 602] width 27 height 27
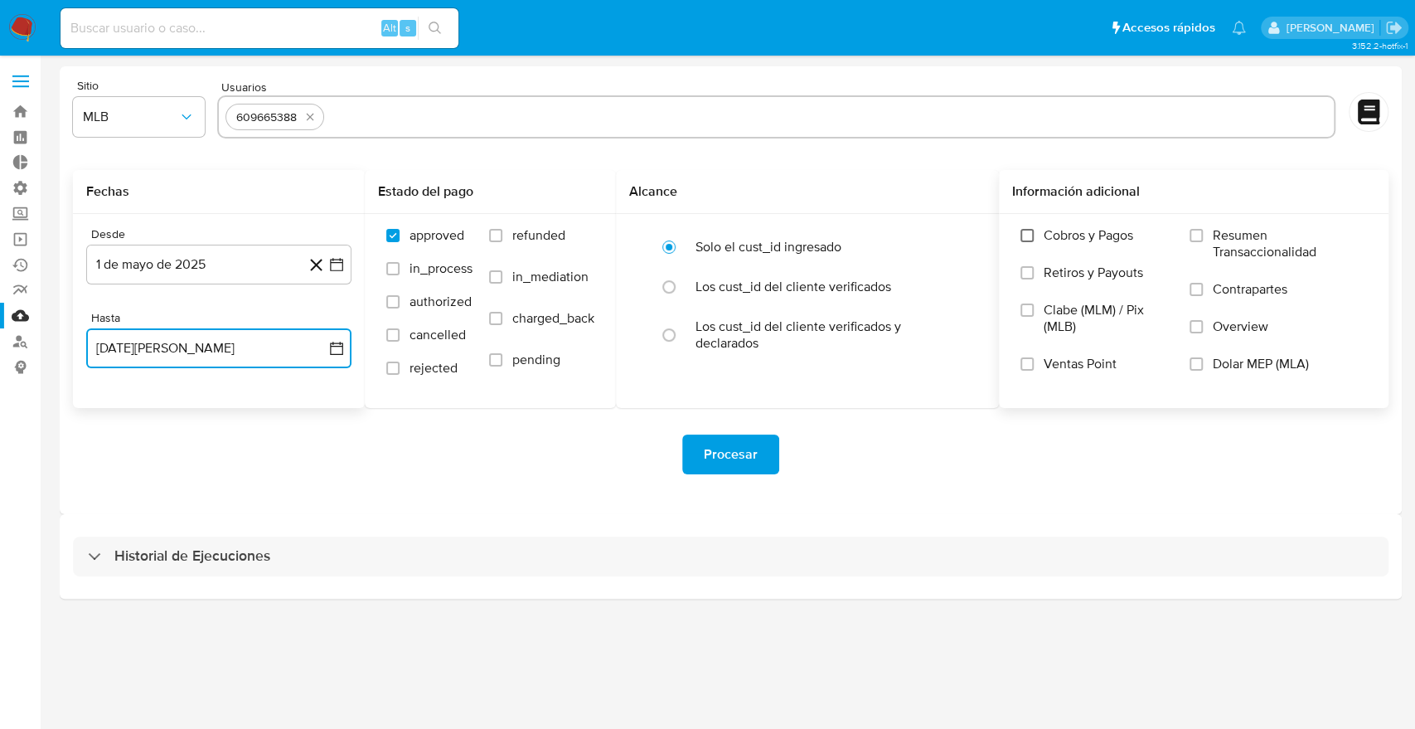
click at [1025, 229] on input "Cobros y Pagos" at bounding box center [1027, 235] width 13 height 13
click at [1198, 237] on input "Resumen Transaccionalidad" at bounding box center [1196, 235] width 13 height 13
click at [1034, 264] on label "Retiros y Payouts" at bounding box center [1097, 282] width 153 height 37
click at [1034, 266] on input "Retiros y Payouts" at bounding box center [1027, 272] width 13 height 13
click at [749, 451] on span "Procesar" at bounding box center [731, 454] width 54 height 36
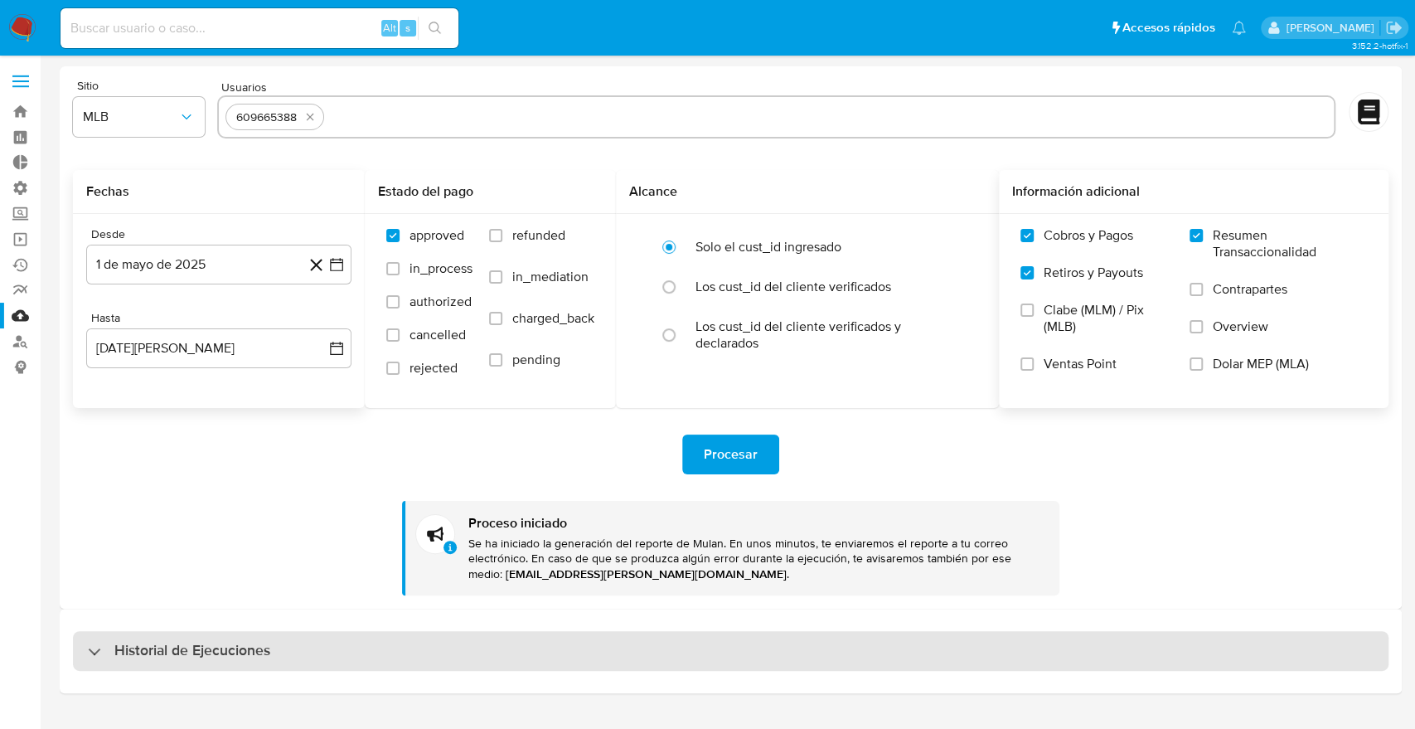
click at [225, 650] on h3 "Historial de Ejecuciones" at bounding box center [192, 651] width 156 height 20
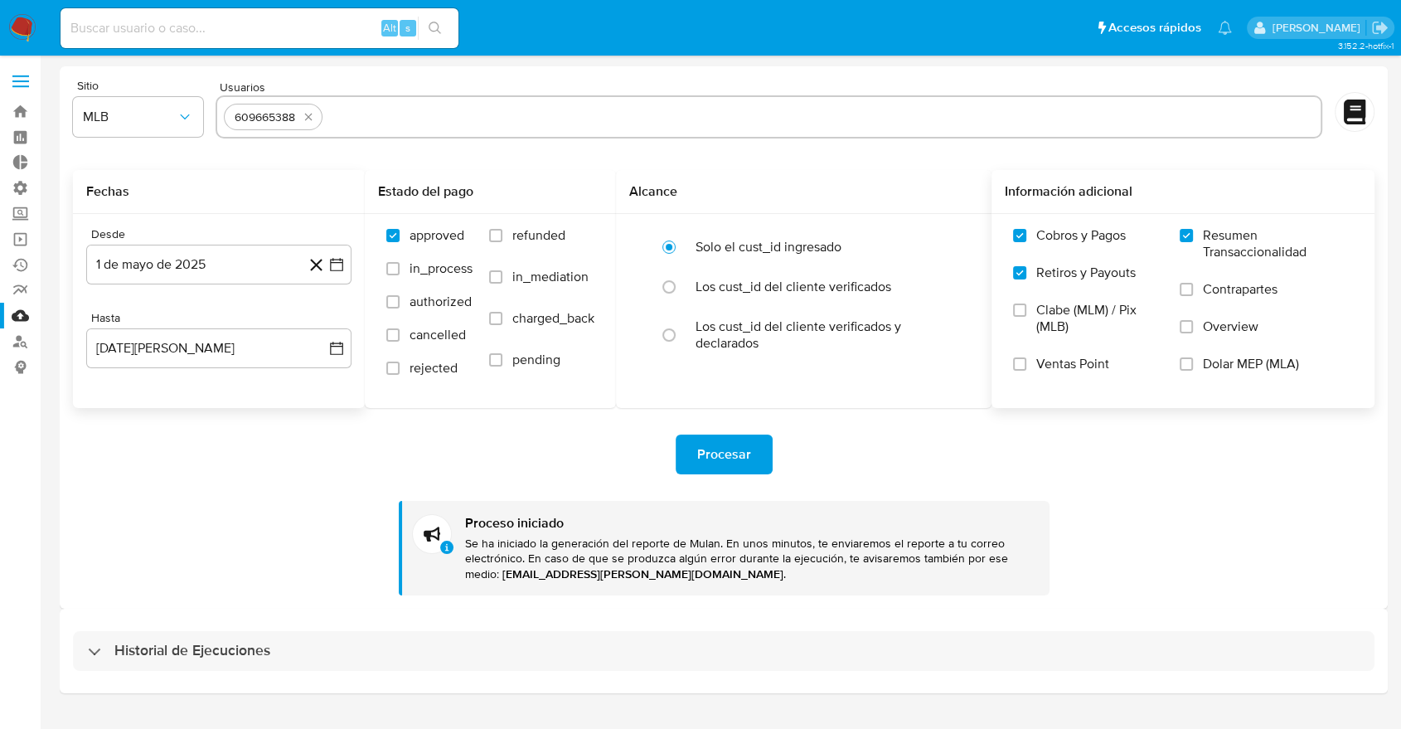
select select "10"
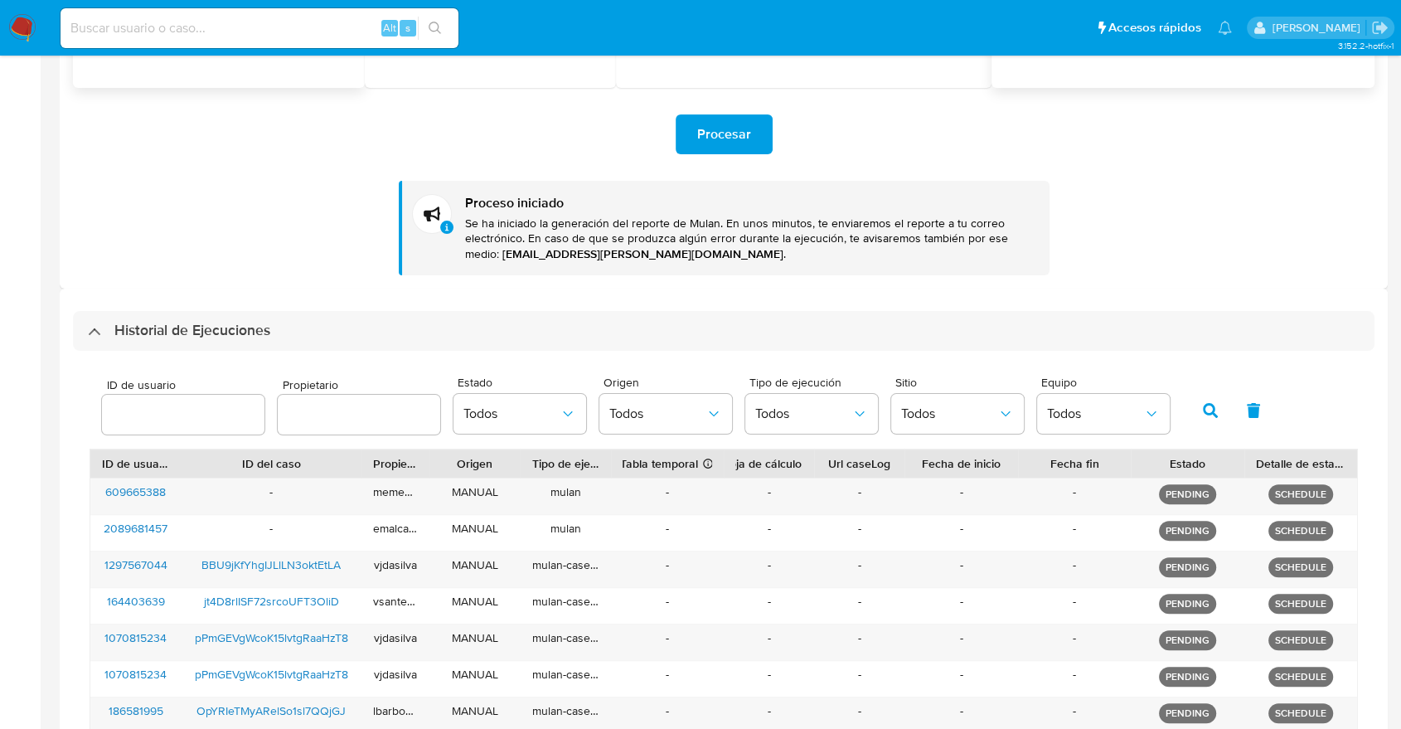
scroll to position [368, 0]
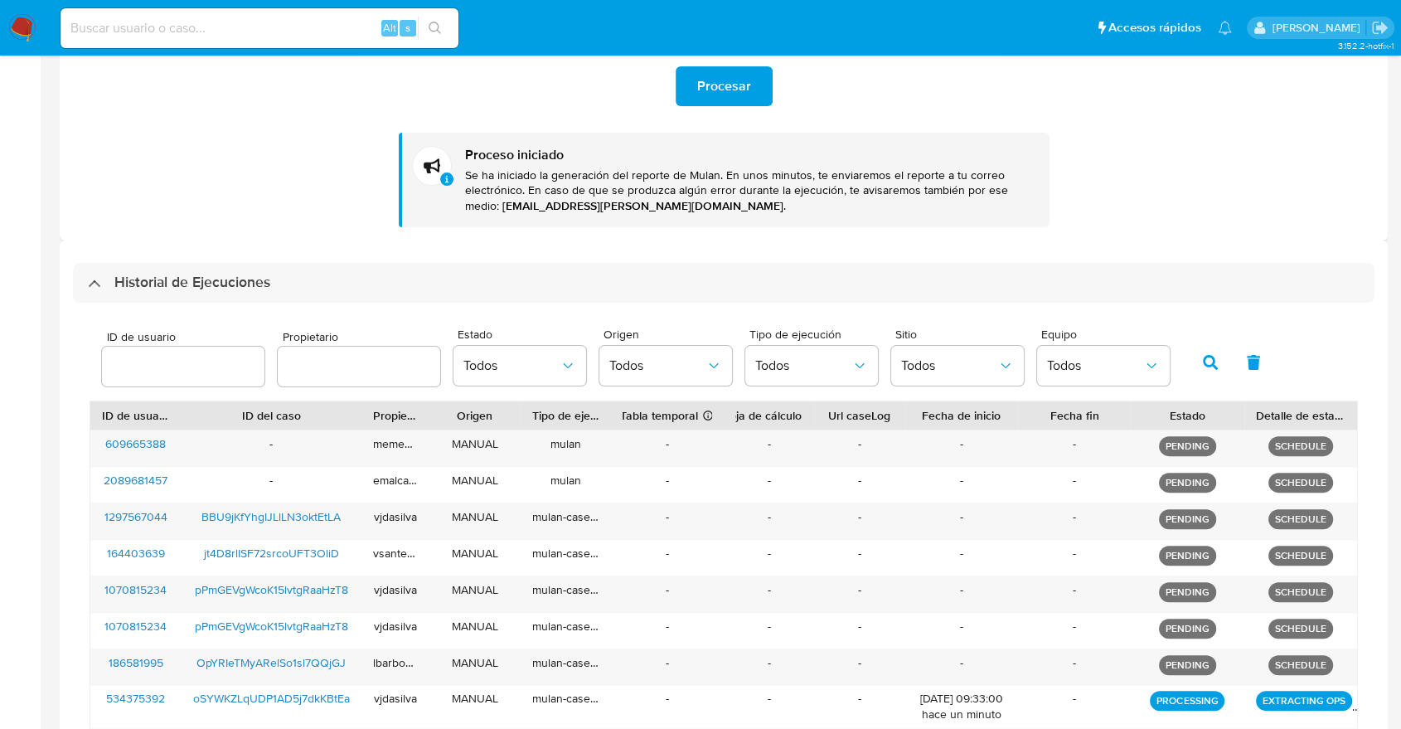
drag, startPoint x: 227, startPoint y: 119, endPoint x: 226, endPoint y: 132, distance: 12.5
click at [230, 128] on div "Procesar Proceso iniciado Se ha iniciado la generación del reporte de Mulan. En…" at bounding box center [724, 133] width 1302 height 187
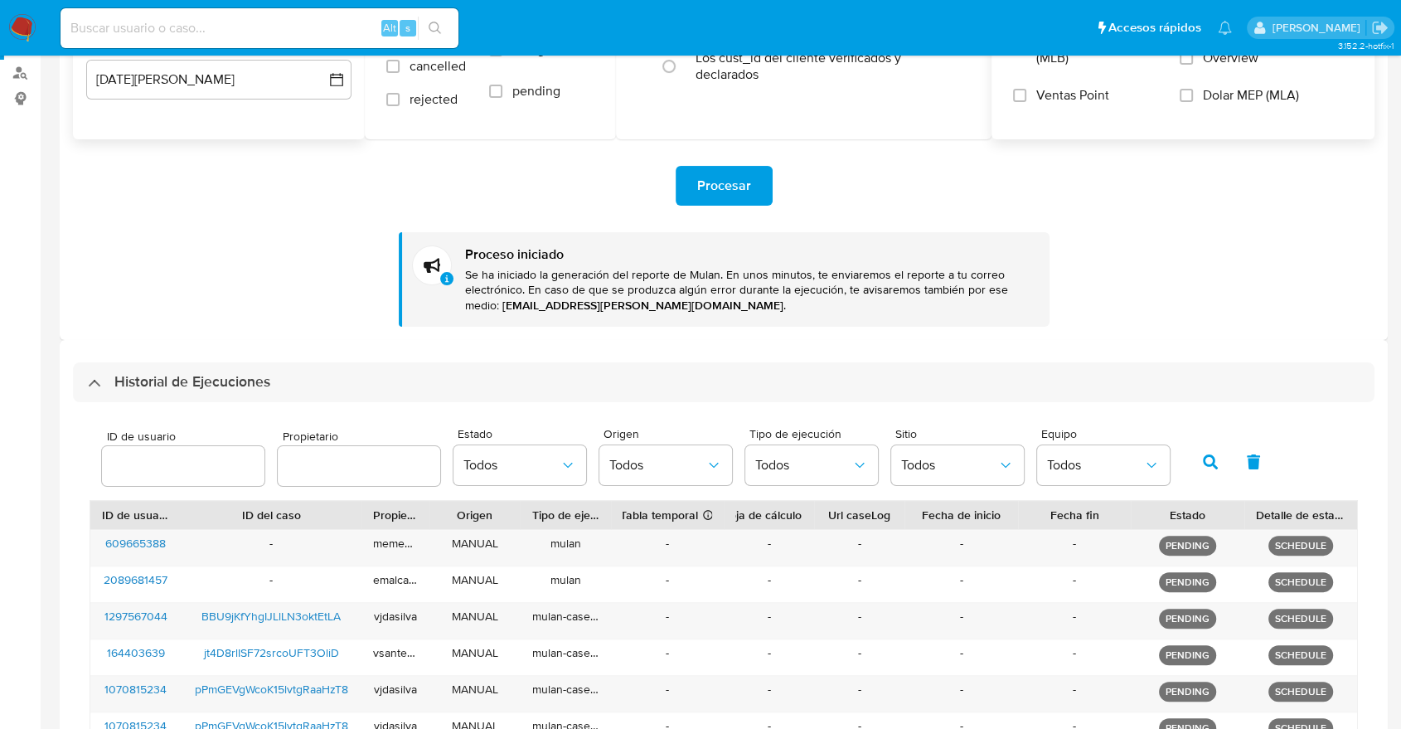
scroll to position [276, 0]
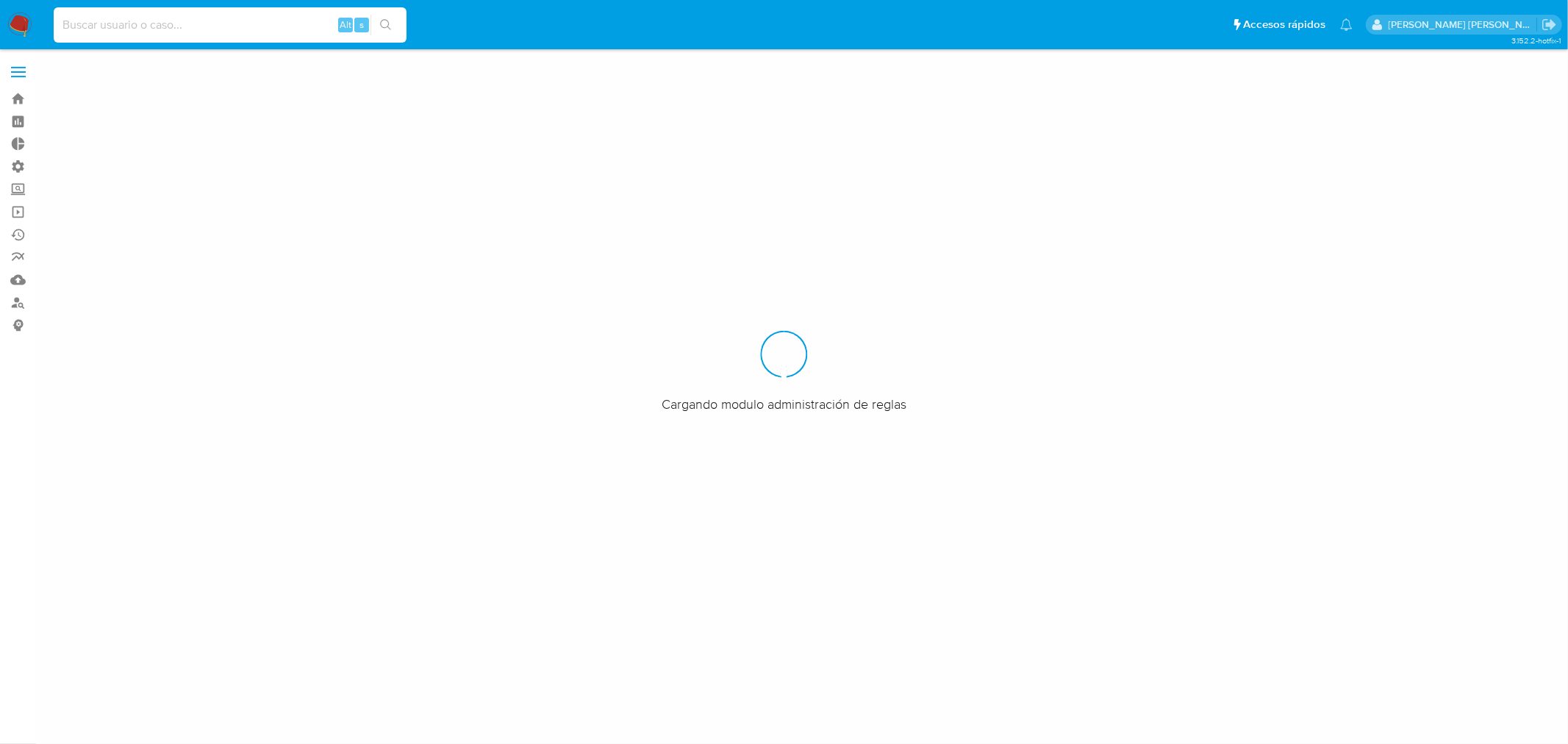
click at [200, 24] on input at bounding box center [231, 25] width 353 height 20
paste input "QesCu8h9VCEeBLA30zHsL9pz"
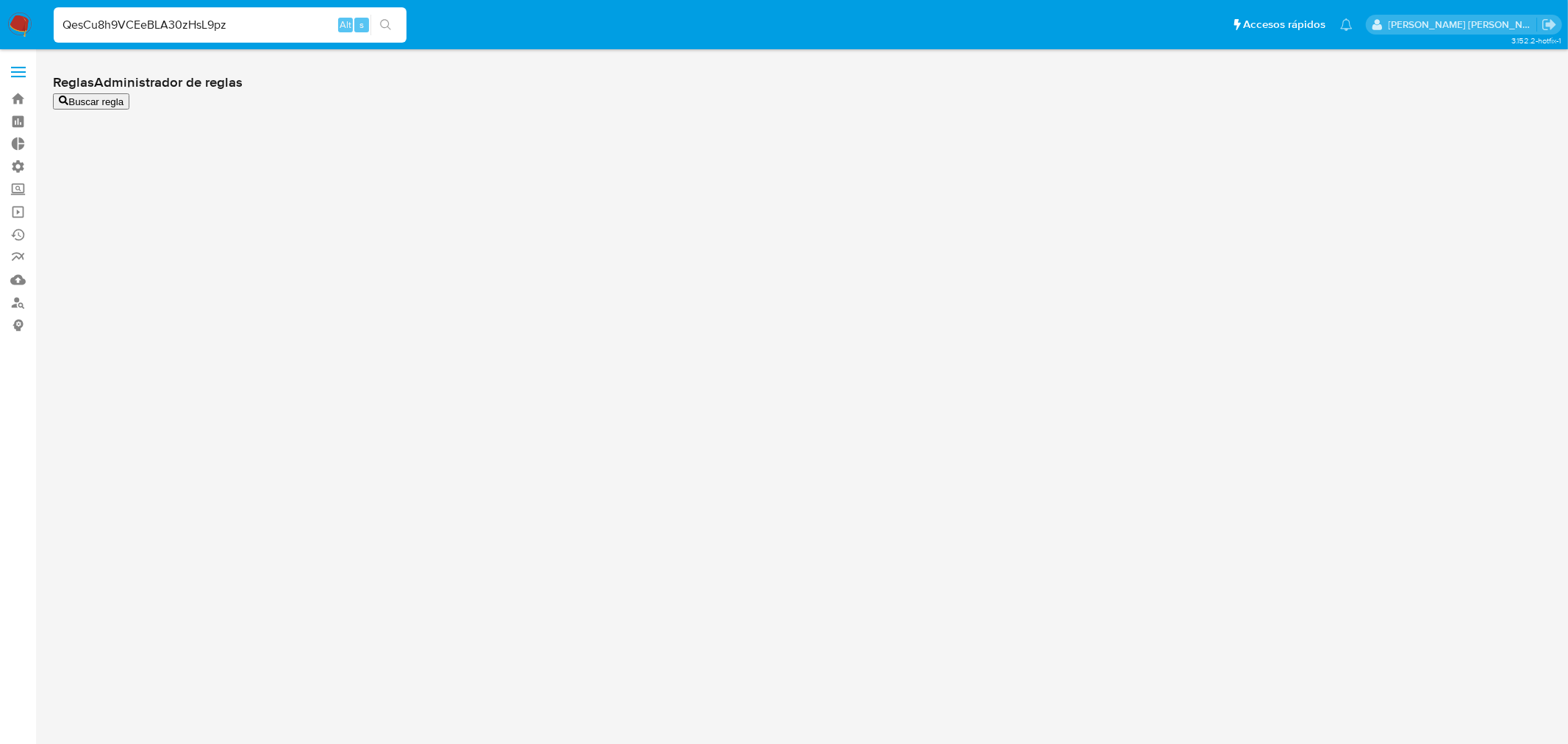
type input "QesCu8h9VCEeBLA30zHsL9pz"
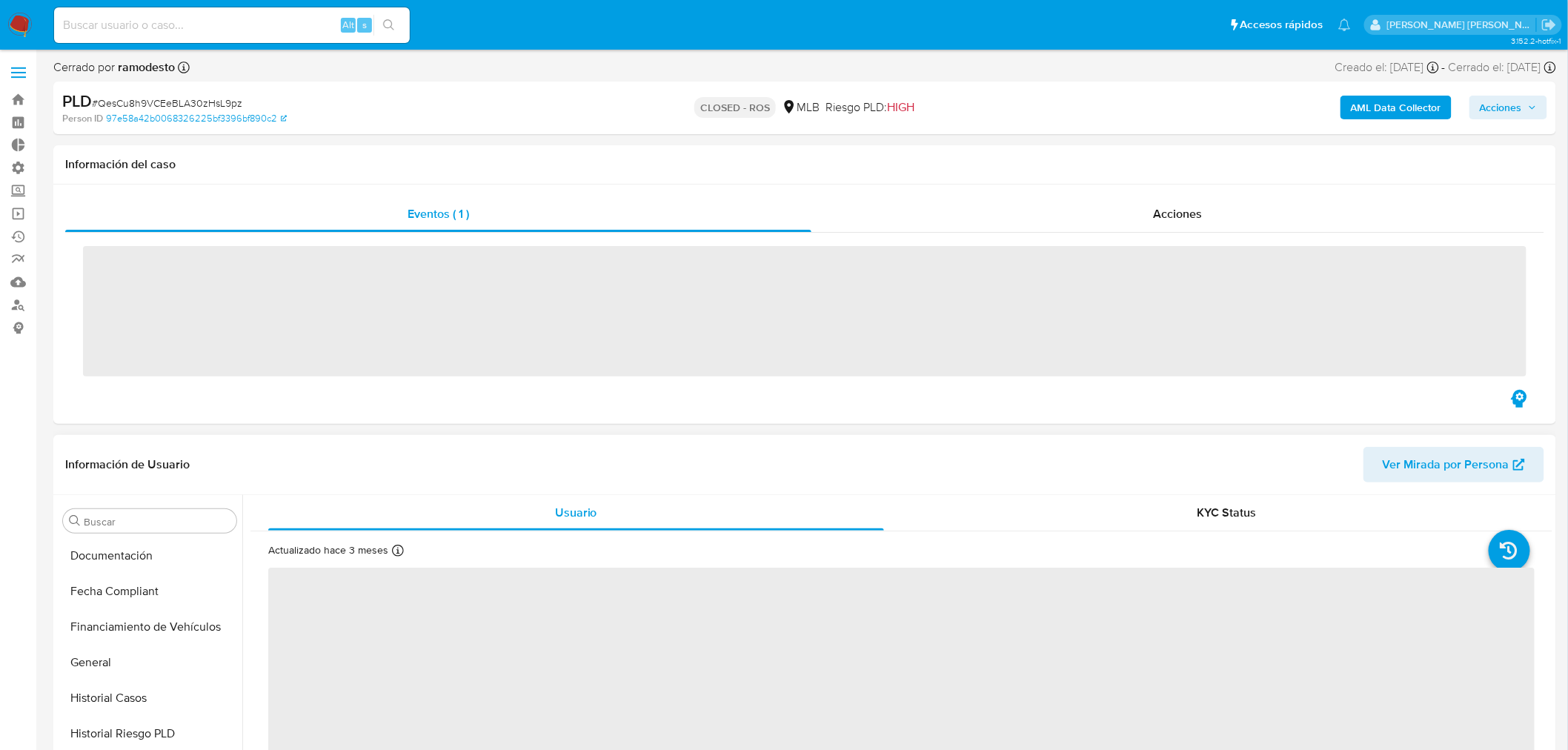
scroll to position [626, 0]
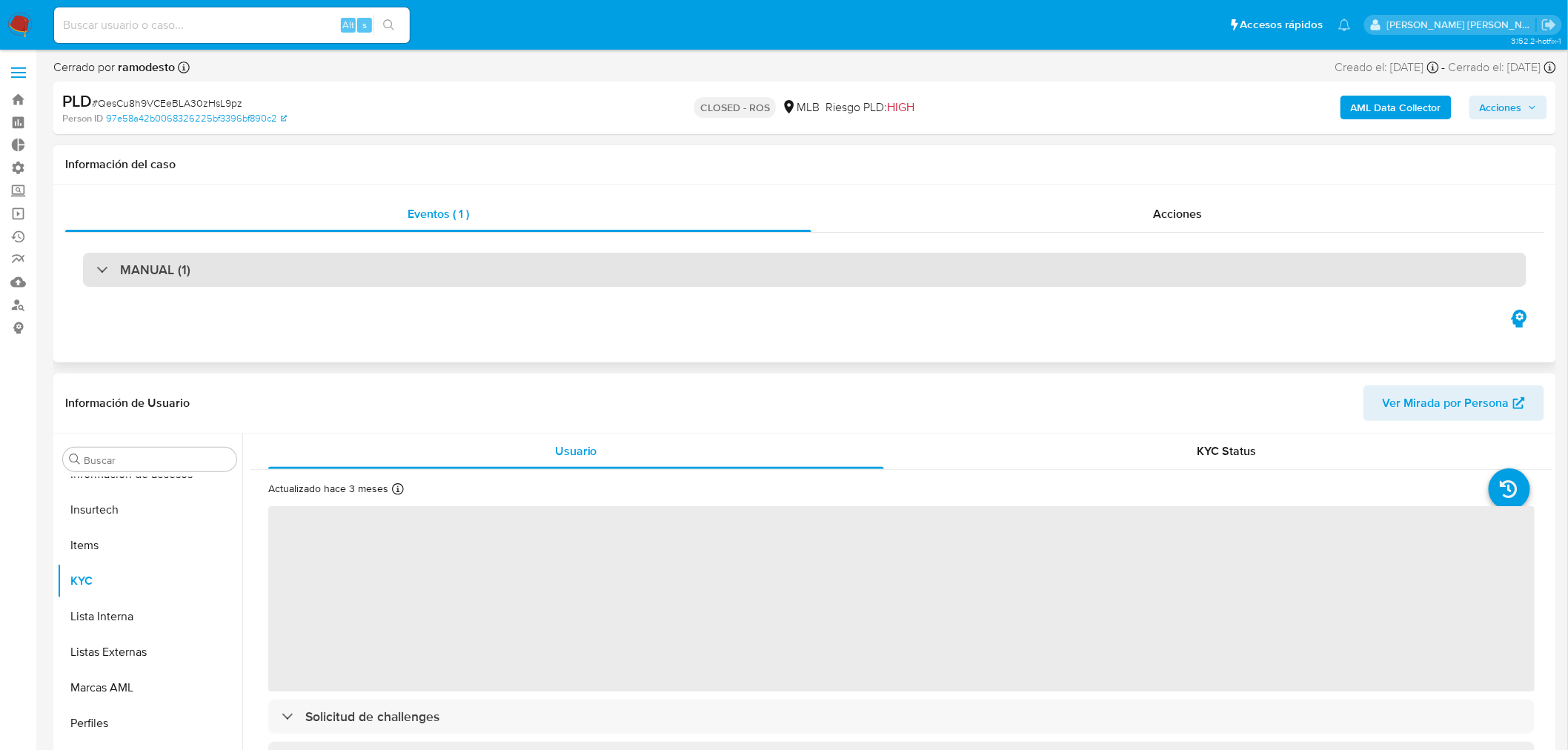
click at [218, 258] on div "MANUAL (1)" at bounding box center [805, 270] width 1444 height 34
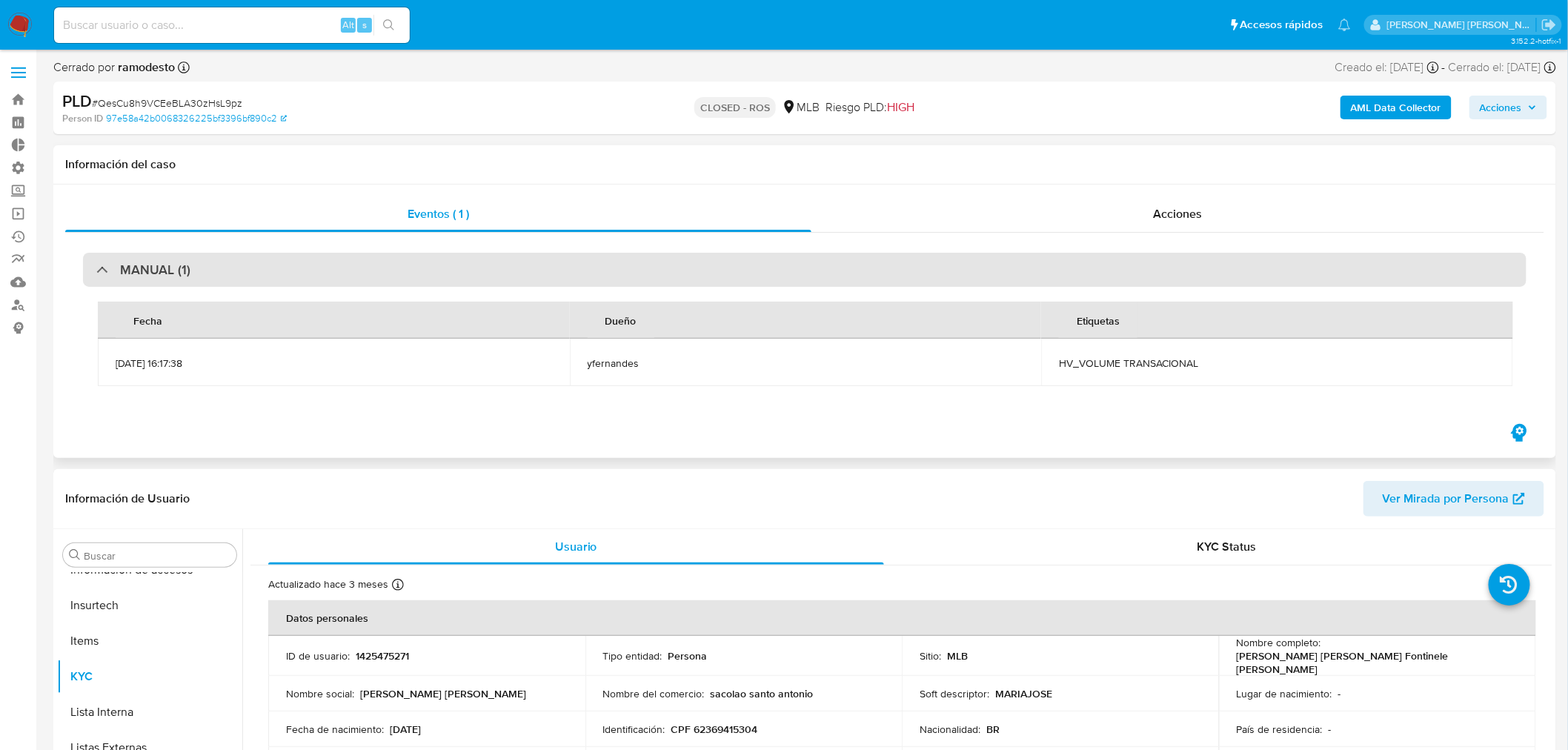
select select "10"
click at [215, 260] on div "MANUAL (1)" at bounding box center [805, 270] width 1444 height 34
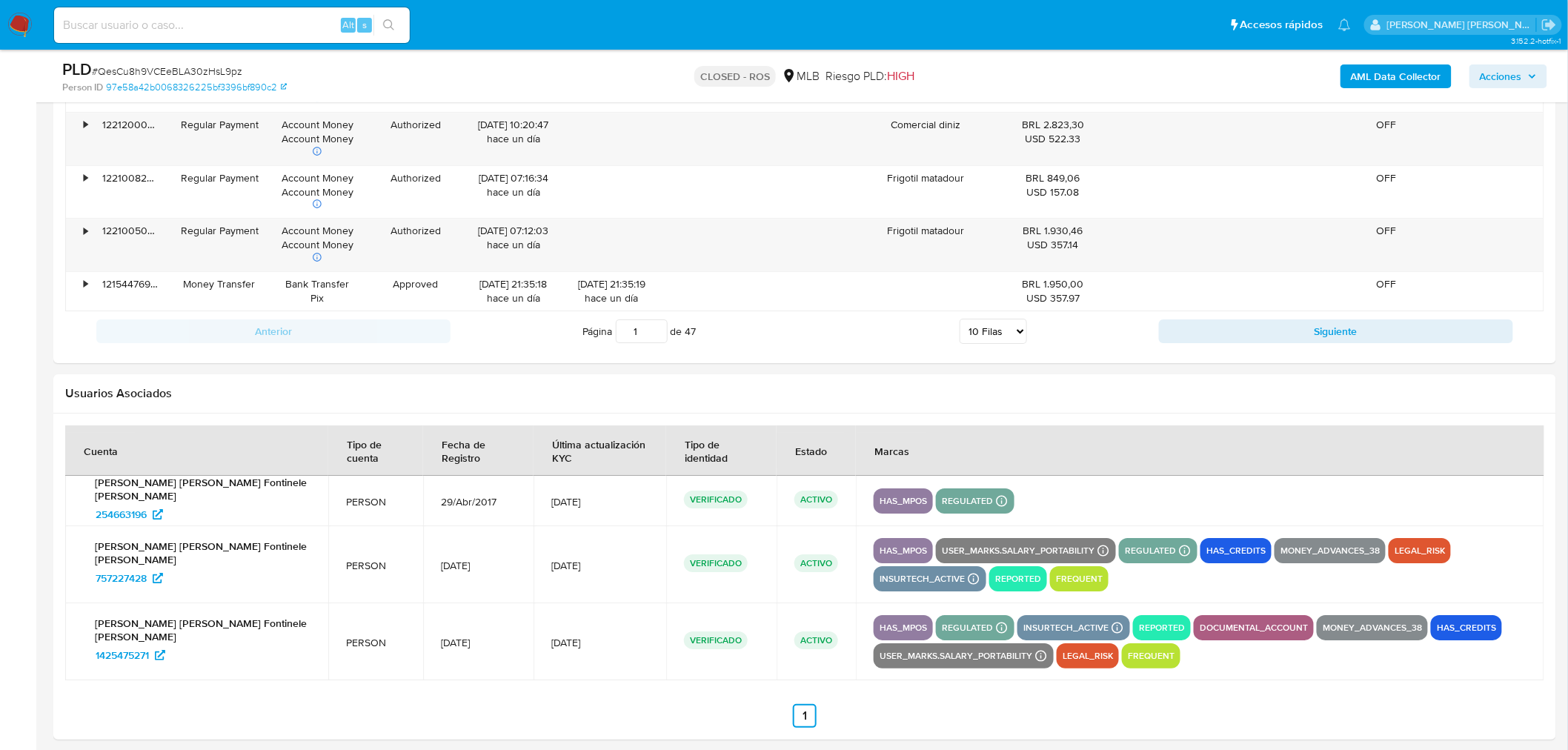
scroll to position [1992, 0]
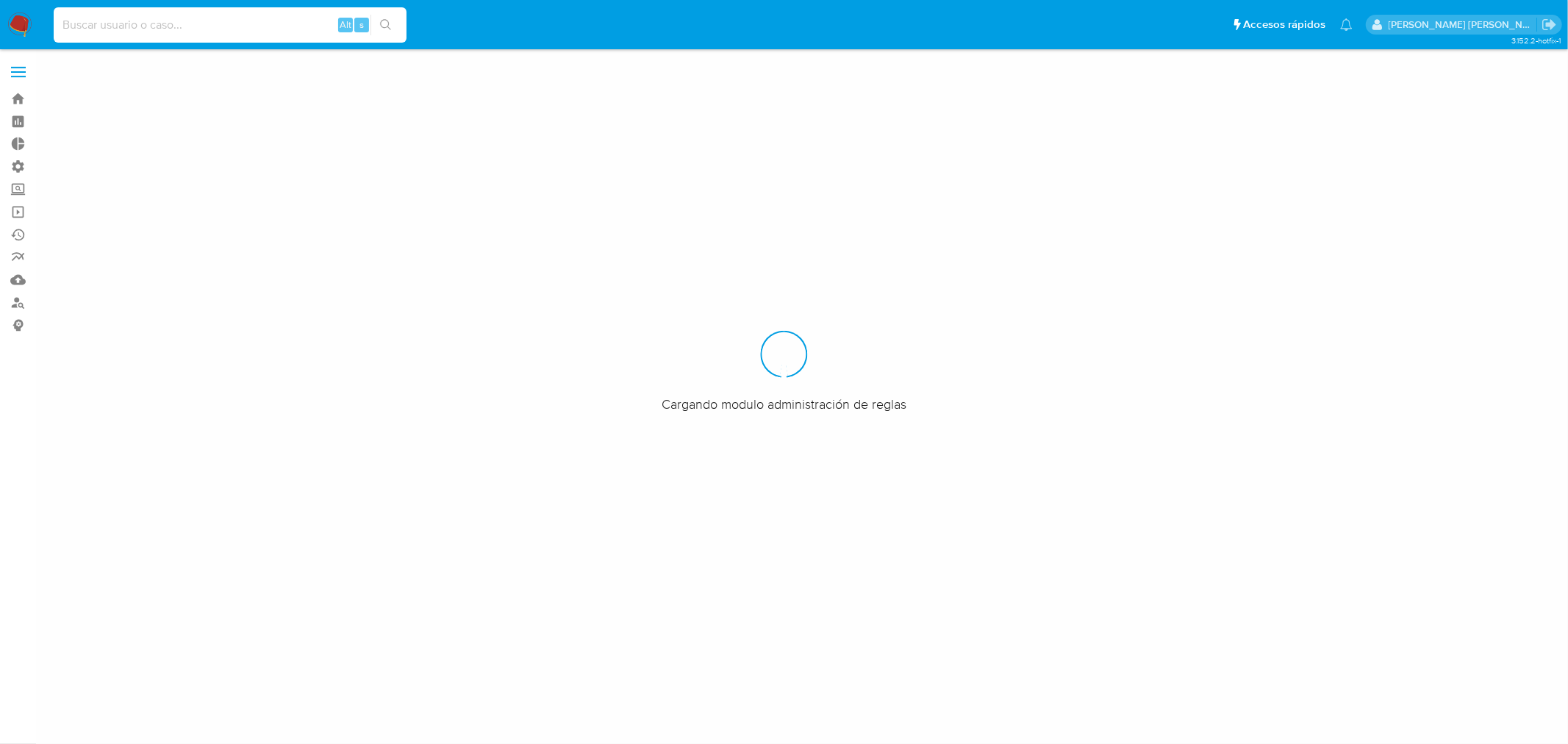
click at [178, 20] on input at bounding box center [231, 25] width 353 height 20
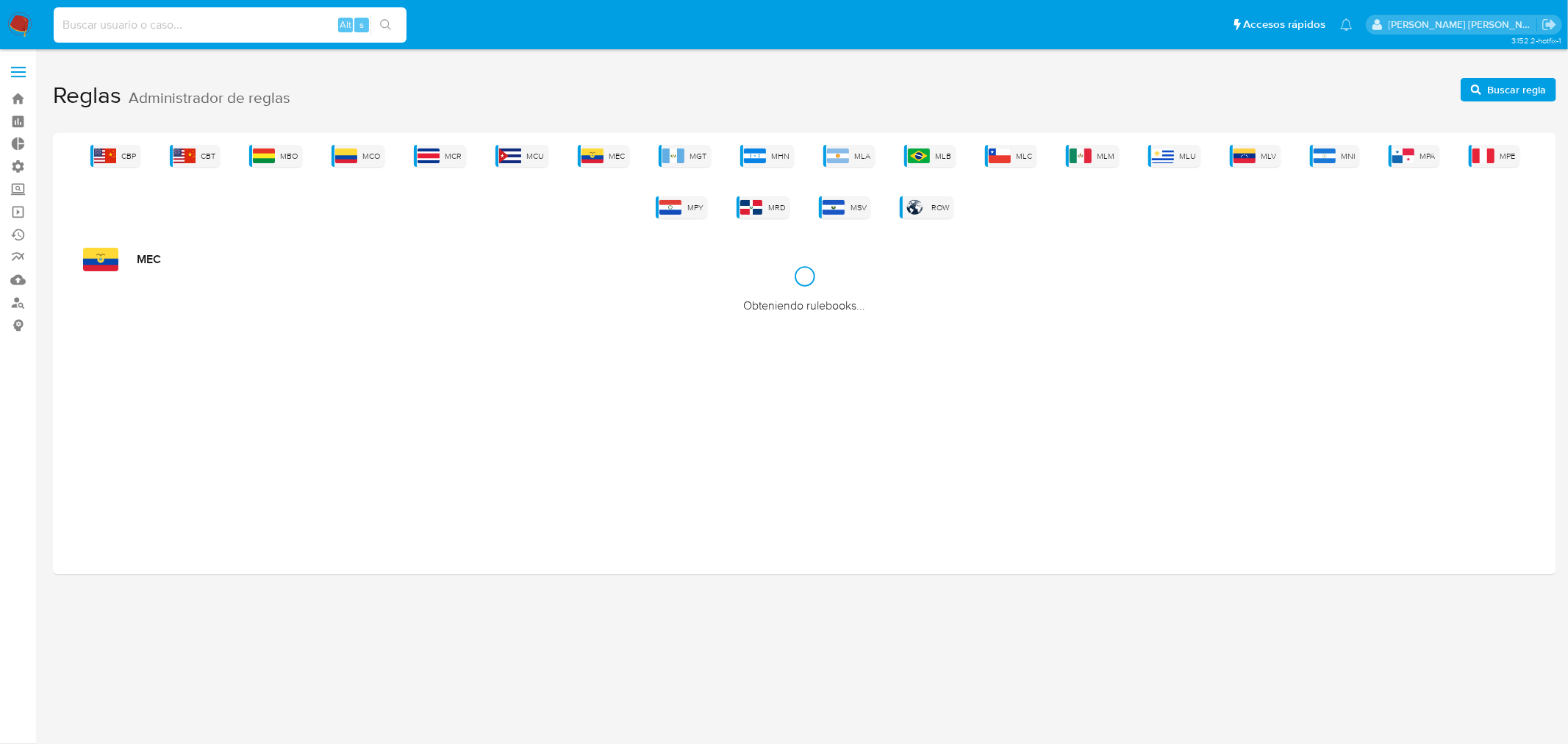
paste input "QesCu8h9VCEeBLA30zHsL9pz"
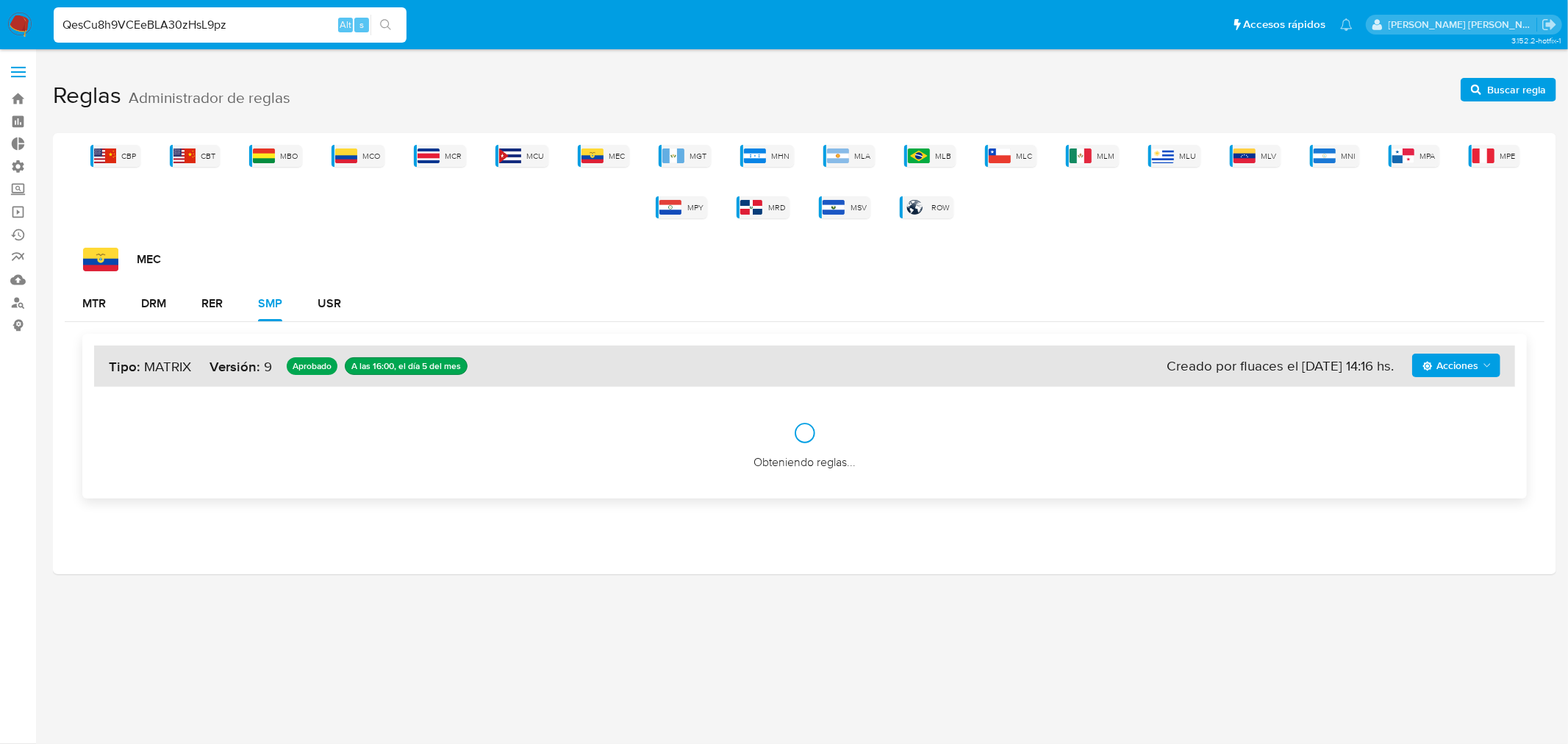
type input "QesCu8h9VCEeBLA30zHsL9pz"
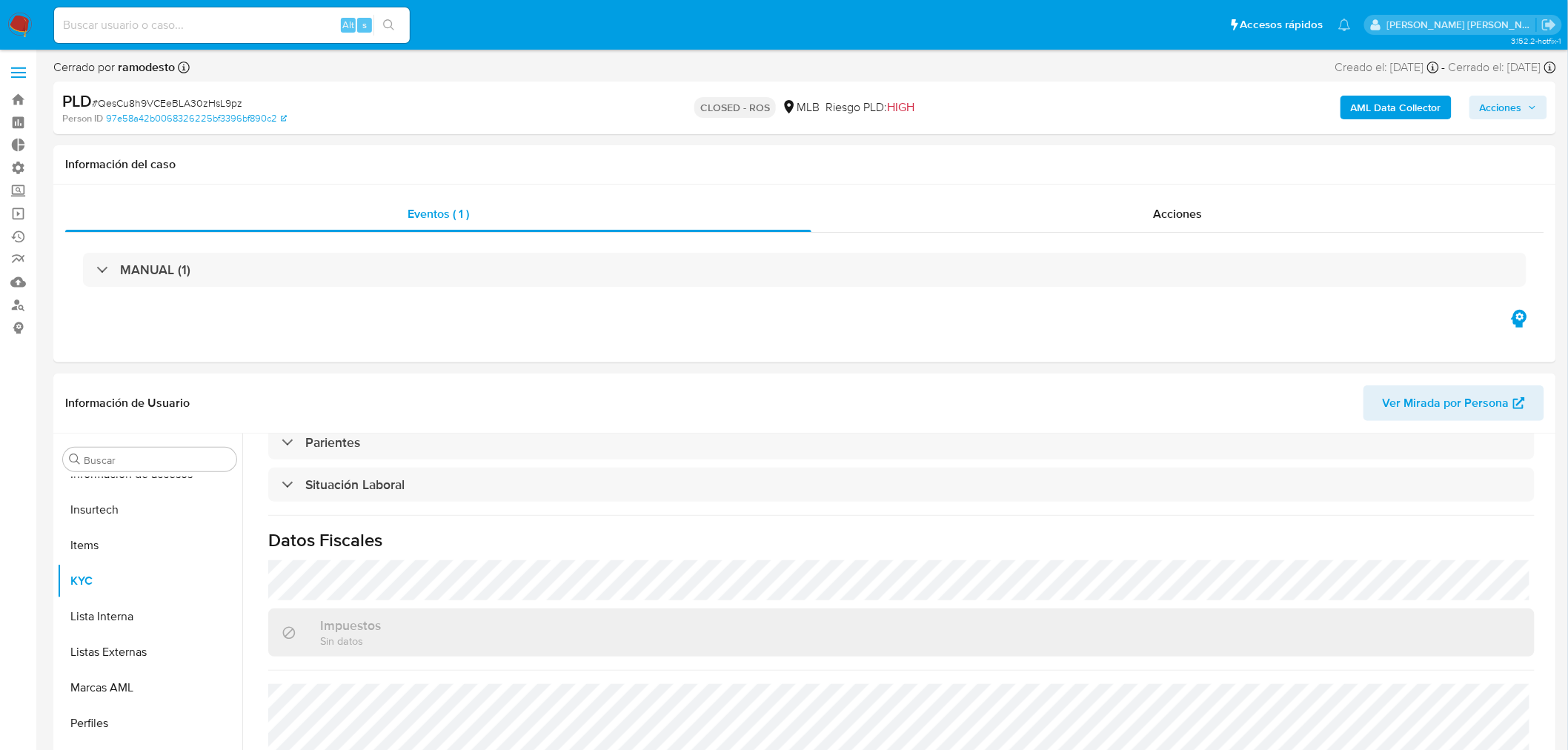
scroll to position [617, 0]
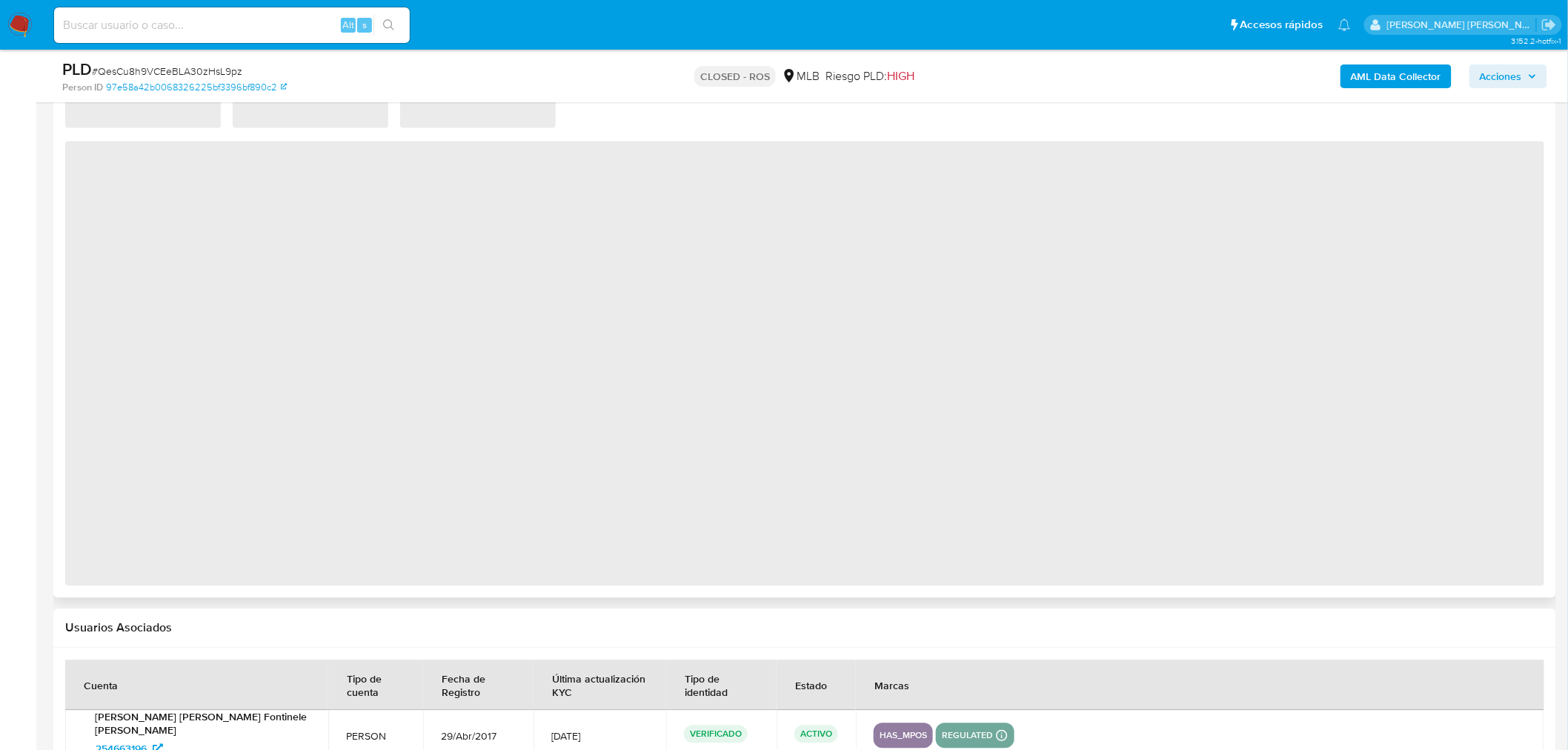
select select "10"
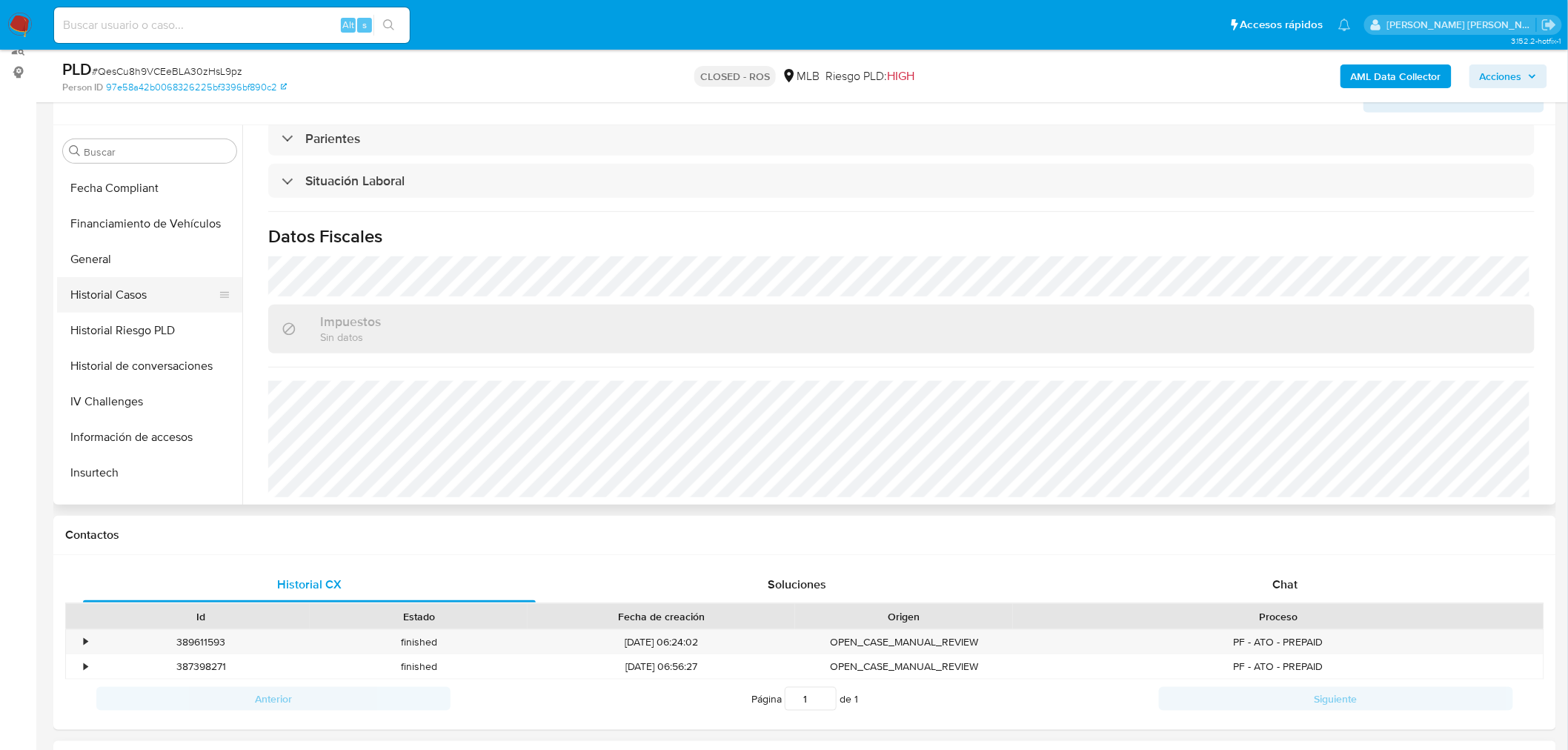
scroll to position [297, 0]
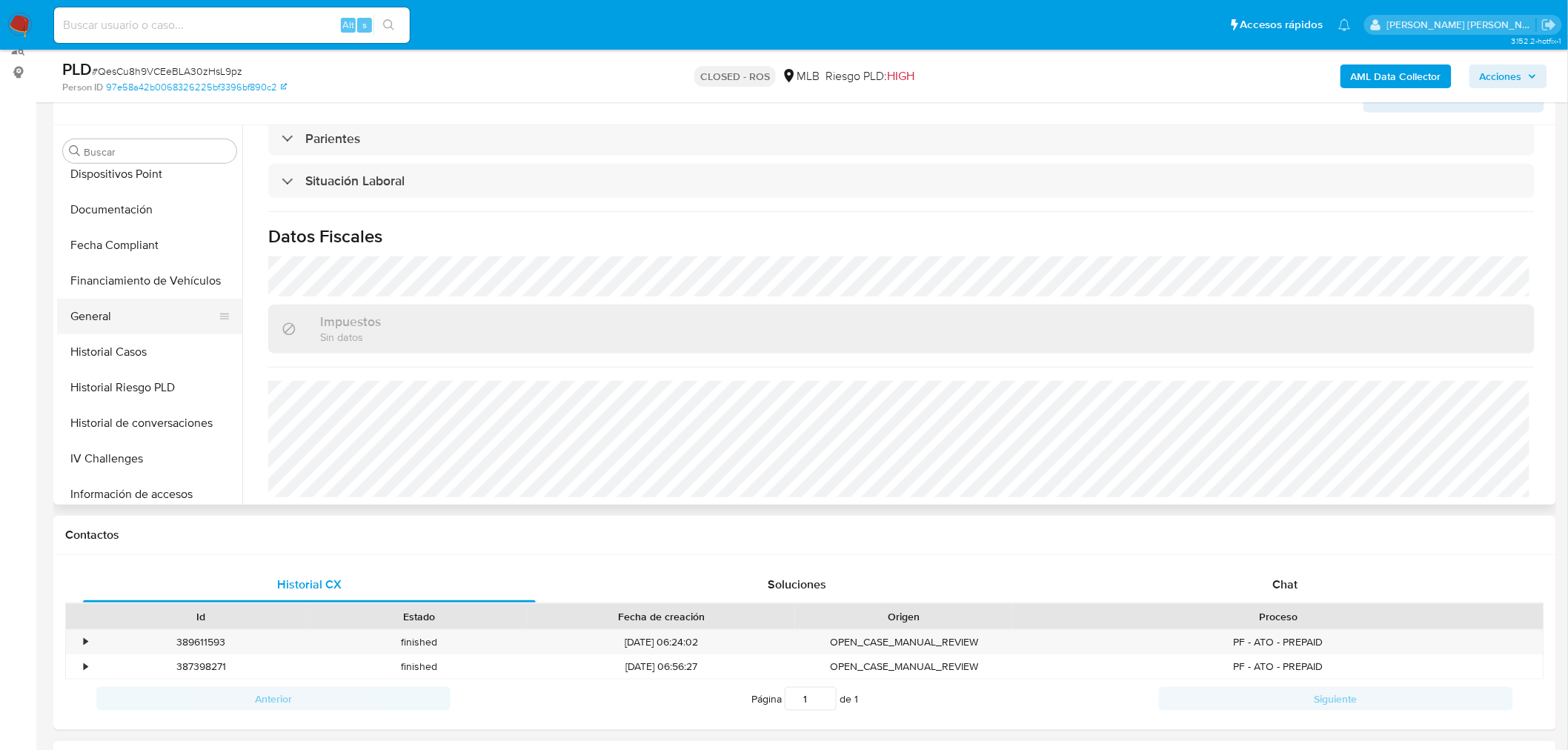
click at [114, 311] on button "General" at bounding box center [144, 316] width 173 height 36
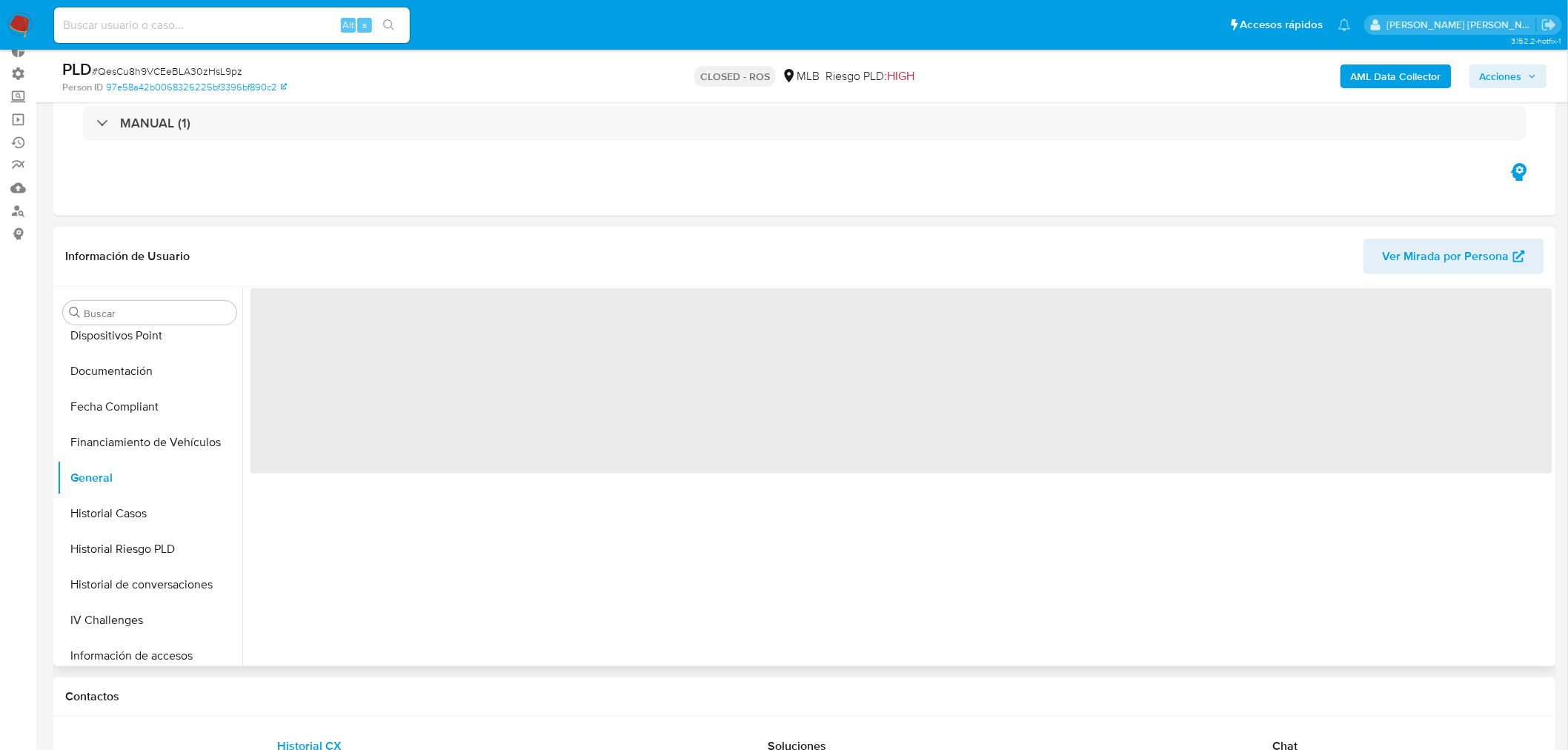
scroll to position [91, 0]
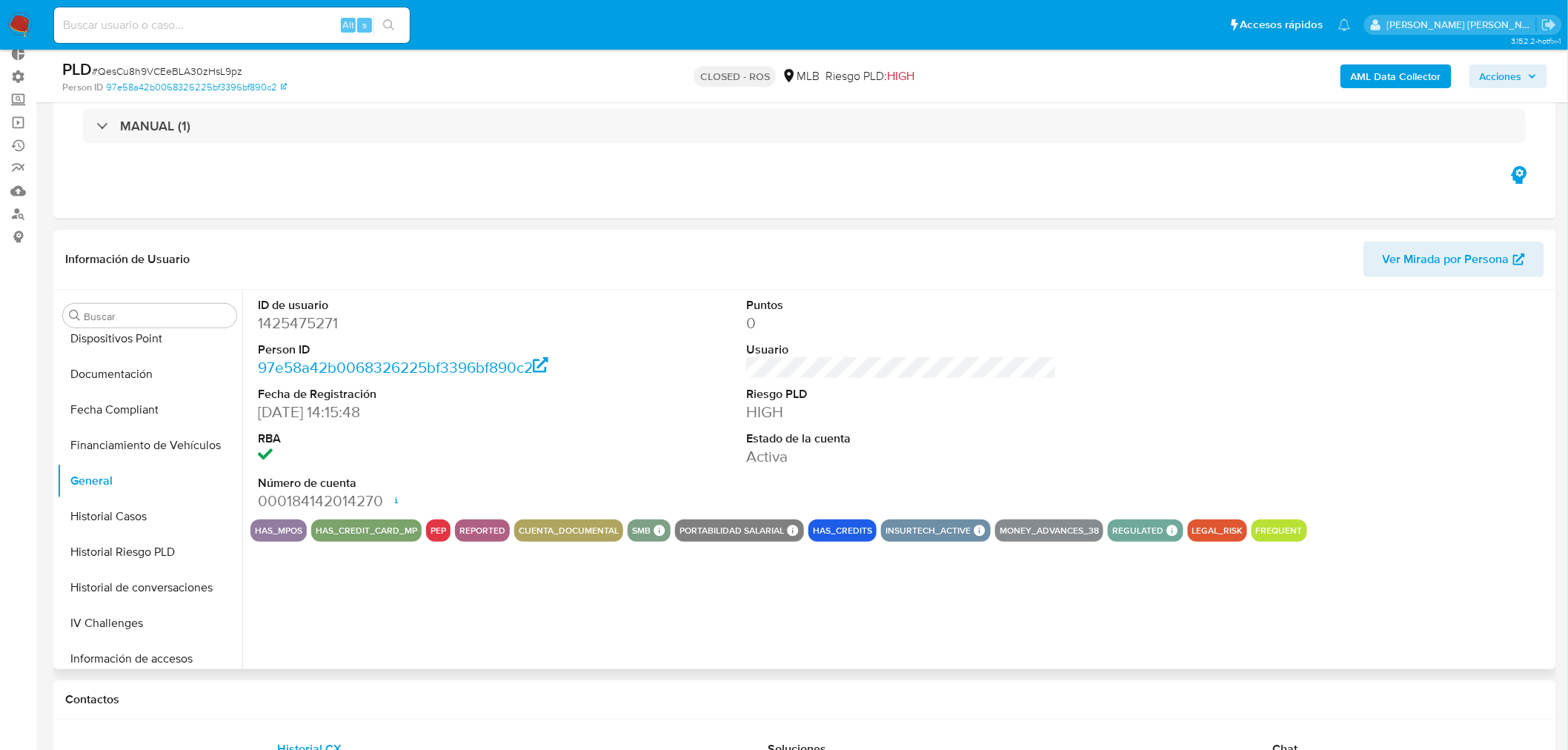
click at [323, 327] on dd "1425475271" at bounding box center [413, 323] width 310 height 21
copy dd "1425475271"
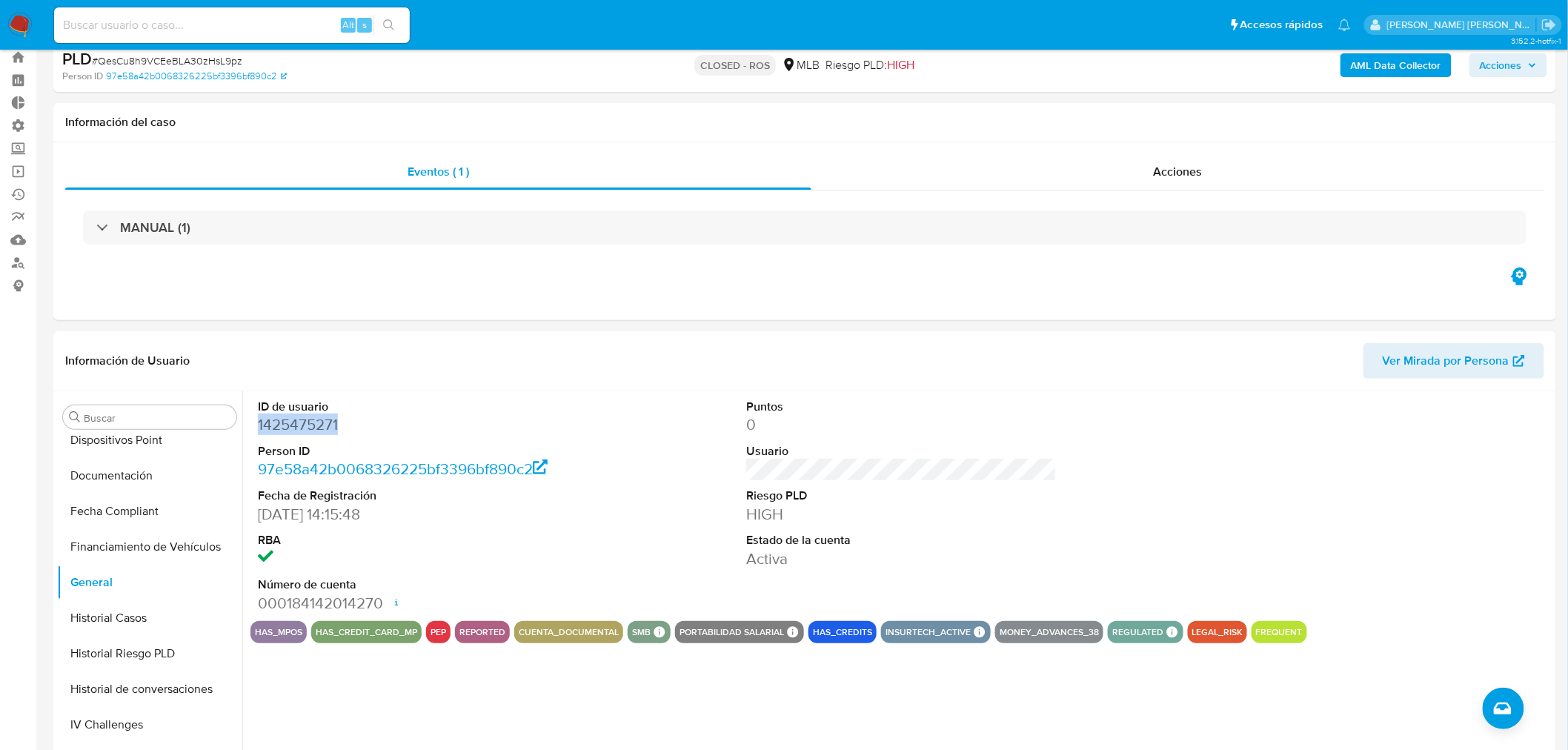
scroll to position [0, 0]
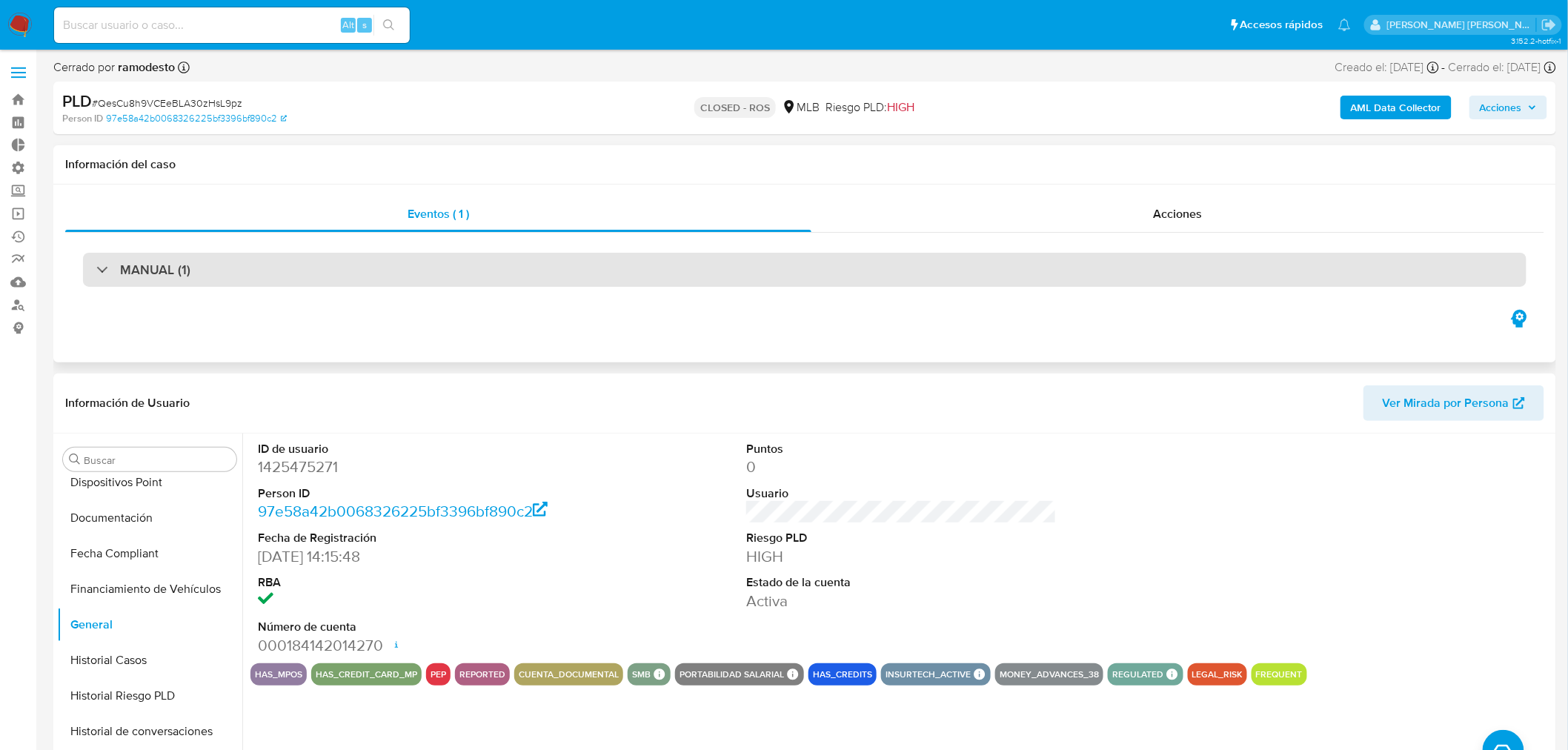
click at [161, 275] on h3 "MANUAL (1)" at bounding box center [155, 270] width 71 height 16
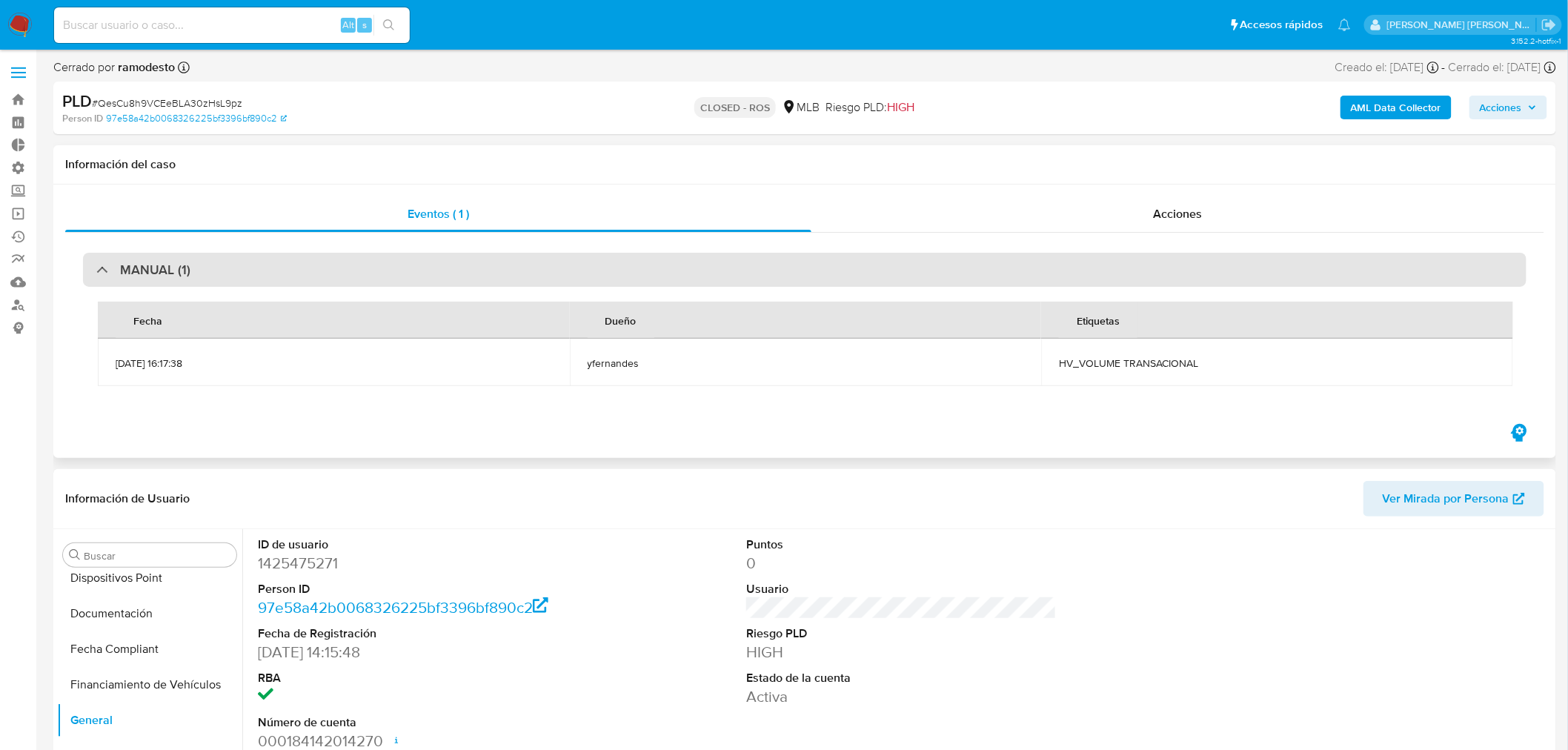
click at [161, 275] on h3 "MANUAL (1)" at bounding box center [155, 270] width 71 height 16
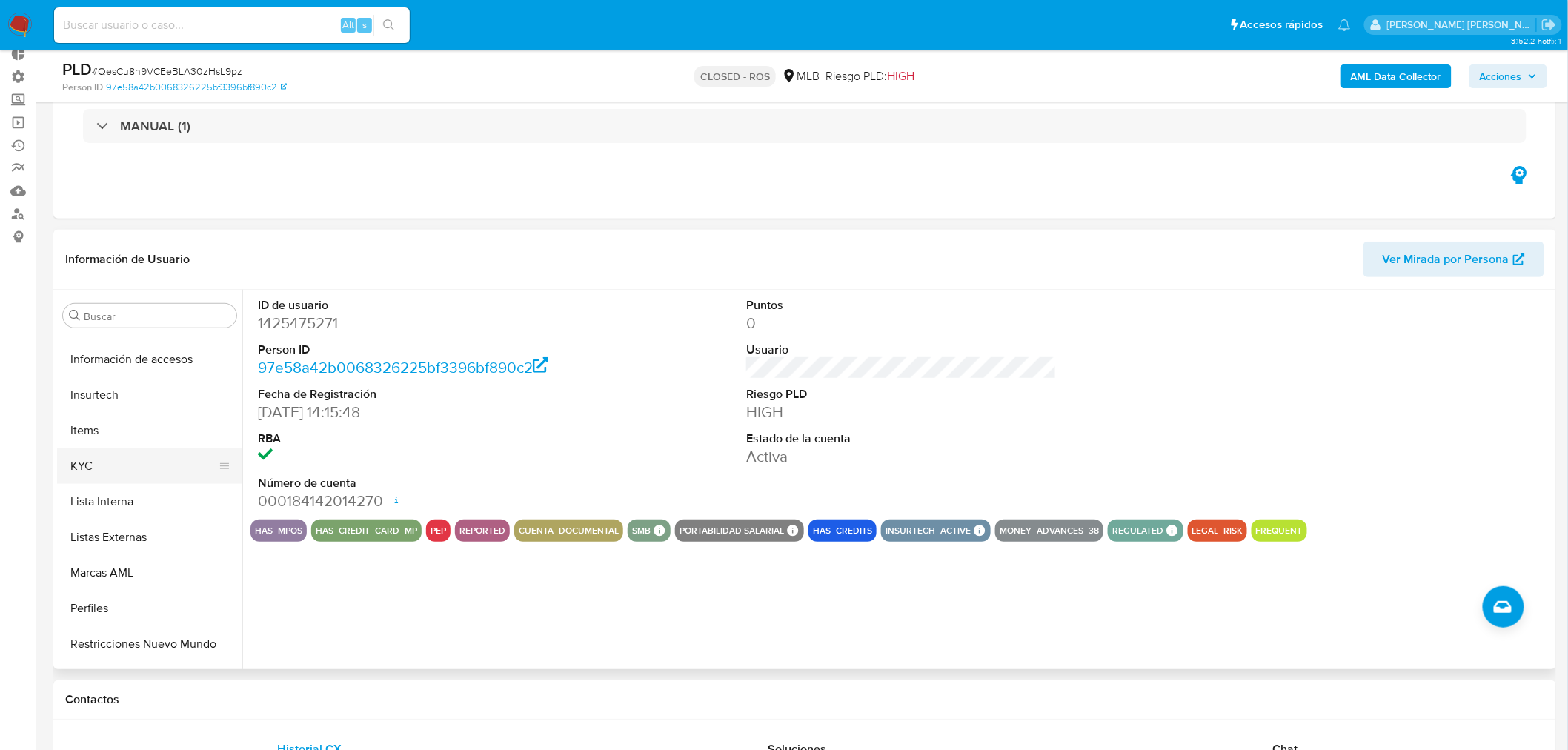
scroll to position [627, 0]
click at [142, 611] on button "Restricciones Nuevo Mundo" at bounding box center [144, 614] width 173 height 36
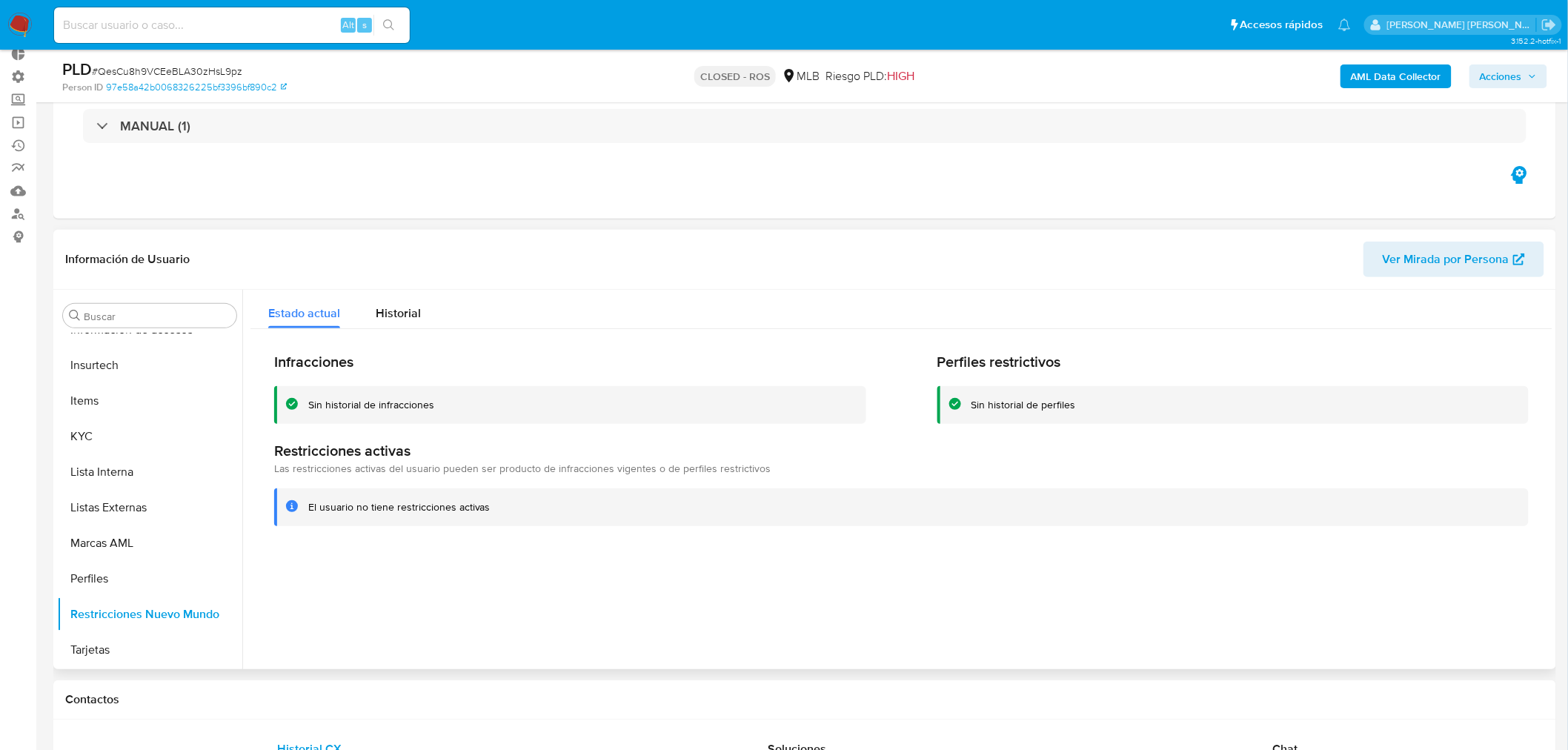
scroll to position [626, 0]
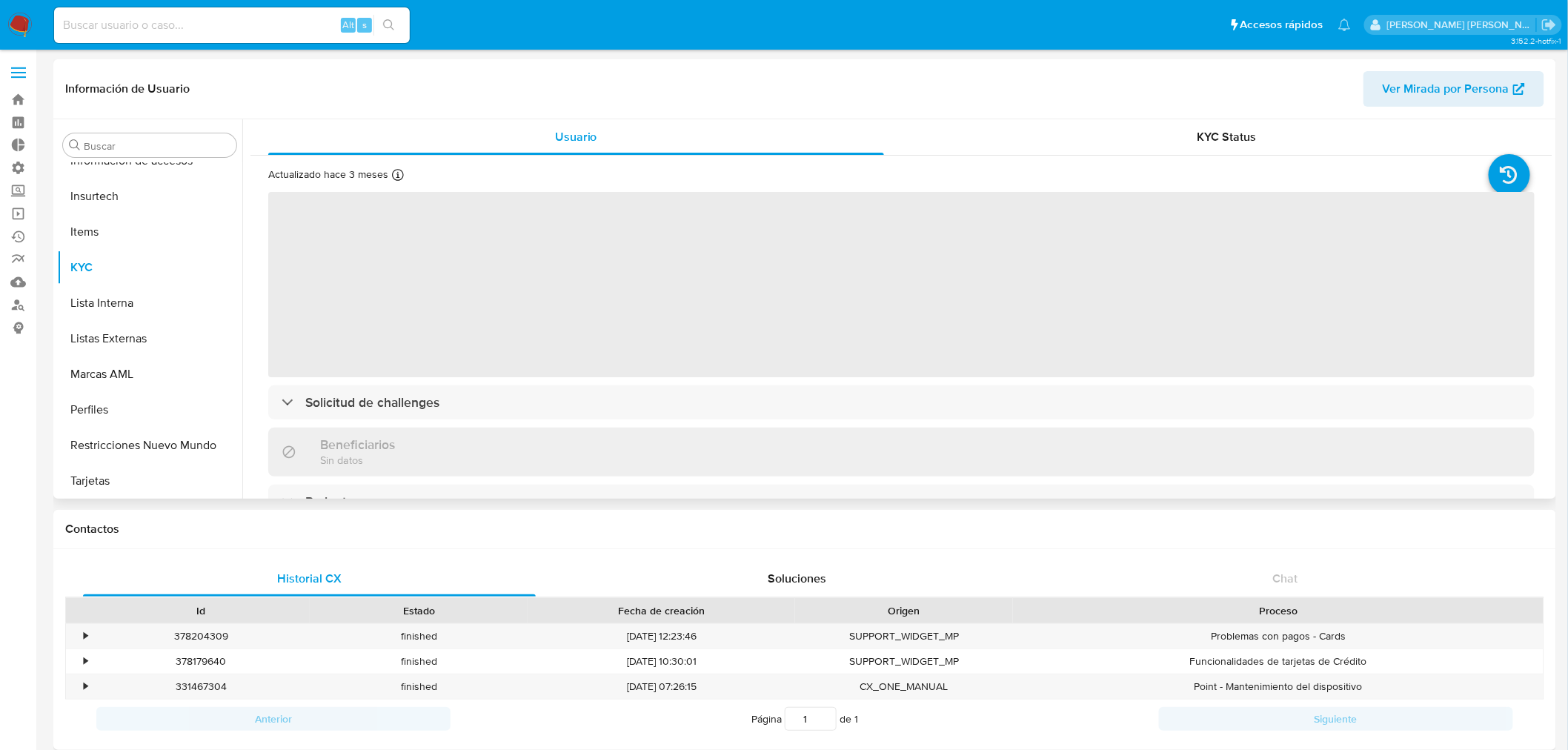
scroll to position [626, 0]
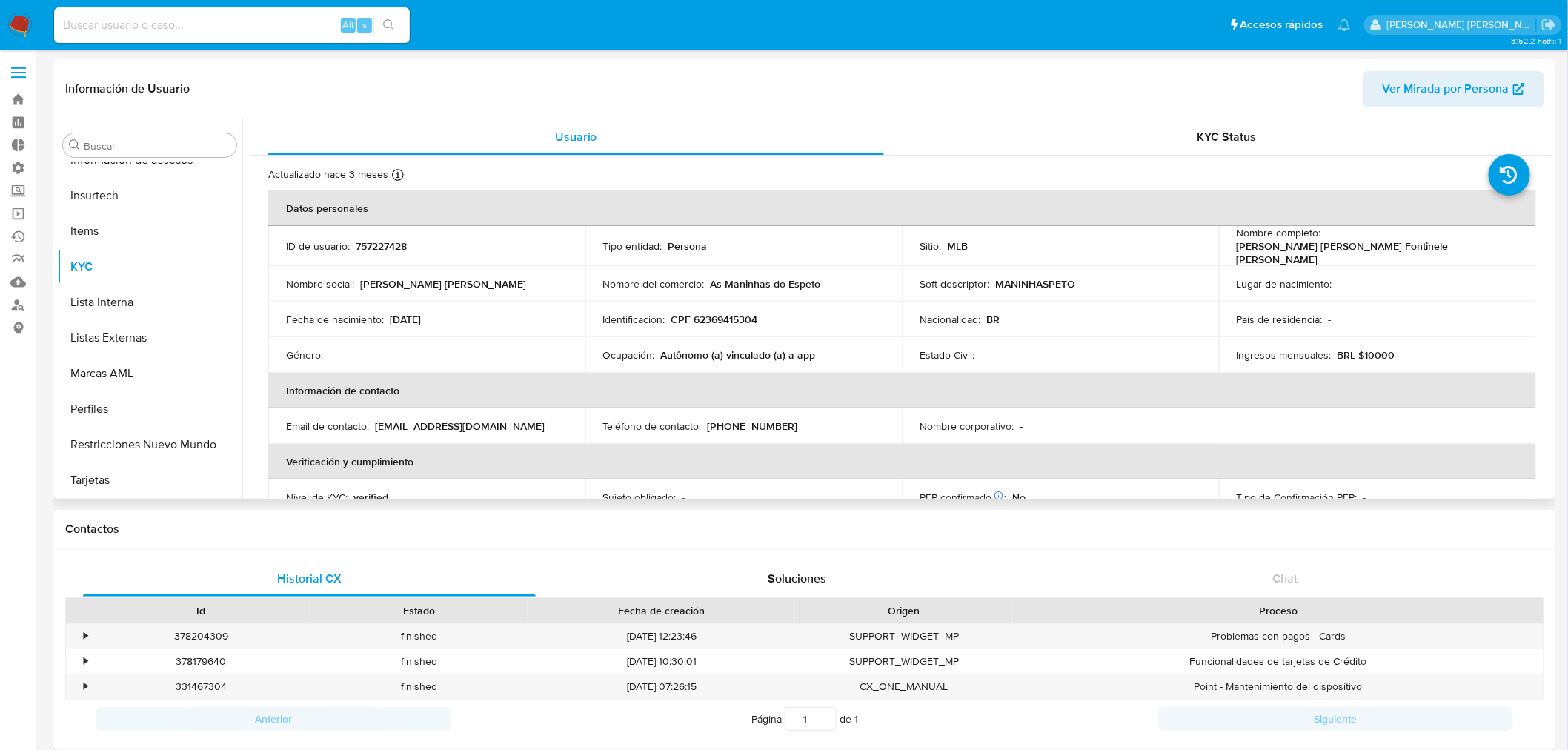
select select "10"
click at [386, 246] on p "757227428" at bounding box center [381, 246] width 51 height 13
click at [386, 245] on p "757227428" at bounding box center [381, 246] width 51 height 13
copy p "757227428"
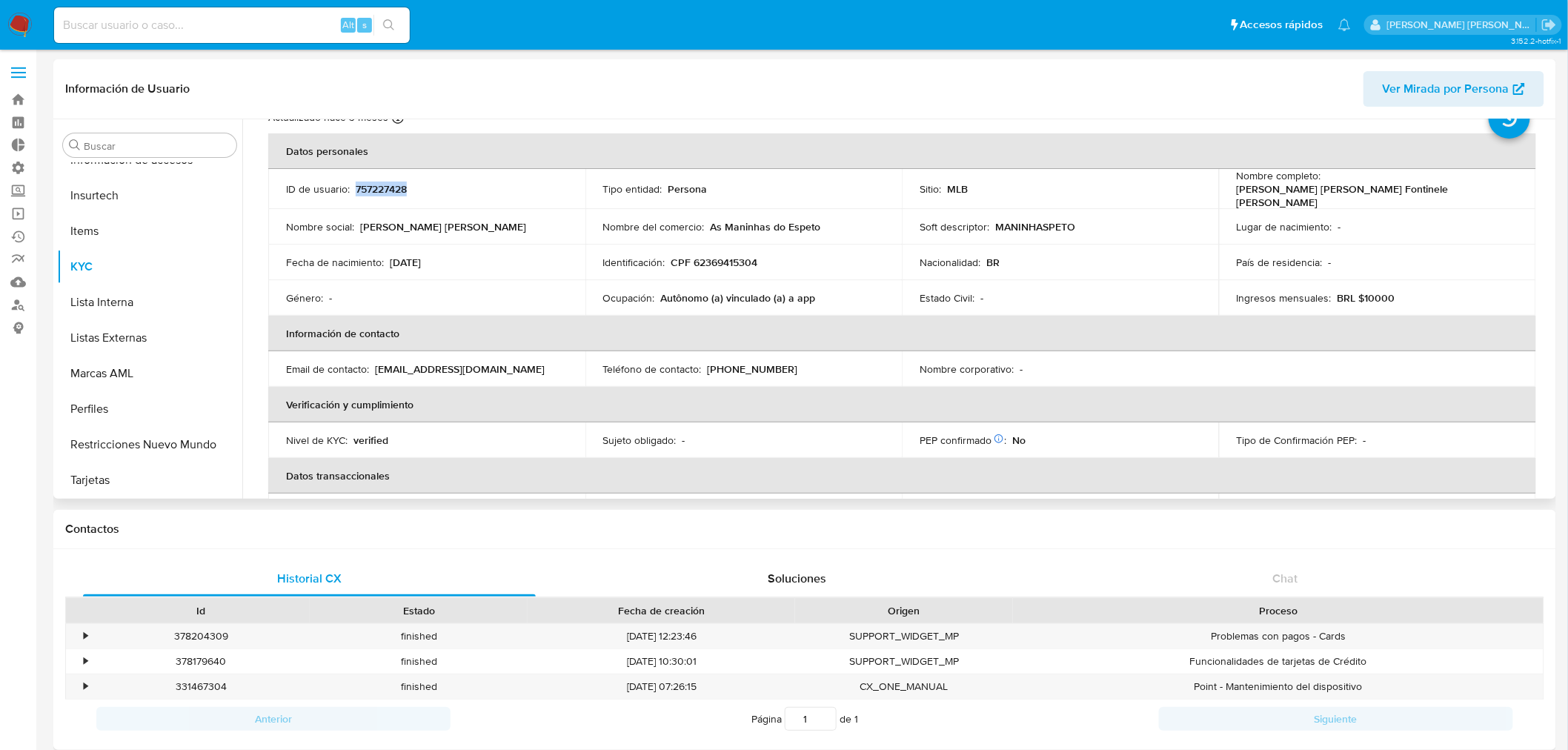
scroll to position [82, 0]
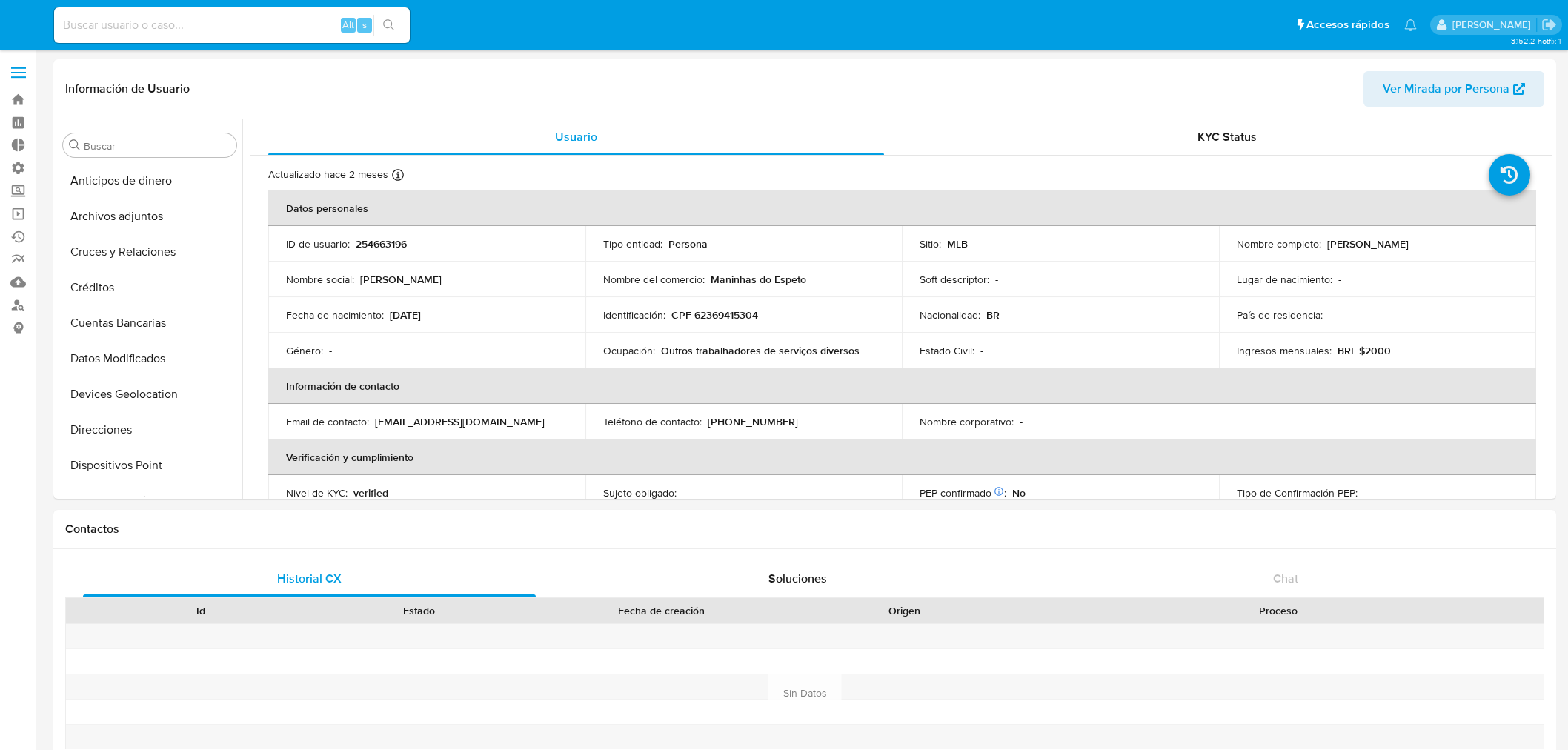
select select "10"
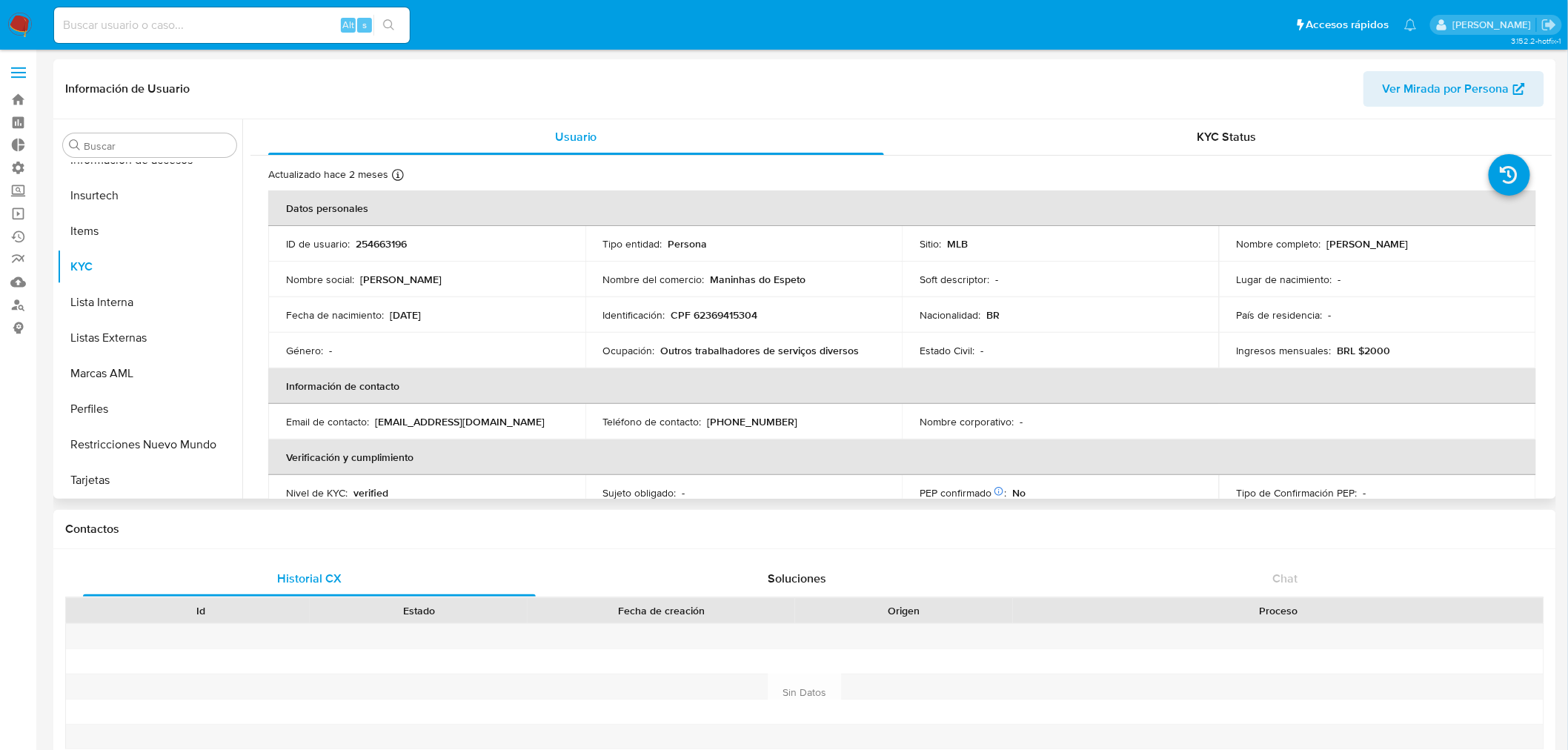
click at [375, 245] on p "254663196" at bounding box center [381, 243] width 51 height 13
copy p "254663196"
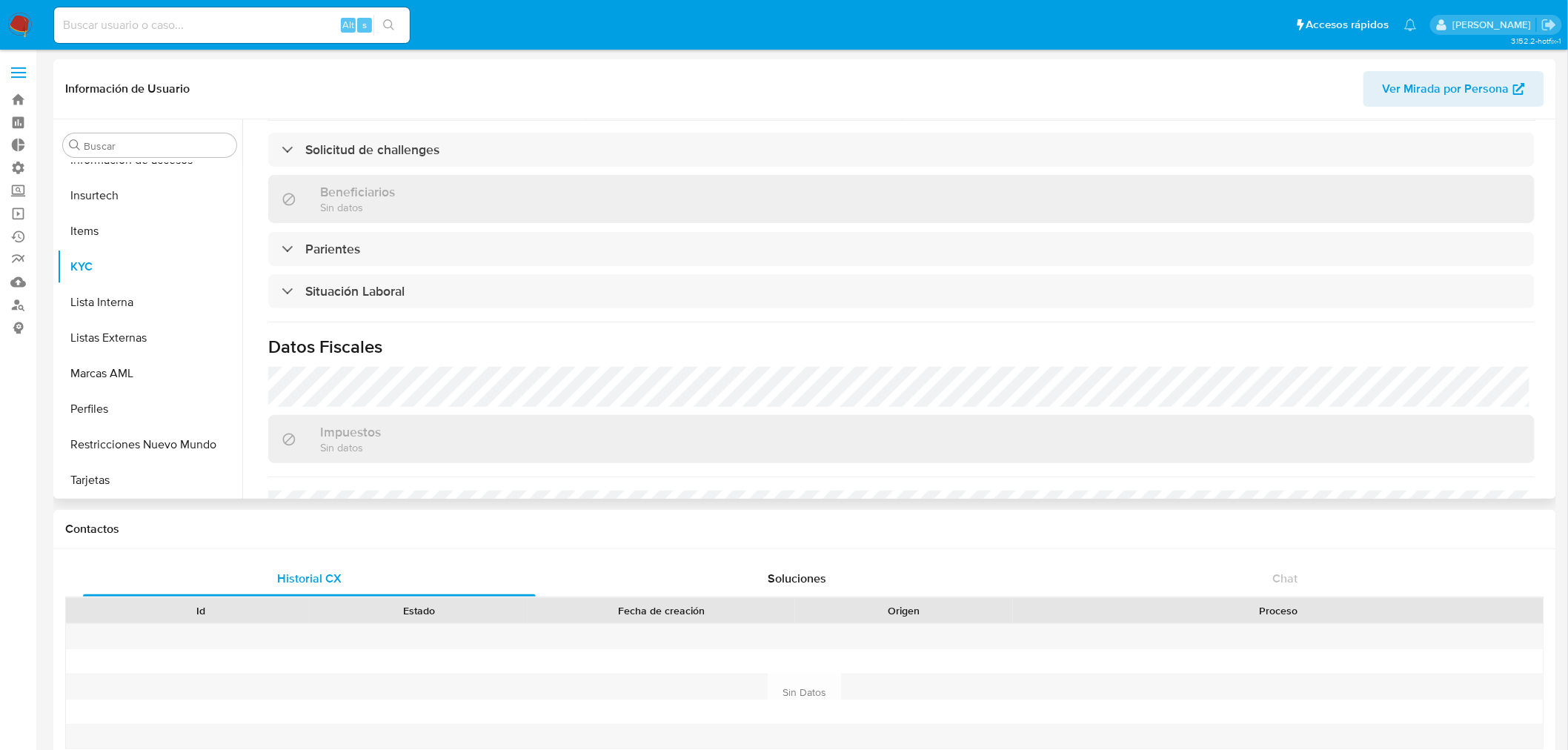
scroll to position [617, 0]
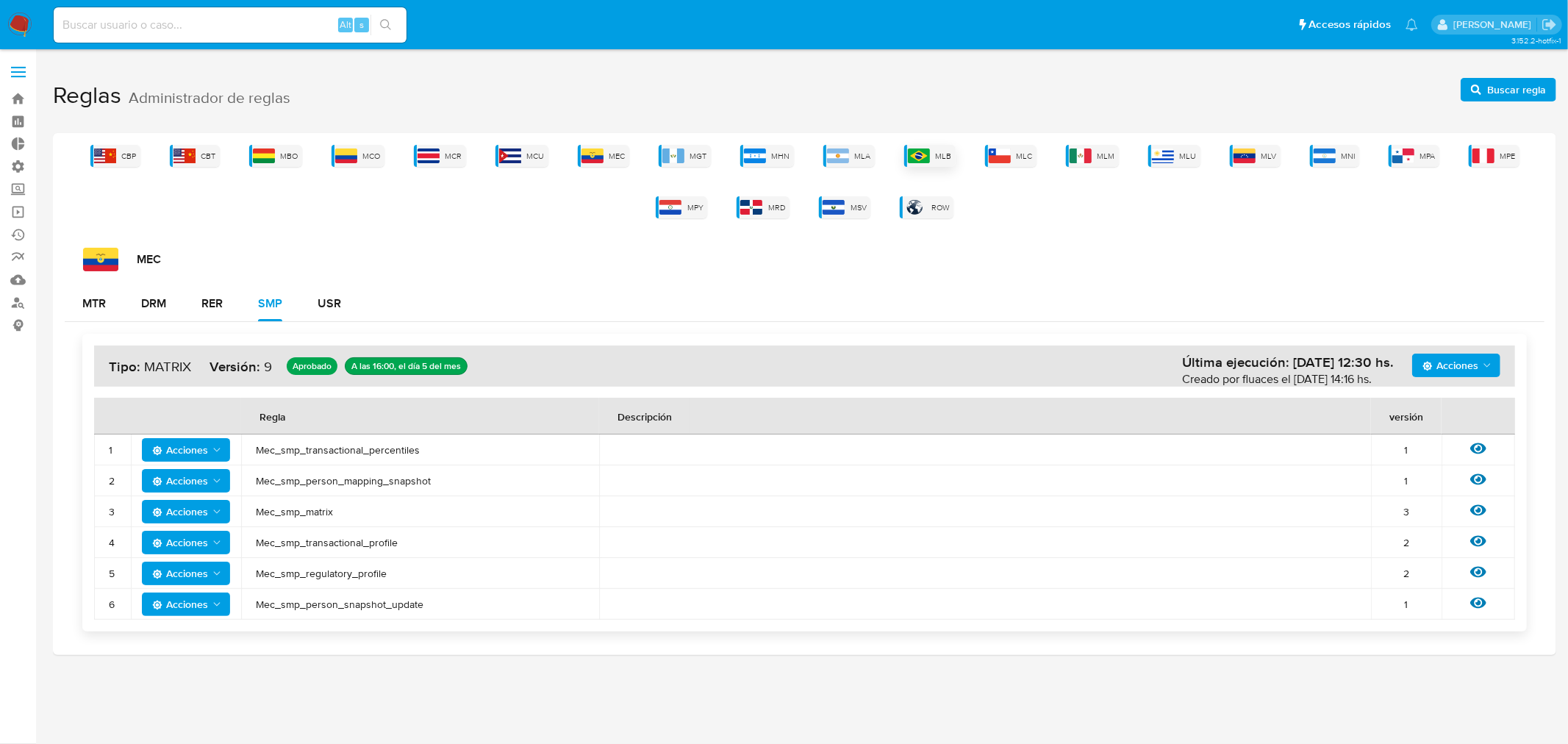
click at [936, 157] on div "MLB" at bounding box center [930, 155] width 51 height 22
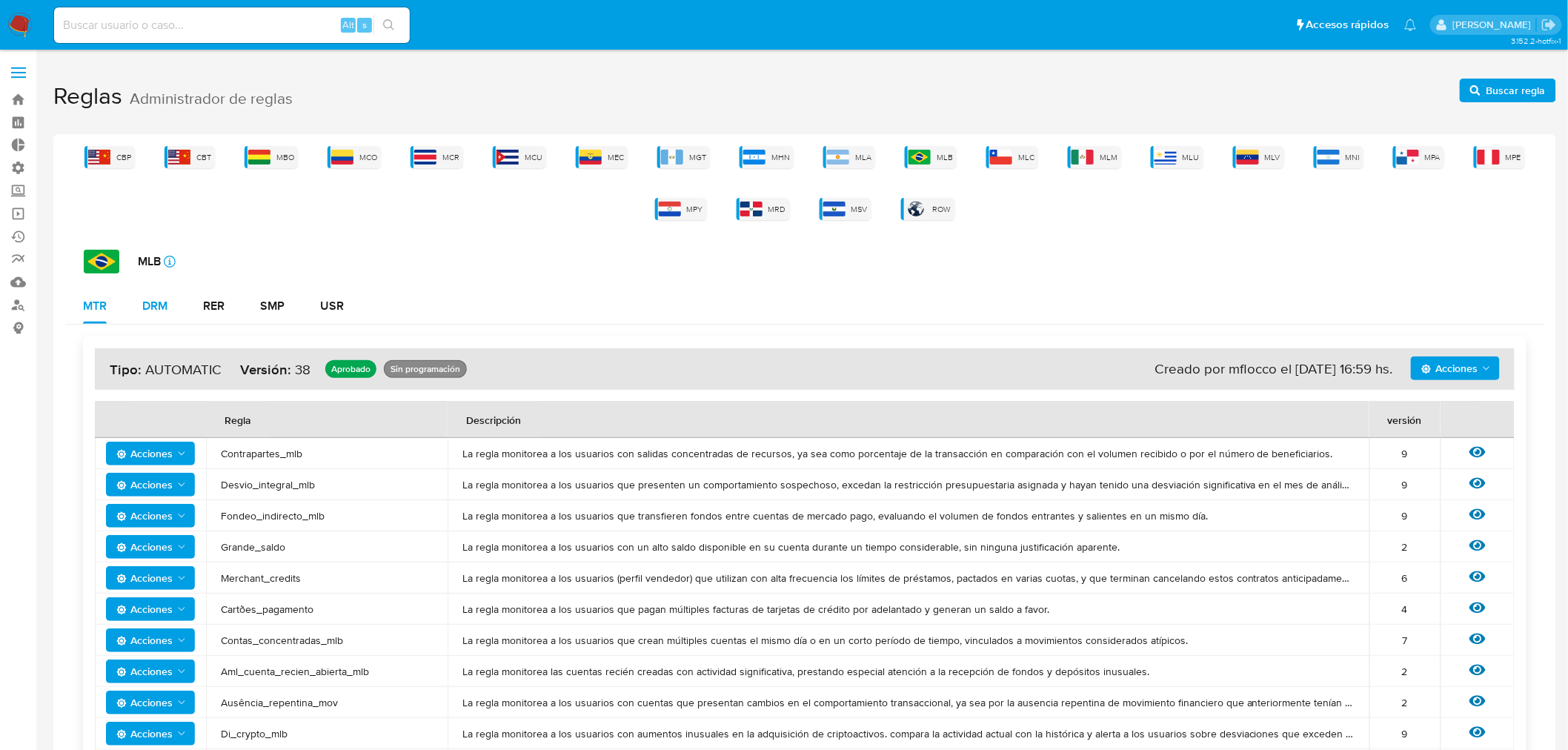
click at [148, 308] on div "DRM" at bounding box center [155, 306] width 25 height 12
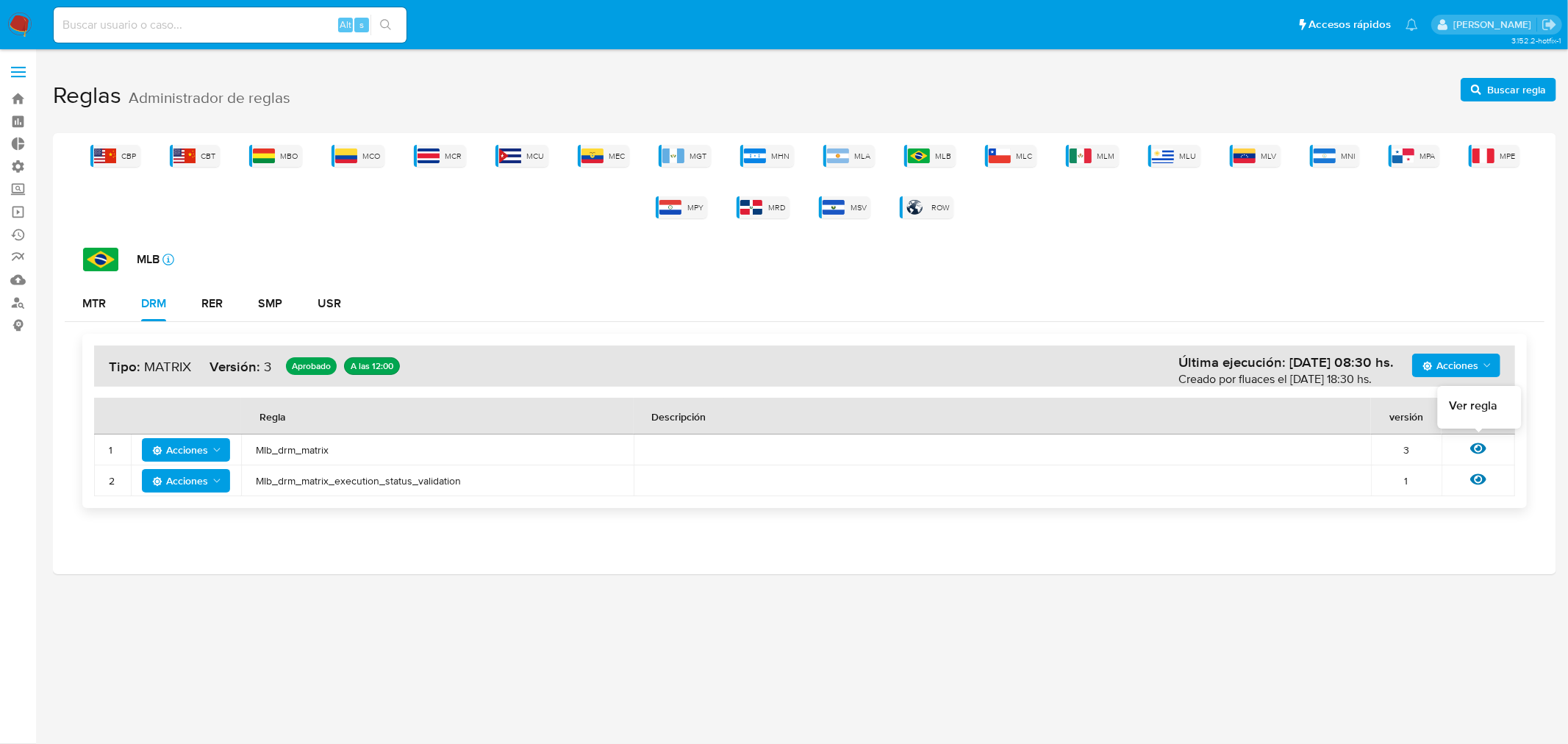
click at [1481, 450] on icon at bounding box center [1478, 449] width 16 height 16
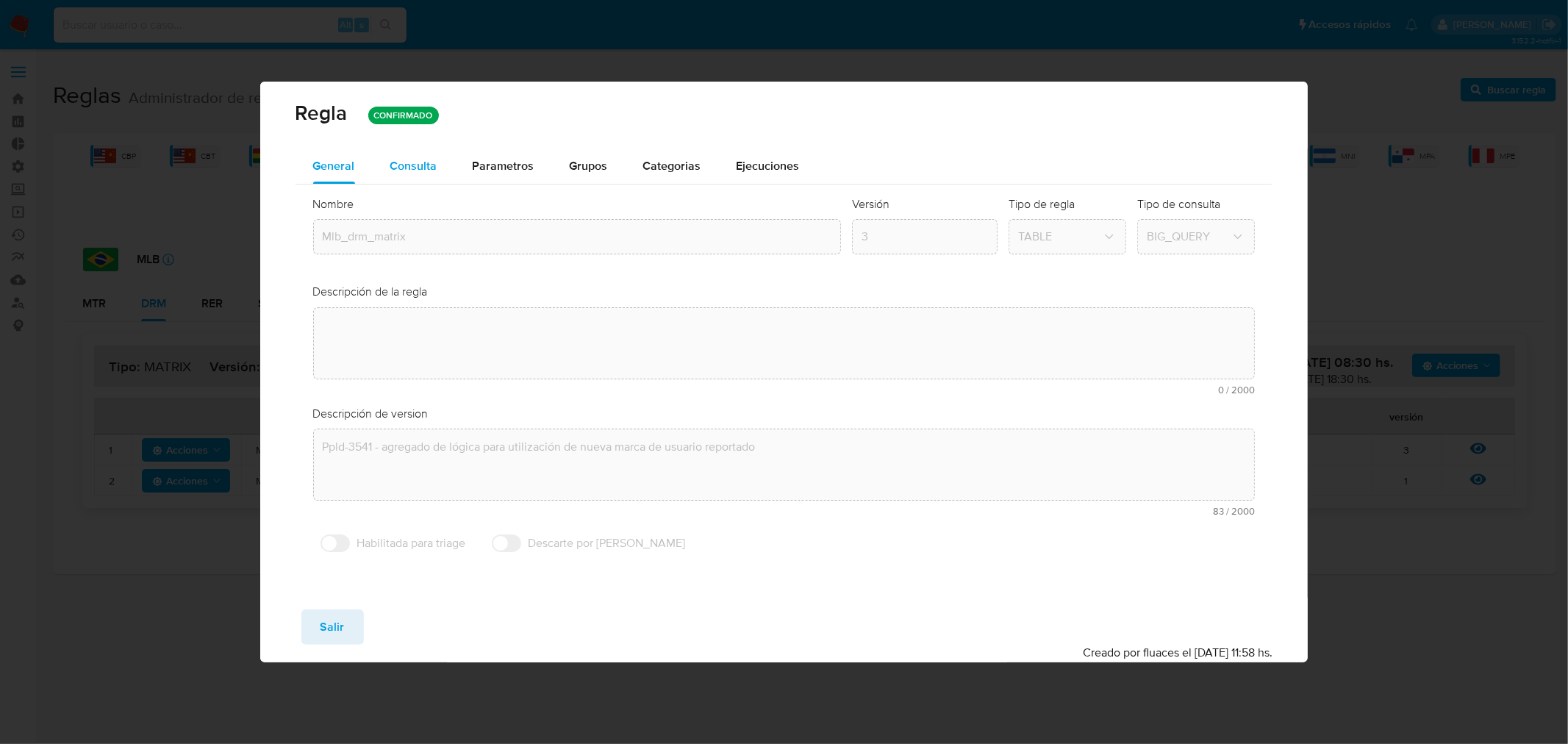
click at [398, 171] on span "Consulta" at bounding box center [413, 165] width 47 height 17
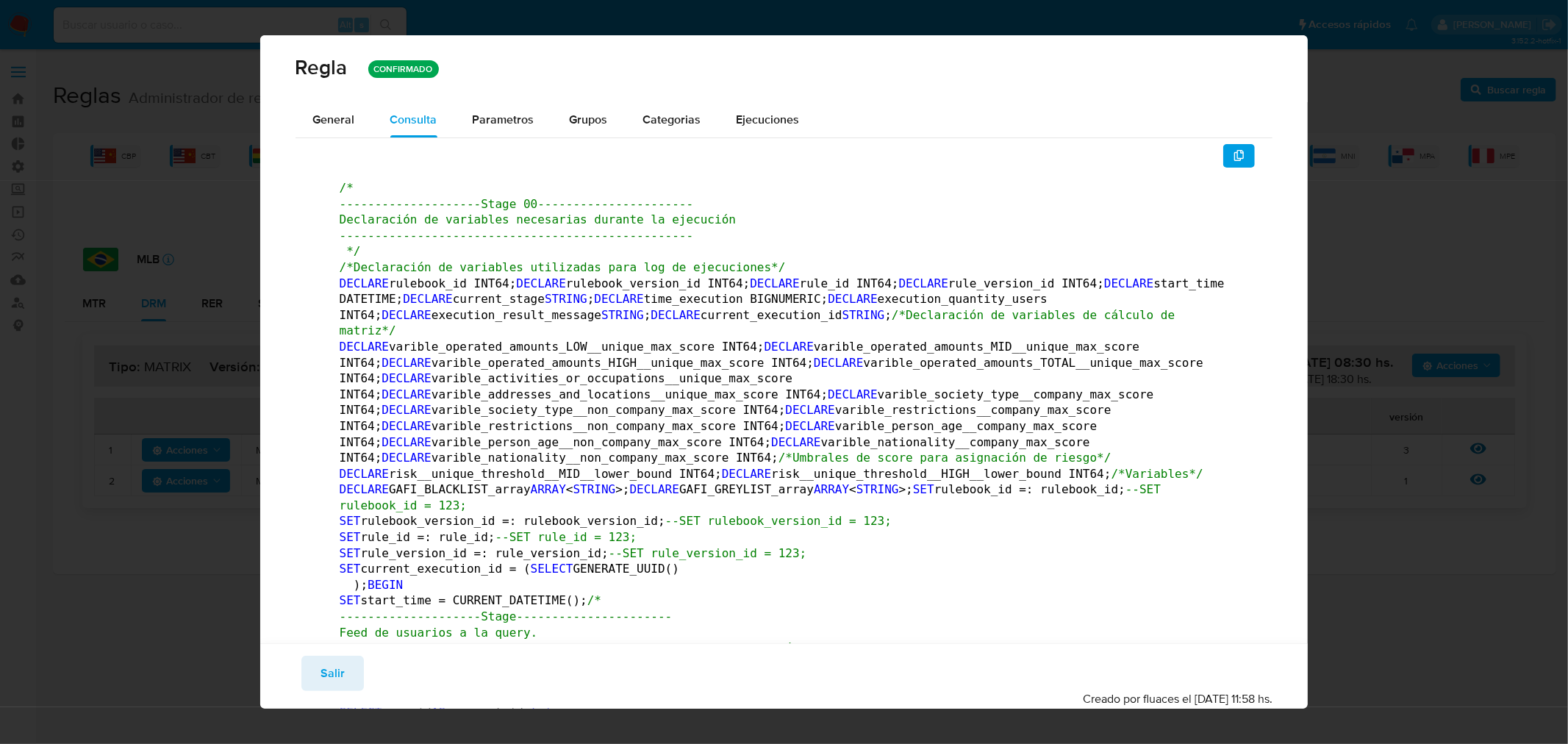
click at [1234, 144] on button "button" at bounding box center [1239, 155] width 32 height 24
